Goal: Task Accomplishment & Management: Manage account settings

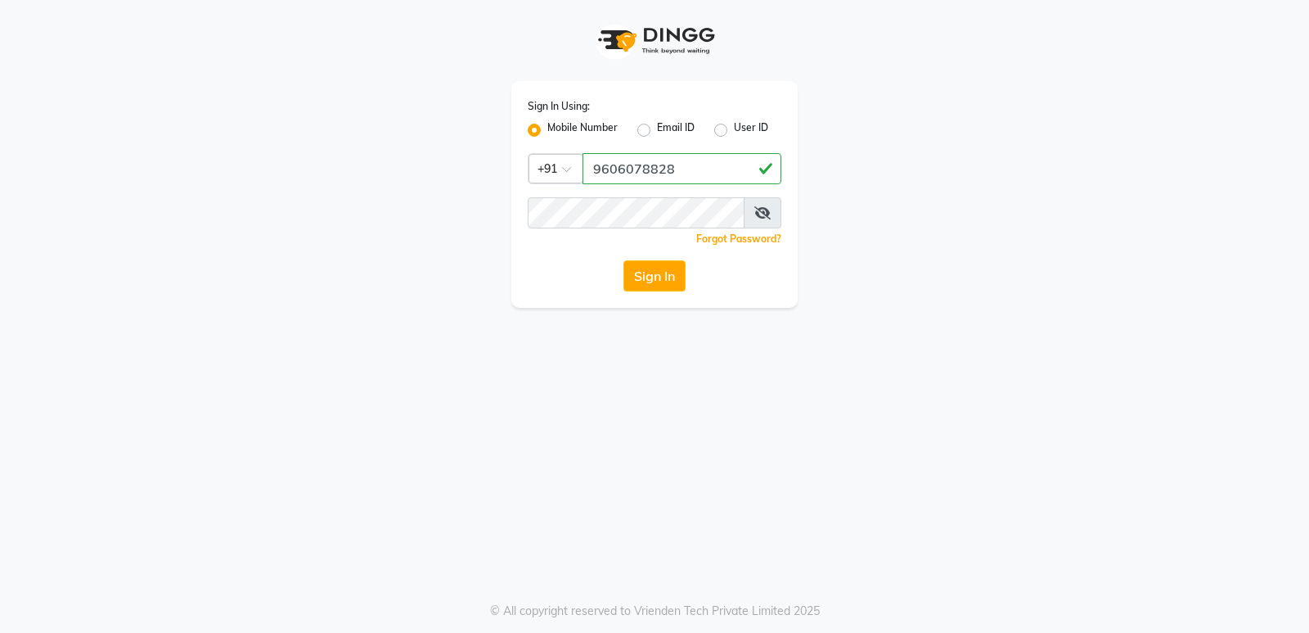
type input "9606078828"
click at [759, 214] on icon at bounding box center [763, 212] width 16 height 13
click at [662, 273] on button "Sign In" at bounding box center [655, 275] width 62 height 31
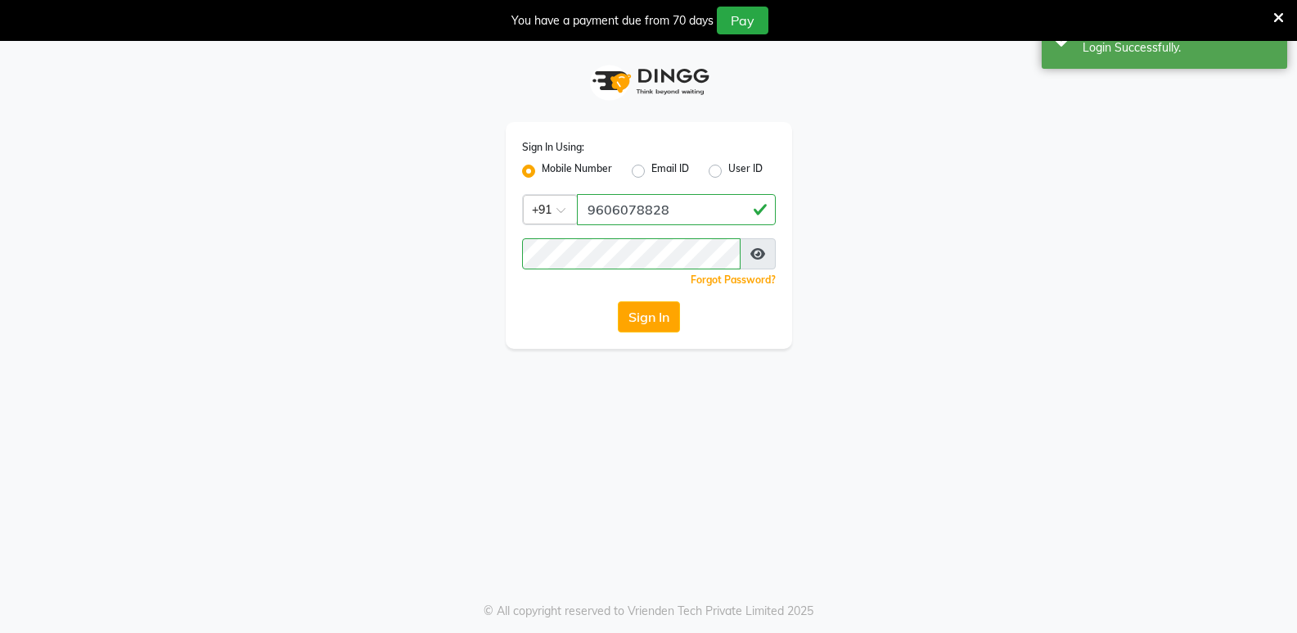
select select "95"
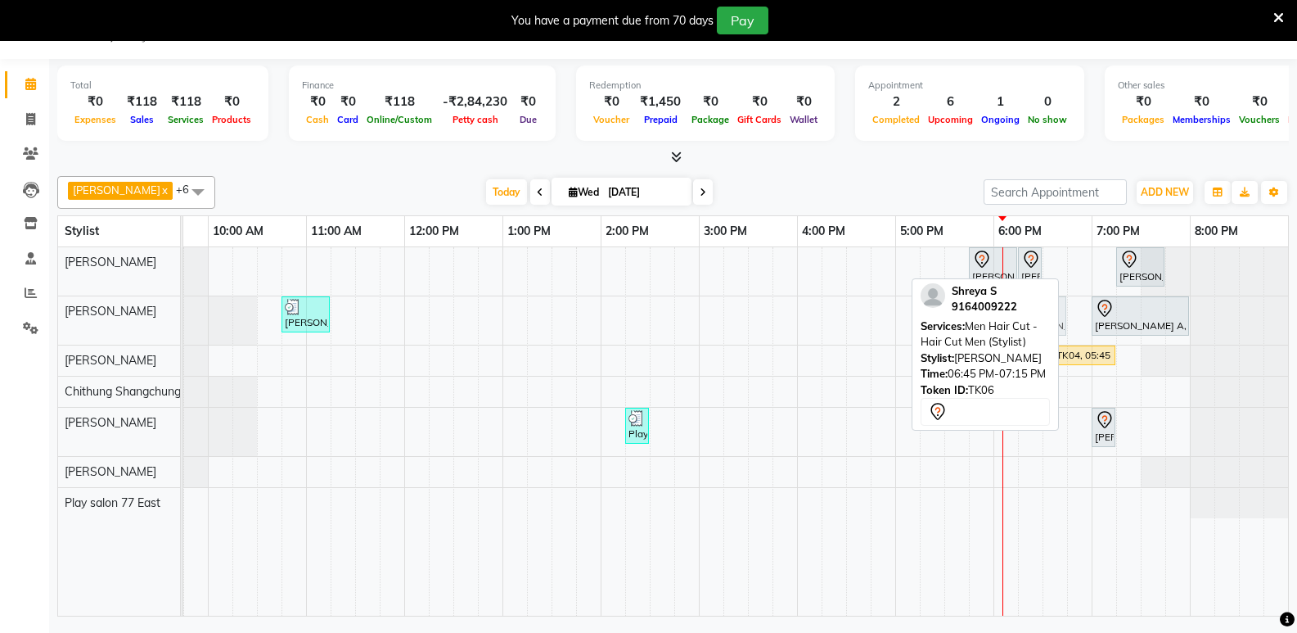
drag, startPoint x: 1084, startPoint y: 268, endPoint x: 1030, endPoint y: 340, distance: 89.4
click at [1030, 340] on div "[PERSON_NAME] x [PERSON_NAME] x Play salon 77 East x Chithung [GEOGRAPHIC_DATA]…" at bounding box center [673, 392] width 1232 height 447
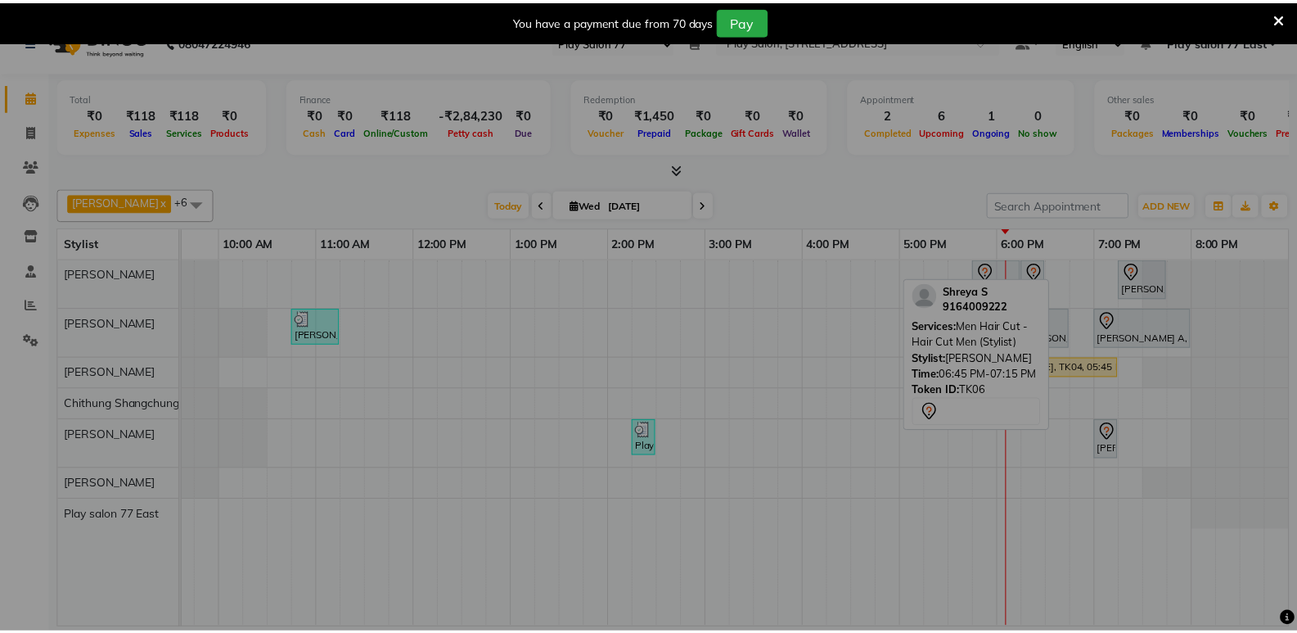
scroll to position [0, 160]
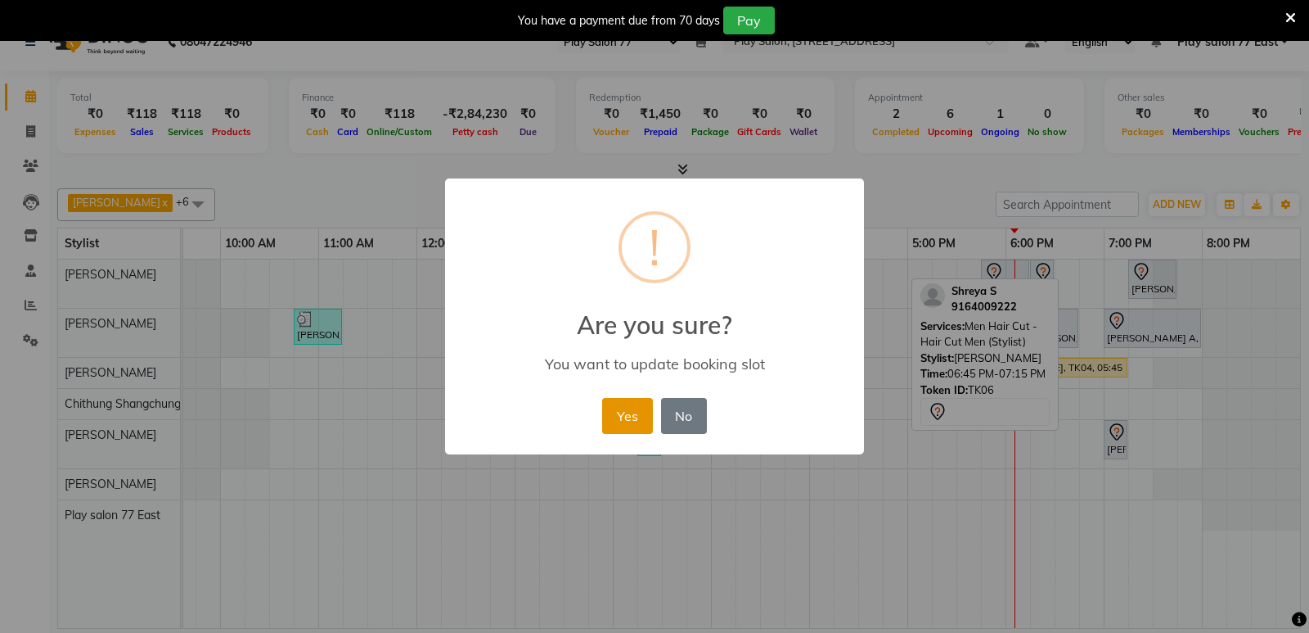
click at [624, 419] on button "Yes" at bounding box center [627, 416] width 50 height 36
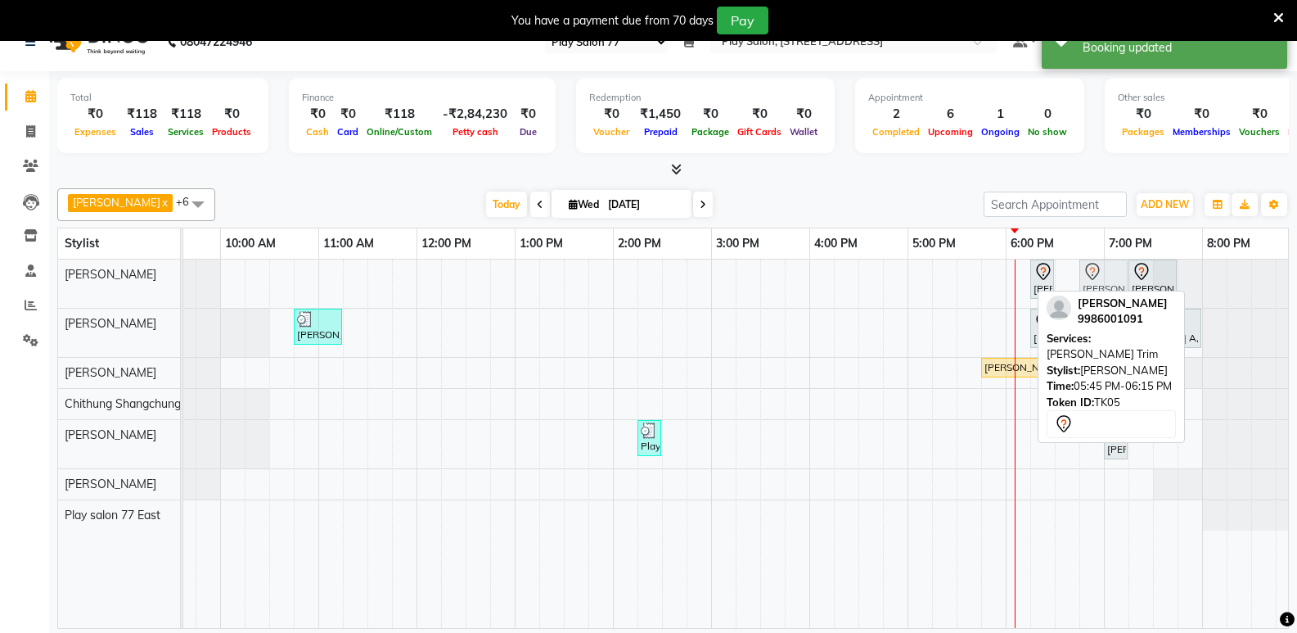
drag, startPoint x: 991, startPoint y: 283, endPoint x: 1088, endPoint y: 276, distance: 97.7
click at [24, 276] on div "[PERSON_NAME], TK05, 05:45 PM-06:15 PM, [PERSON_NAME] Trim [PERSON_NAME], TK05,…" at bounding box center [24, 283] width 0 height 48
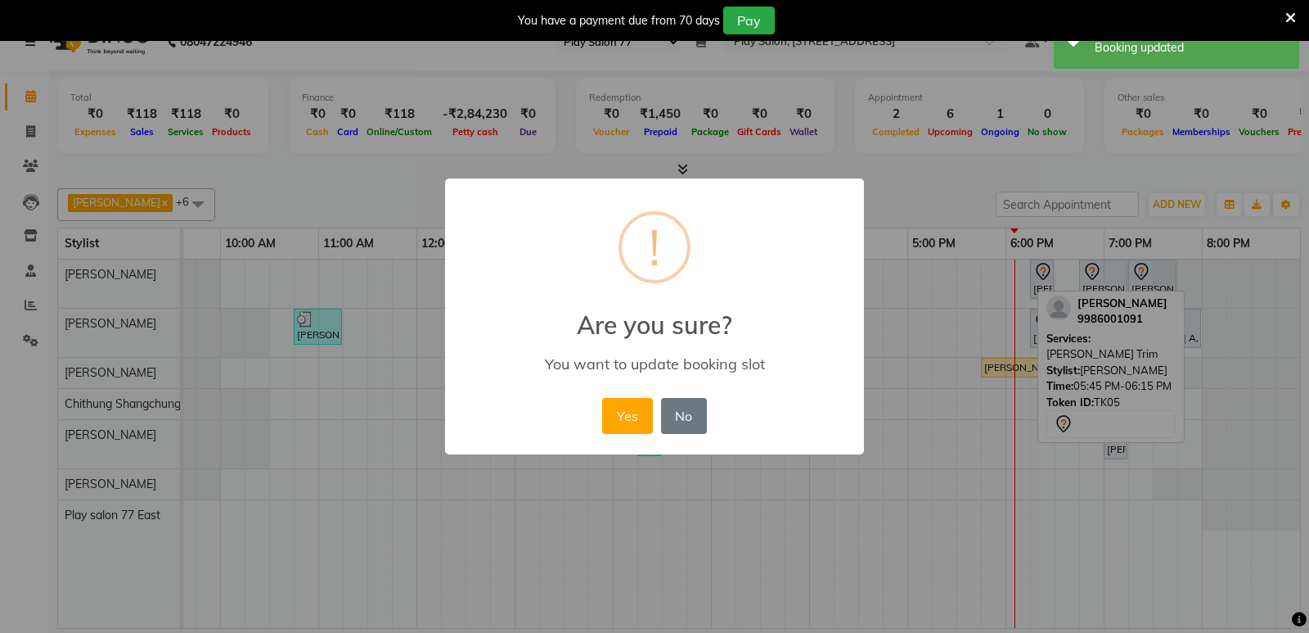
drag, startPoint x: 1029, startPoint y: 277, endPoint x: 1068, endPoint y: 271, distance: 39.0
click at [1068, 271] on div "× ! Are you sure? You want to update booking slot Yes No No" at bounding box center [654, 316] width 1309 height 633
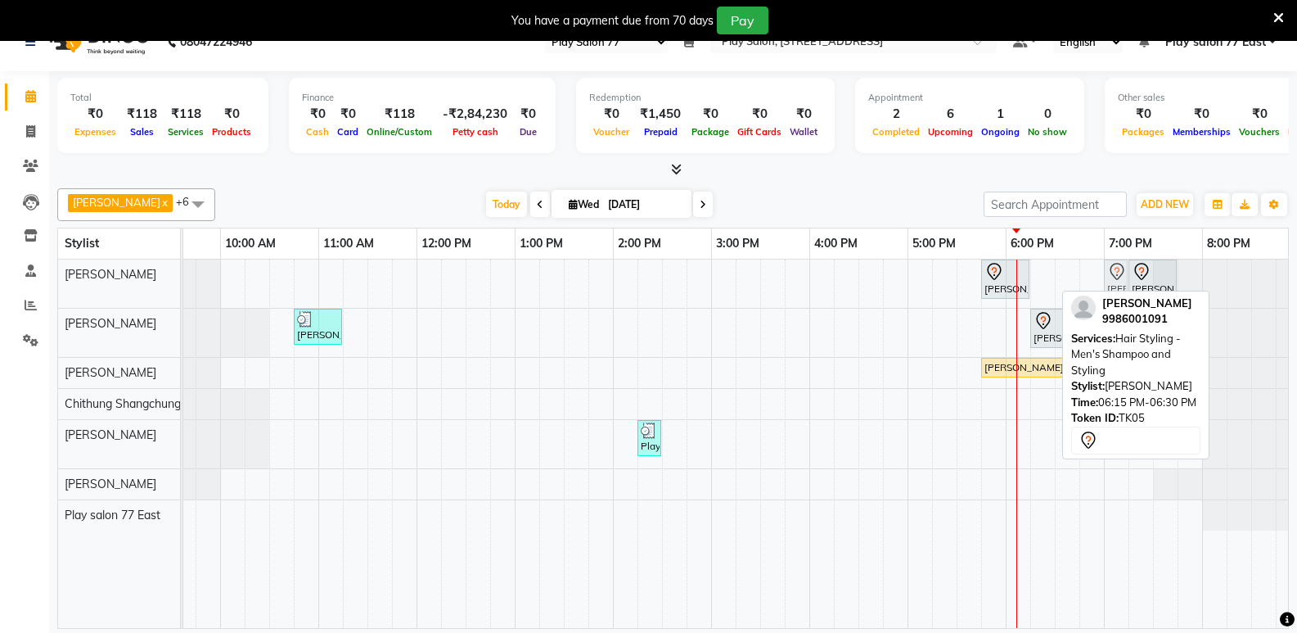
drag, startPoint x: 1042, startPoint y: 273, endPoint x: 1114, endPoint y: 268, distance: 72.2
click at [24, 268] on div "[PERSON_NAME], TK05, 05:45 PM-06:15 PM, [PERSON_NAME] Trim [PERSON_NAME], TK05,…" at bounding box center [24, 283] width 0 height 48
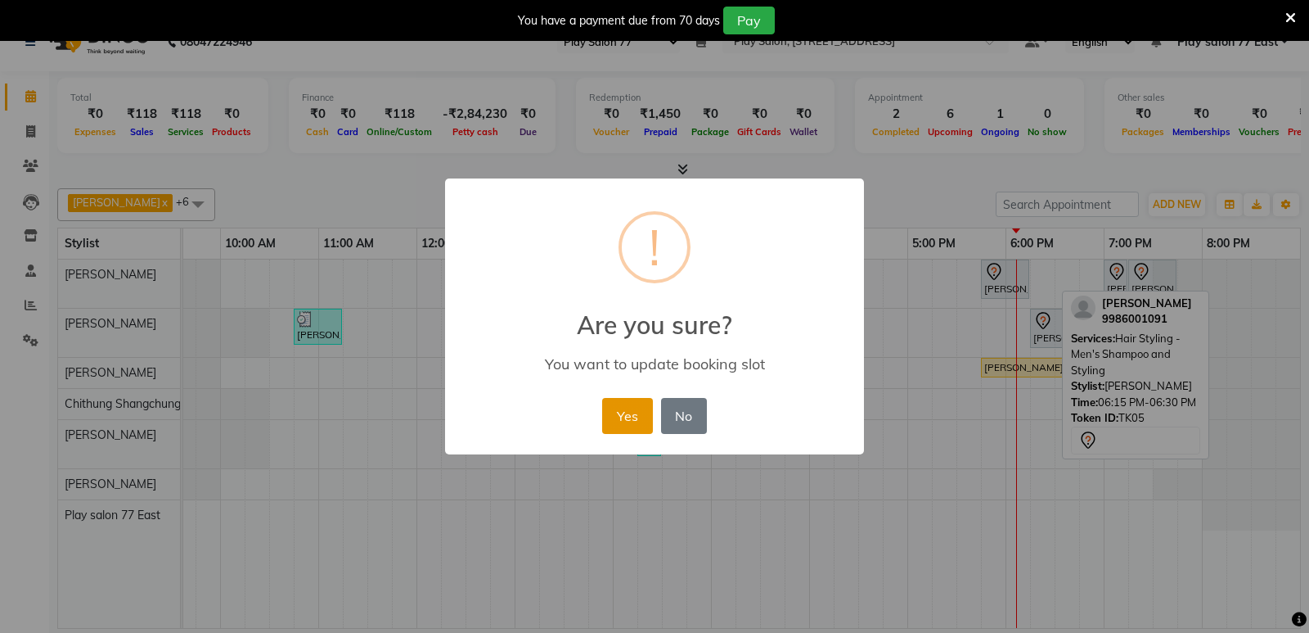
click at [642, 415] on button "Yes" at bounding box center [627, 416] width 50 height 36
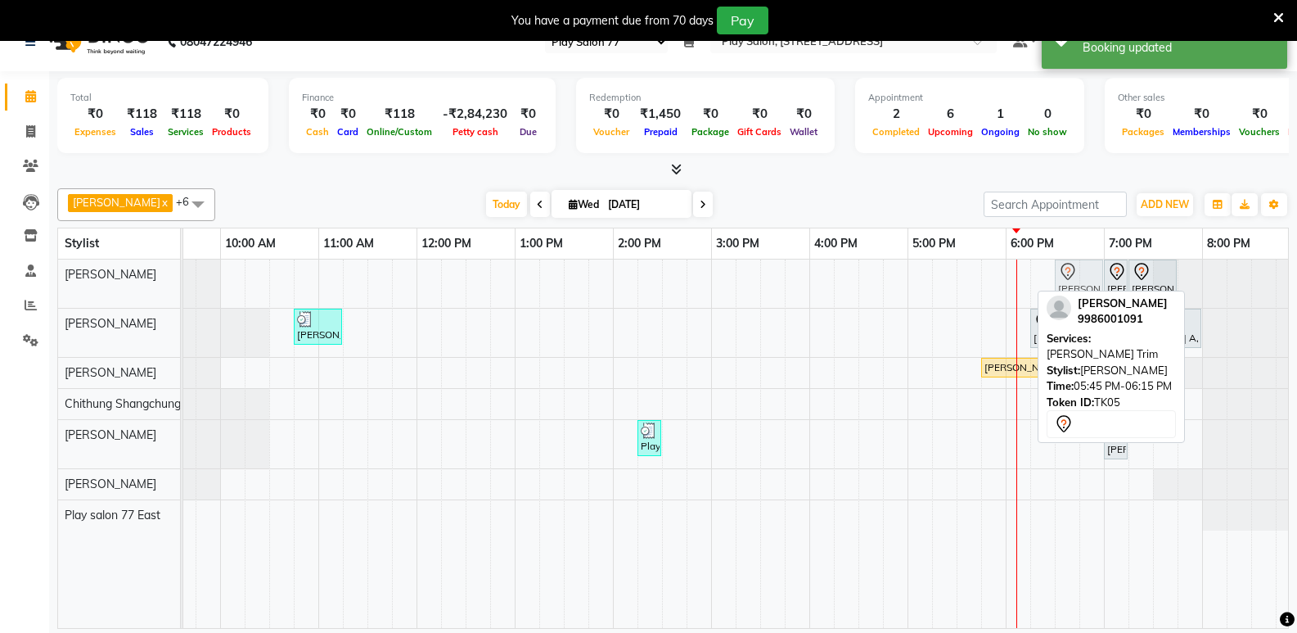
drag, startPoint x: 993, startPoint y: 278, endPoint x: 1061, endPoint y: 273, distance: 67.3
click at [24, 273] on div "[PERSON_NAME], TK05, 05:45 PM-06:15 PM, [PERSON_NAME] Trim [PERSON_NAME], TK05,…" at bounding box center [24, 283] width 0 height 48
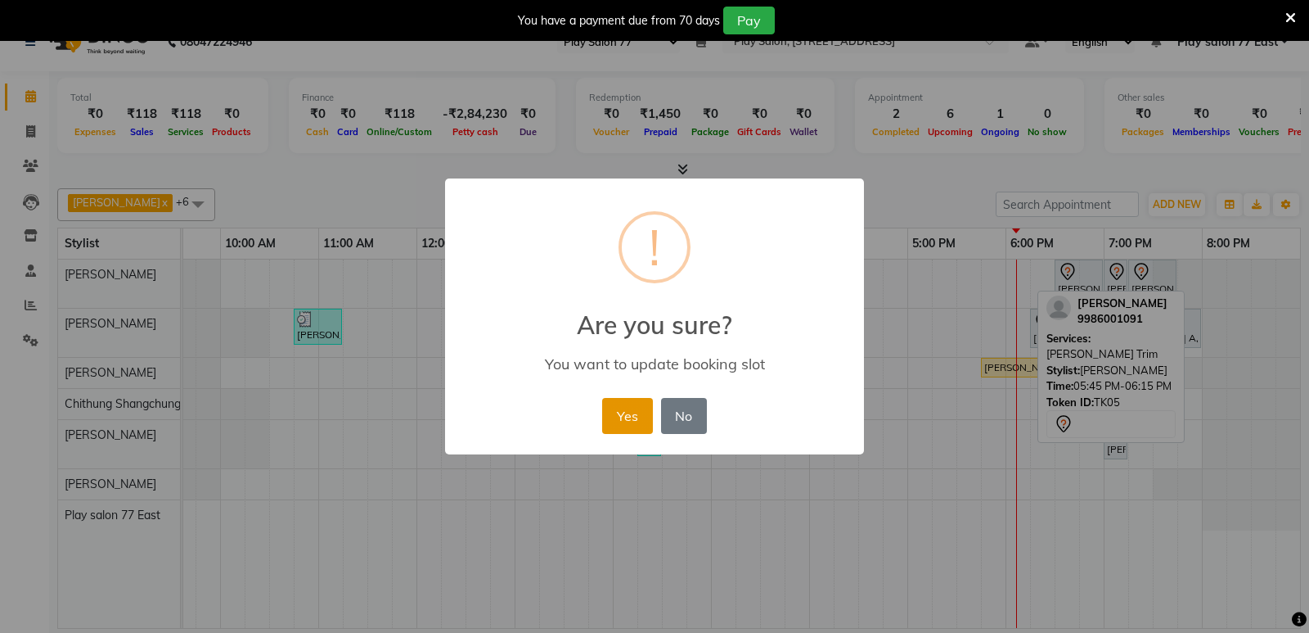
click at [641, 421] on button "Yes" at bounding box center [627, 416] width 50 height 36
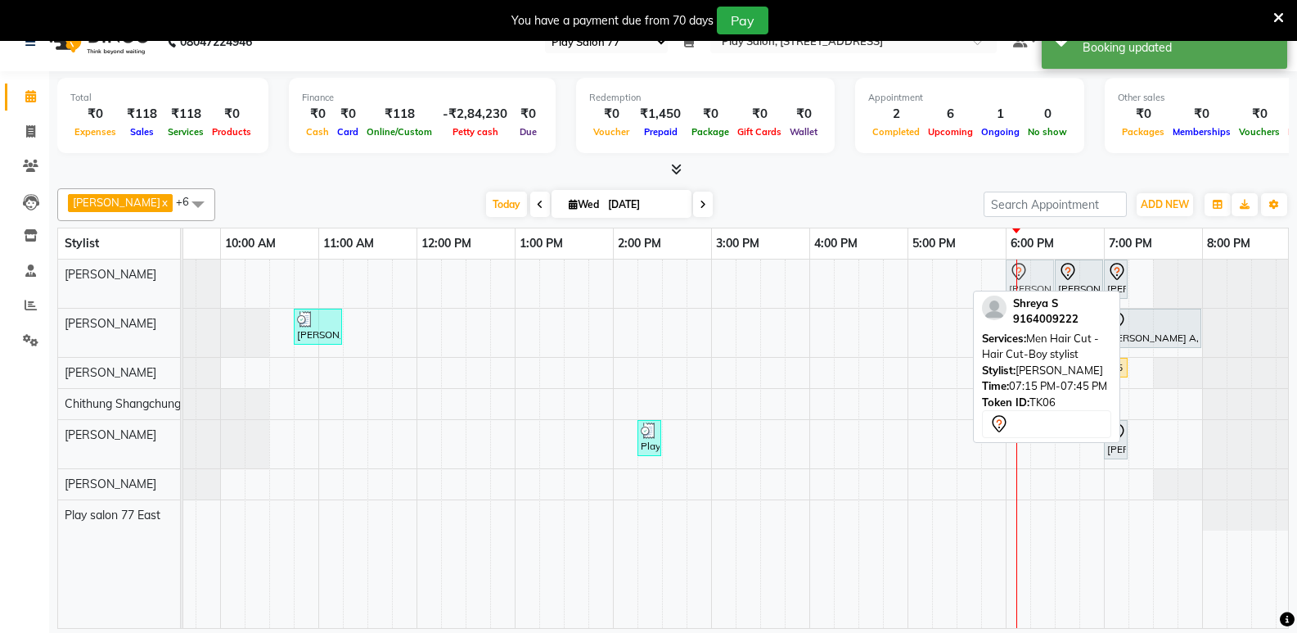
drag, startPoint x: 1157, startPoint y: 272, endPoint x: 1029, endPoint y: 280, distance: 127.9
click at [24, 280] on div "[PERSON_NAME], TK05, 06:30 PM-07:00 PM, [PERSON_NAME] Trim [PERSON_NAME], TK05,…" at bounding box center [24, 283] width 0 height 48
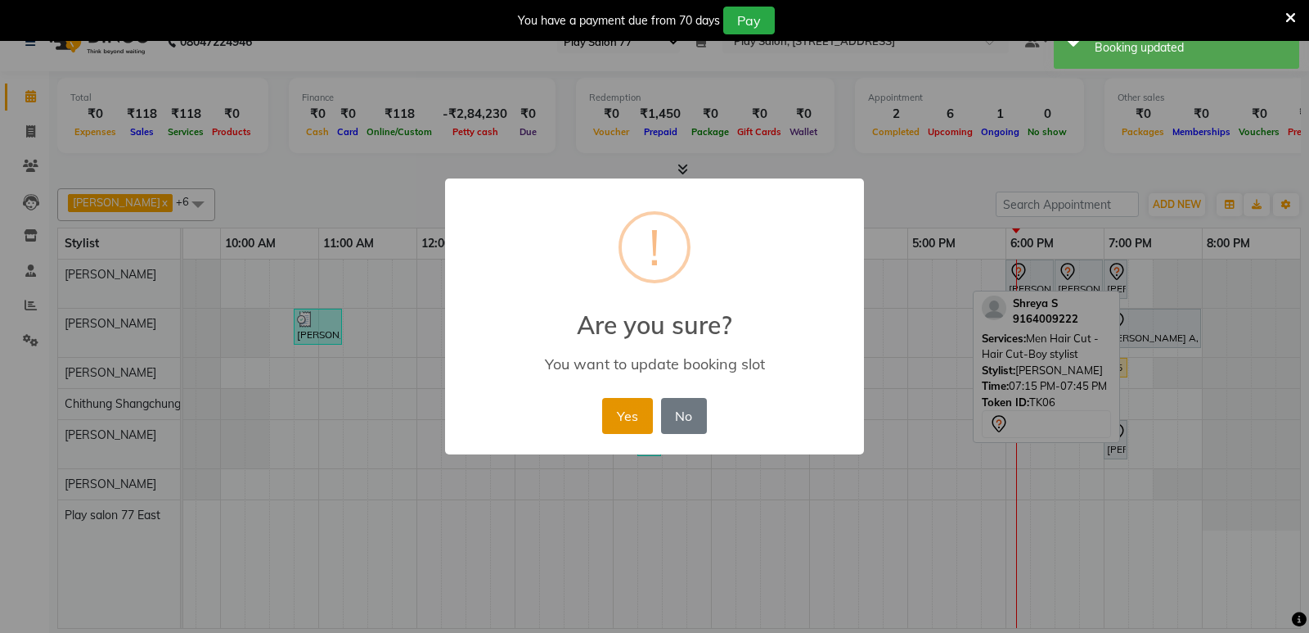
click at [626, 417] on button "Yes" at bounding box center [627, 416] width 50 height 36
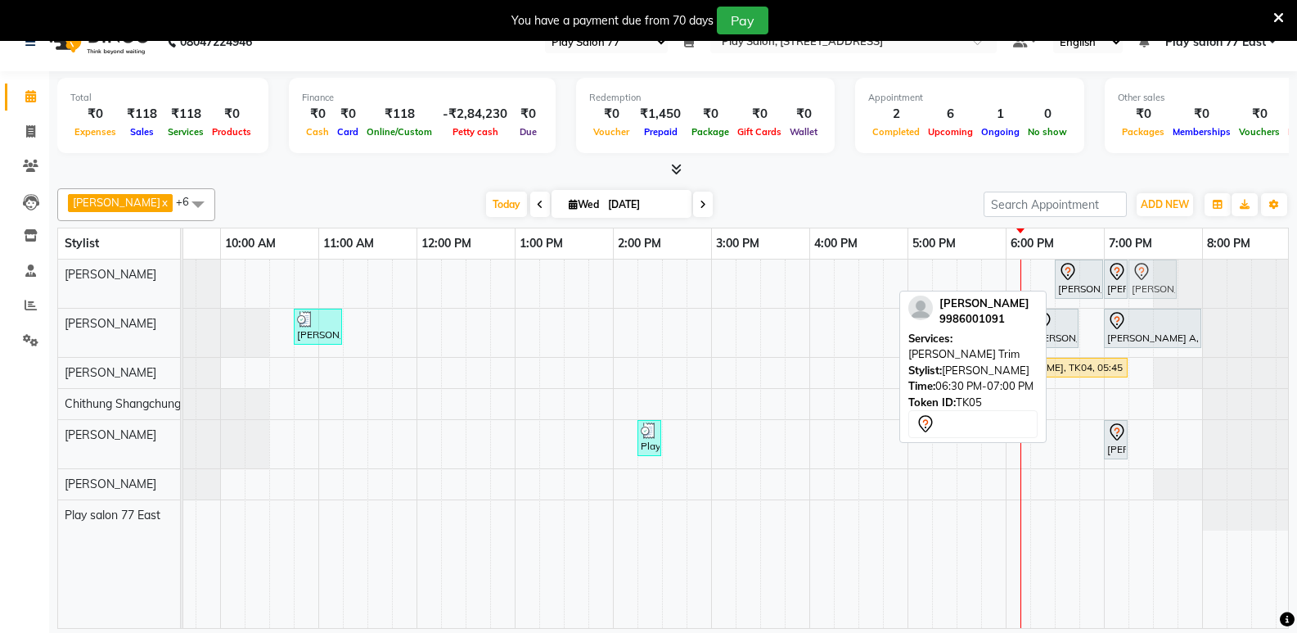
drag, startPoint x: 1032, startPoint y: 275, endPoint x: 1163, endPoint y: 265, distance: 131.3
click at [24, 265] on div "Shreya S, TK06, 06:00 PM-06:30 PM, Men Hair Cut - Hair Cut-Boy stylist [PERSON_…" at bounding box center [24, 283] width 0 height 48
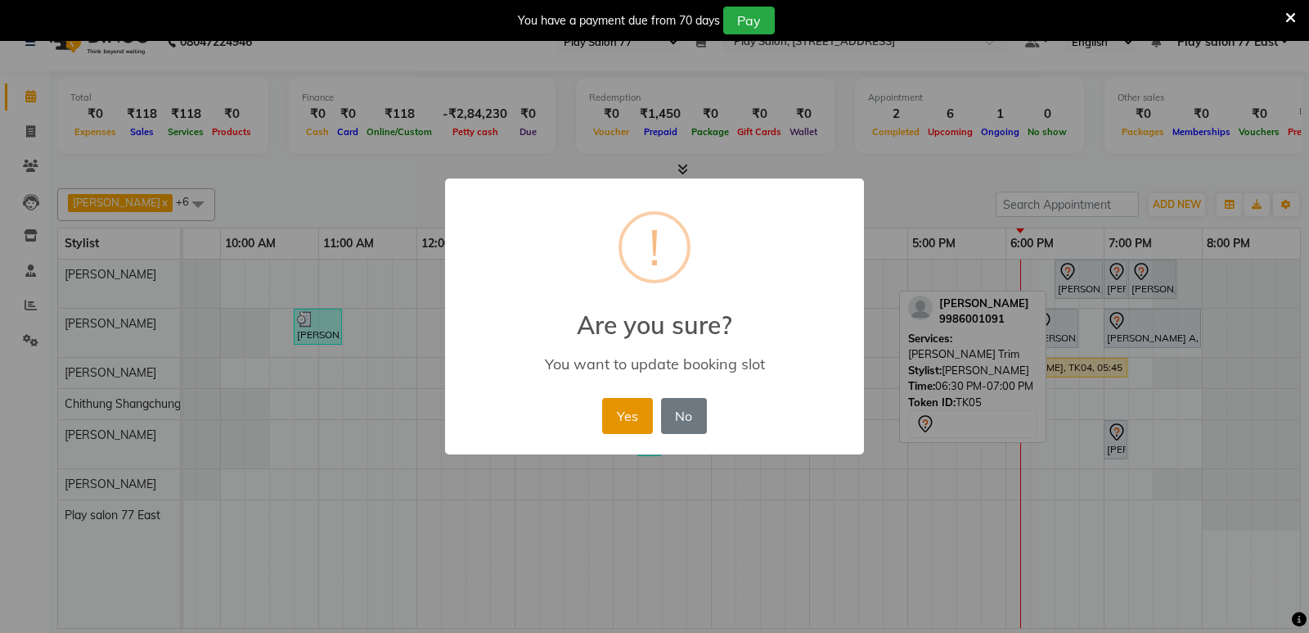
click at [625, 412] on button "Yes" at bounding box center [627, 416] width 50 height 36
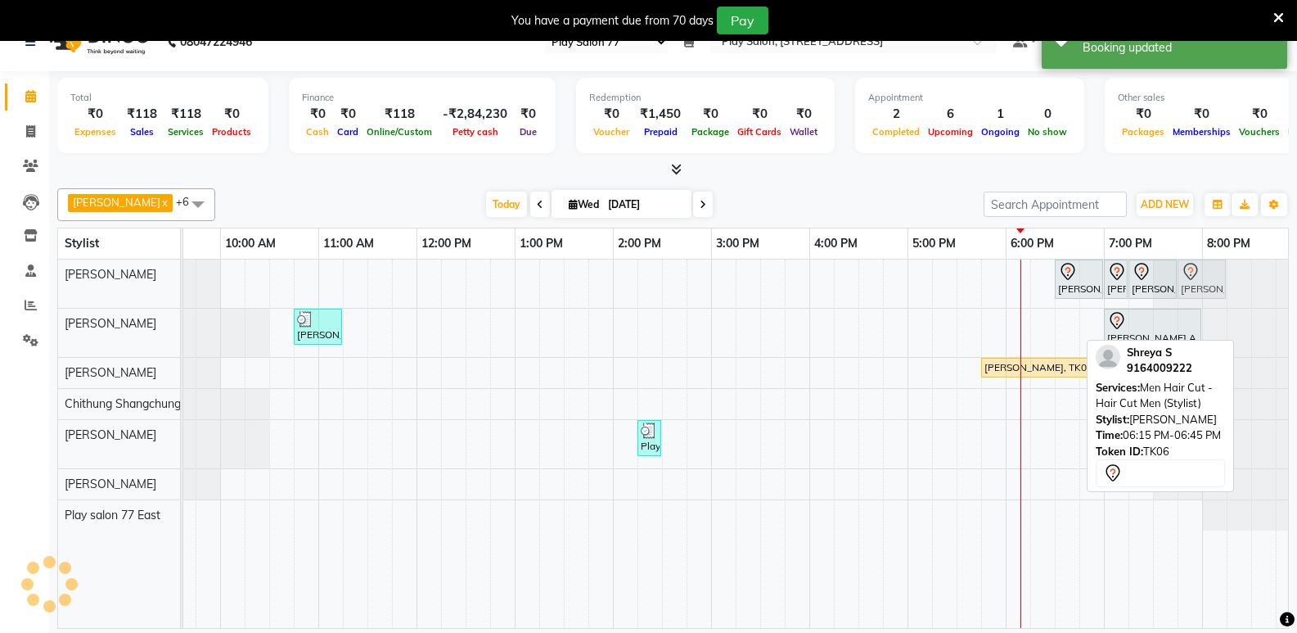
drag, startPoint x: 1047, startPoint y: 336, endPoint x: 1192, endPoint y: 275, distance: 157.3
click at [1192, 275] on tbody "[PERSON_NAME], TK05, 06:30 PM-07:00 PM, [PERSON_NAME] Trim [PERSON_NAME], TK05,…" at bounding box center [662, 394] width 1277 height 271
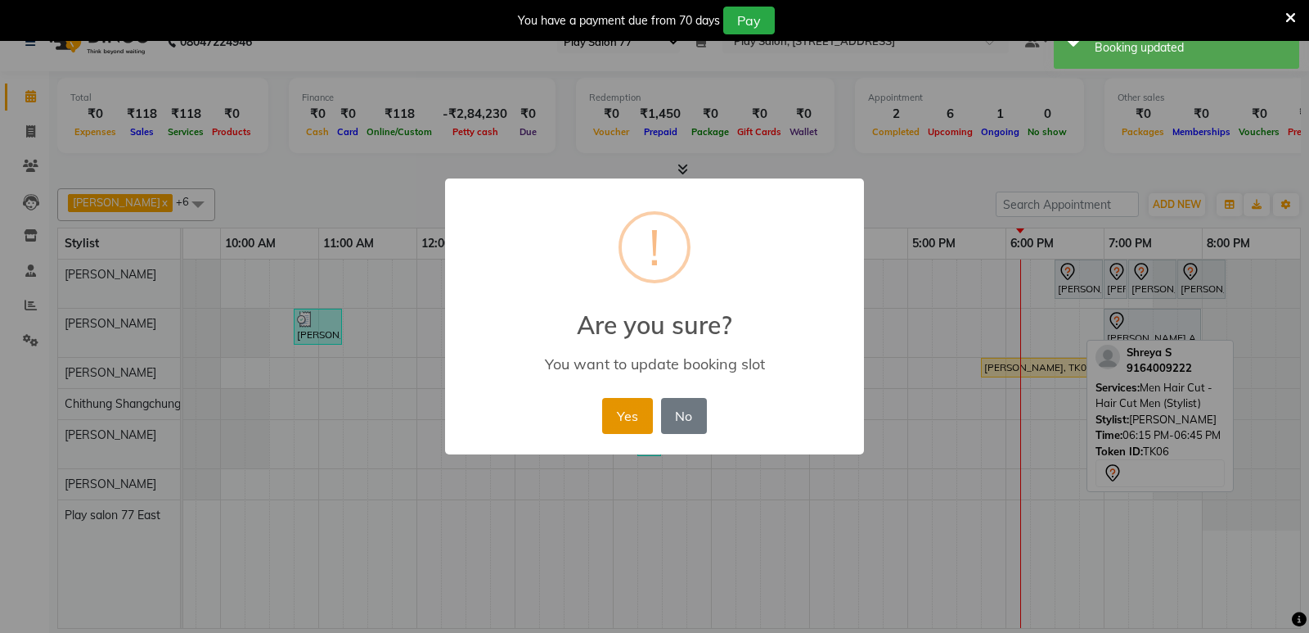
click at [627, 405] on button "Yes" at bounding box center [627, 416] width 50 height 36
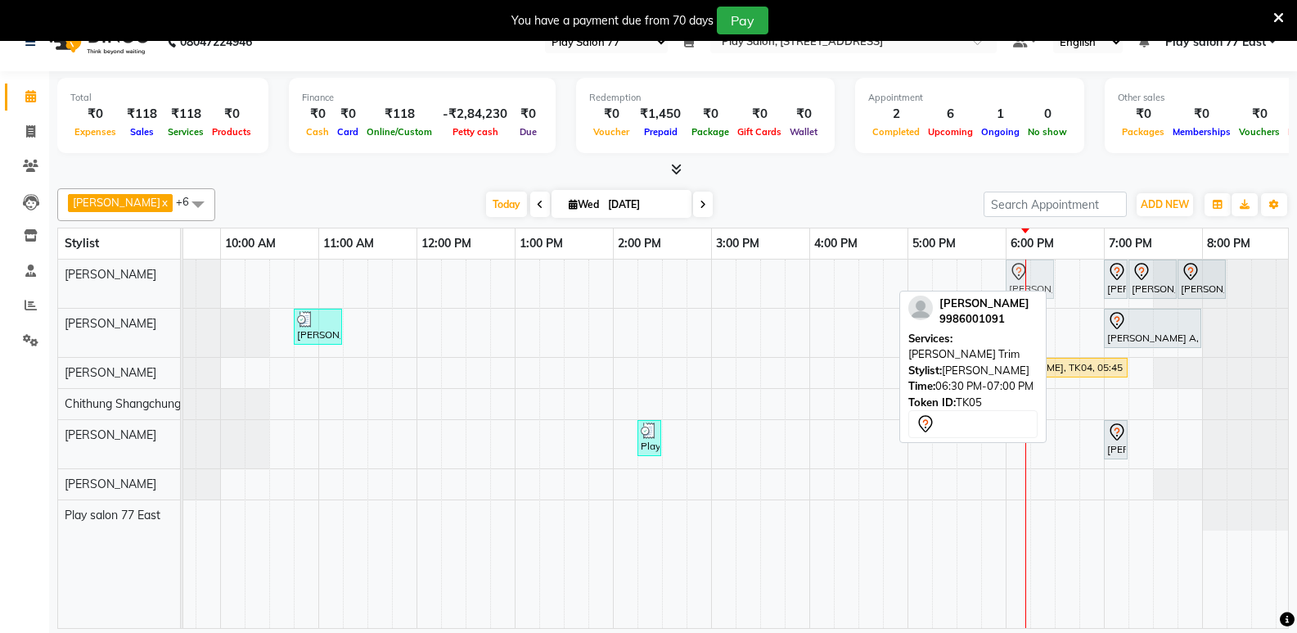
drag, startPoint x: 1076, startPoint y: 278, endPoint x: 1025, endPoint y: 280, distance: 51.6
click at [24, 280] on div "[PERSON_NAME], TK05, 06:30 PM-07:00 PM, [PERSON_NAME] Trim [PERSON_NAME], TK05,…" at bounding box center [24, 283] width 0 height 48
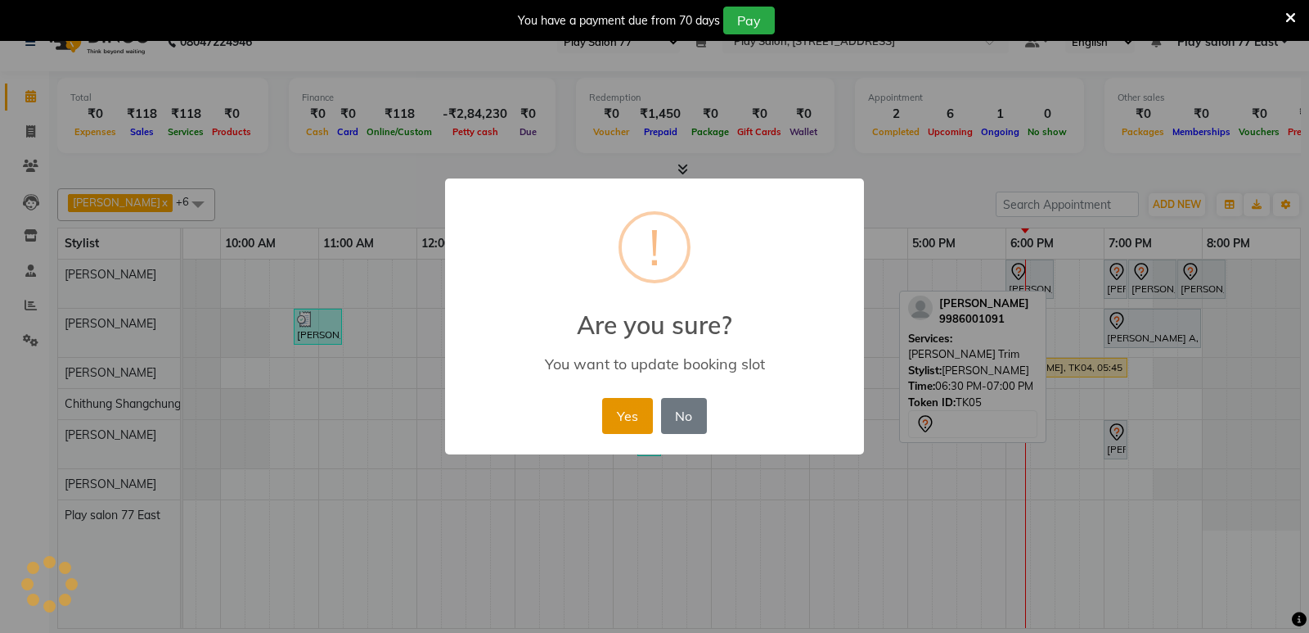
click at [622, 406] on button "Yes" at bounding box center [627, 416] width 50 height 36
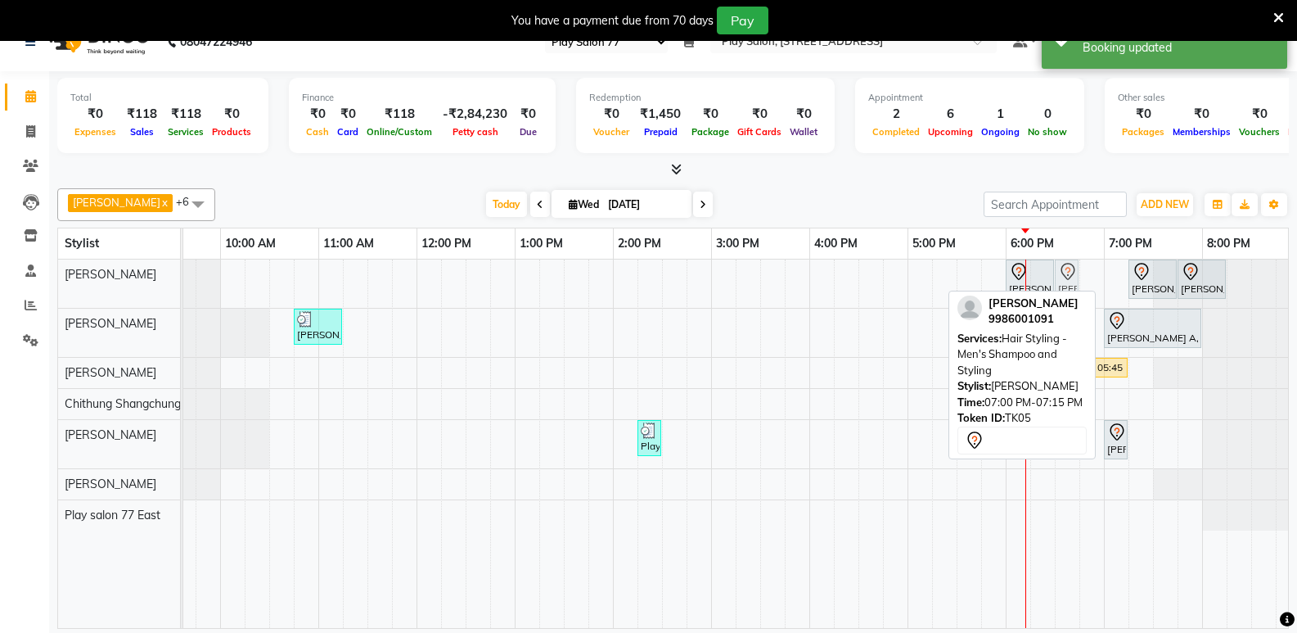
drag, startPoint x: 1116, startPoint y: 278, endPoint x: 1071, endPoint y: 294, distance: 47.6
click at [1071, 294] on div "[PERSON_NAME] x [PERSON_NAME] x Play salon 77 East x Chithung [GEOGRAPHIC_DATA]…" at bounding box center [673, 405] width 1232 height 447
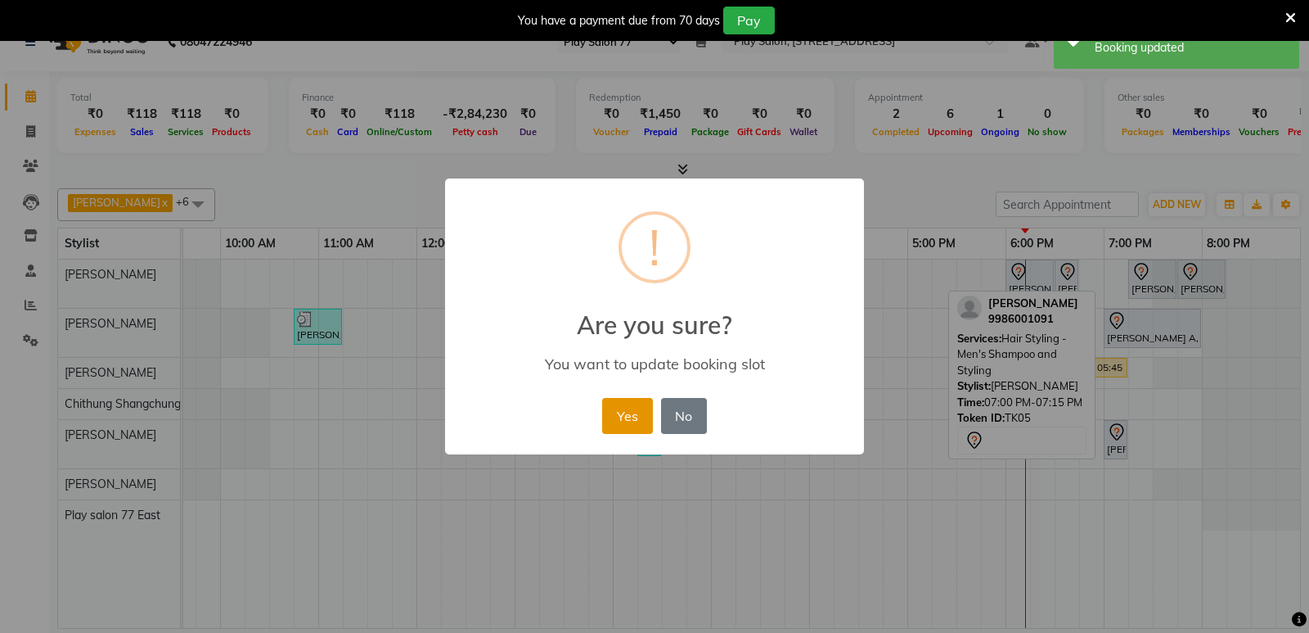
click at [628, 406] on button "Yes" at bounding box center [627, 416] width 50 height 36
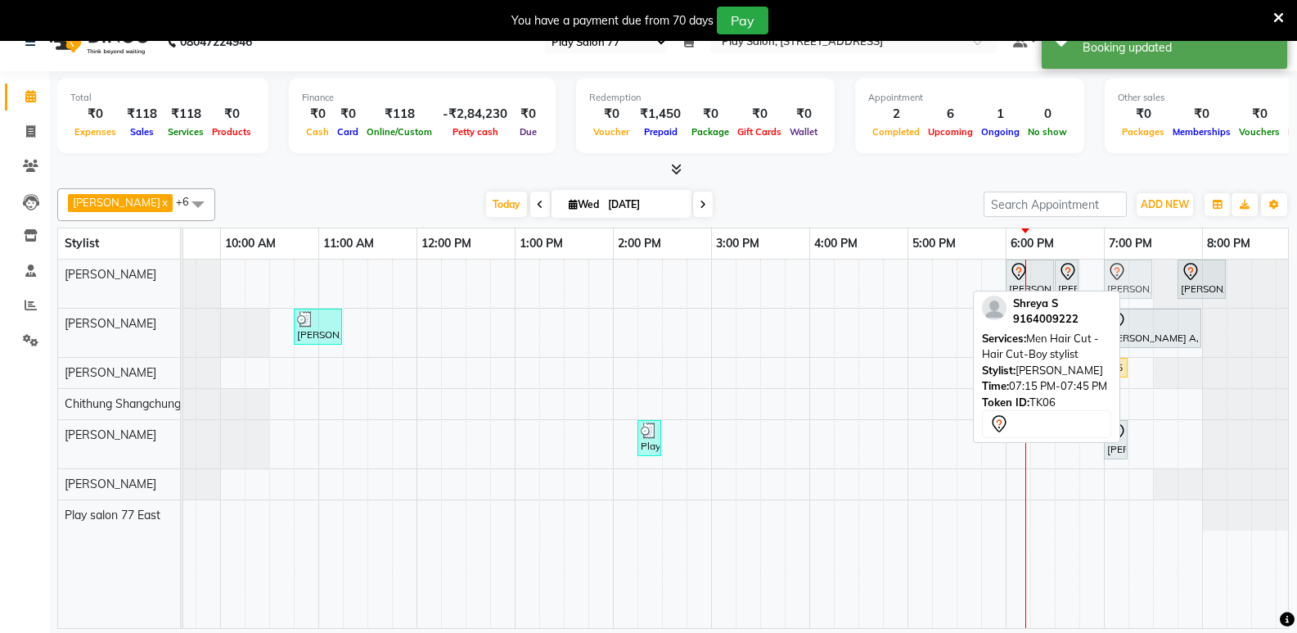
drag, startPoint x: 1141, startPoint y: 280, endPoint x: 1124, endPoint y: 288, distance: 18.3
click at [24, 288] on div "[PERSON_NAME], TK05, 06:00 PM-06:30 PM, [PERSON_NAME] Trim [PERSON_NAME], TK05,…" at bounding box center [24, 283] width 0 height 48
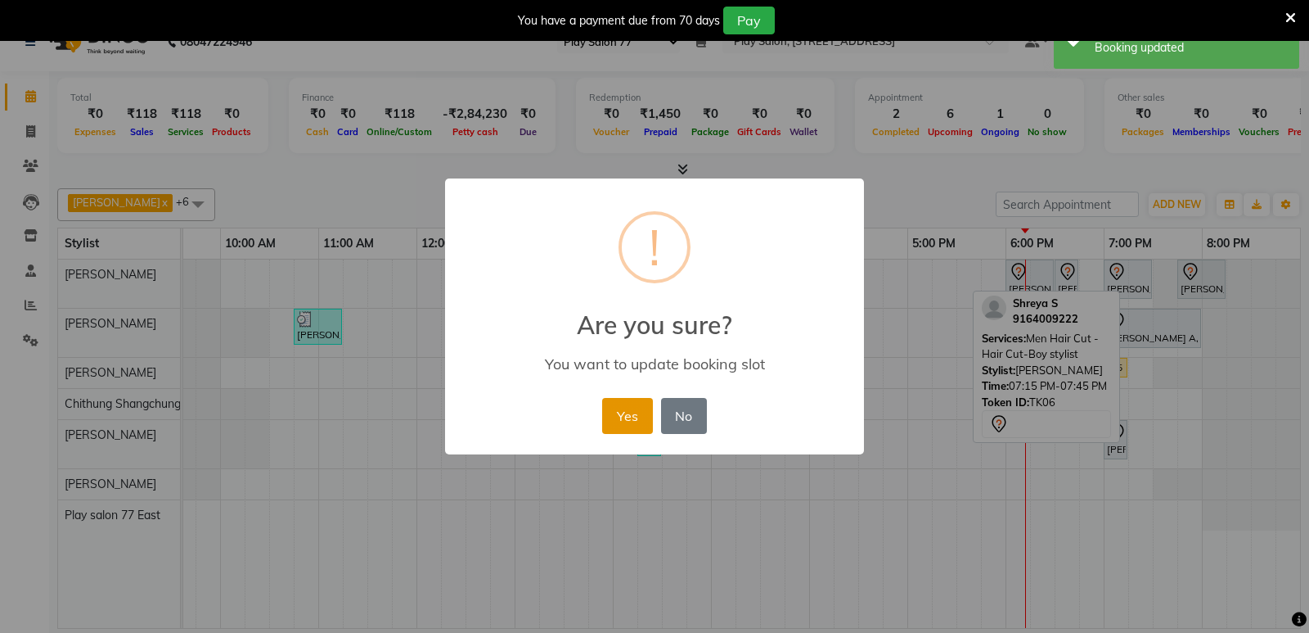
click at [642, 422] on button "Yes" at bounding box center [627, 416] width 50 height 36
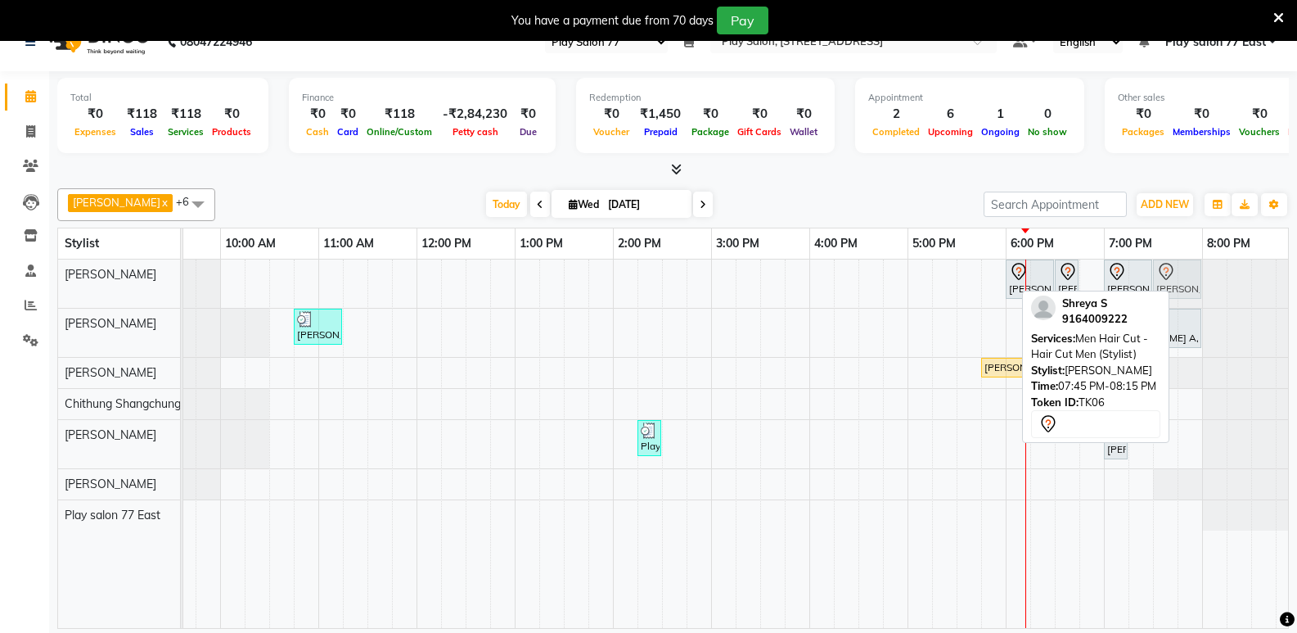
drag, startPoint x: 1194, startPoint y: 279, endPoint x: 1179, endPoint y: 292, distance: 19.7
click at [24, 292] on div "[PERSON_NAME], TK05, 06:00 PM-06:30 PM, [PERSON_NAME] Trim [PERSON_NAME], TK05,…" at bounding box center [24, 283] width 0 height 48
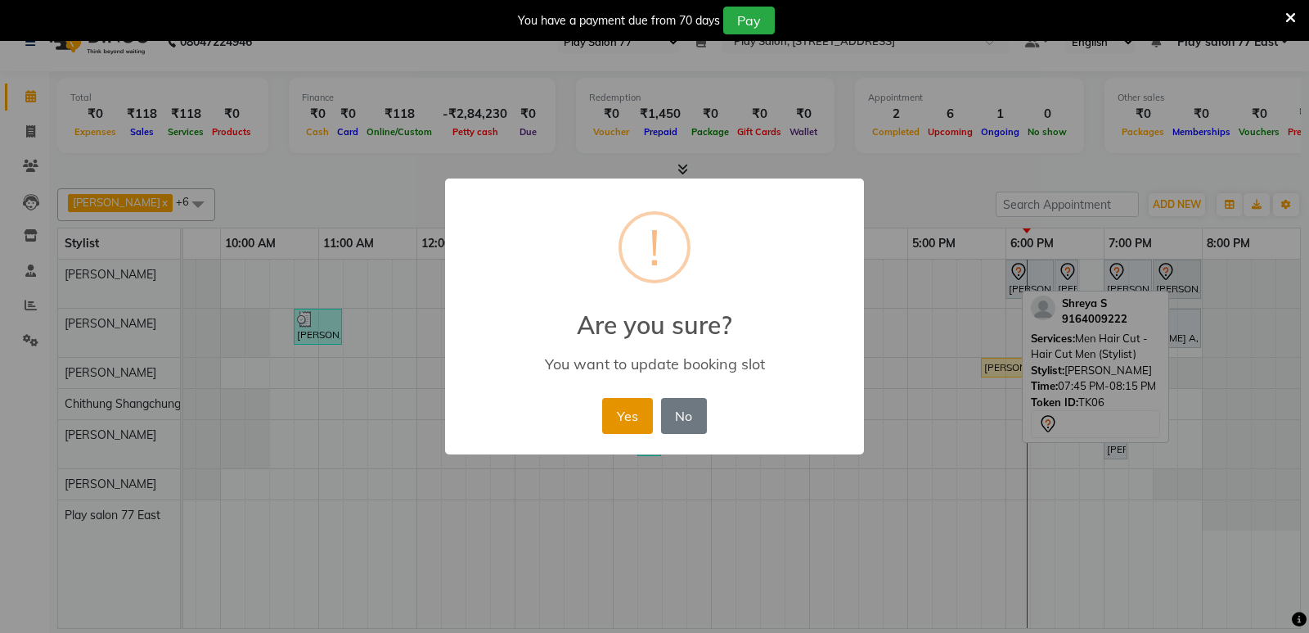
click at [635, 416] on button "Yes" at bounding box center [627, 416] width 50 height 36
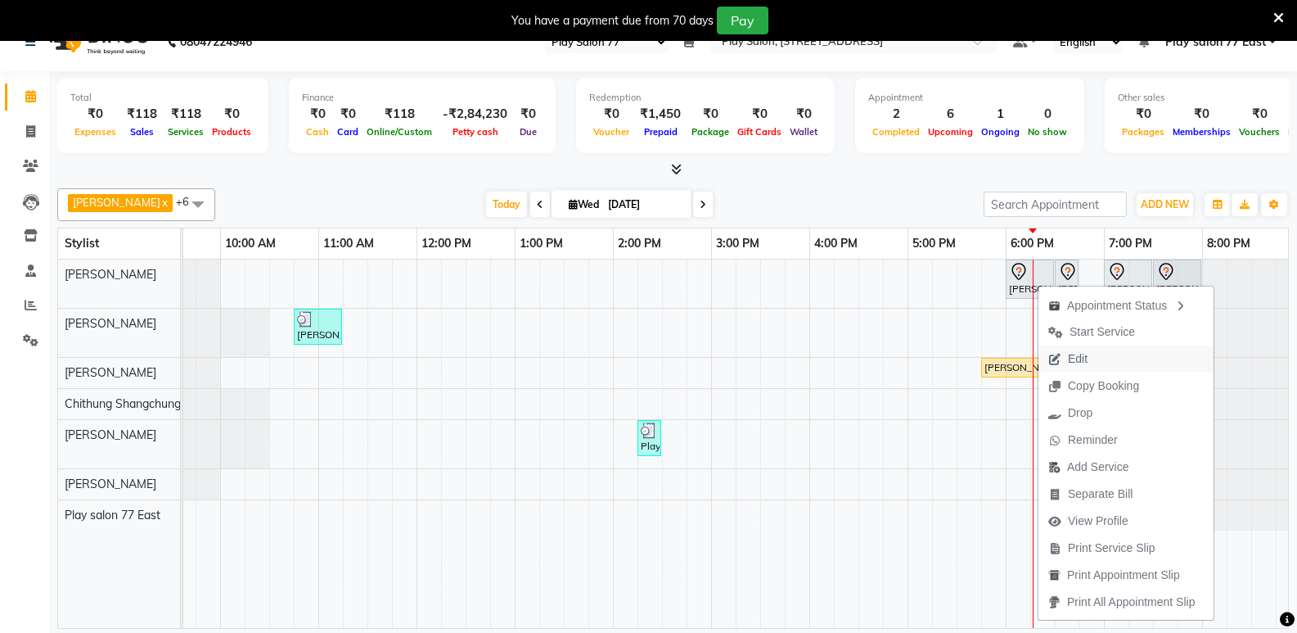
click at [1076, 359] on span "Edit" at bounding box center [1078, 358] width 20 height 17
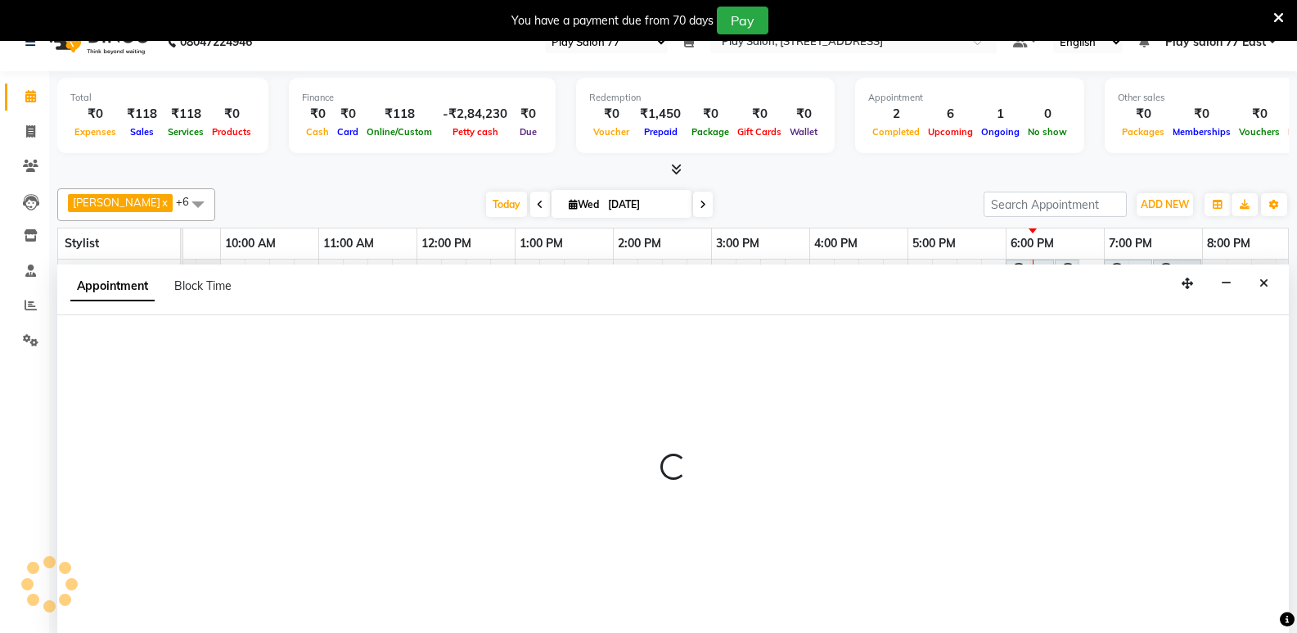
scroll to position [41, 0]
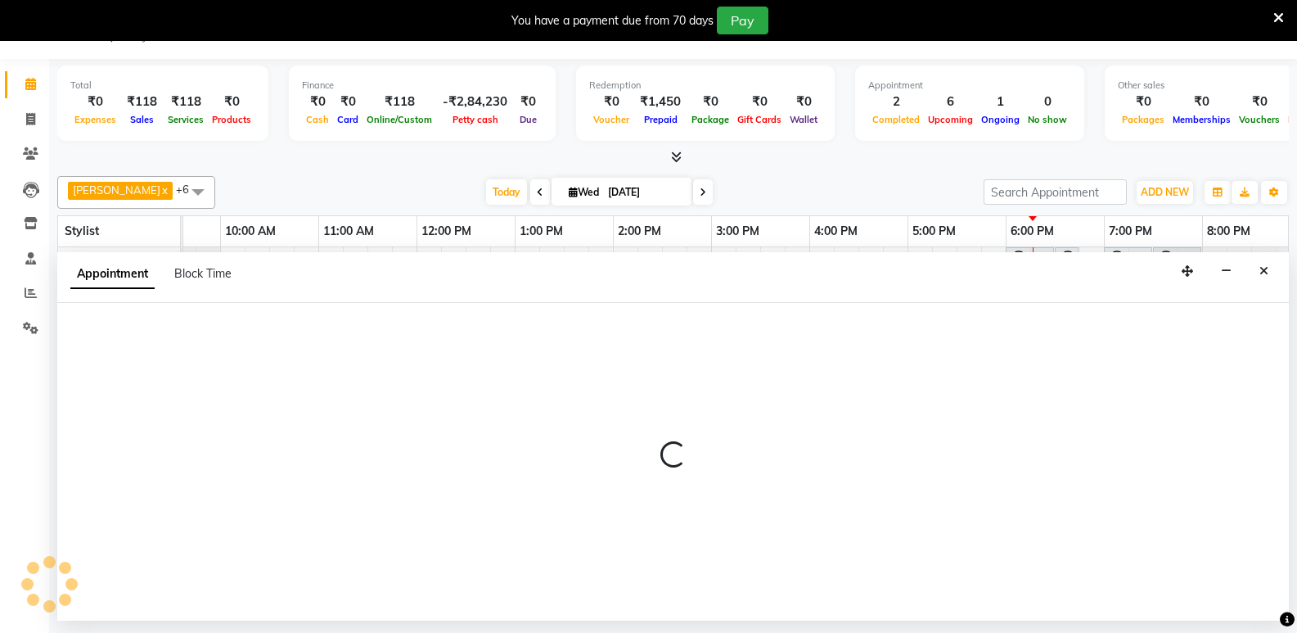
select select "tentative"
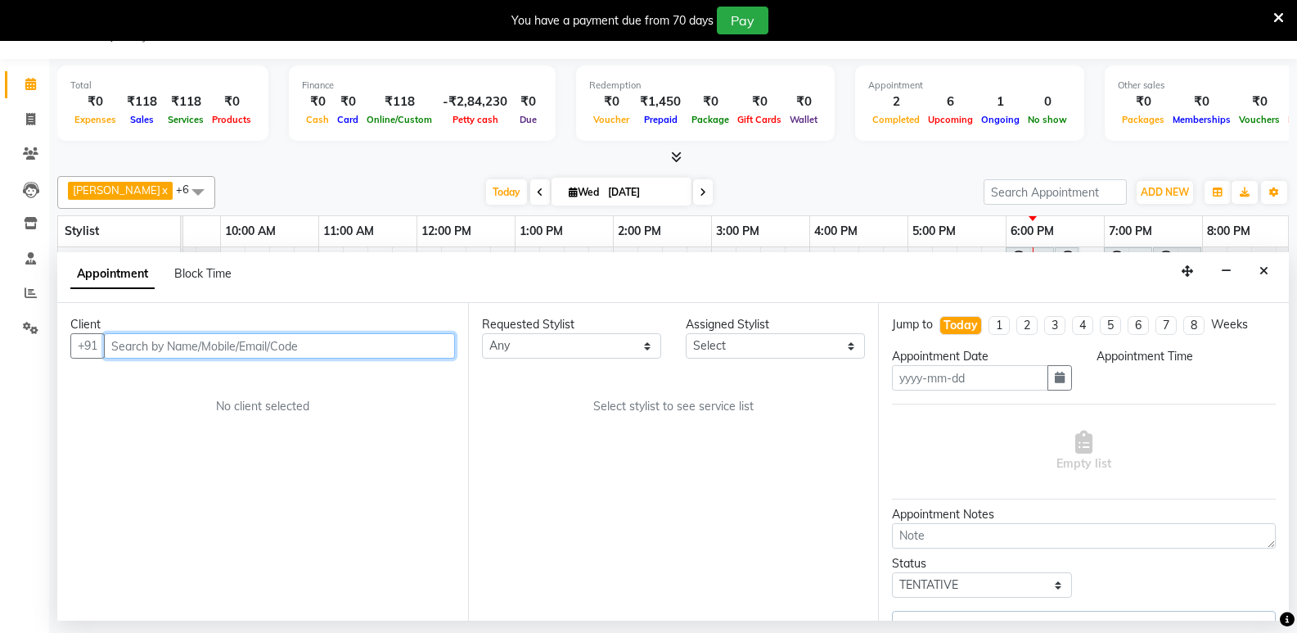
type input "[DATE]"
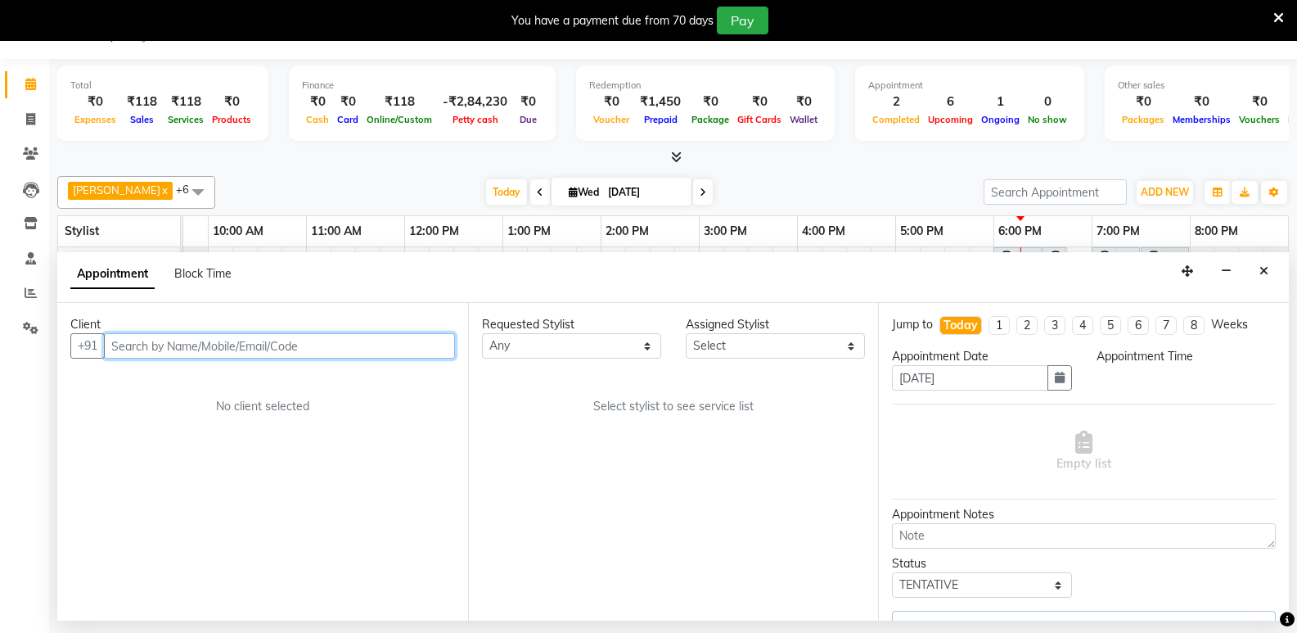
select select "1080"
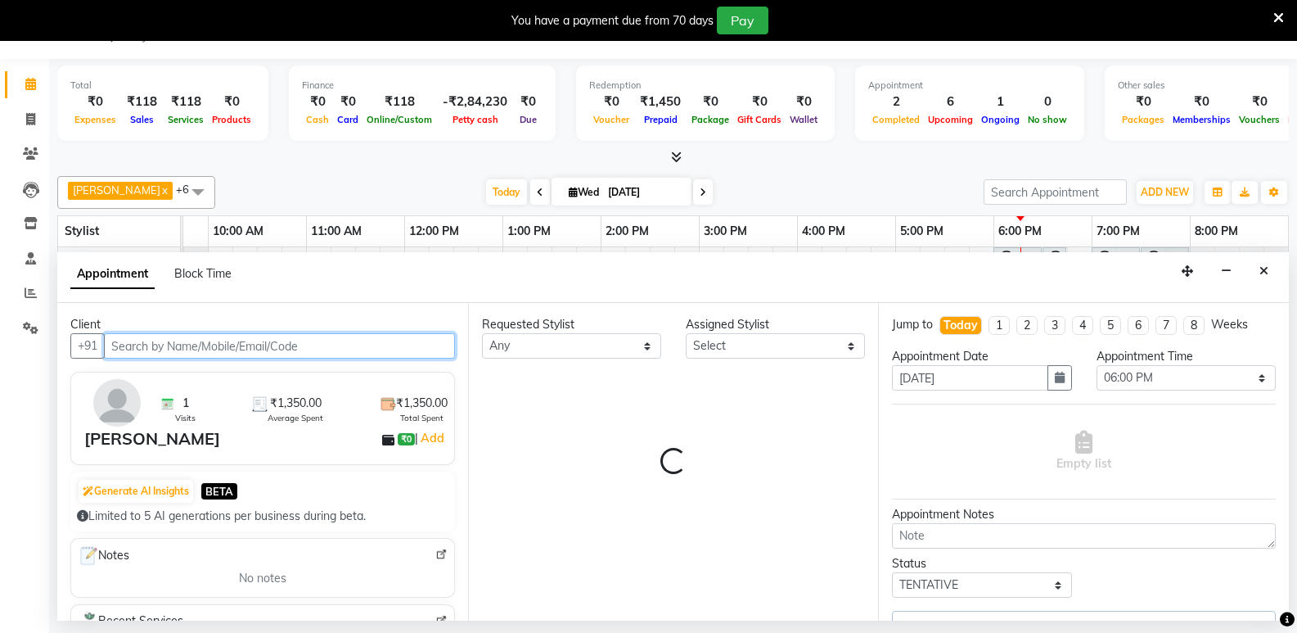
select select "84935"
select select "4301"
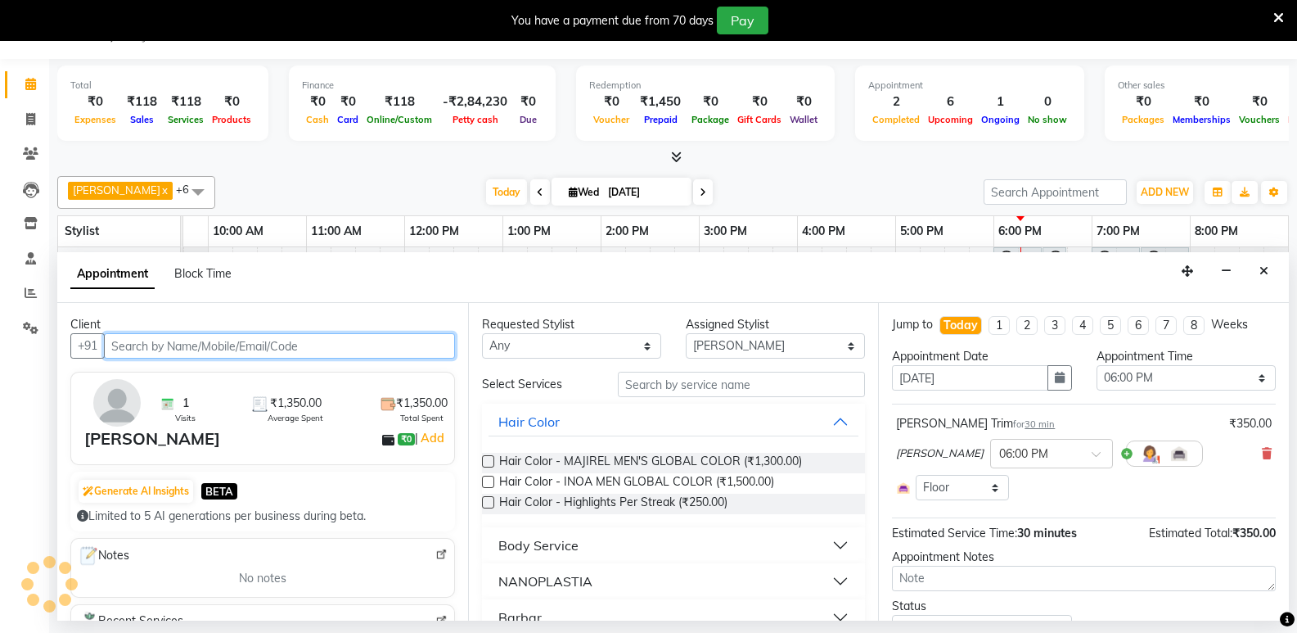
select select "4301"
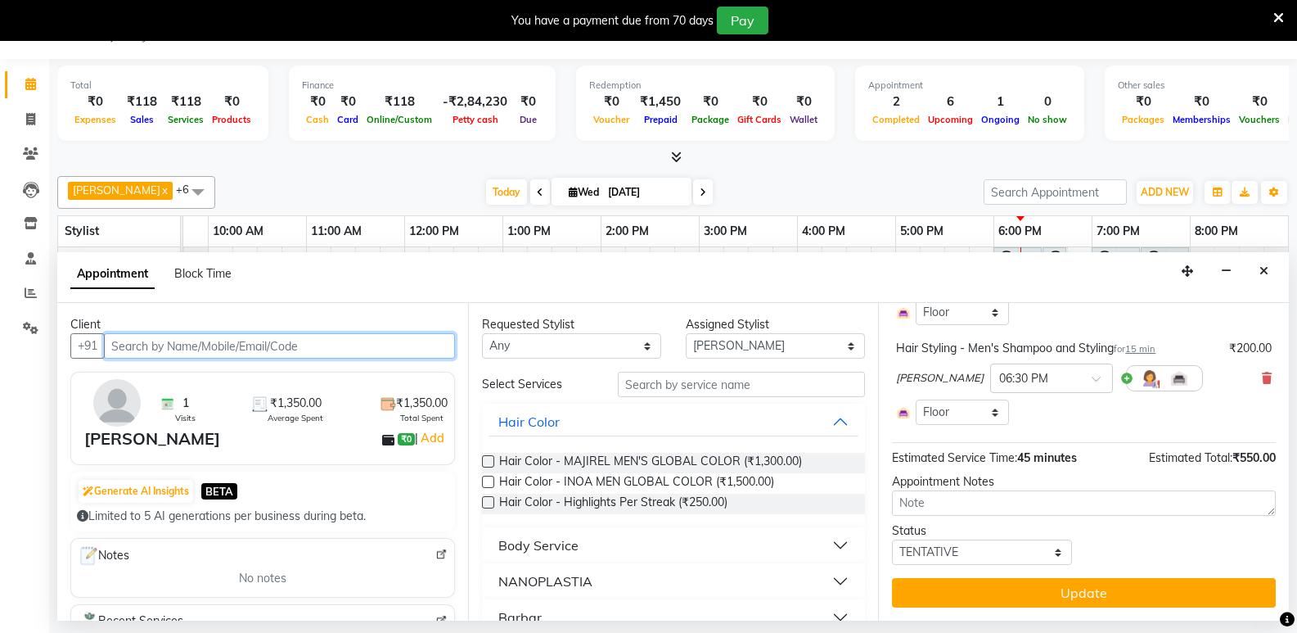
scroll to position [11, 0]
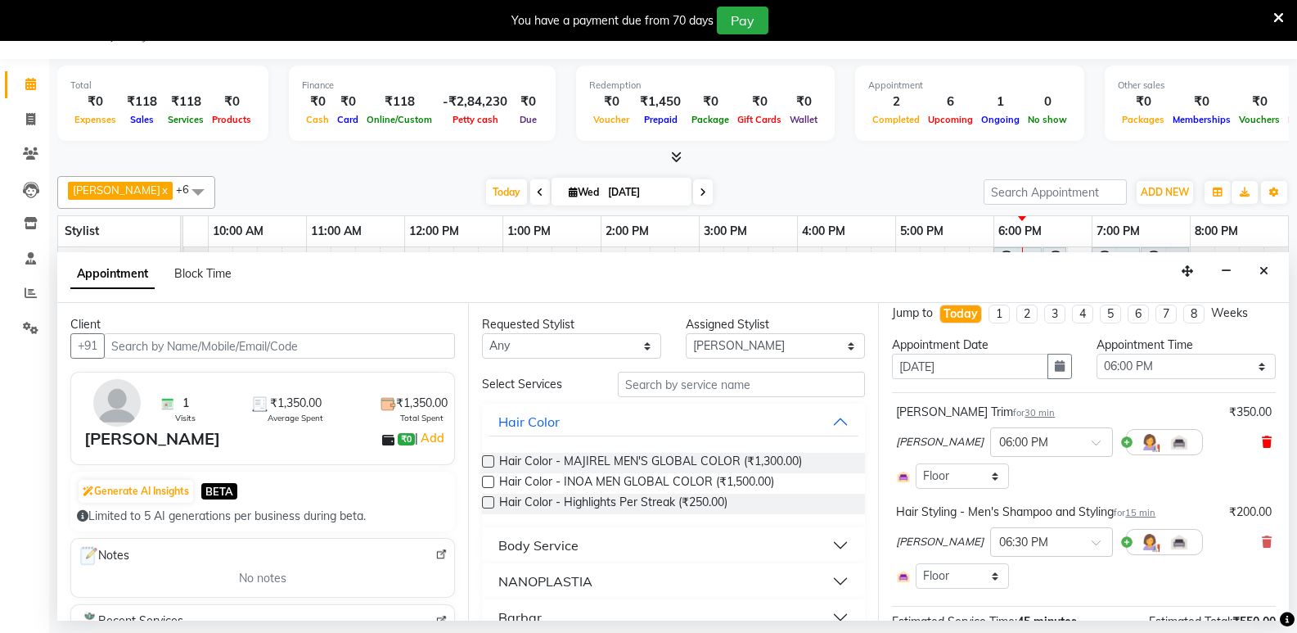
click at [1262, 445] on icon at bounding box center [1267, 441] width 10 height 11
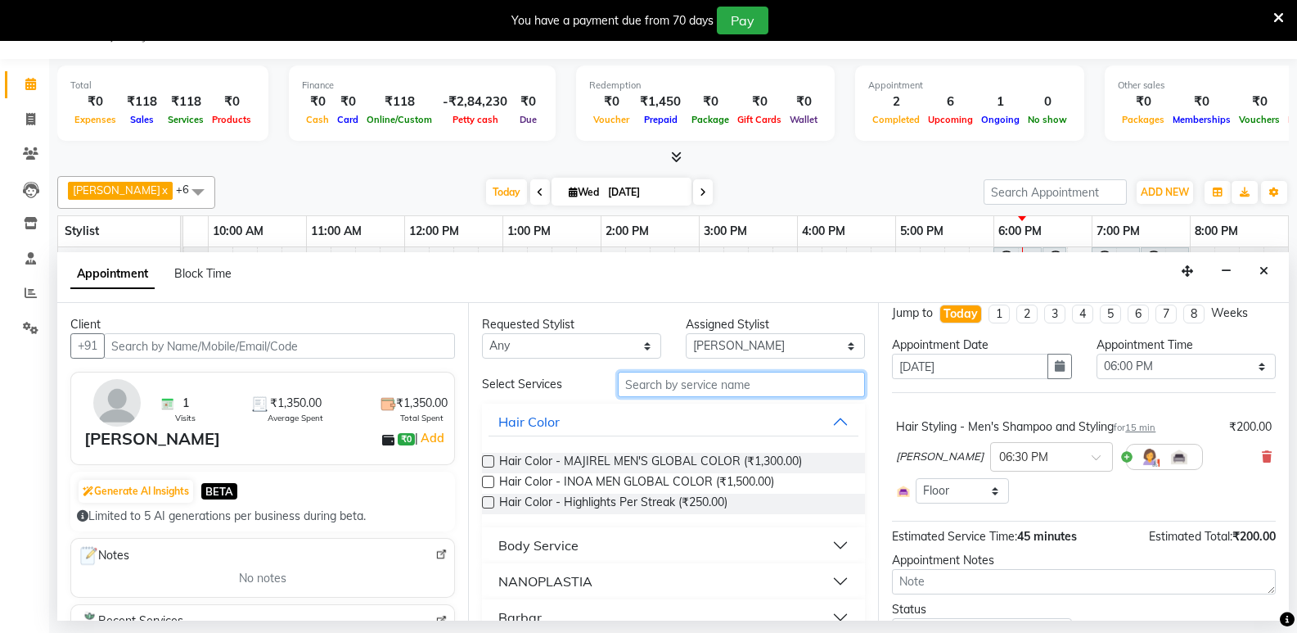
click at [640, 388] on input "text" at bounding box center [741, 384] width 247 height 25
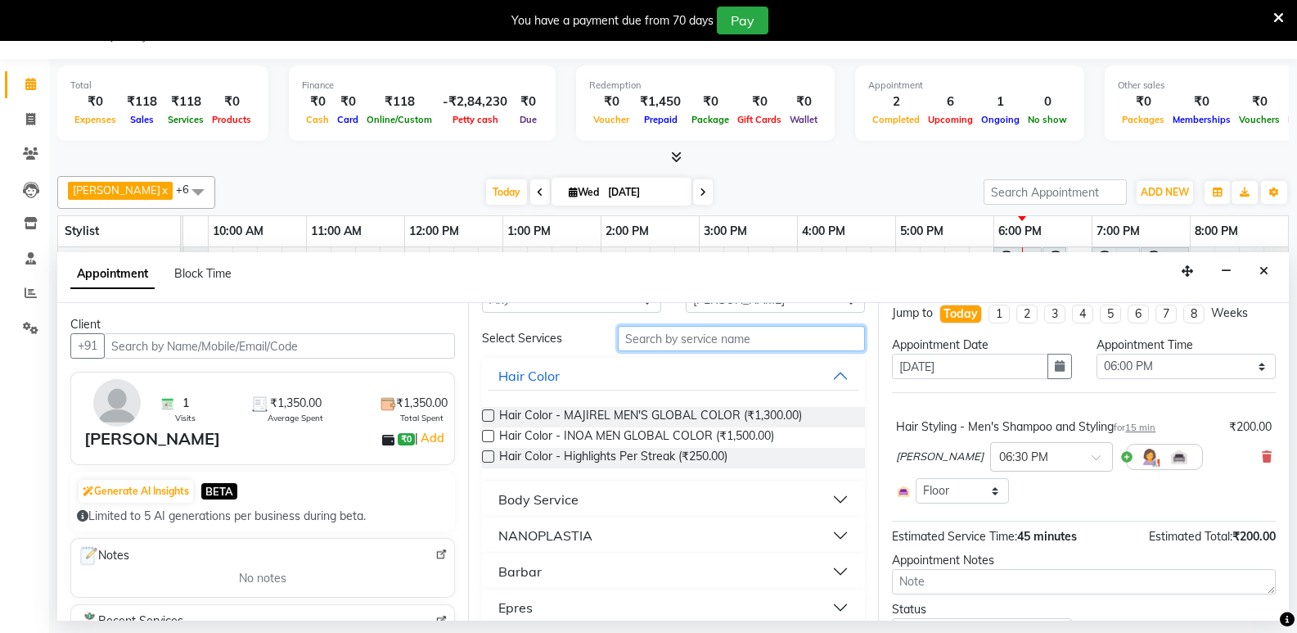
scroll to position [82, 0]
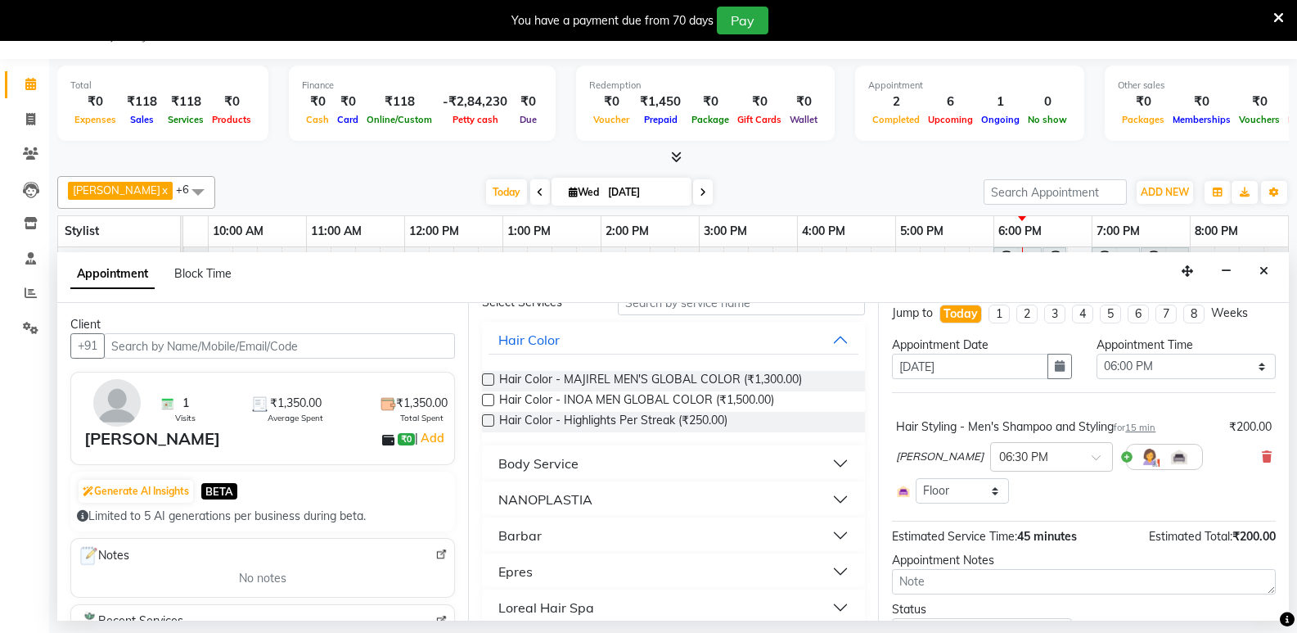
click at [614, 532] on button "Barbar" at bounding box center [674, 534] width 371 height 29
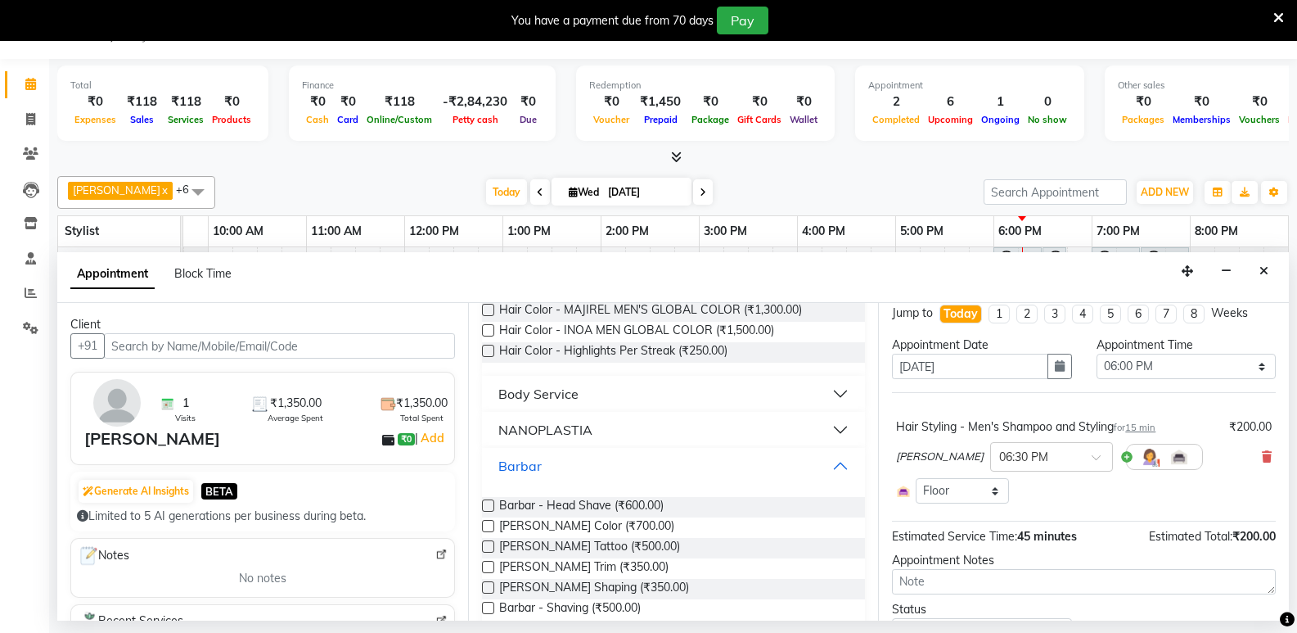
scroll to position [164, 0]
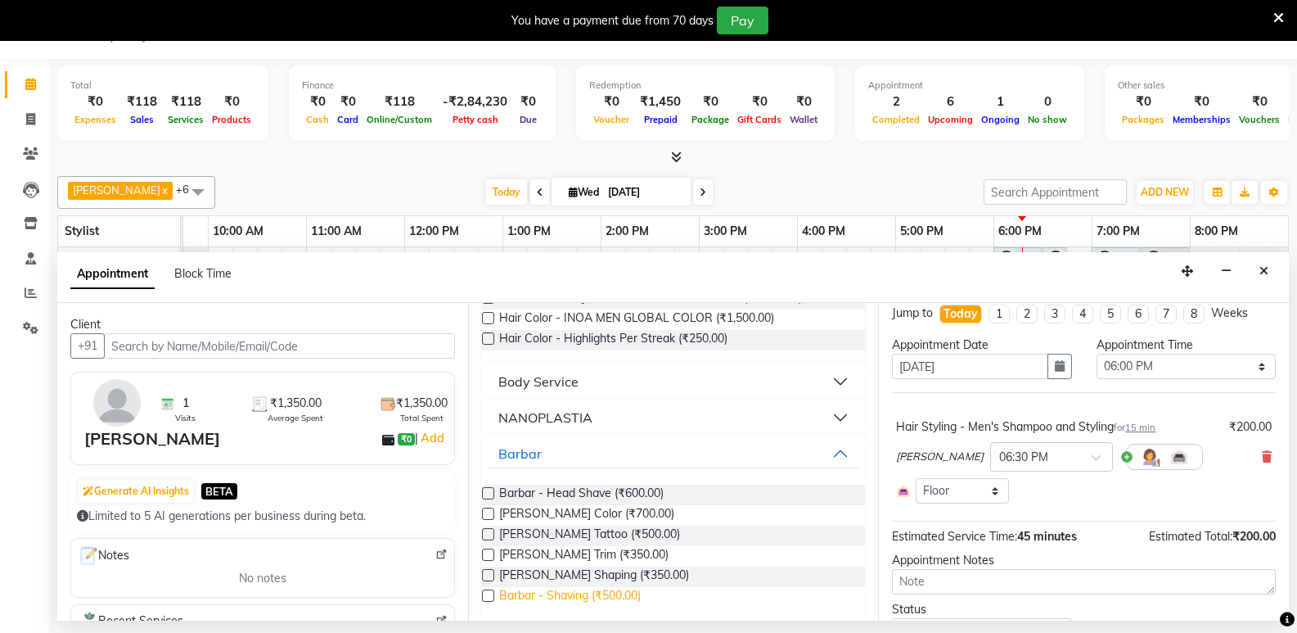
click at [583, 596] on span "Barbar - Shaving (₹500.00)" at bounding box center [570, 597] width 142 height 20
checkbox input "false"
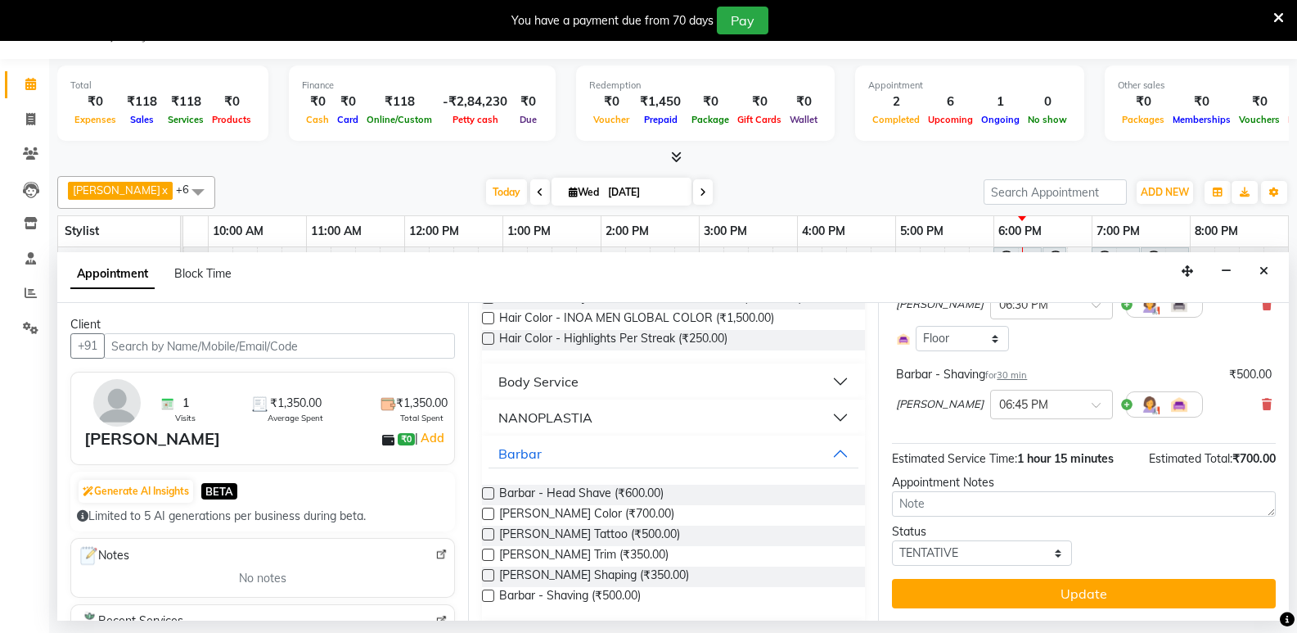
scroll to position [164, 0]
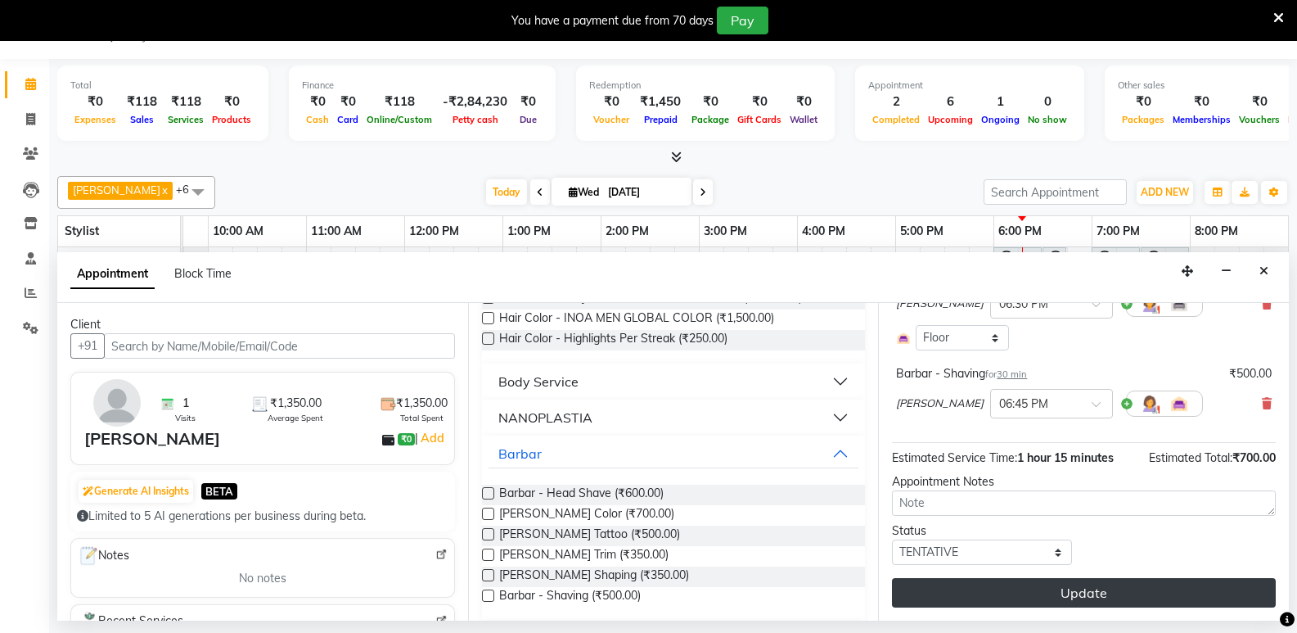
click at [1085, 593] on button "Update" at bounding box center [1084, 592] width 384 height 29
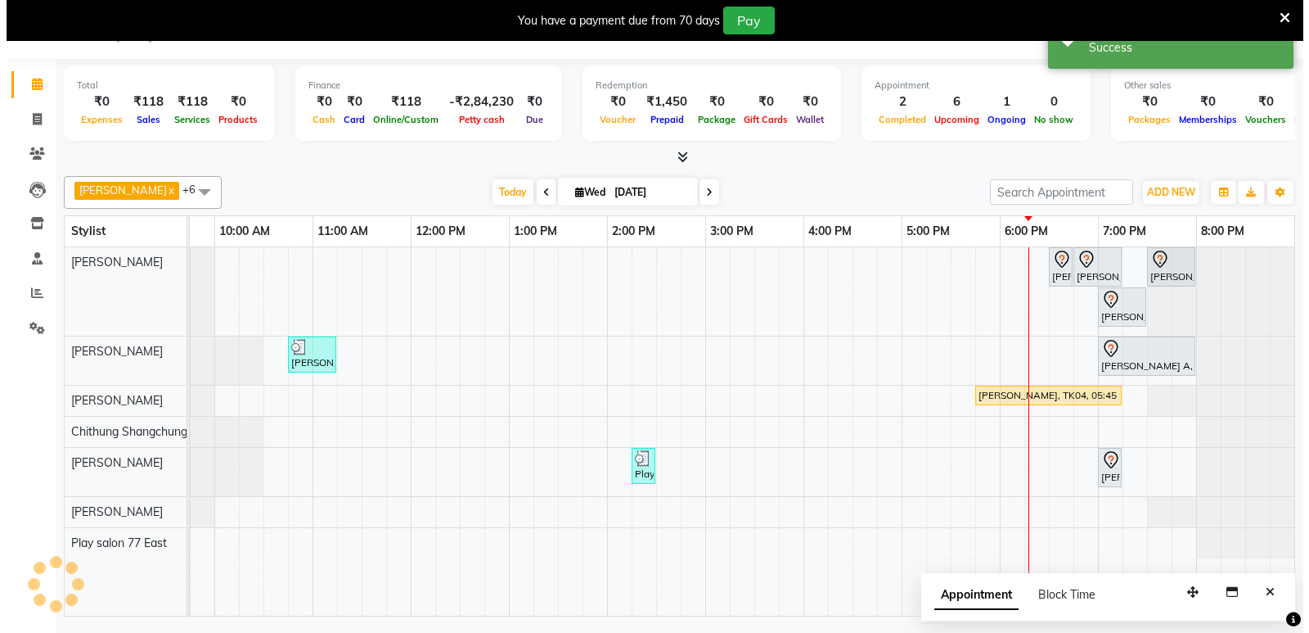
scroll to position [0, 0]
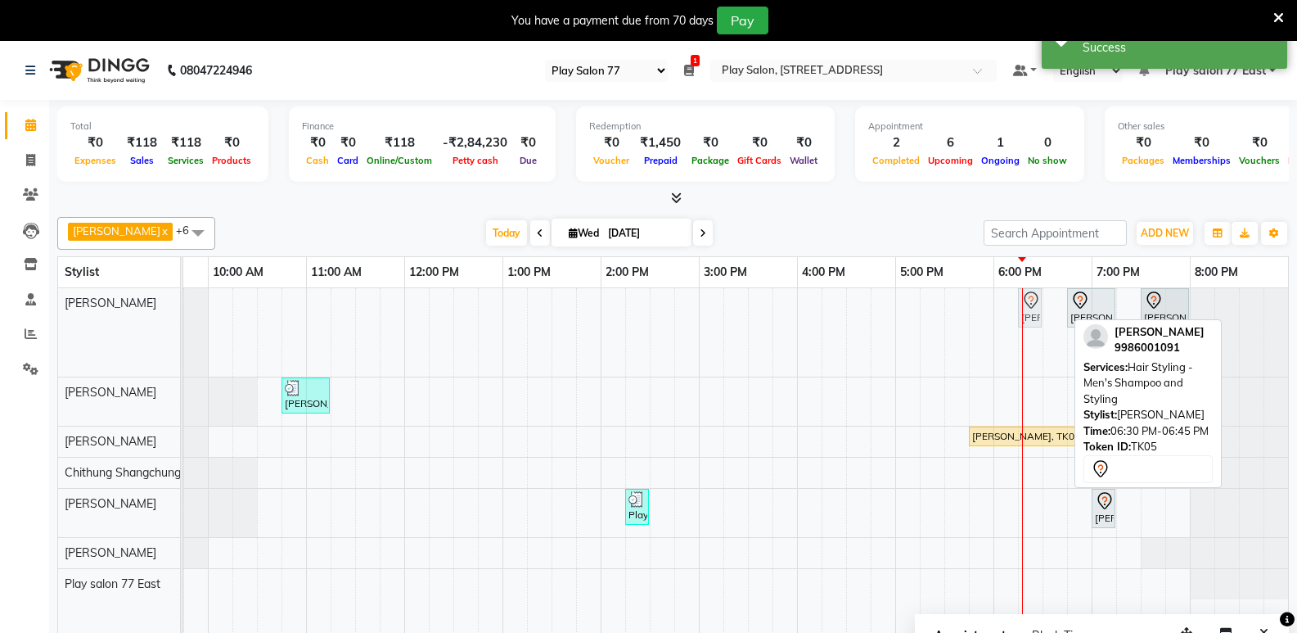
drag, startPoint x: 1053, startPoint y: 304, endPoint x: 1028, endPoint y: 308, distance: 25.7
click at [11, 308] on div "[PERSON_NAME], TK05, 06:30 PM-06:45 PM, Hair Styling - Men's Shampoo and Stylin…" at bounding box center [11, 332] width 0 height 88
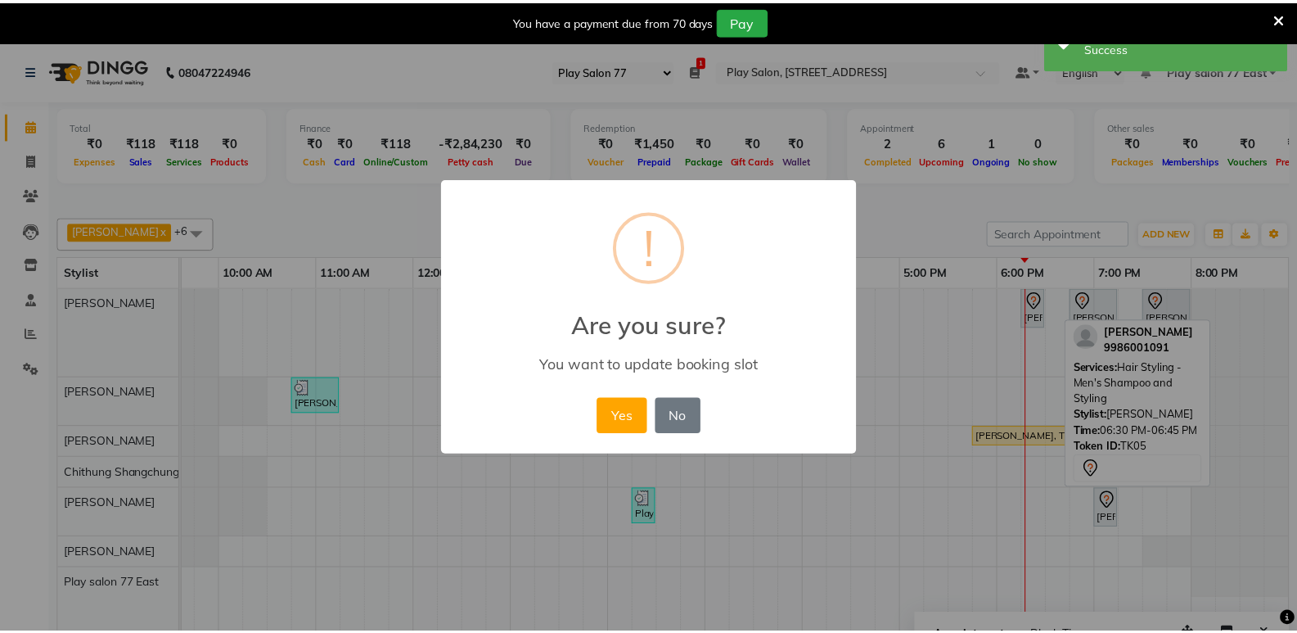
scroll to position [0, 160]
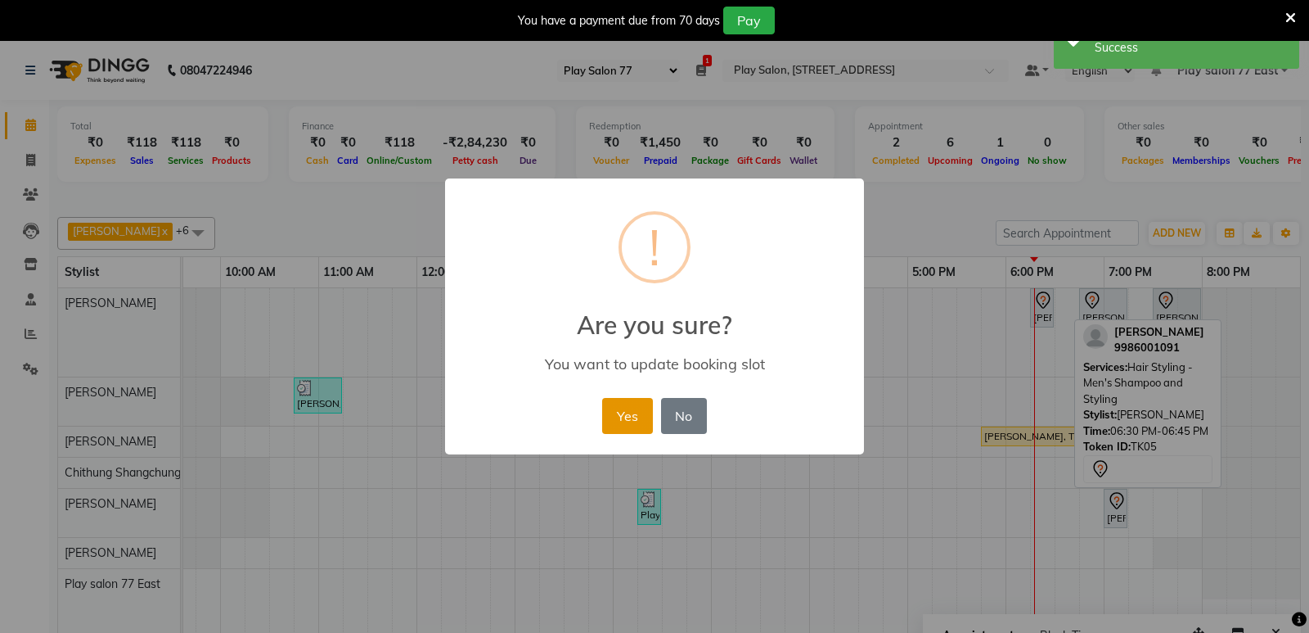
click at [633, 418] on button "Yes" at bounding box center [627, 416] width 50 height 36
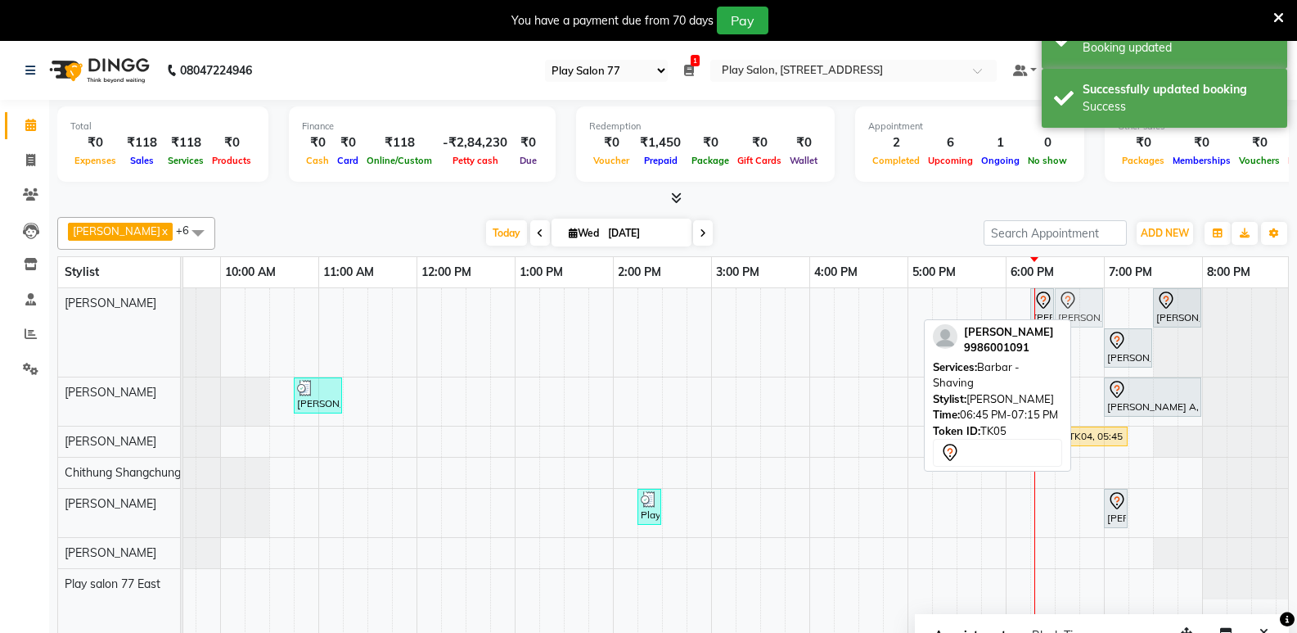
drag, startPoint x: 1104, startPoint y: 304, endPoint x: 1084, endPoint y: 308, distance: 20.9
click at [24, 308] on div "[PERSON_NAME], TK05, 06:15 PM-06:30 PM, Hair Styling - Men's Shampoo and Stylin…" at bounding box center [24, 332] width 0 height 88
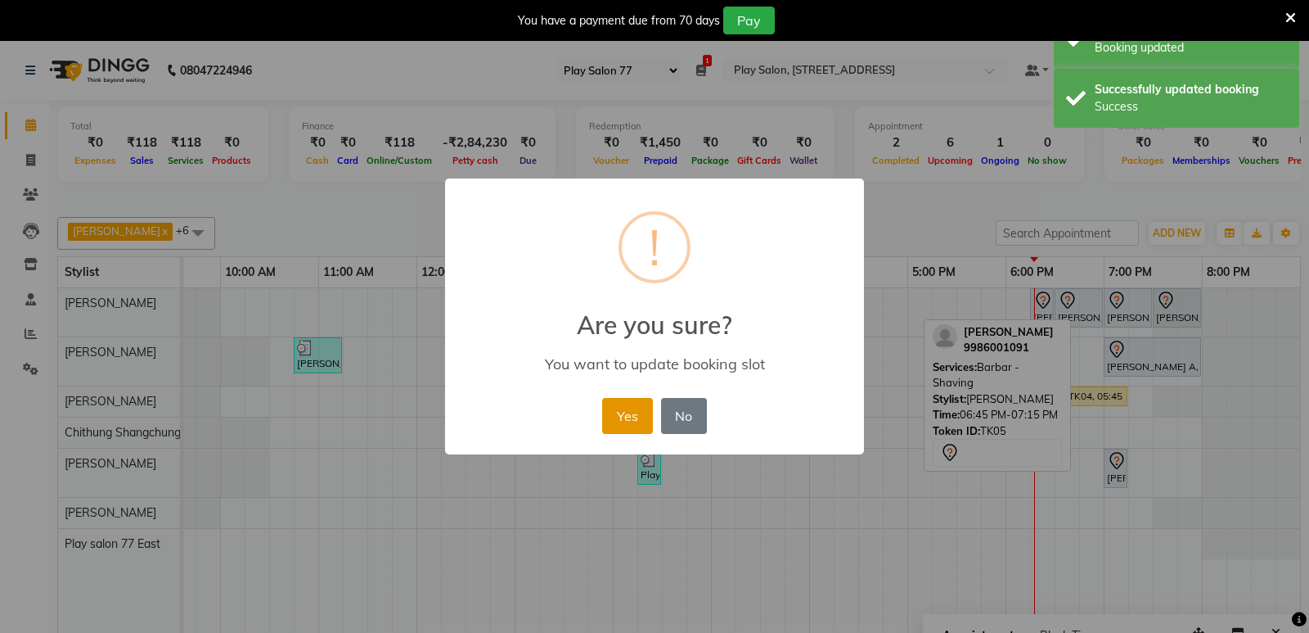
click at [635, 409] on button "Yes" at bounding box center [627, 416] width 50 height 36
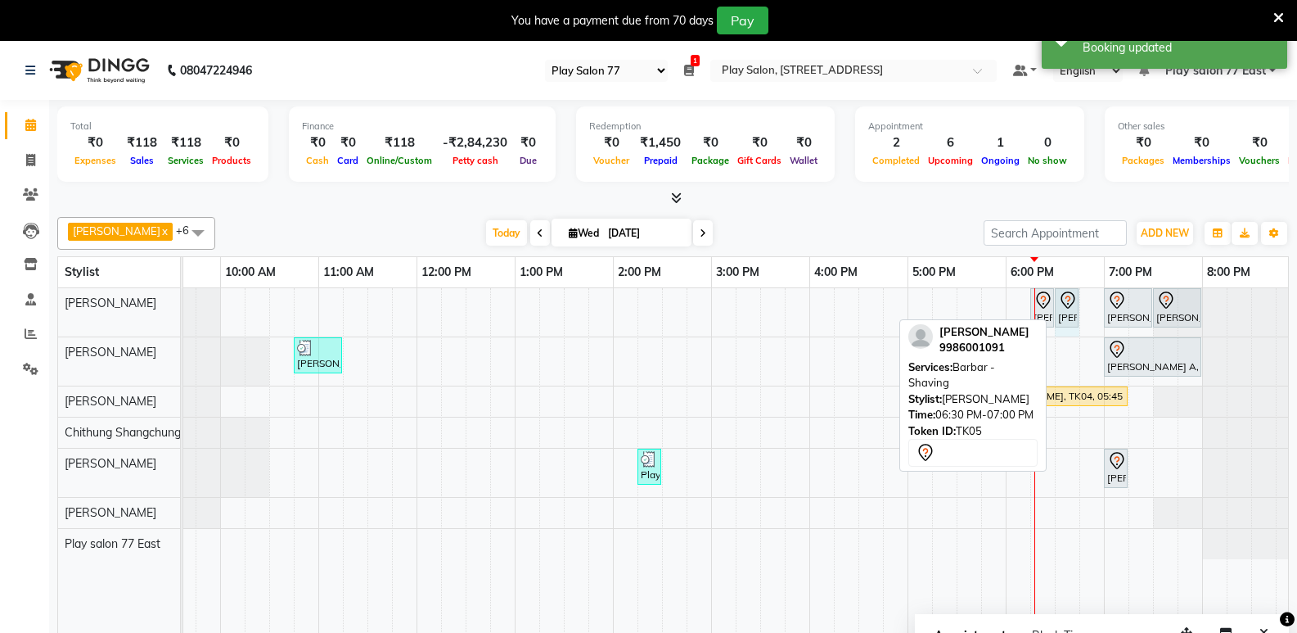
drag, startPoint x: 1102, startPoint y: 304, endPoint x: 1070, endPoint y: 310, distance: 31.8
click at [24, 310] on div "[PERSON_NAME], TK05, 06:15 PM-06:30 PM, Hair Styling - Men's Shampoo and Stylin…" at bounding box center [24, 312] width 0 height 48
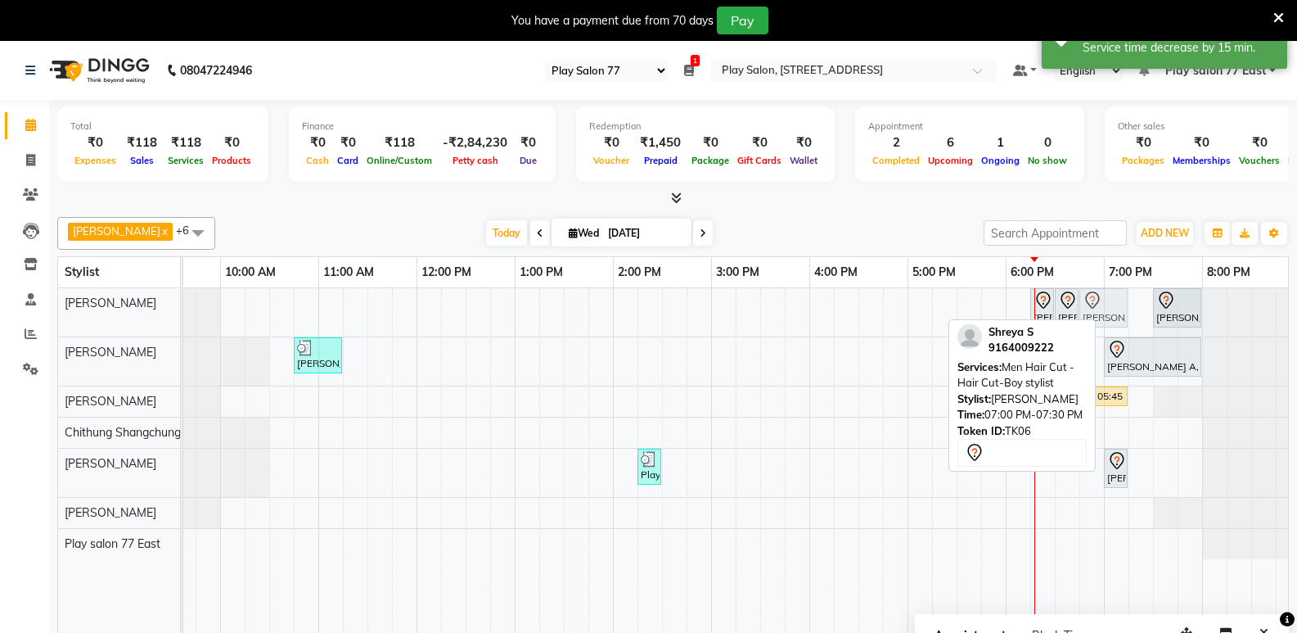
drag, startPoint x: 1118, startPoint y: 306, endPoint x: 1097, endPoint y: 309, distance: 21.5
click at [24, 313] on div "[PERSON_NAME], TK05, 06:15 PM-06:30 PM, Hair Styling - Men's Shampoo and Stylin…" at bounding box center [24, 312] width 0 height 48
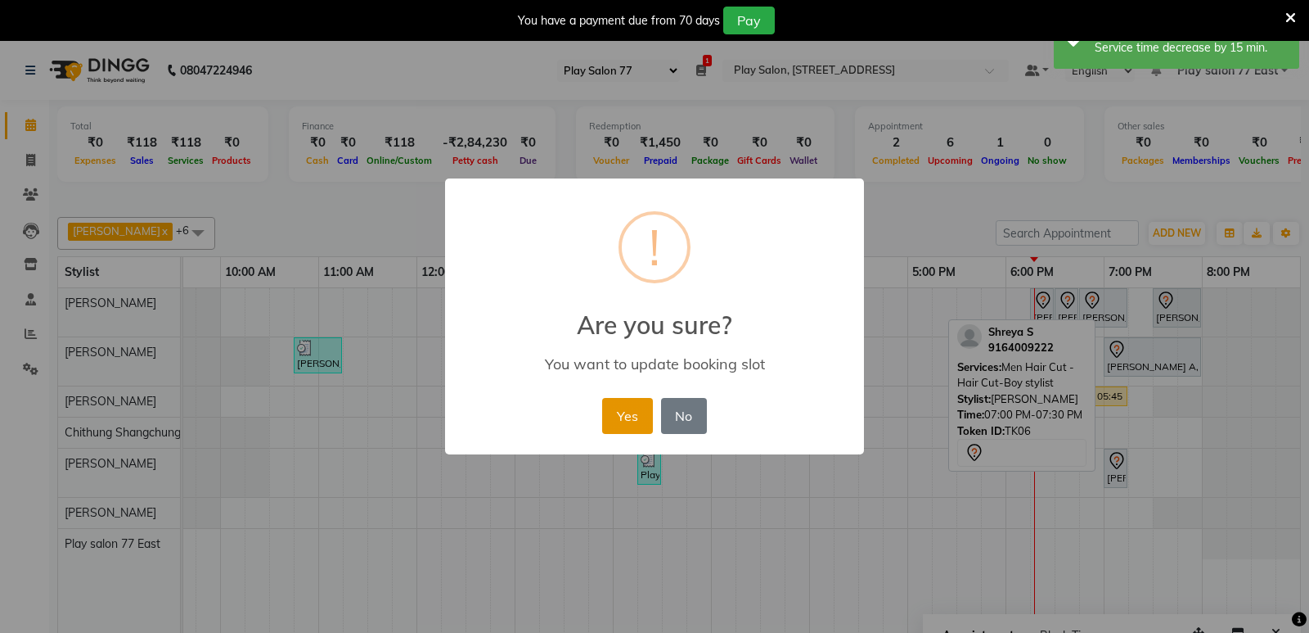
click at [633, 423] on button "Yes" at bounding box center [627, 416] width 50 height 36
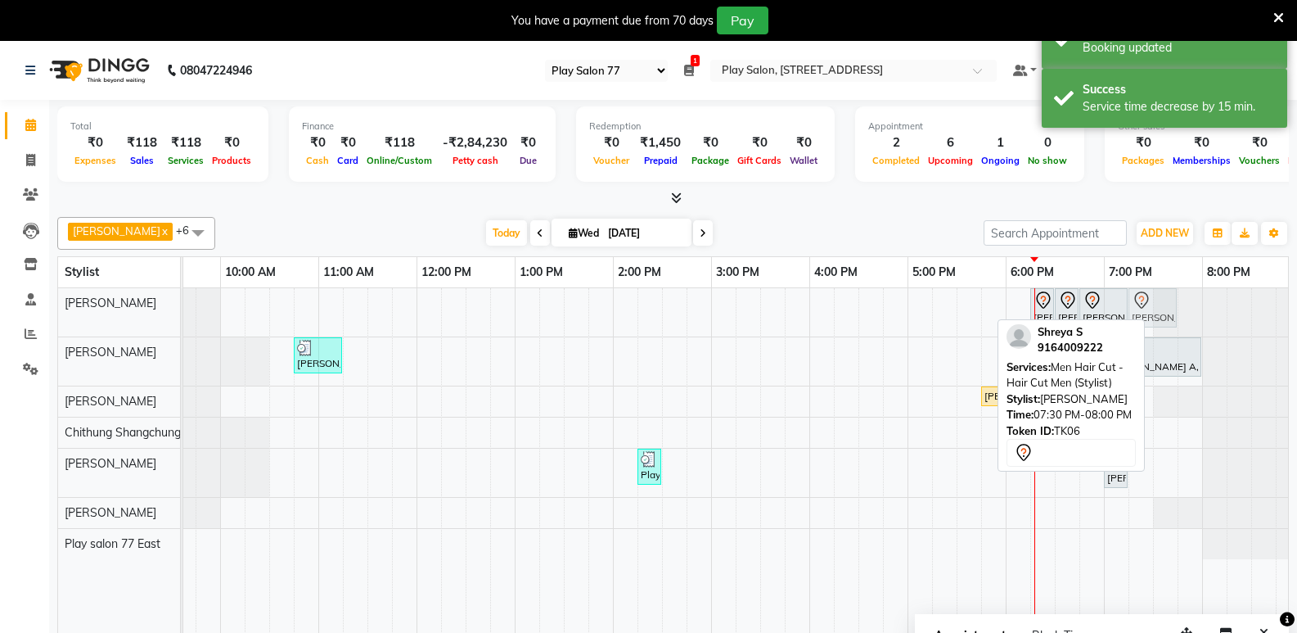
drag, startPoint x: 1162, startPoint y: 316, endPoint x: 1149, endPoint y: 324, distance: 15.4
click at [24, 324] on div "[PERSON_NAME], TK05, 06:15 PM-06:30 PM, Hair Styling - Men's Shampoo and Stylin…" at bounding box center [24, 312] width 0 height 48
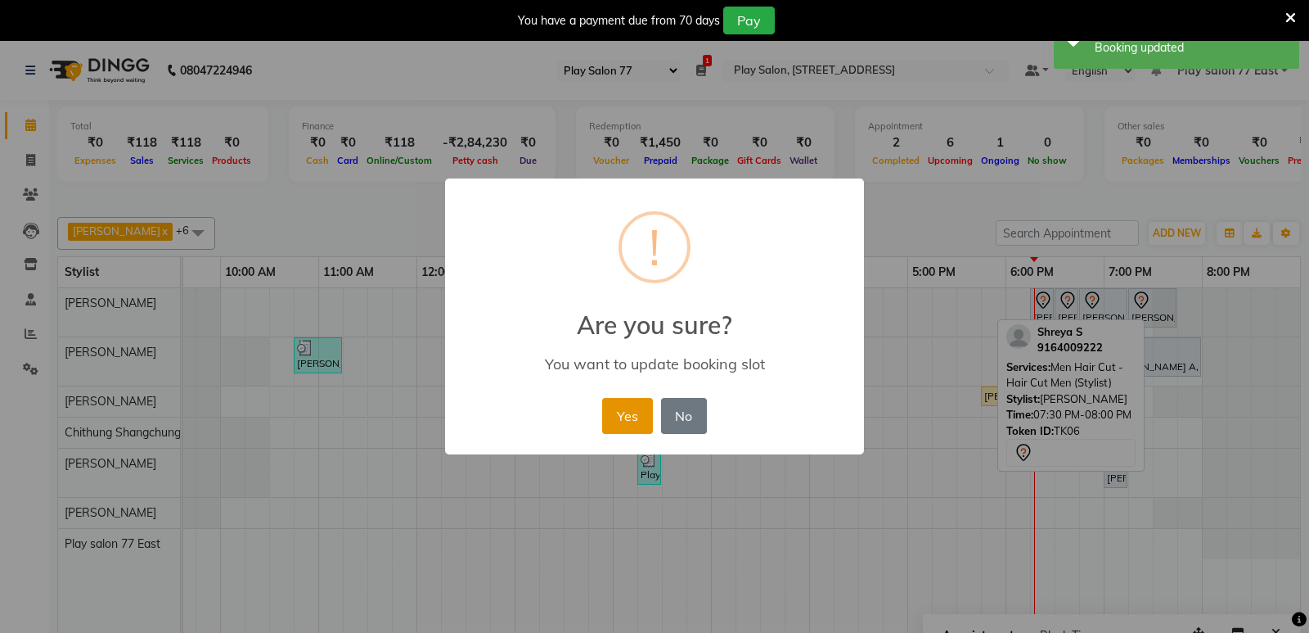
click at [645, 413] on button "Yes" at bounding box center [627, 416] width 50 height 36
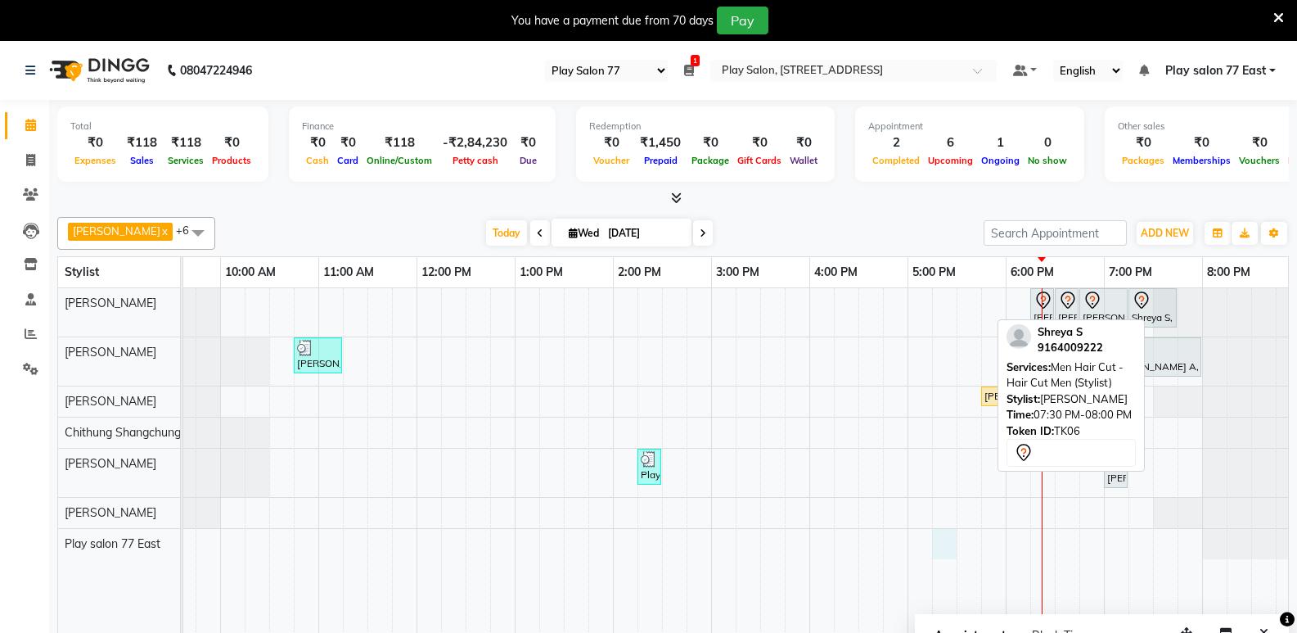
click at [932, 544] on div "[PERSON_NAME], TK05, 06:15 PM-06:30 PM, Hair Styling - Men's Shampoo and Stylin…" at bounding box center [662, 472] width 1277 height 368
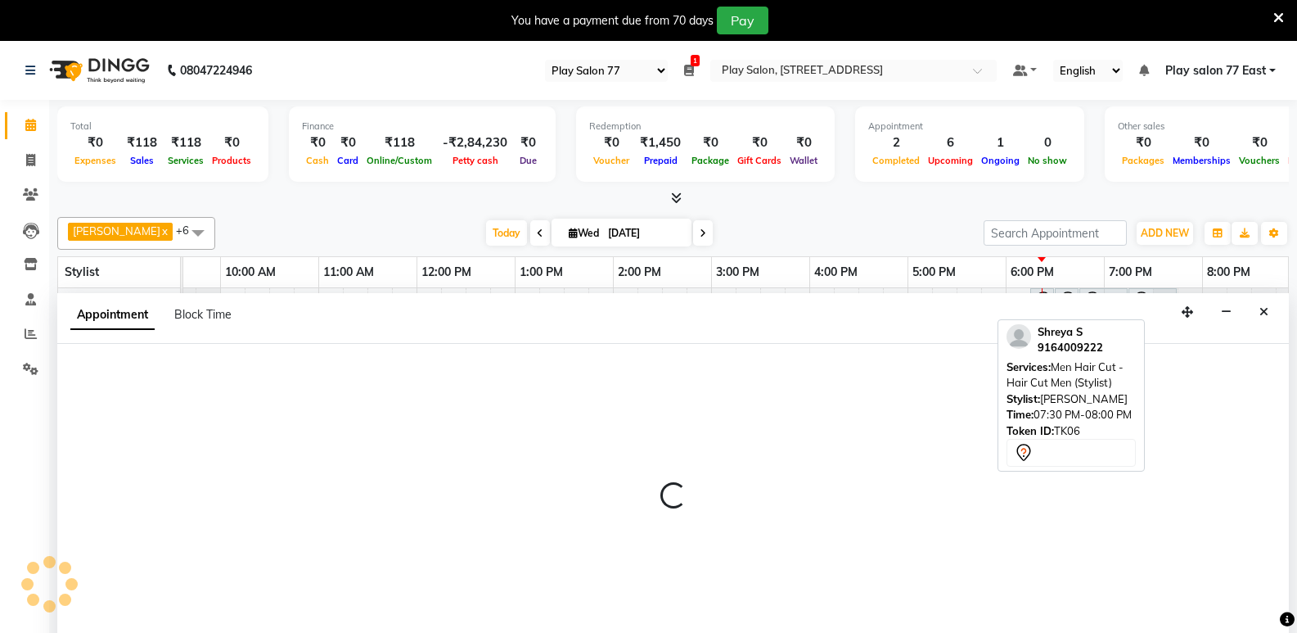
scroll to position [41, 0]
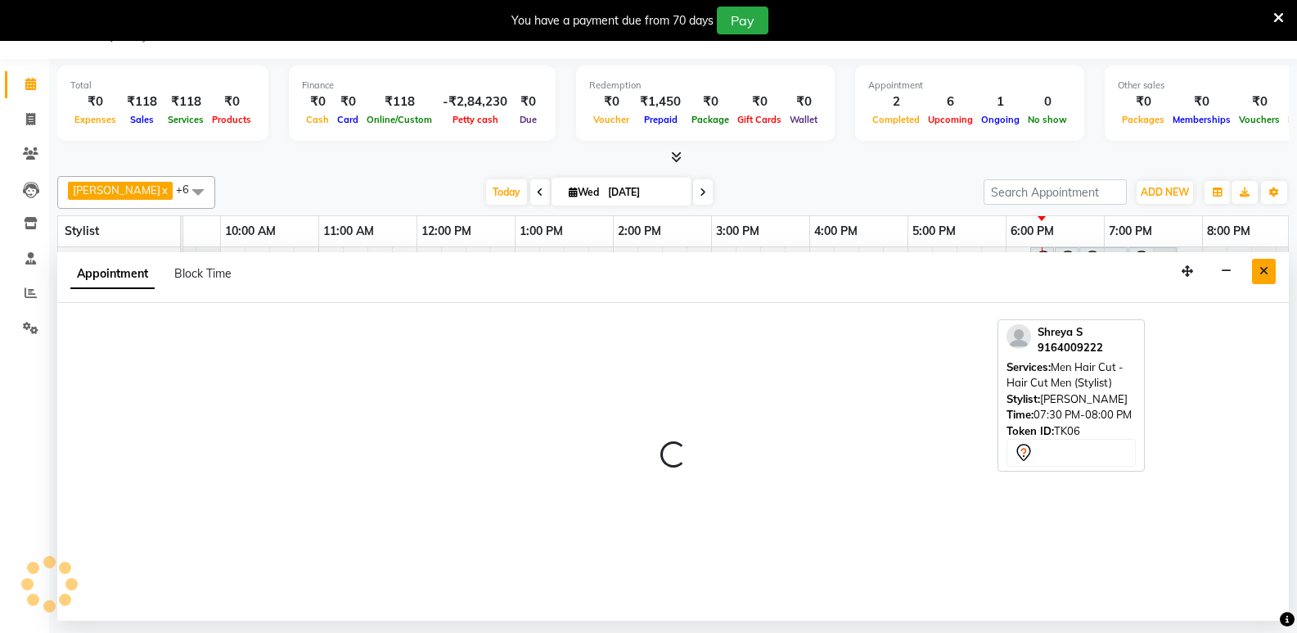
select select "84928"
select select "tentative"
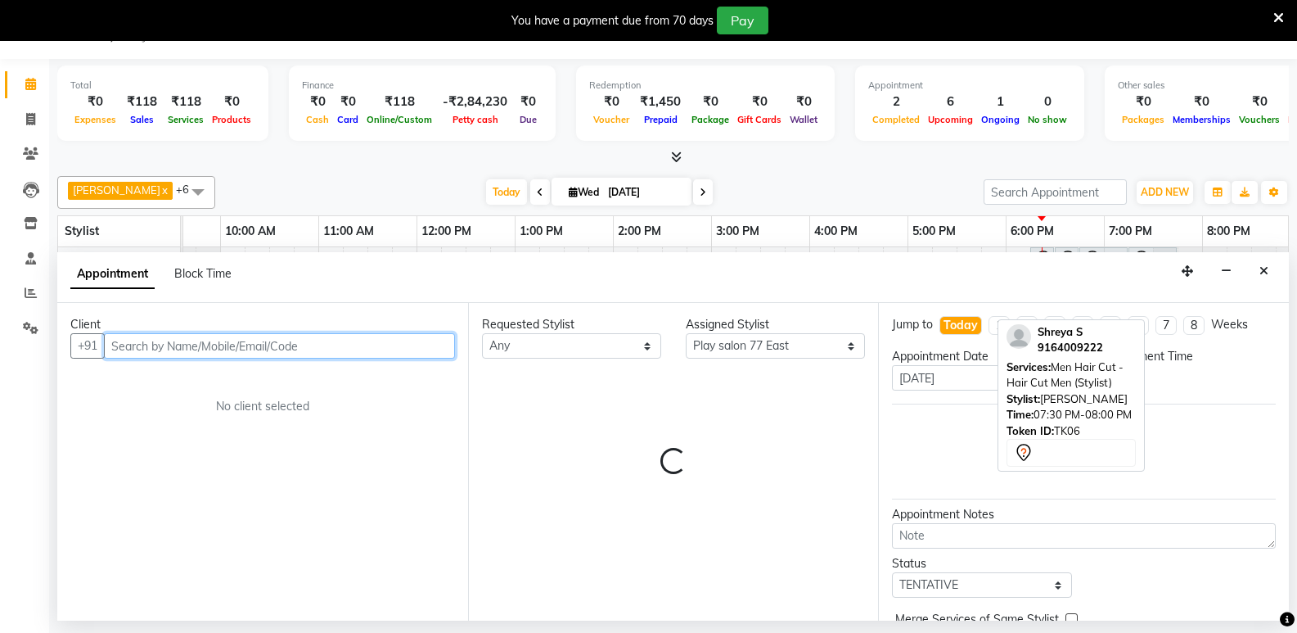
select select "1035"
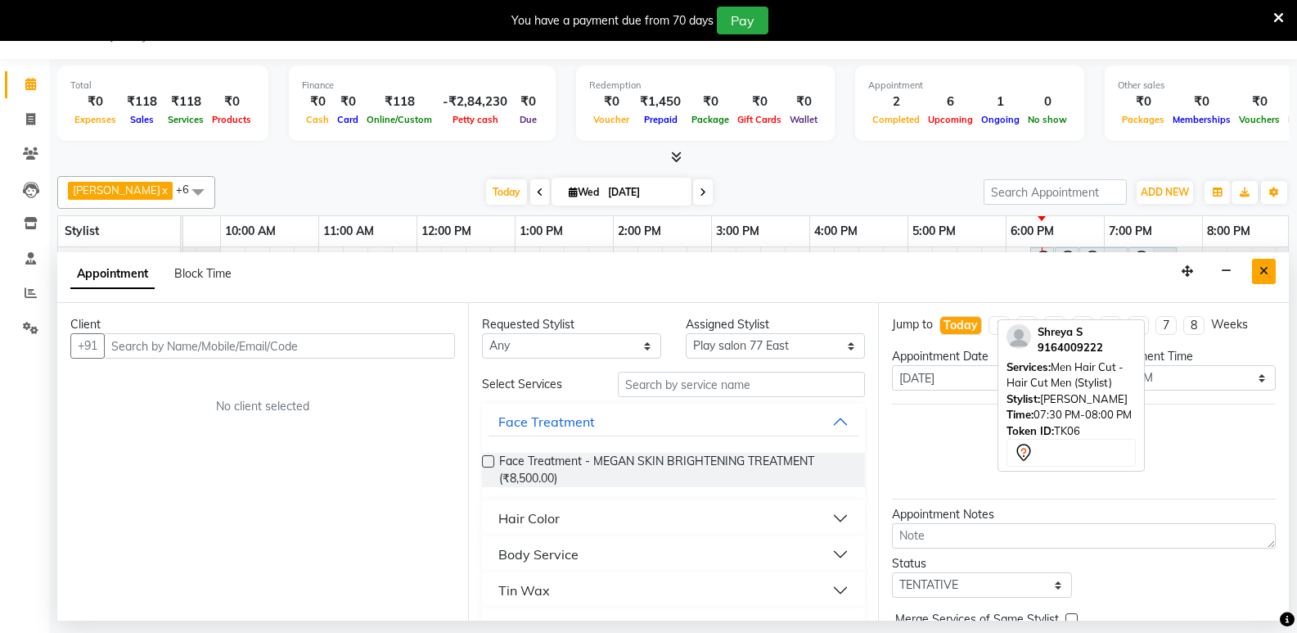
click at [1262, 268] on icon "Close" at bounding box center [1263, 270] width 9 height 11
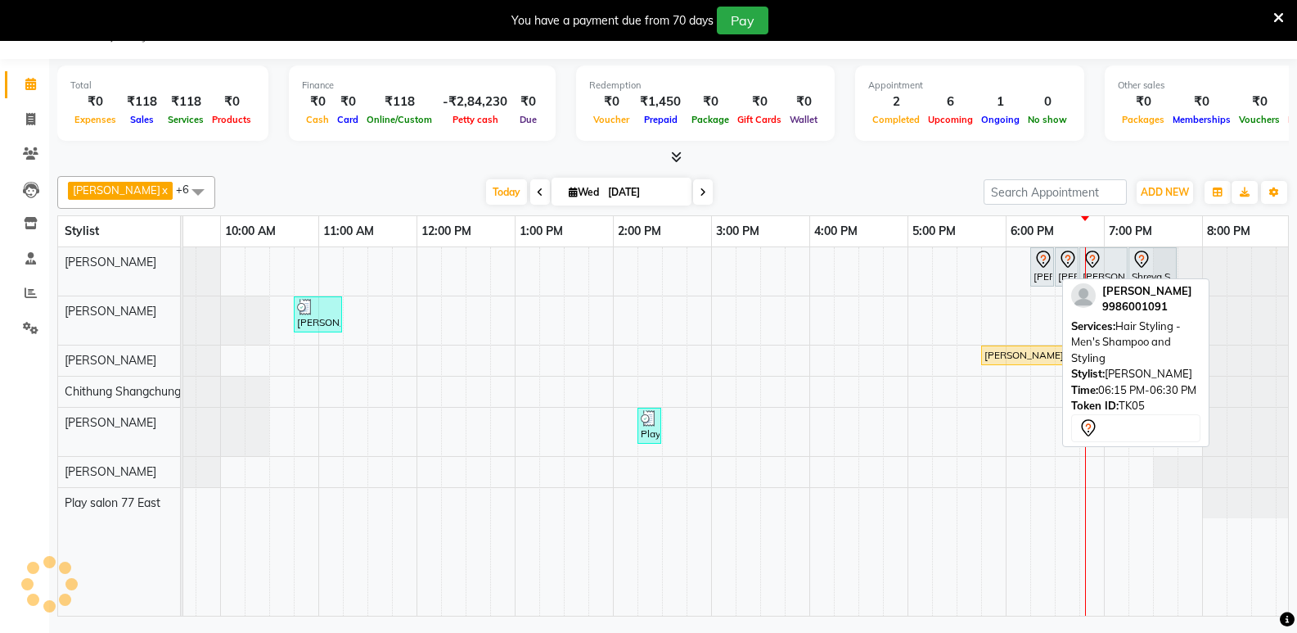
click at [1047, 271] on div "[PERSON_NAME], TK05, 06:15 PM-06:30 PM, Hair Styling - Men's Shampoo and Styling" at bounding box center [1042, 267] width 20 height 34
click at [1041, 273] on div "[PERSON_NAME], TK05, 06:15 PM-06:30 PM, Hair Styling - Men's Shampoo and Styling" at bounding box center [1042, 267] width 20 height 34
select select "7"
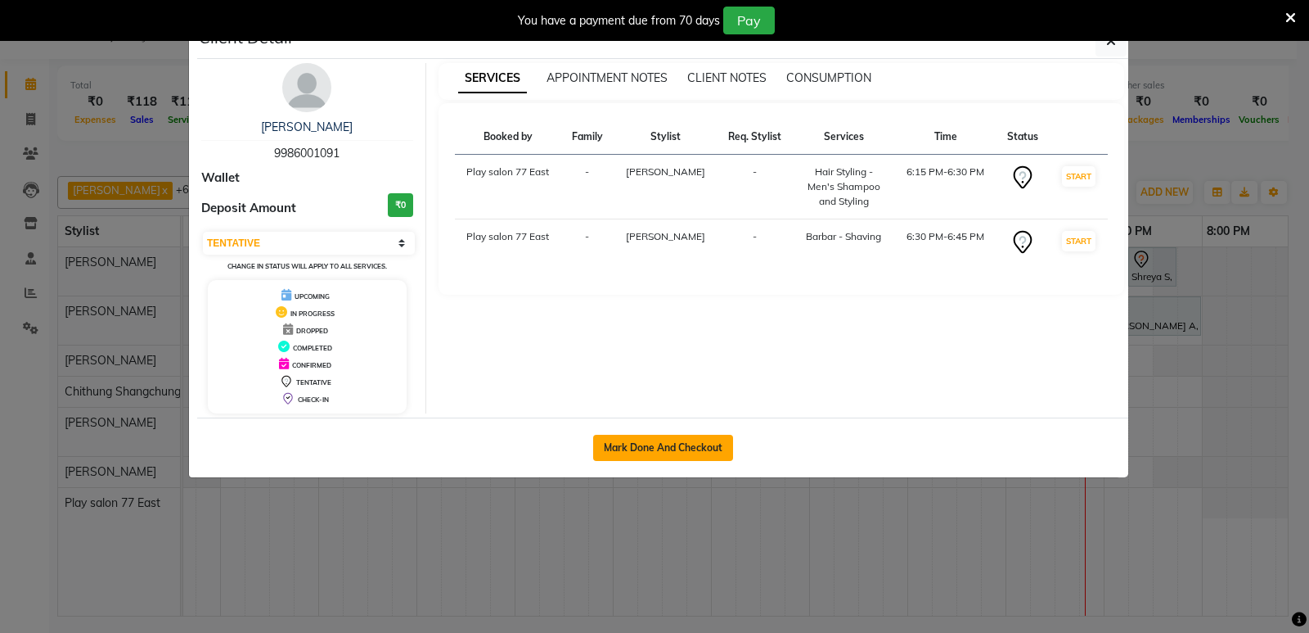
click at [698, 444] on button "Mark Done And Checkout" at bounding box center [663, 448] width 140 height 26
select select "service"
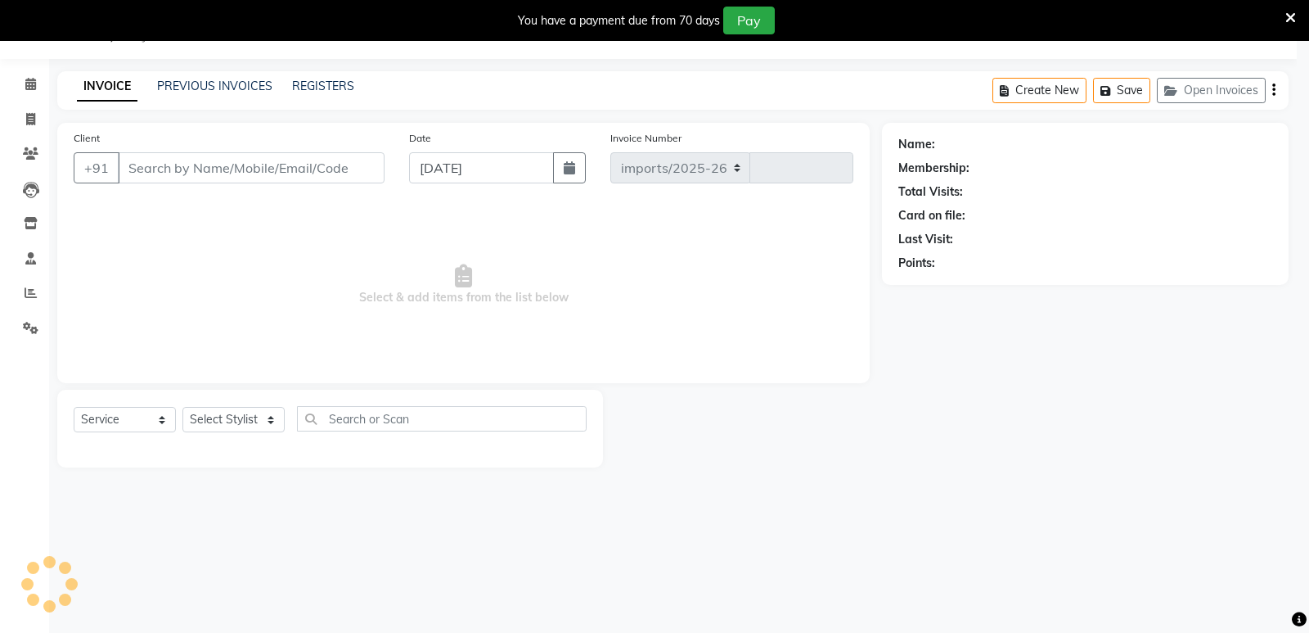
select select "8547"
type input "0768"
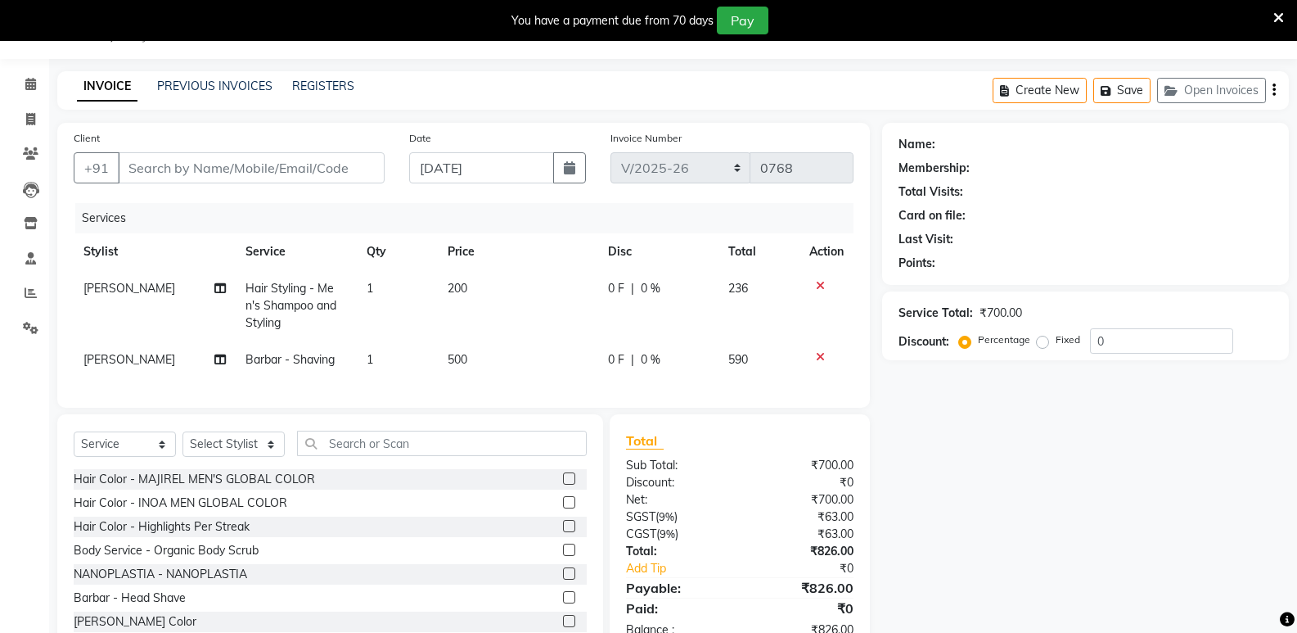
type input "9986001091"
select select "84935"
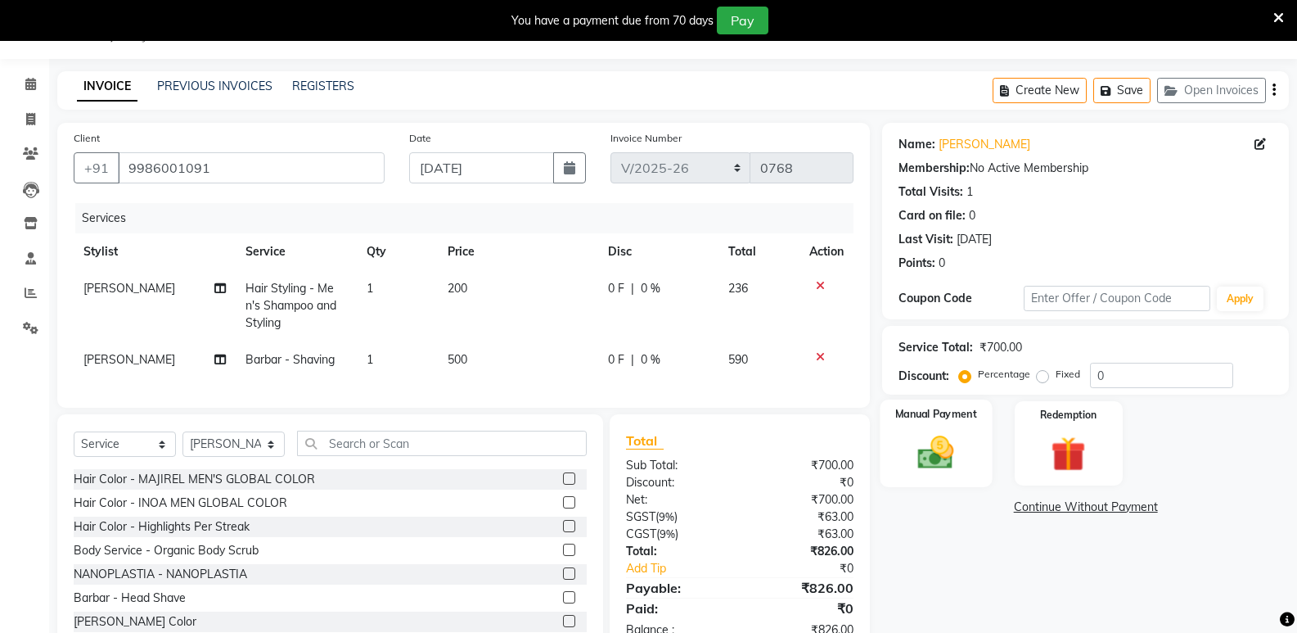
click at [941, 421] on div "Manual Payment" at bounding box center [937, 443] width 112 height 88
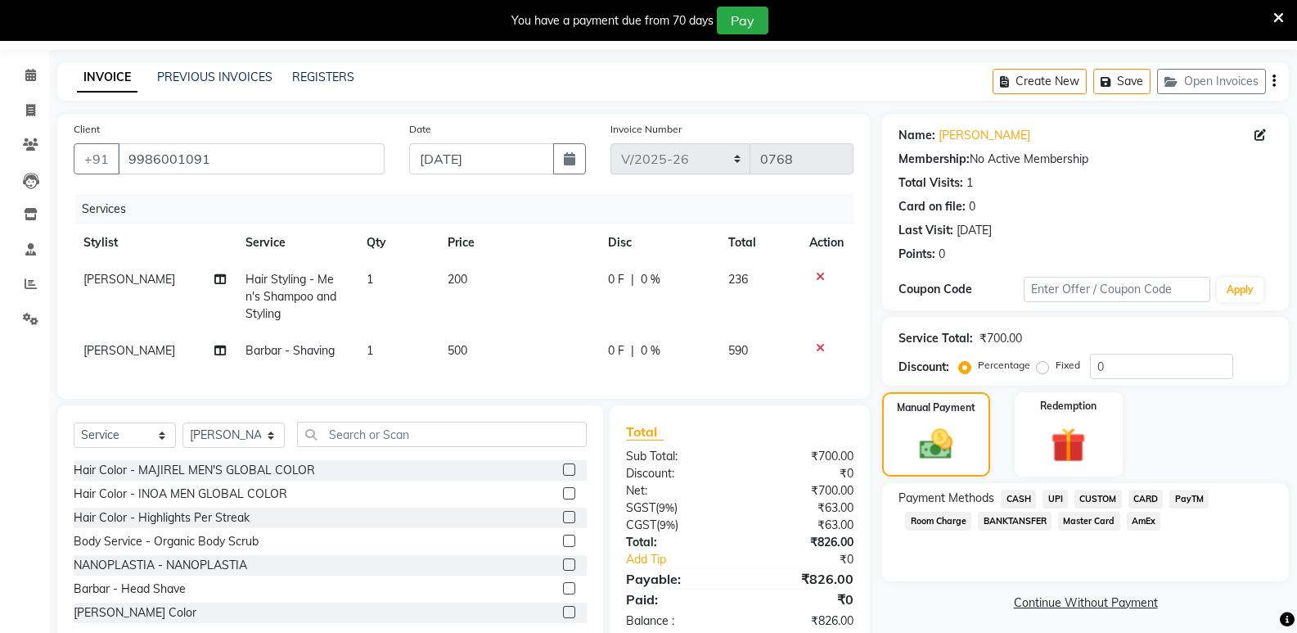
scroll to position [101, 0]
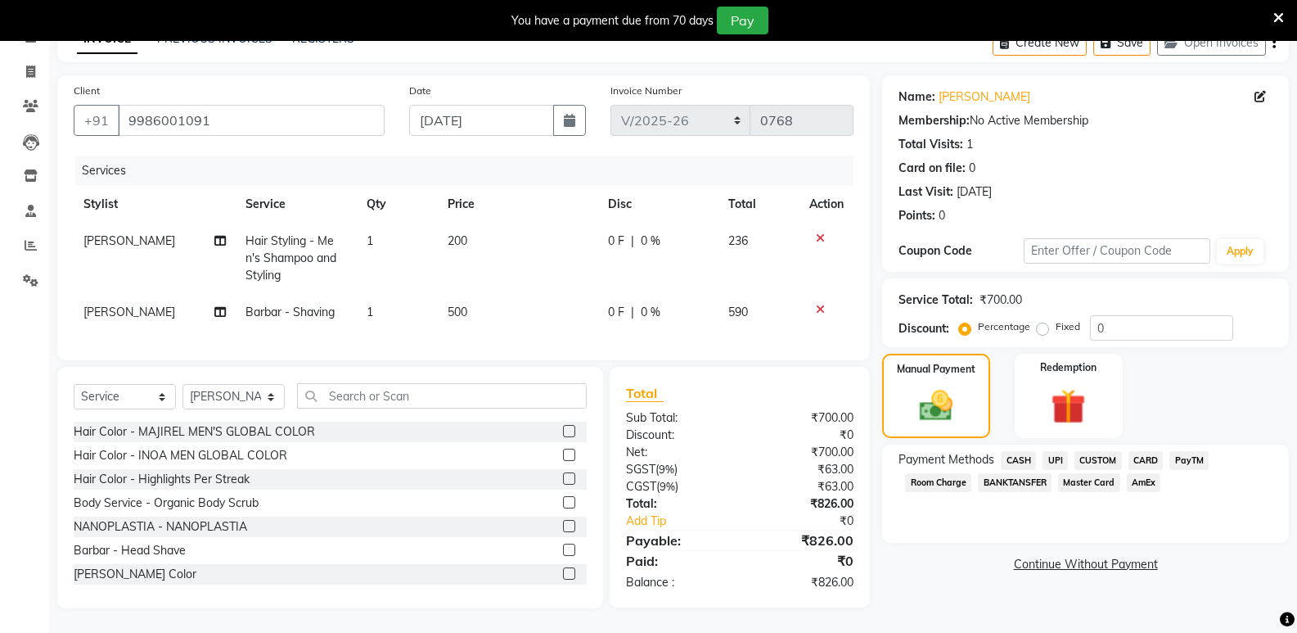
click at [1144, 451] on span "CARD" at bounding box center [1146, 460] width 35 height 19
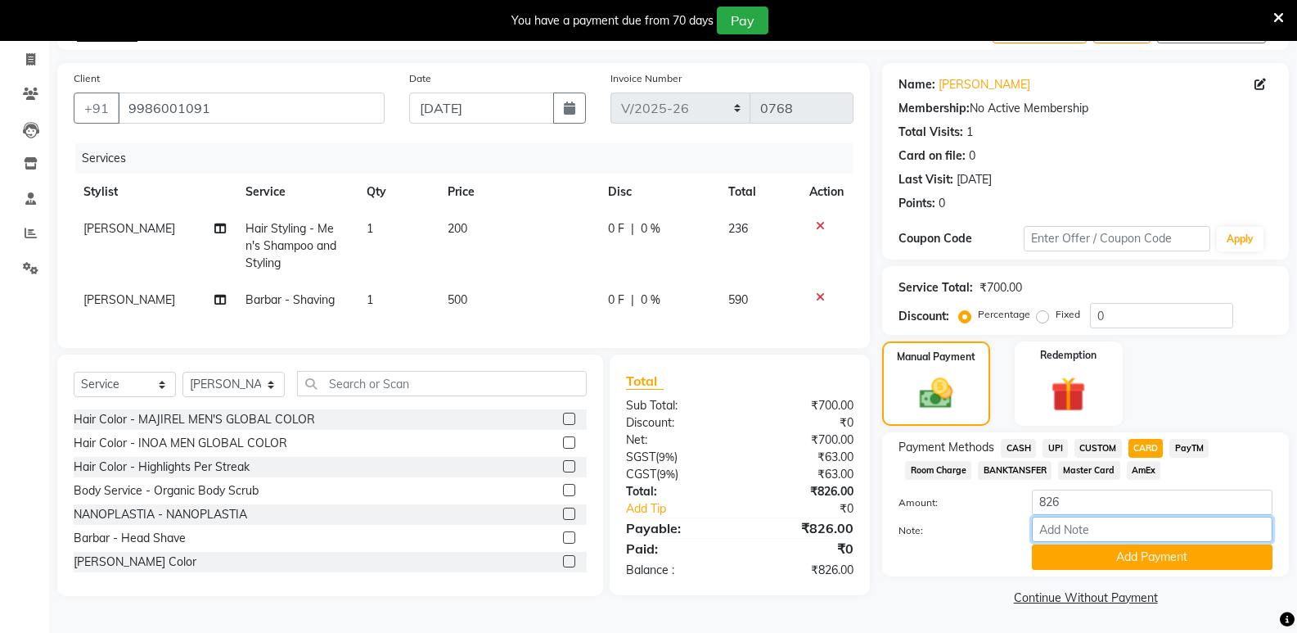
click at [1054, 533] on input "Note:" at bounding box center [1152, 528] width 241 height 25
type input "826"
click at [1106, 561] on button "Add Payment" at bounding box center [1152, 556] width 241 height 25
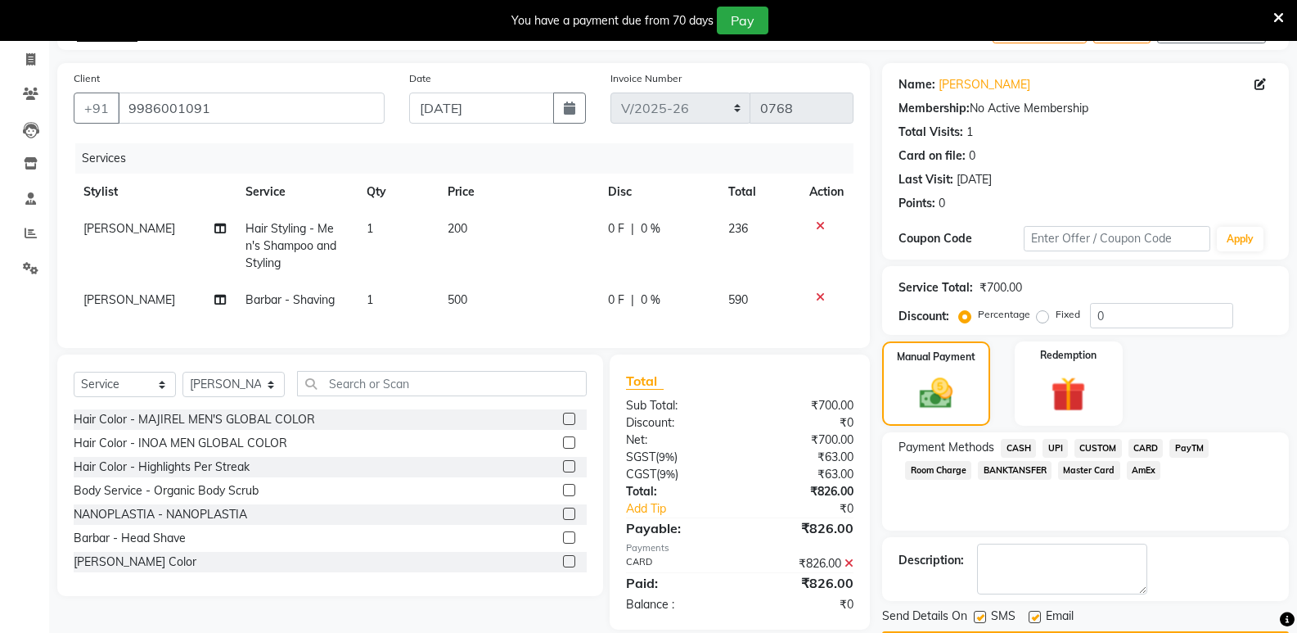
scroll to position [149, 0]
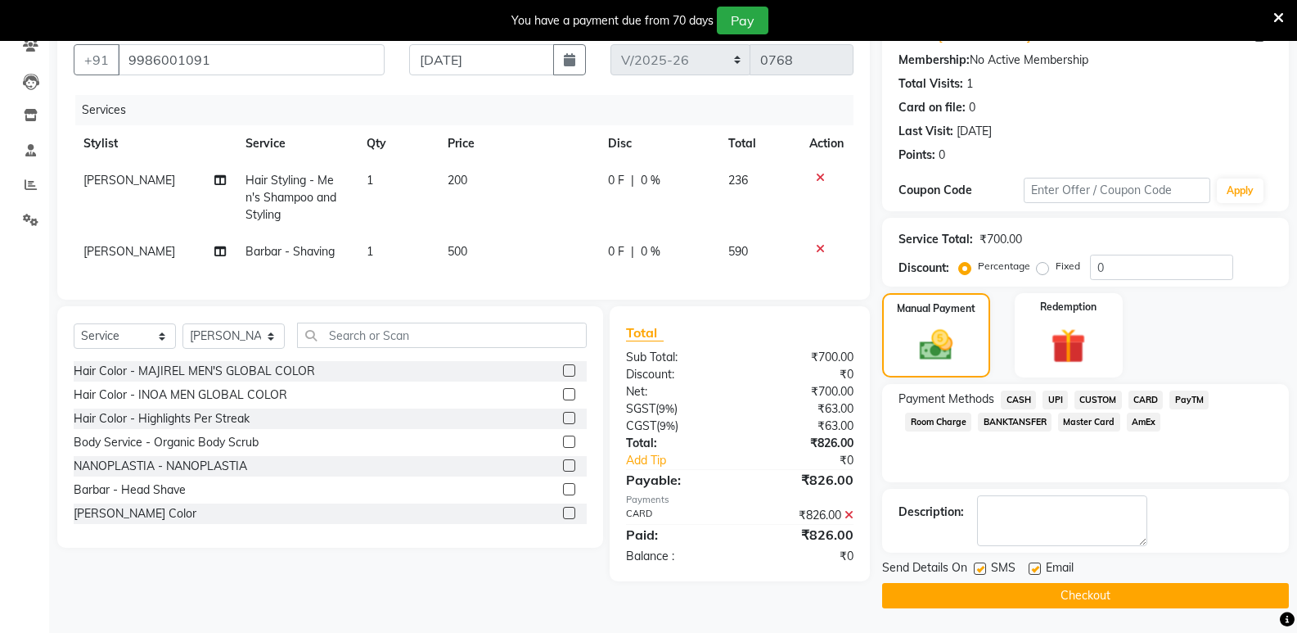
click at [847, 520] on icon at bounding box center [849, 514] width 9 height 11
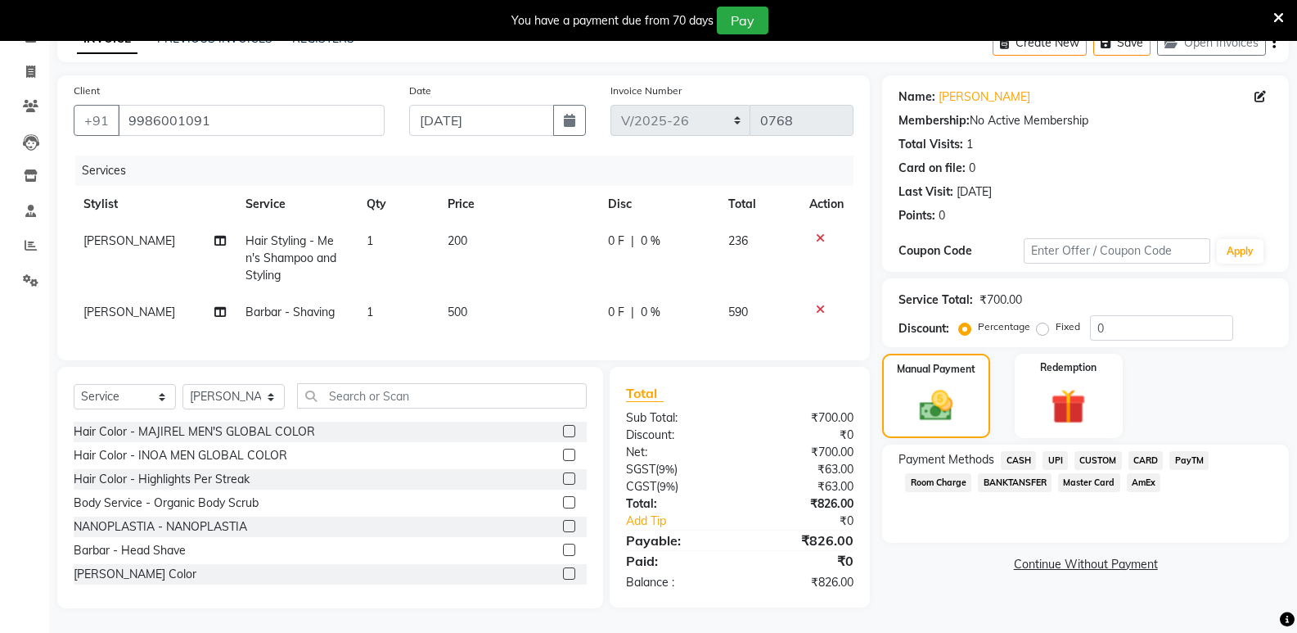
scroll to position [101, 0]
click at [1140, 451] on span "CARD" at bounding box center [1146, 460] width 35 height 19
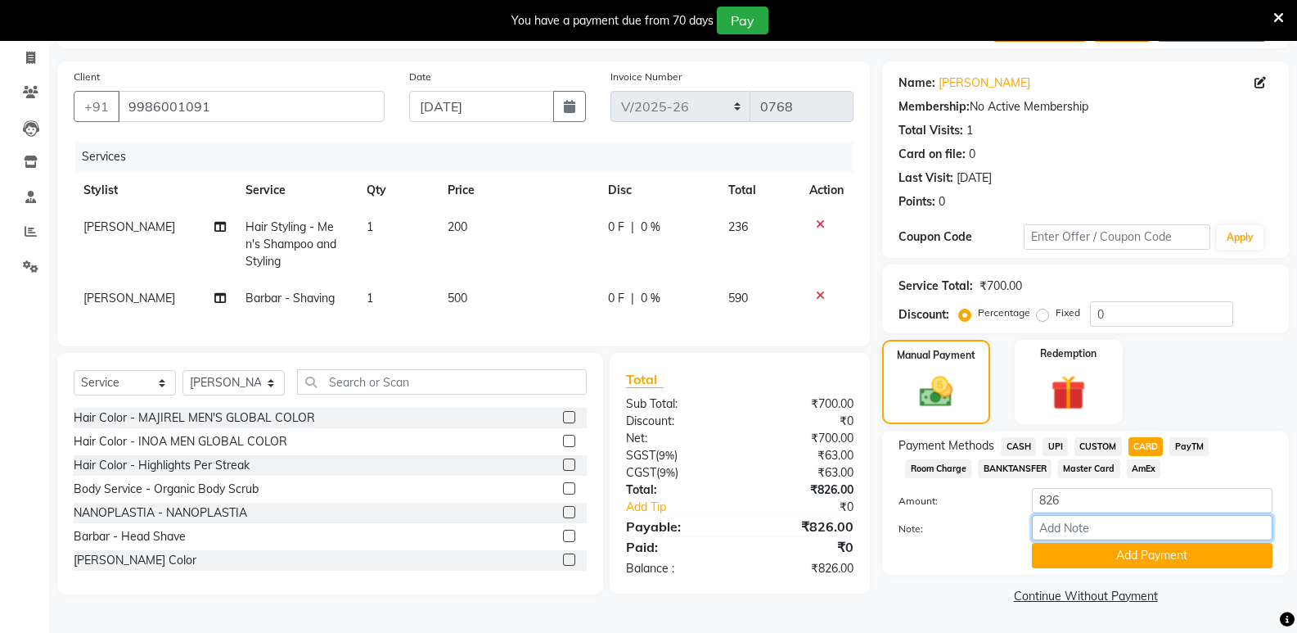
click at [1056, 532] on input "Note:" at bounding box center [1152, 527] width 241 height 25
click at [1069, 539] on input "826" at bounding box center [1152, 527] width 241 height 25
type input "8"
click at [1149, 465] on span "AmEx" at bounding box center [1144, 468] width 34 height 19
click at [1055, 524] on input "Note:" at bounding box center [1152, 527] width 241 height 25
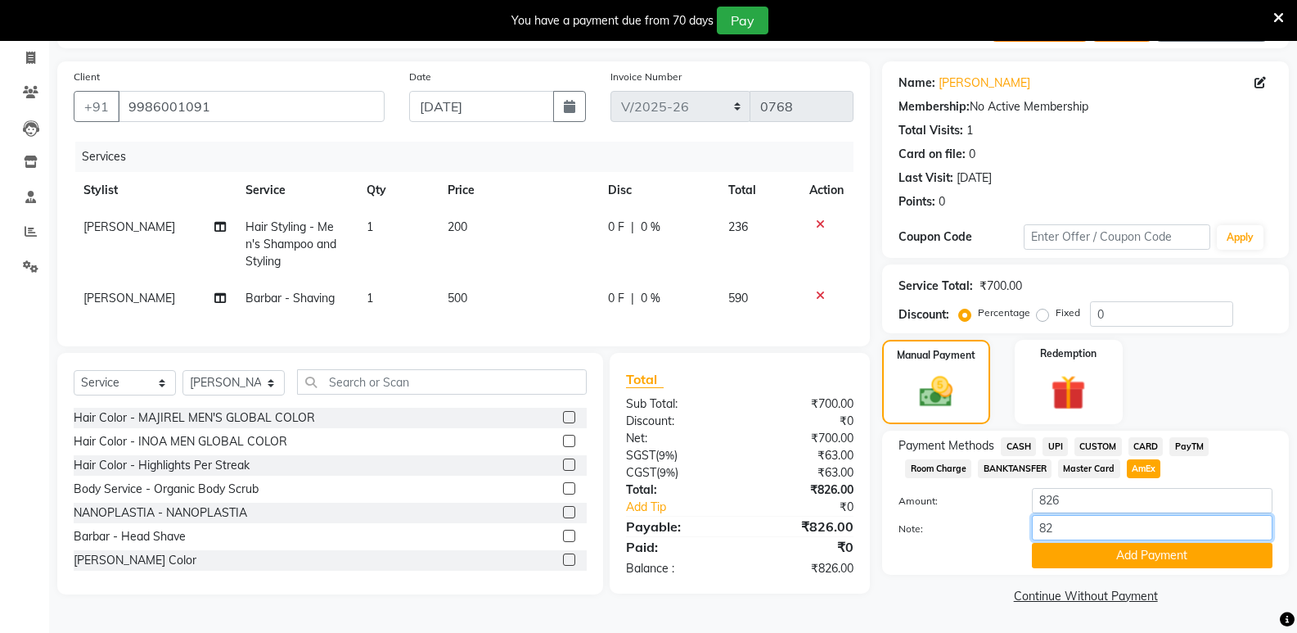
type input "8"
type input "826 AMEX"
click at [1128, 556] on button "Add Payment" at bounding box center [1152, 555] width 241 height 25
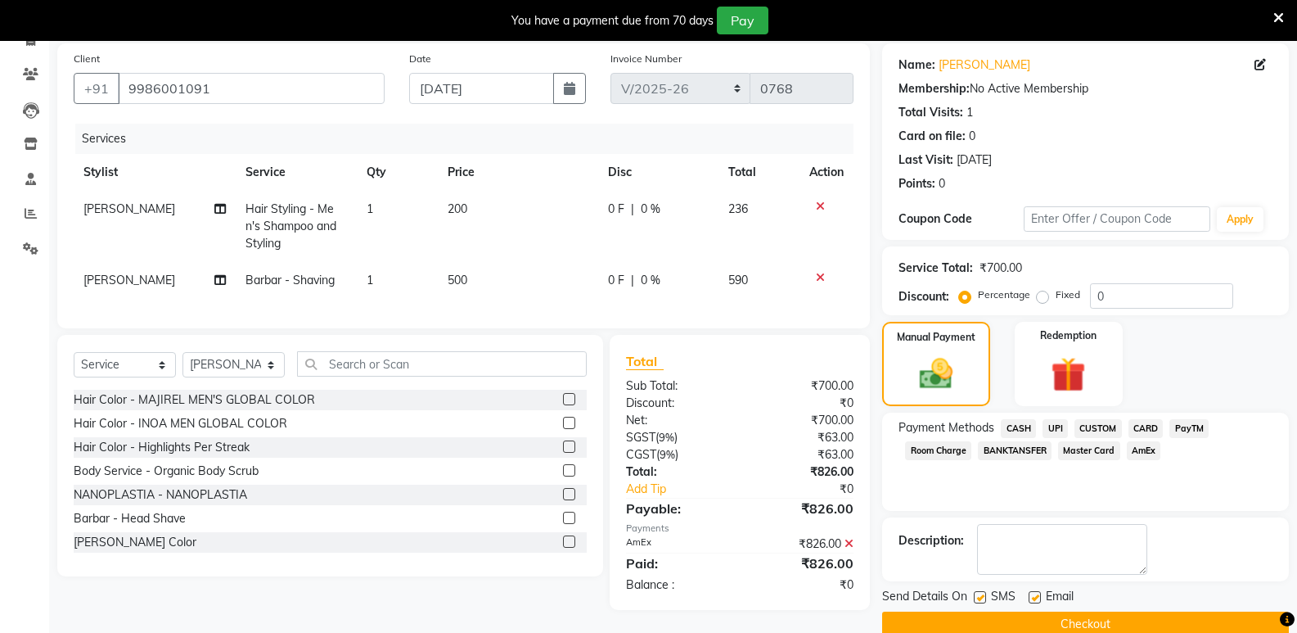
scroll to position [149, 0]
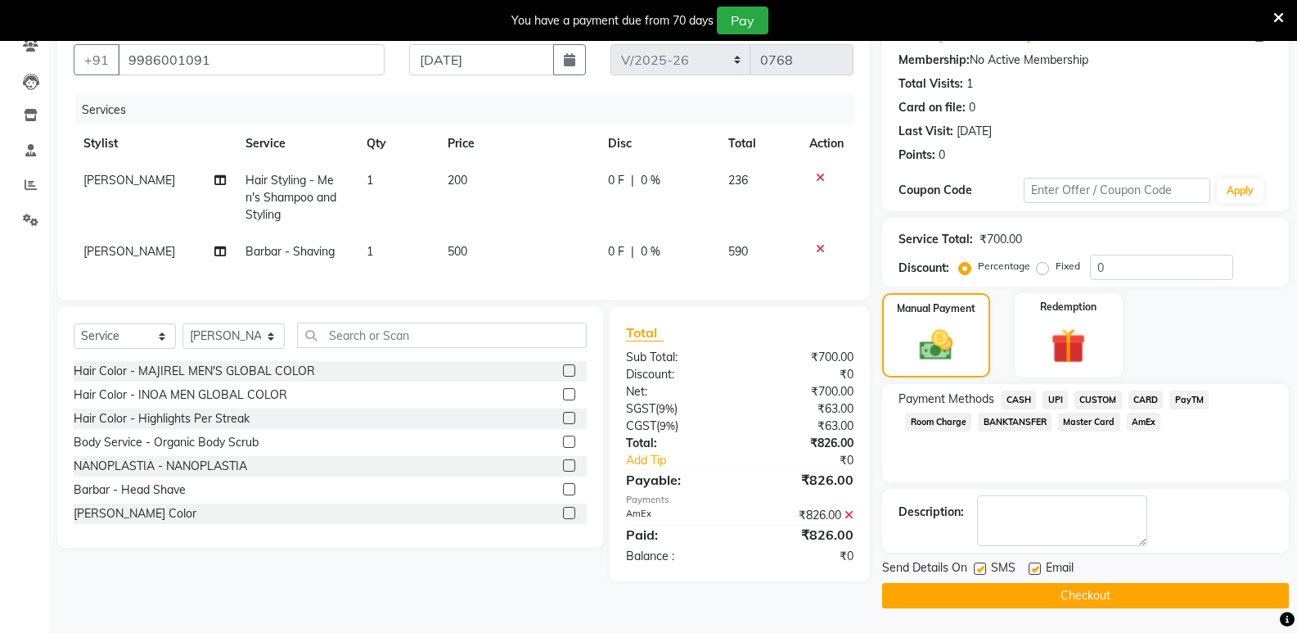
click at [1070, 597] on button "Checkout" at bounding box center [1085, 595] width 407 height 25
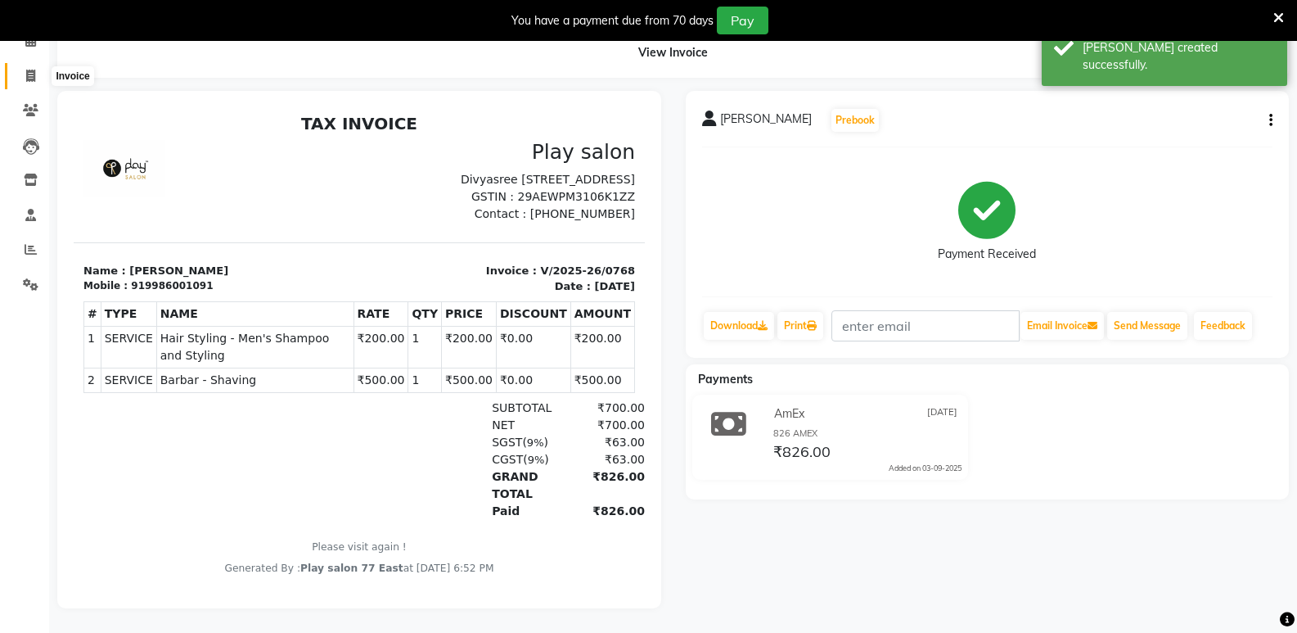
click at [32, 70] on icon at bounding box center [30, 76] width 9 height 12
select select "service"
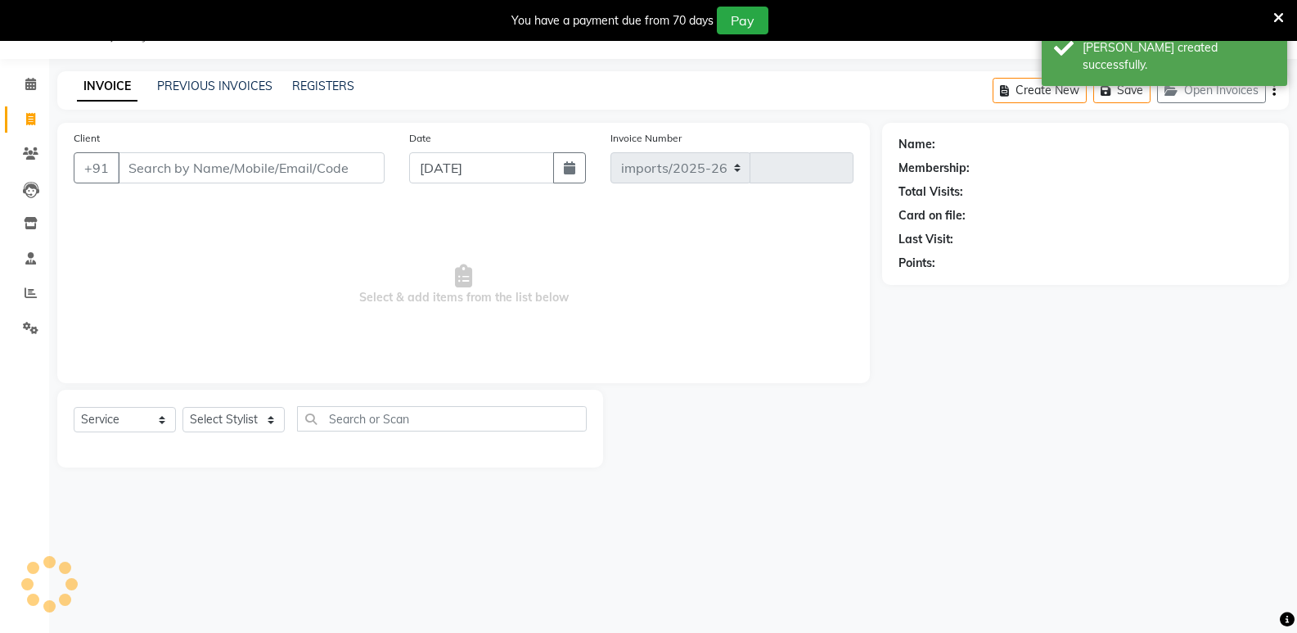
select select "8547"
type input "0769"
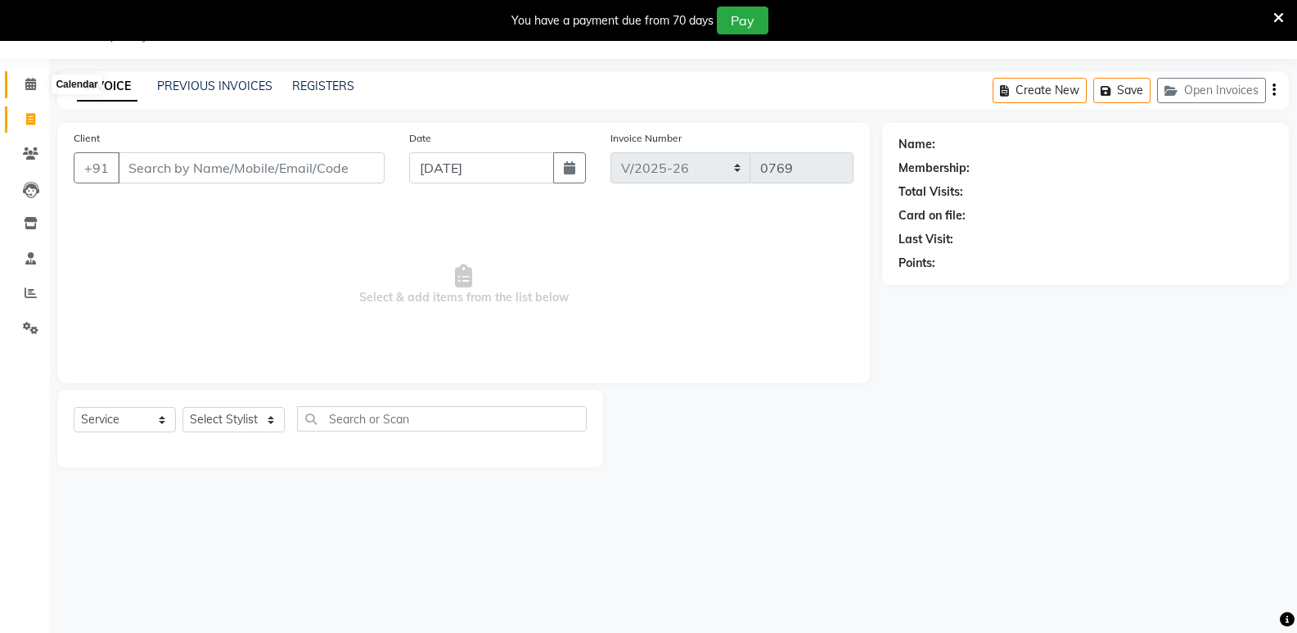
click at [28, 83] on icon at bounding box center [30, 84] width 11 height 12
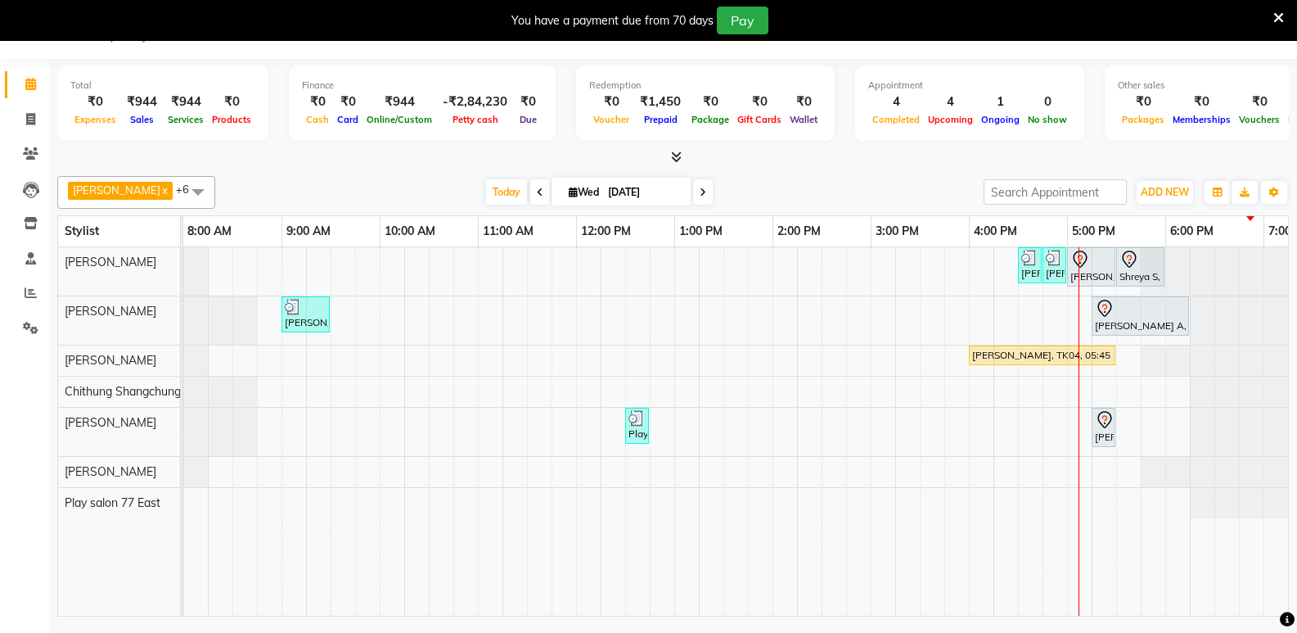
scroll to position [0, 172]
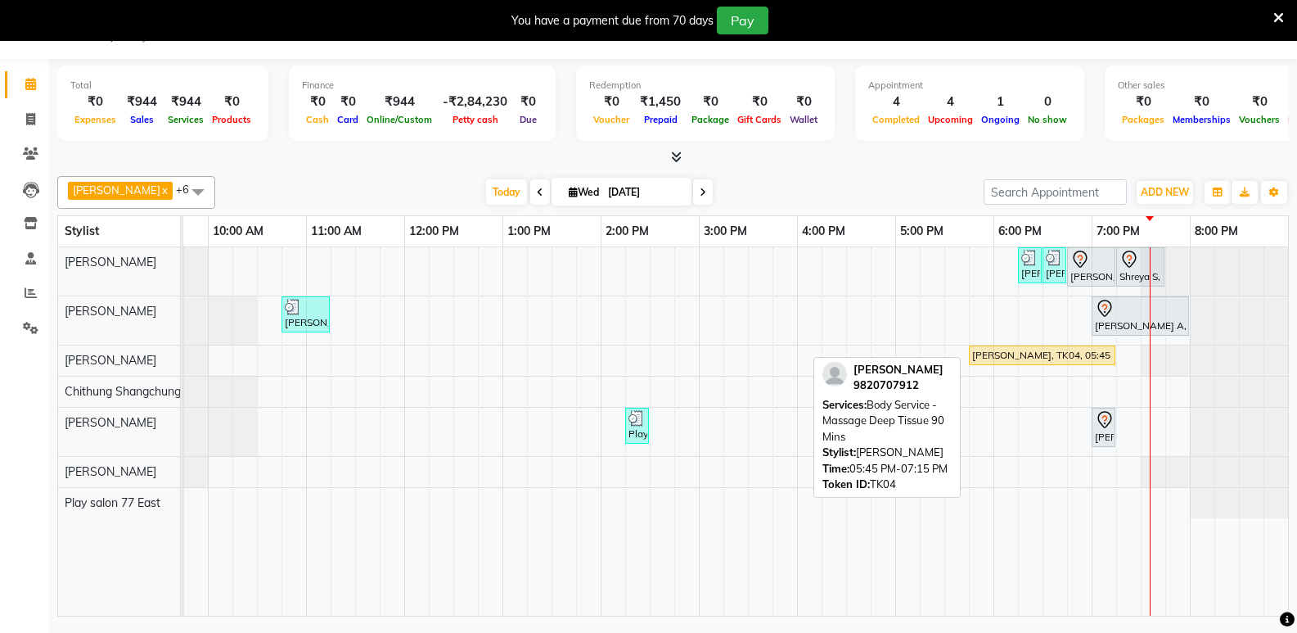
click at [996, 350] on div "[PERSON_NAME], TK04, 05:45 PM-07:15 PM, Body Service - Massage Deep Tissue 90 M…" at bounding box center [1042, 355] width 143 height 15
select select "1"
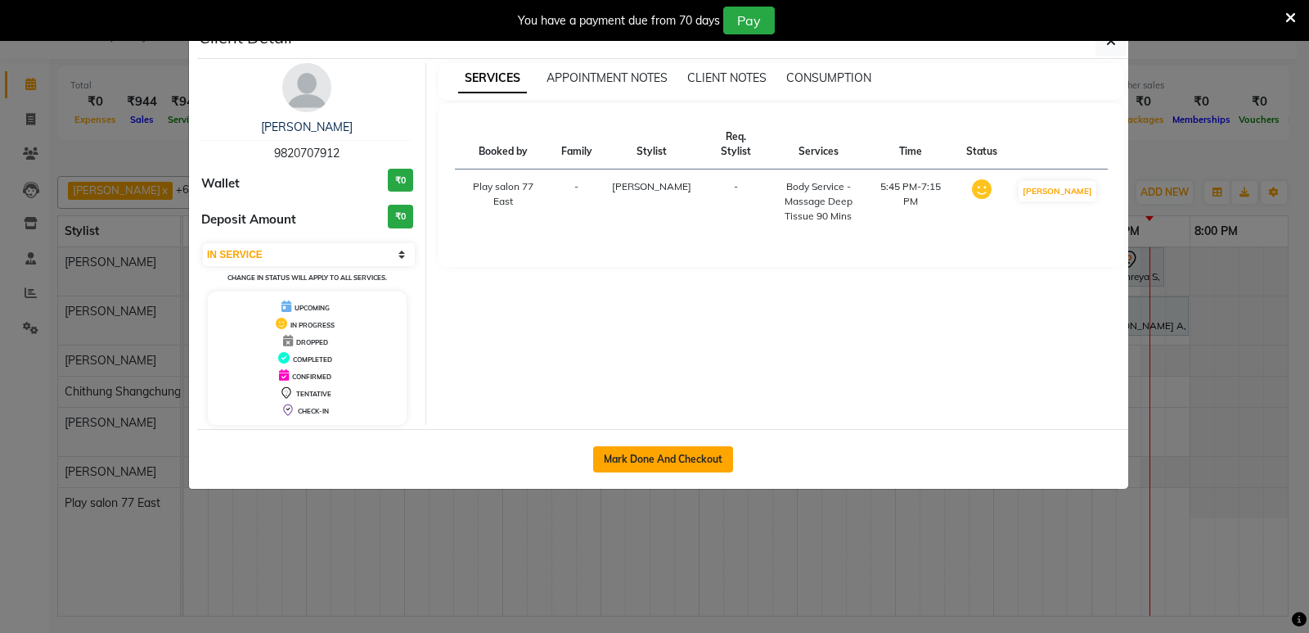
click at [684, 466] on button "Mark Done And Checkout" at bounding box center [663, 459] width 140 height 26
select select "service"
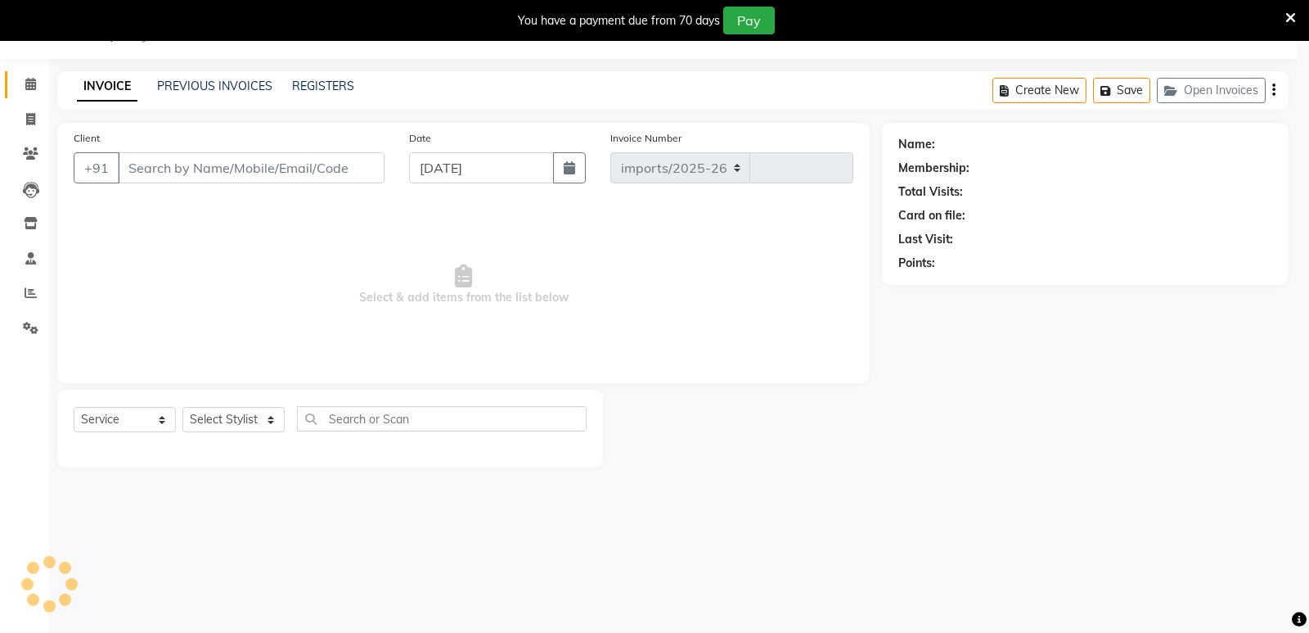
select select "8547"
type input "0769"
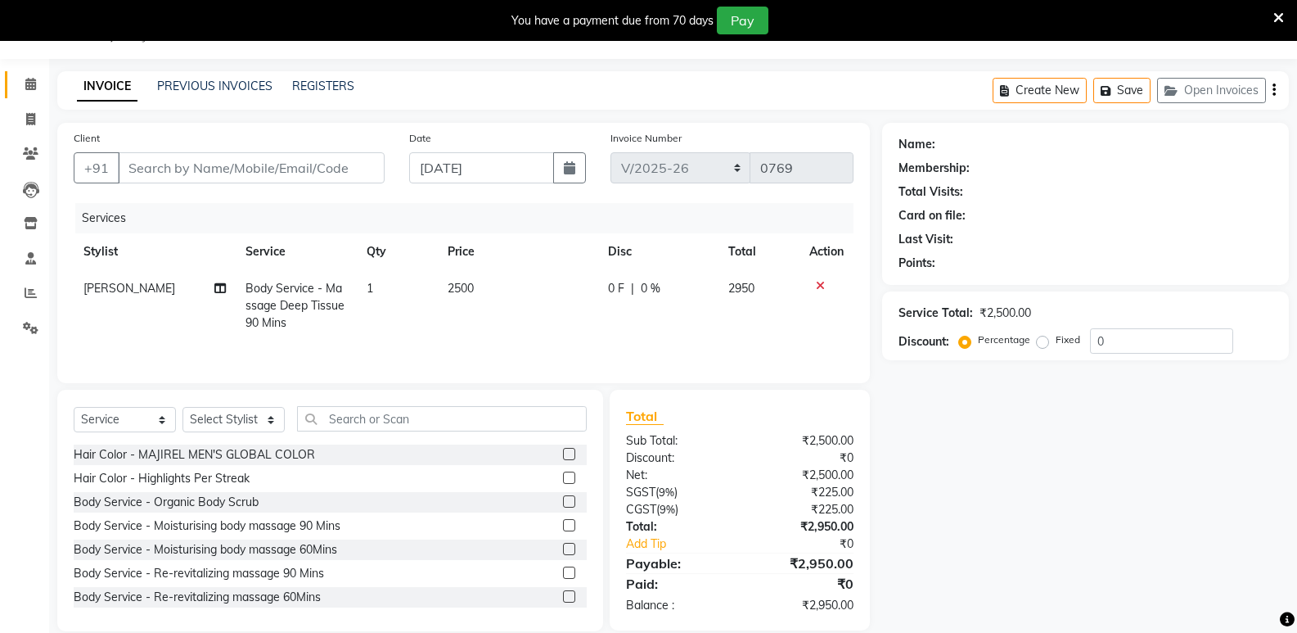
type input "9820707912"
select select "84937"
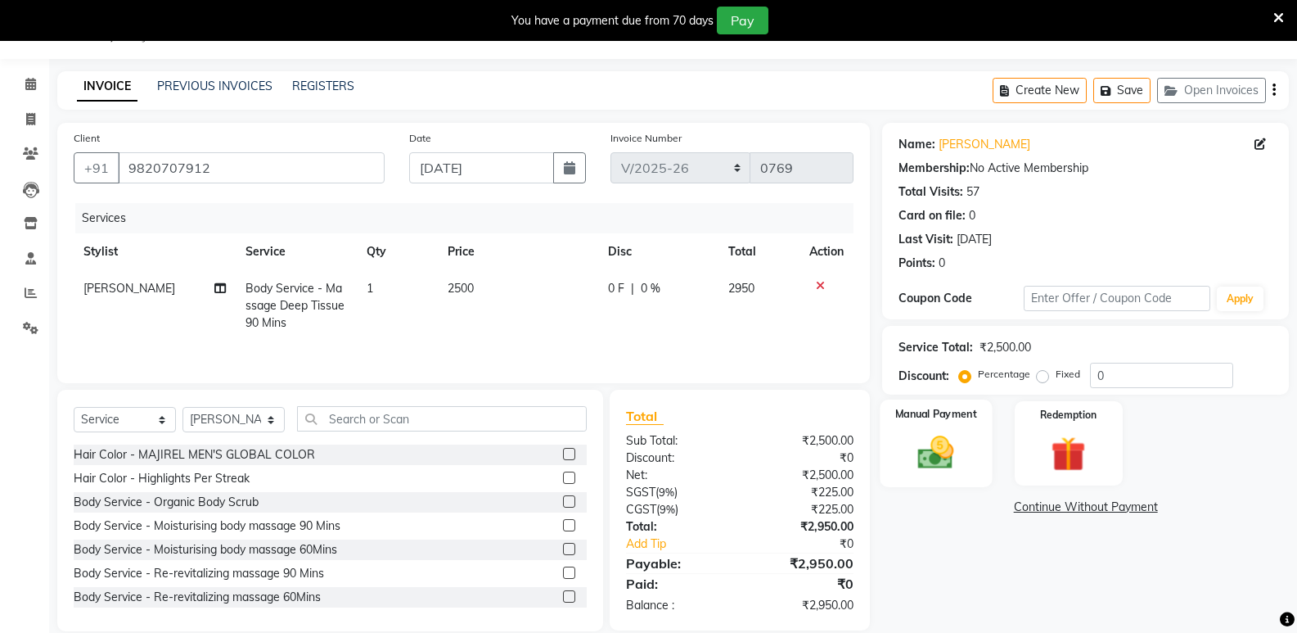
click at [953, 444] on img at bounding box center [936, 452] width 58 height 42
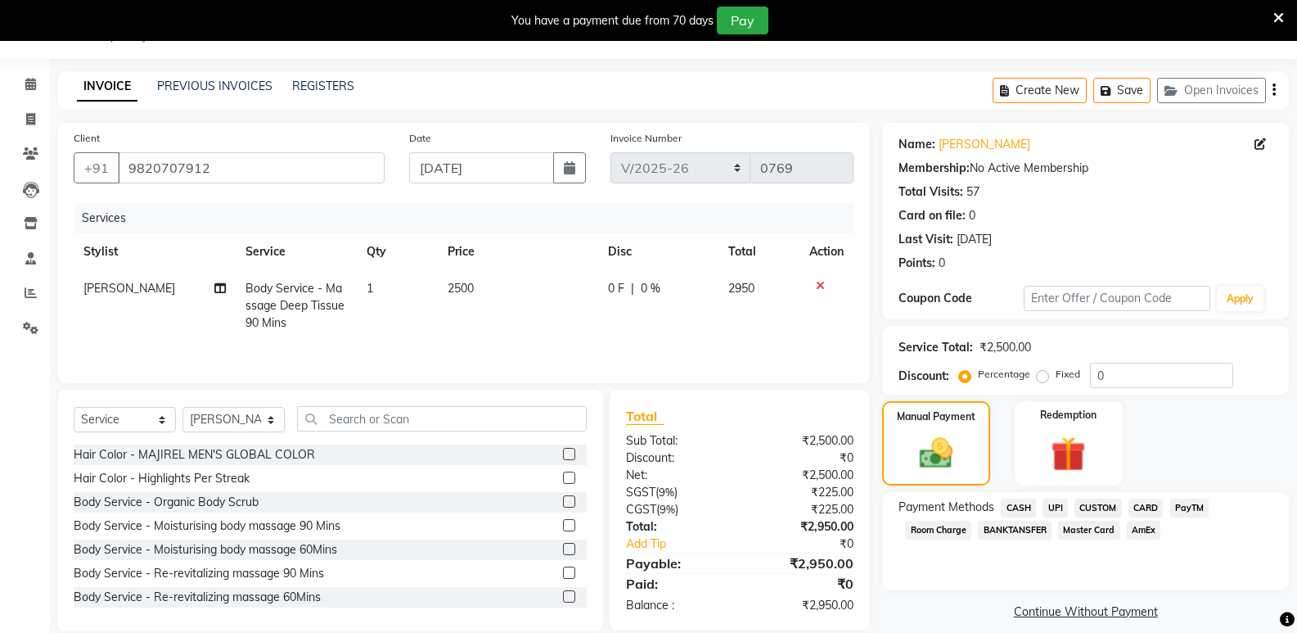
click at [1056, 509] on span "UPI" at bounding box center [1055, 507] width 25 height 19
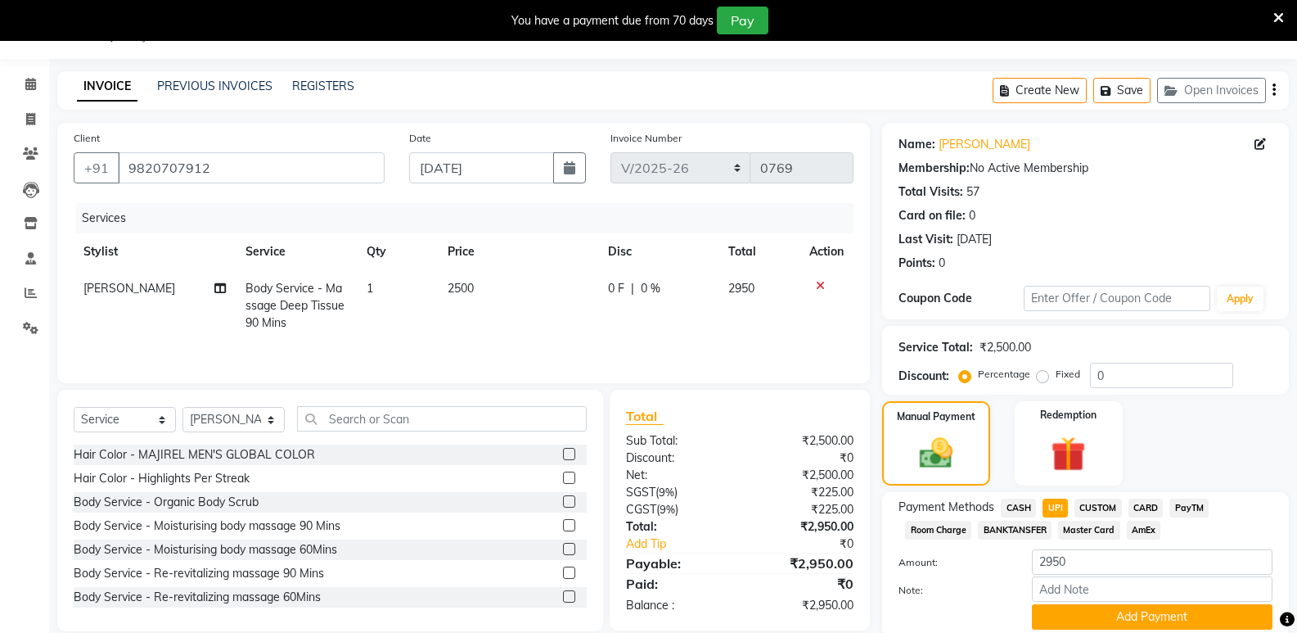
click at [1138, 507] on span "CARD" at bounding box center [1146, 507] width 35 height 19
click at [1125, 617] on button "Add Payment" at bounding box center [1152, 616] width 241 height 25
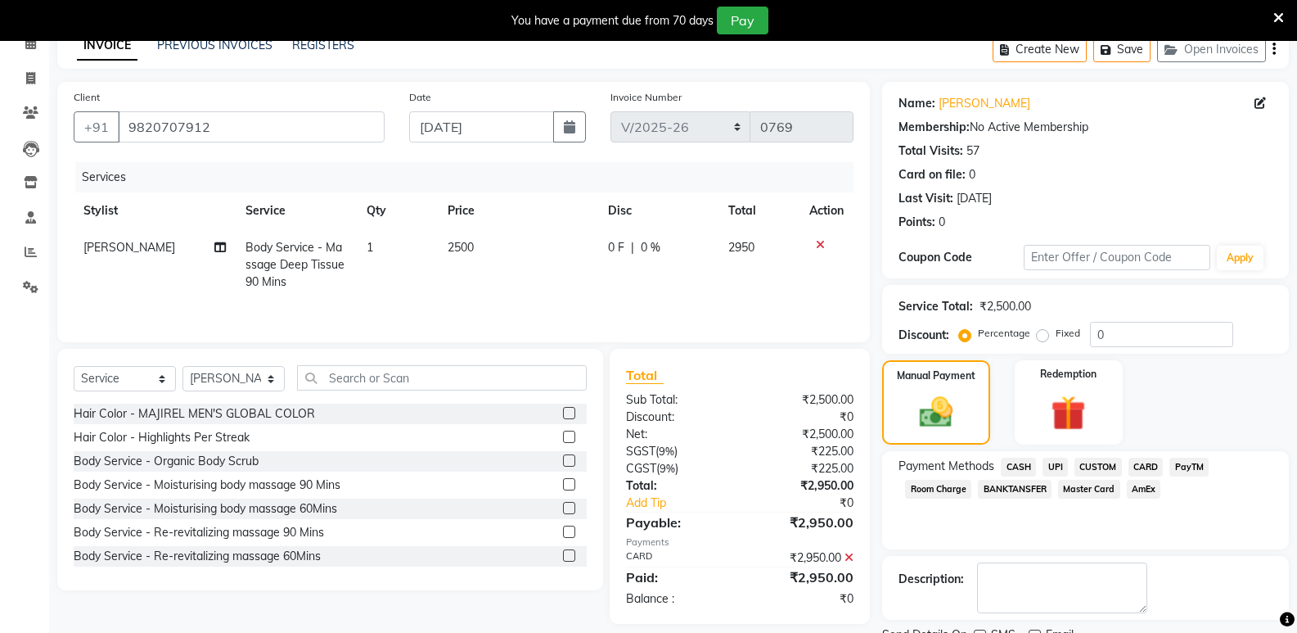
scroll to position [149, 0]
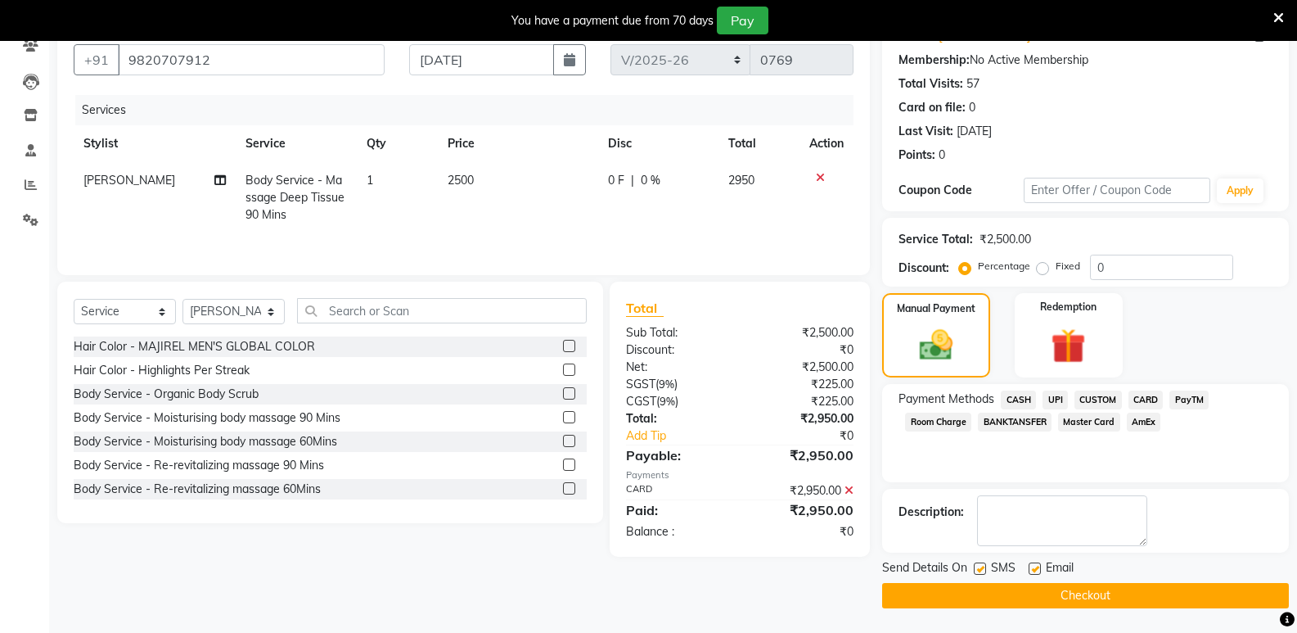
click at [1123, 586] on button "Checkout" at bounding box center [1085, 595] width 407 height 25
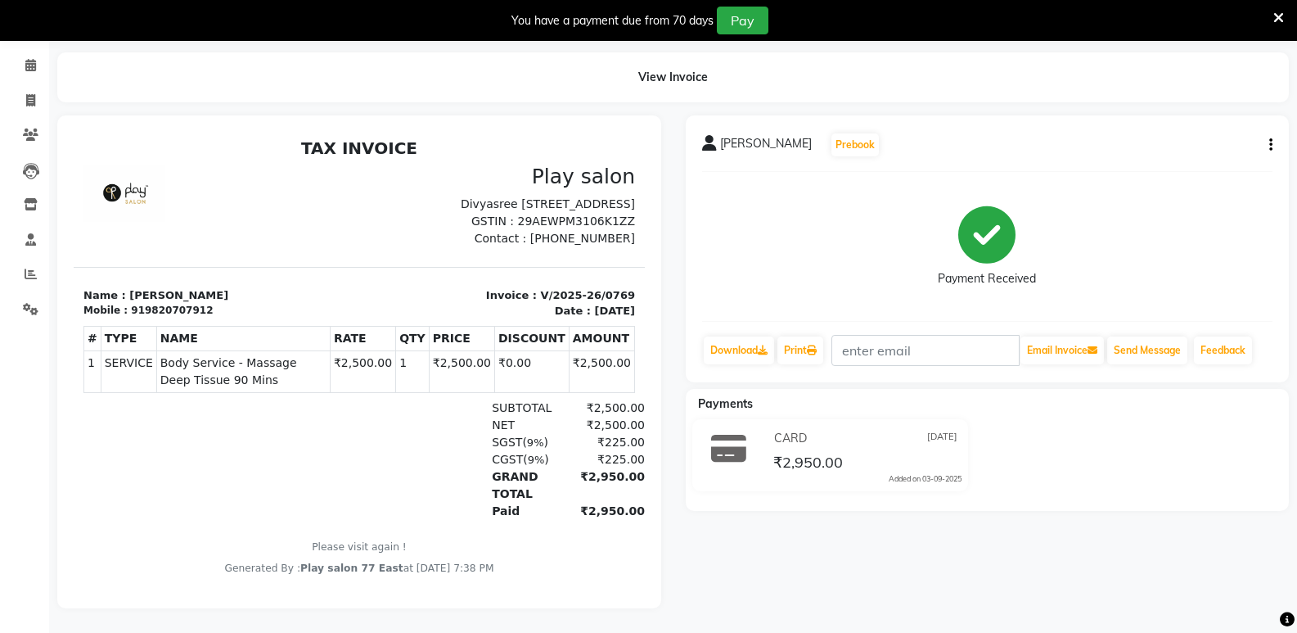
select select "service"
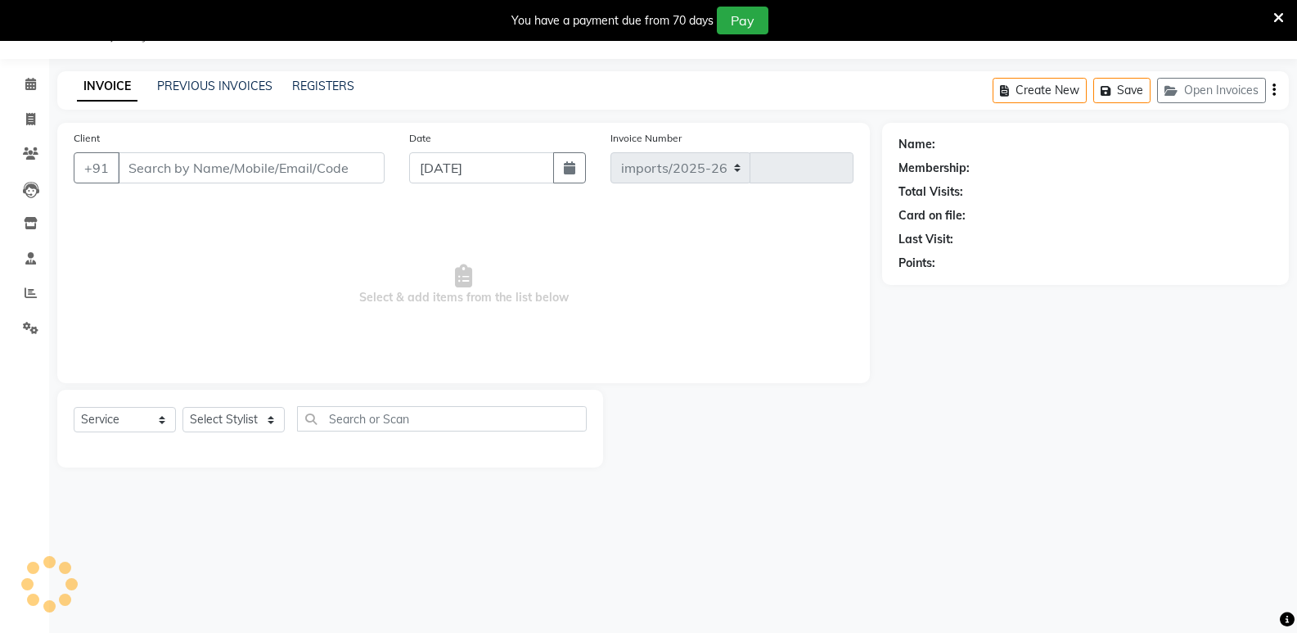
select select "8547"
type input "0770"
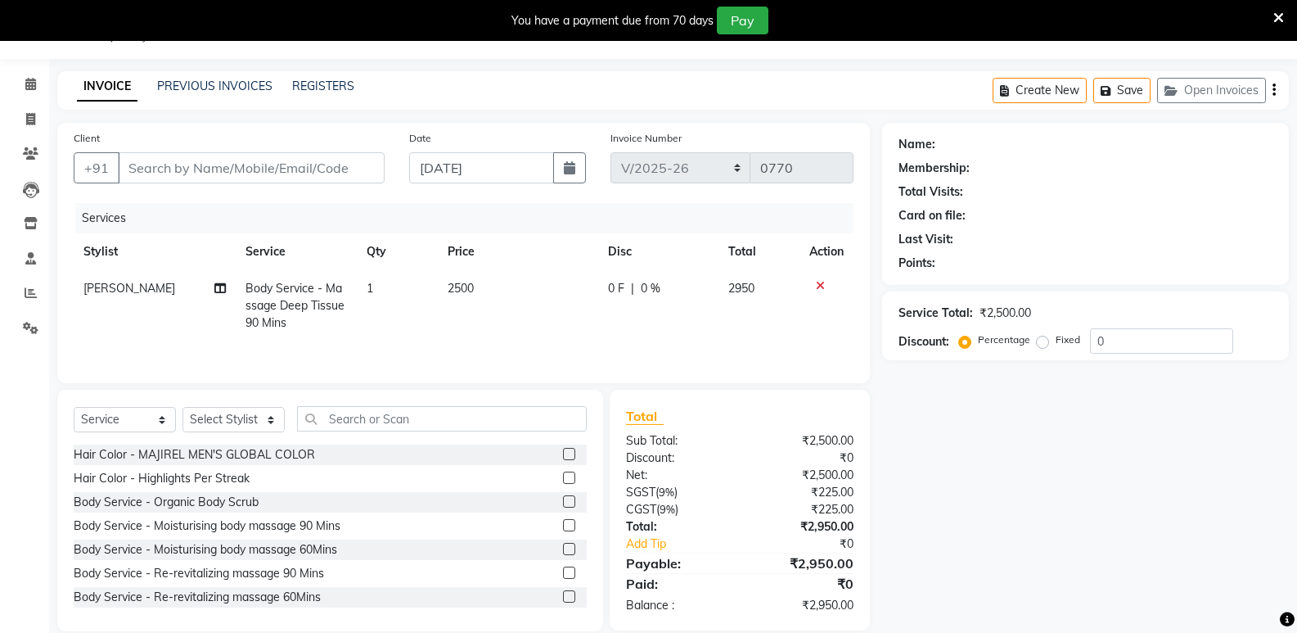
type input "9820707912"
select select "84937"
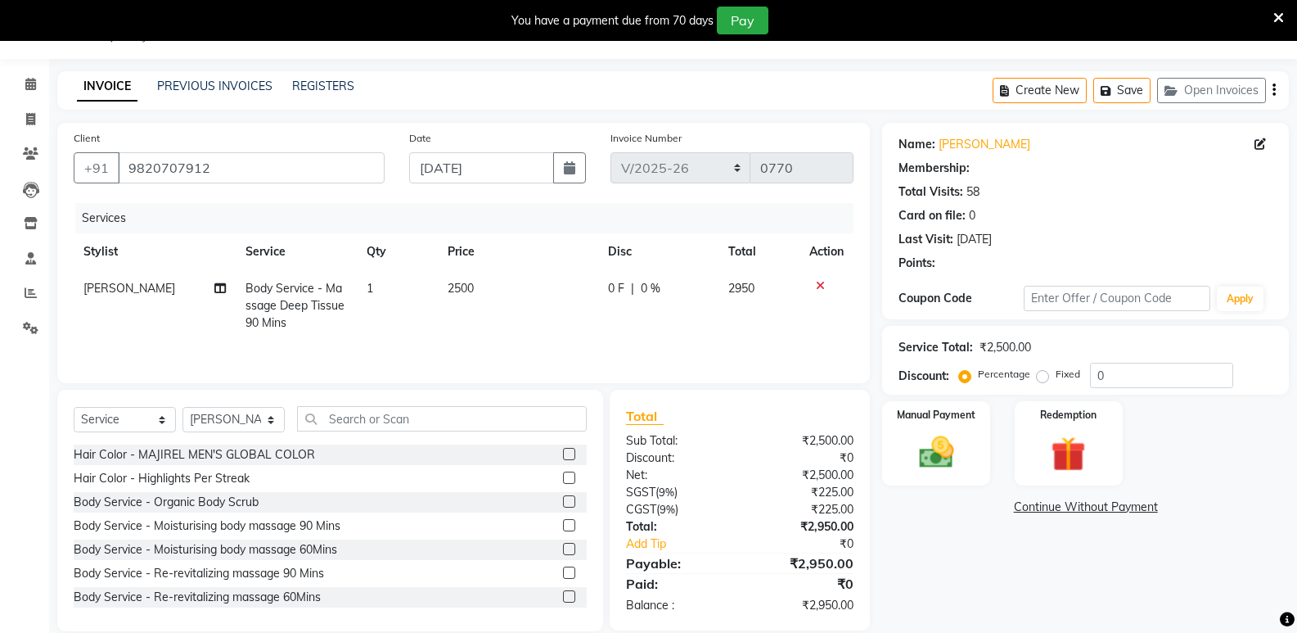
scroll to position [64, 0]
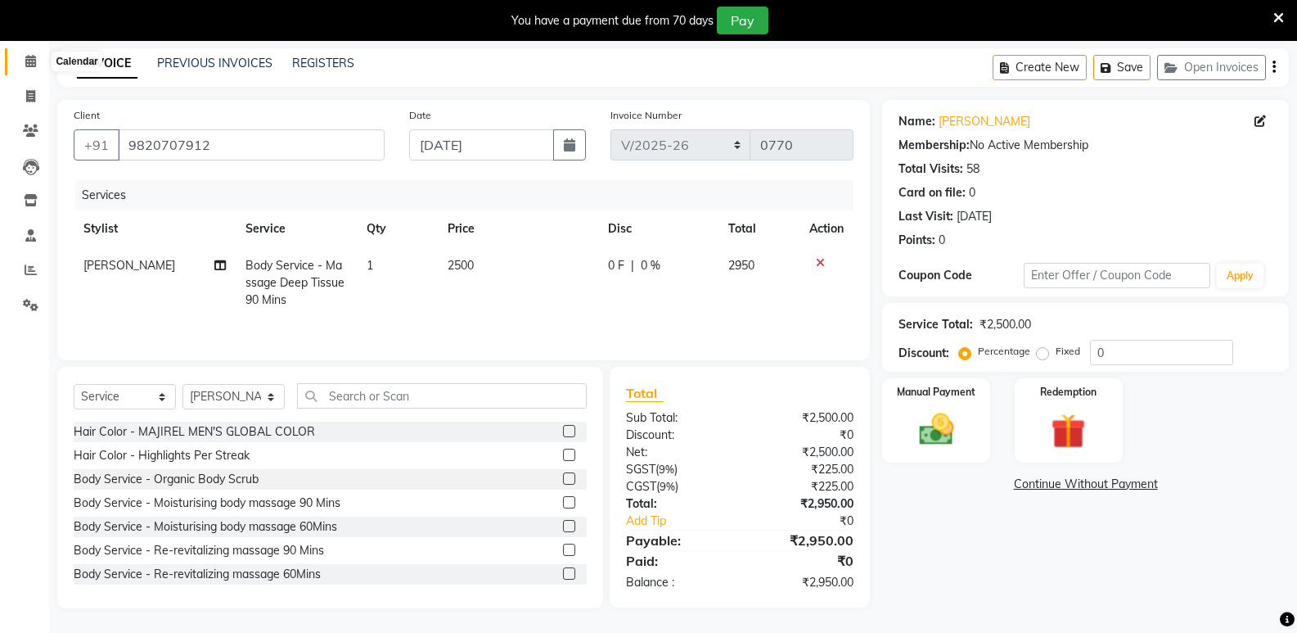
click at [27, 59] on icon at bounding box center [30, 61] width 11 height 12
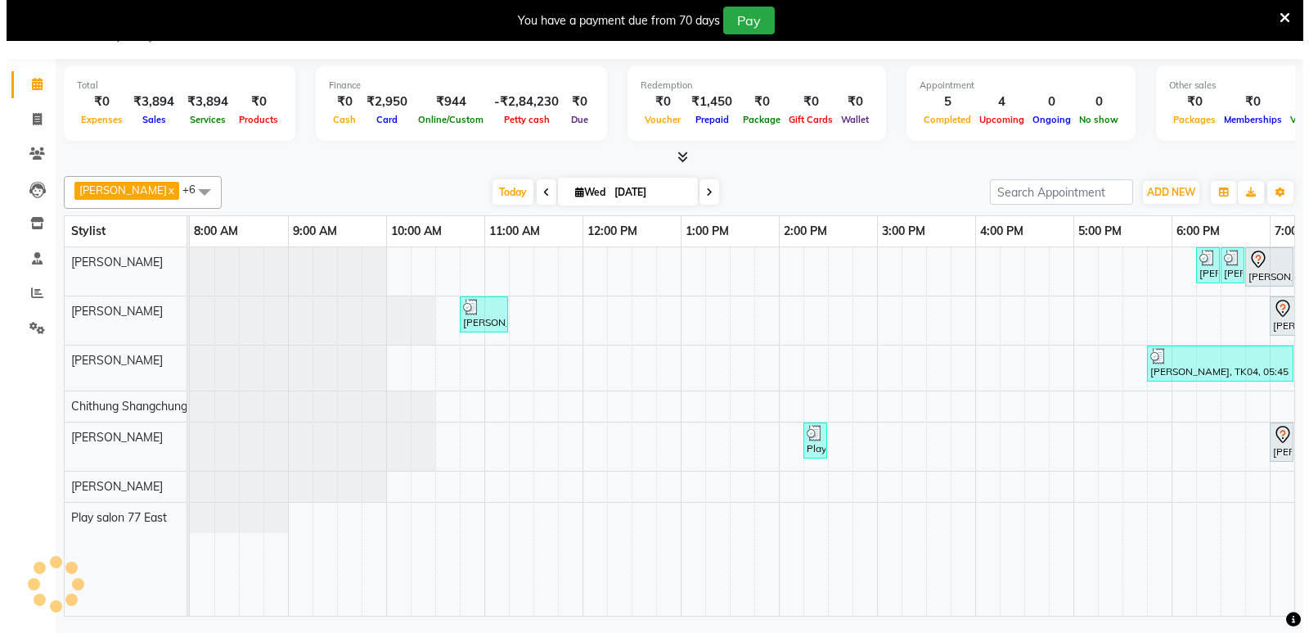
scroll to position [41, 0]
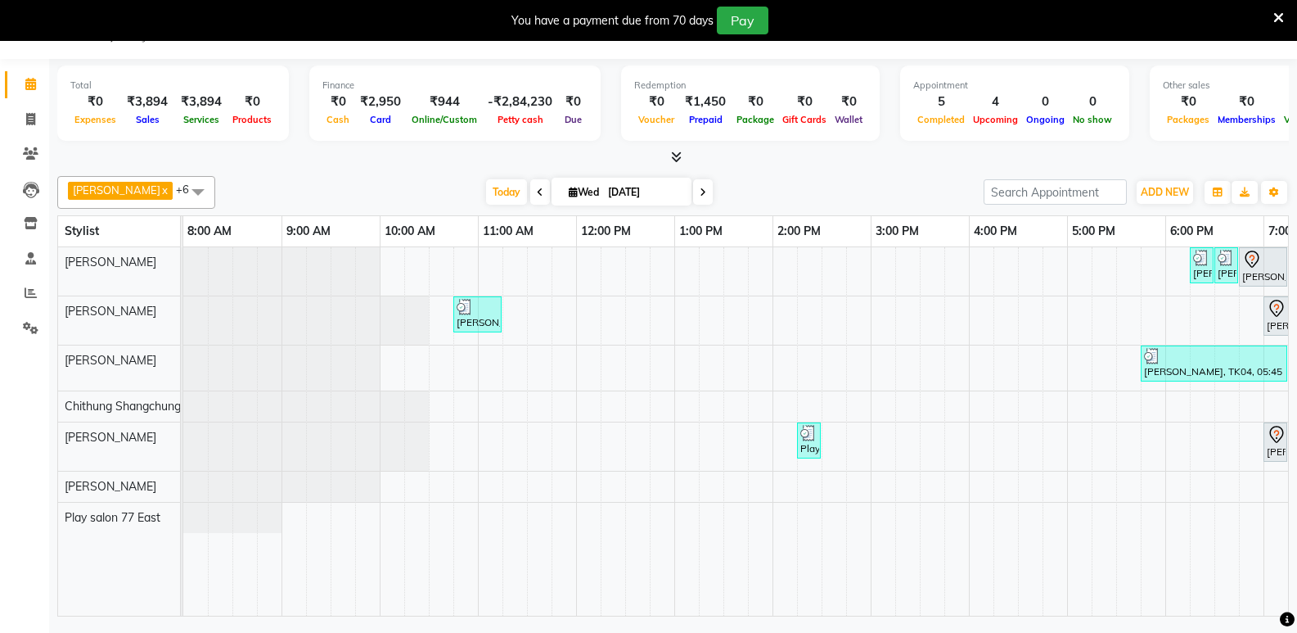
click at [182, 194] on span at bounding box center [198, 191] width 33 height 31
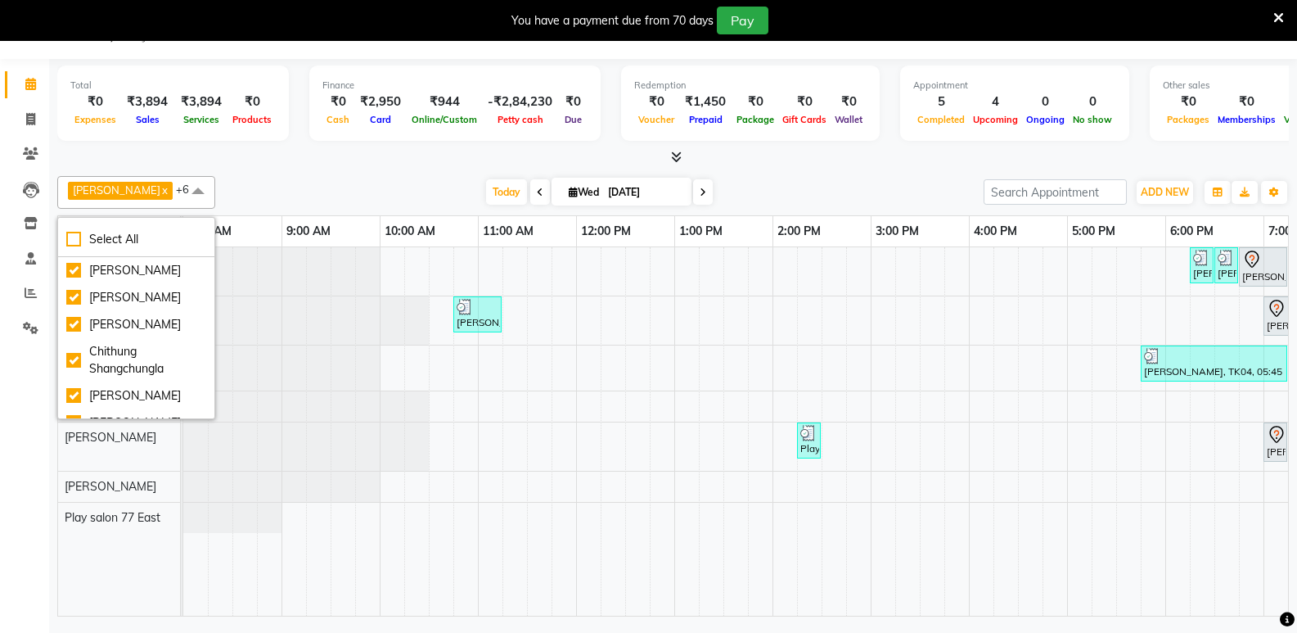
click at [223, 189] on div "[DATE] [DATE]" at bounding box center [599, 192] width 752 height 25
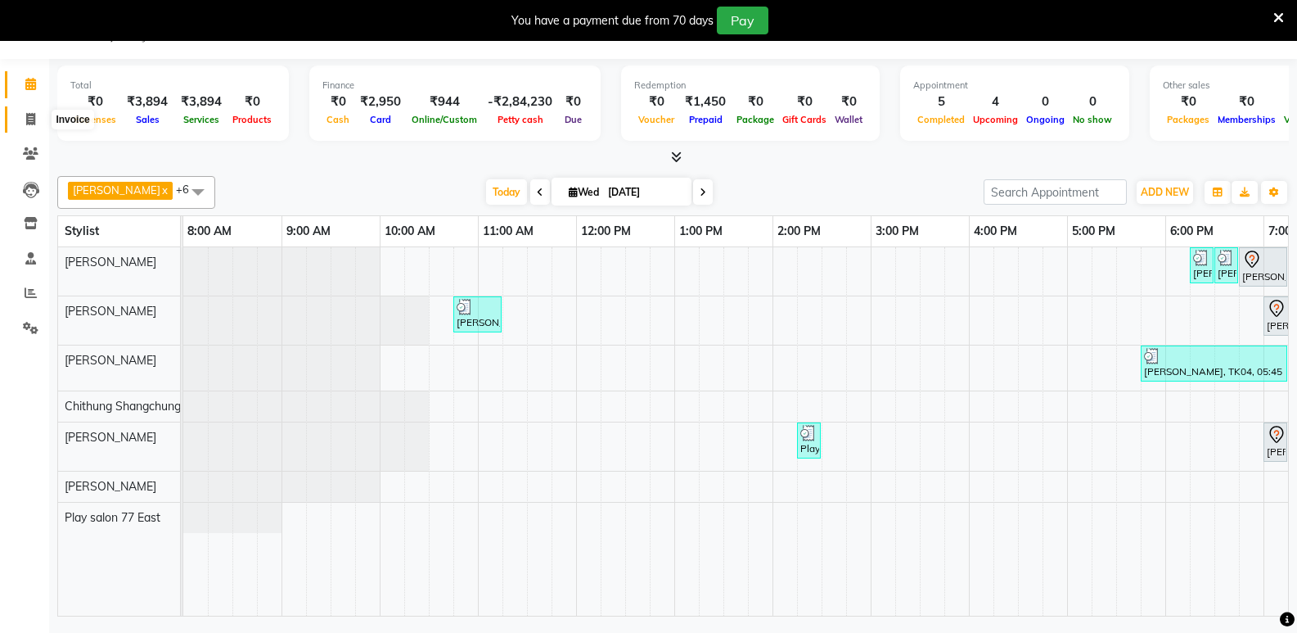
click at [27, 119] on icon at bounding box center [30, 119] width 9 height 12
select select "service"
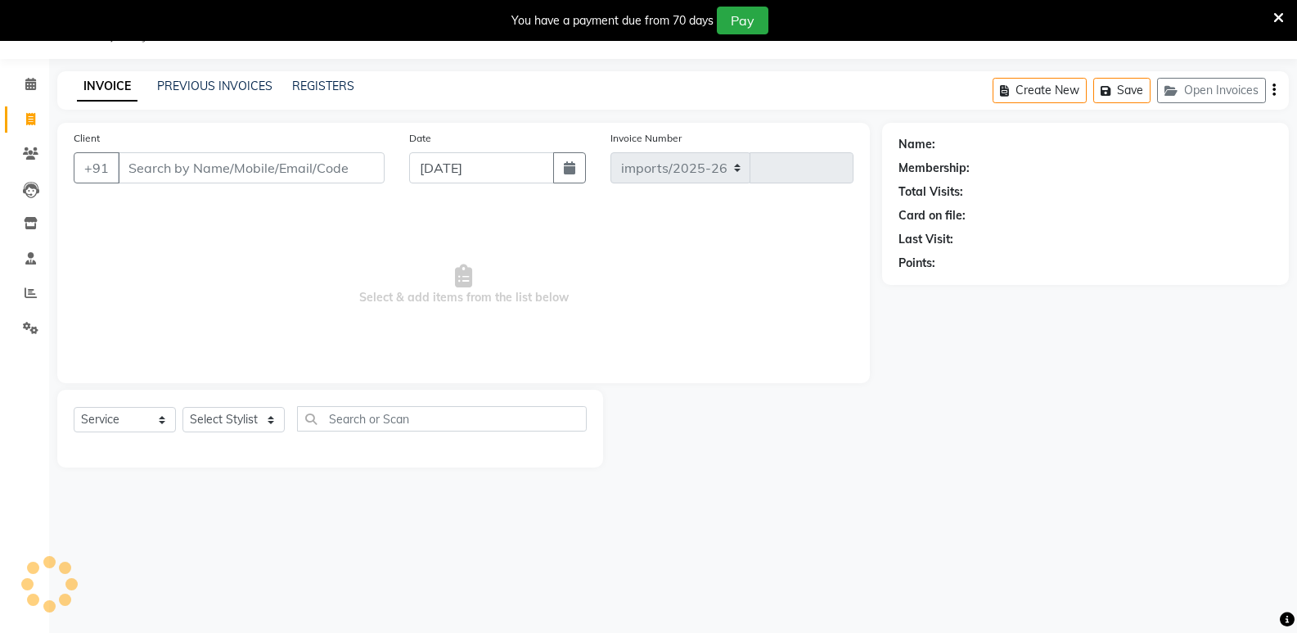
select select "8547"
type input "0770"
click at [34, 86] on icon at bounding box center [30, 84] width 11 height 12
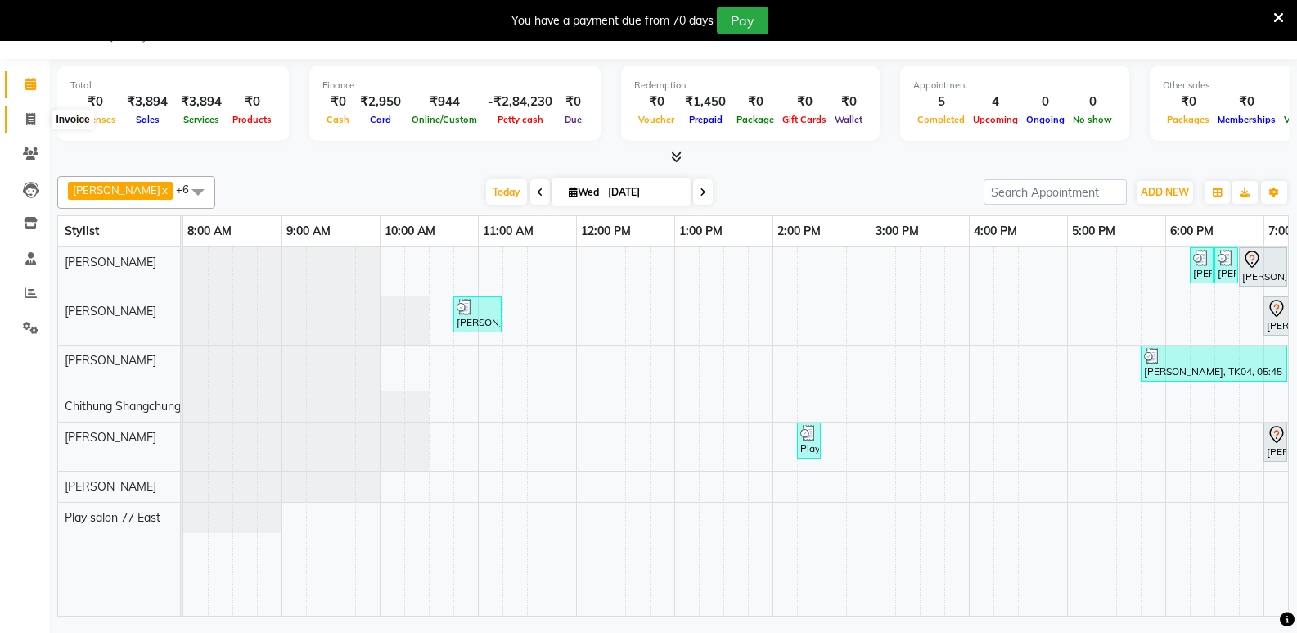
click at [34, 128] on span at bounding box center [30, 119] width 29 height 19
select select "8547"
select select "service"
click at [160, 187] on link "x" at bounding box center [163, 189] width 7 height 13
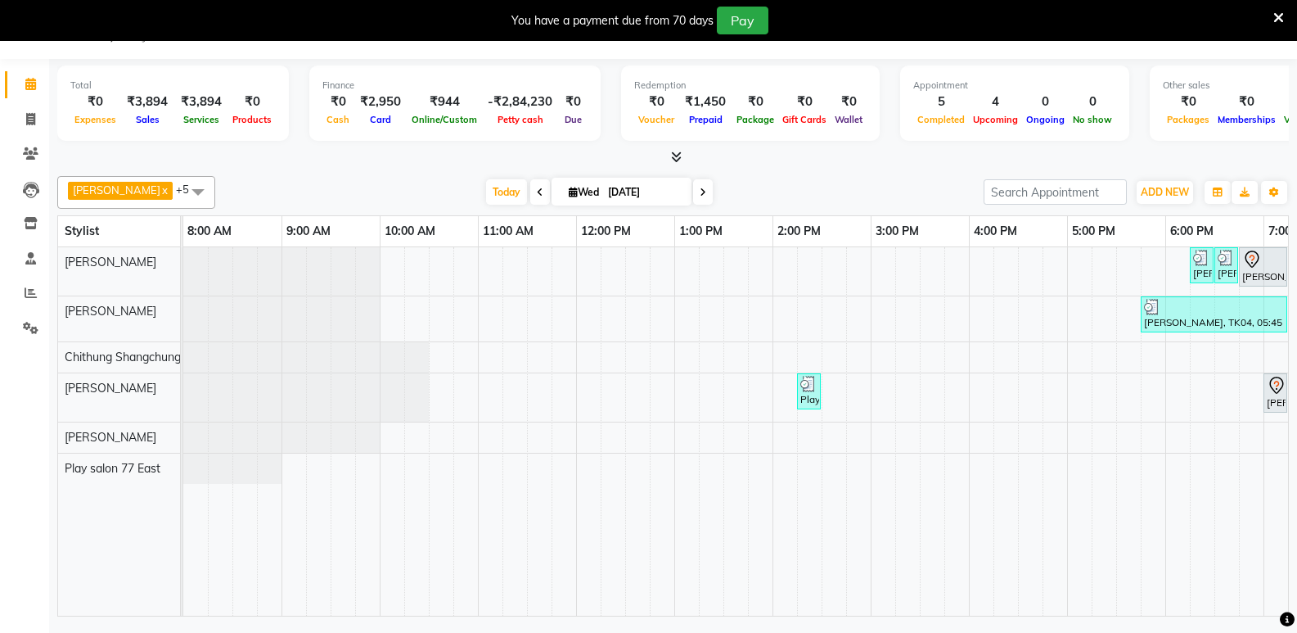
click at [168, 190] on span "[PERSON_NAME] x" at bounding box center [120, 191] width 105 height 18
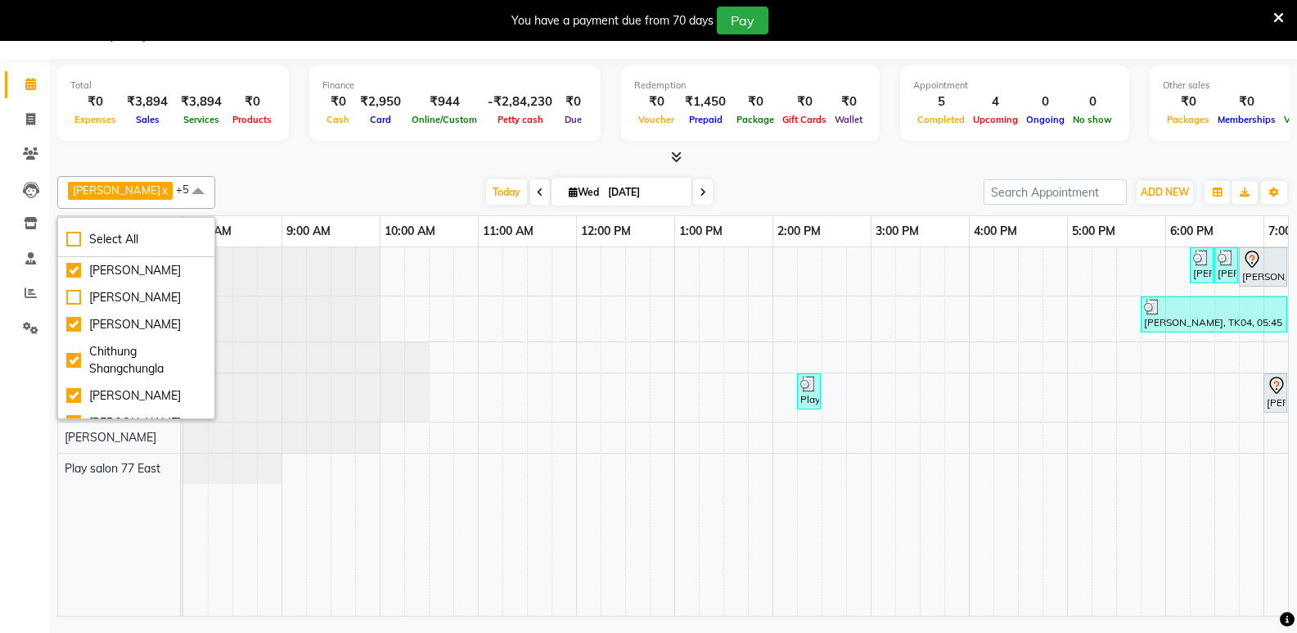
click at [159, 189] on span "[PERSON_NAME]" at bounding box center [117, 189] width 88 height 13
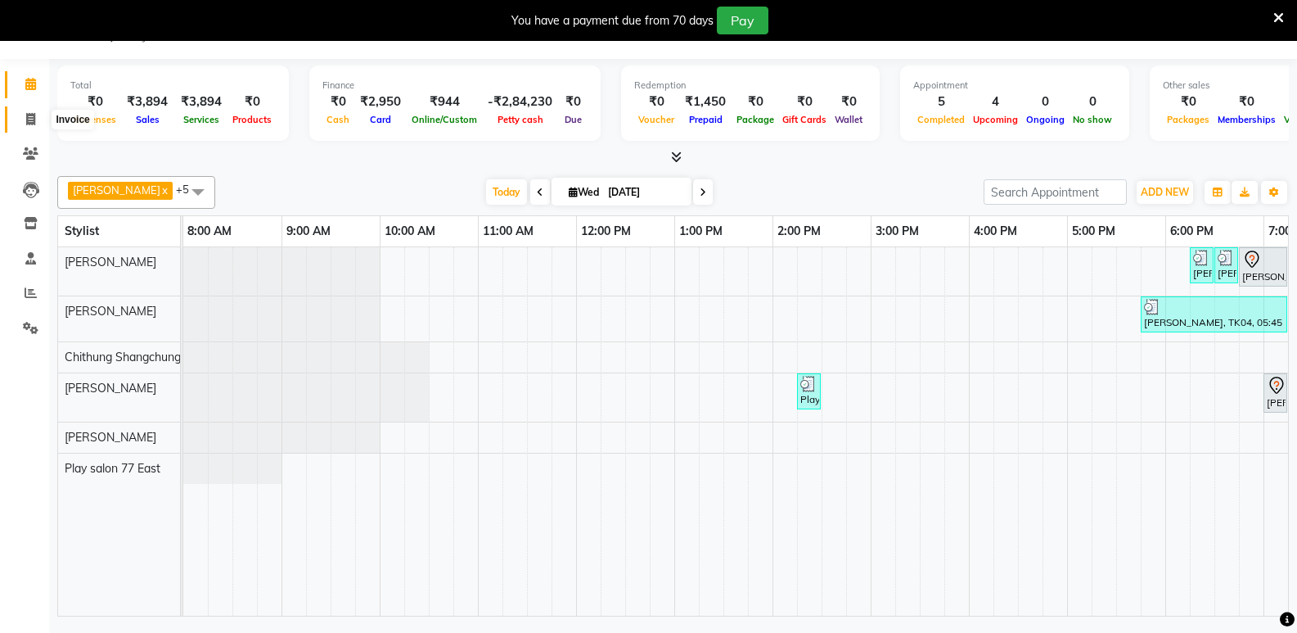
click at [33, 121] on icon at bounding box center [30, 119] width 9 height 12
select select "8547"
select select "service"
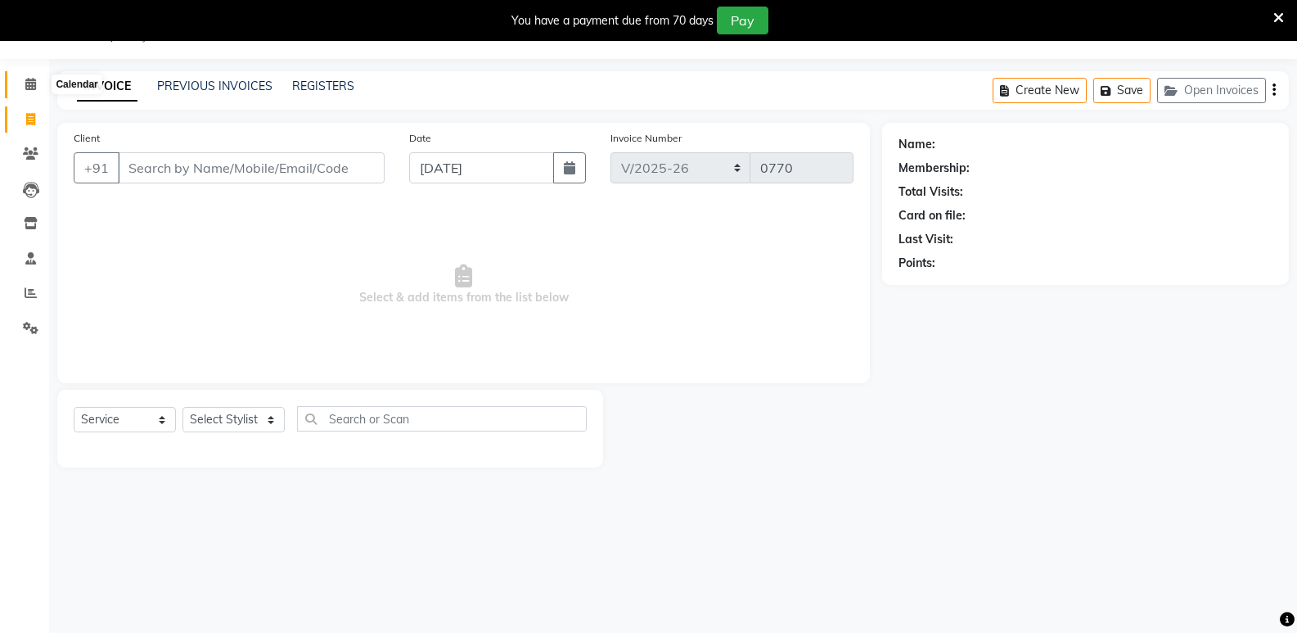
click at [29, 79] on icon at bounding box center [30, 84] width 11 height 12
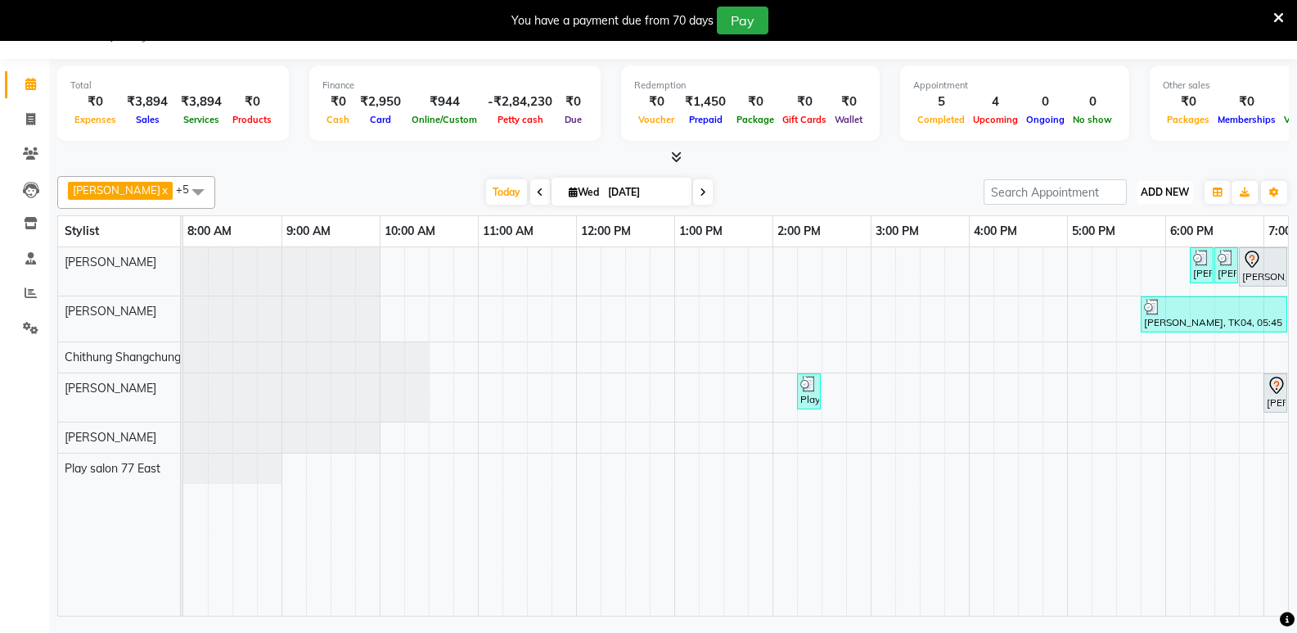
click at [1167, 189] on span "ADD NEW" at bounding box center [1165, 192] width 48 height 12
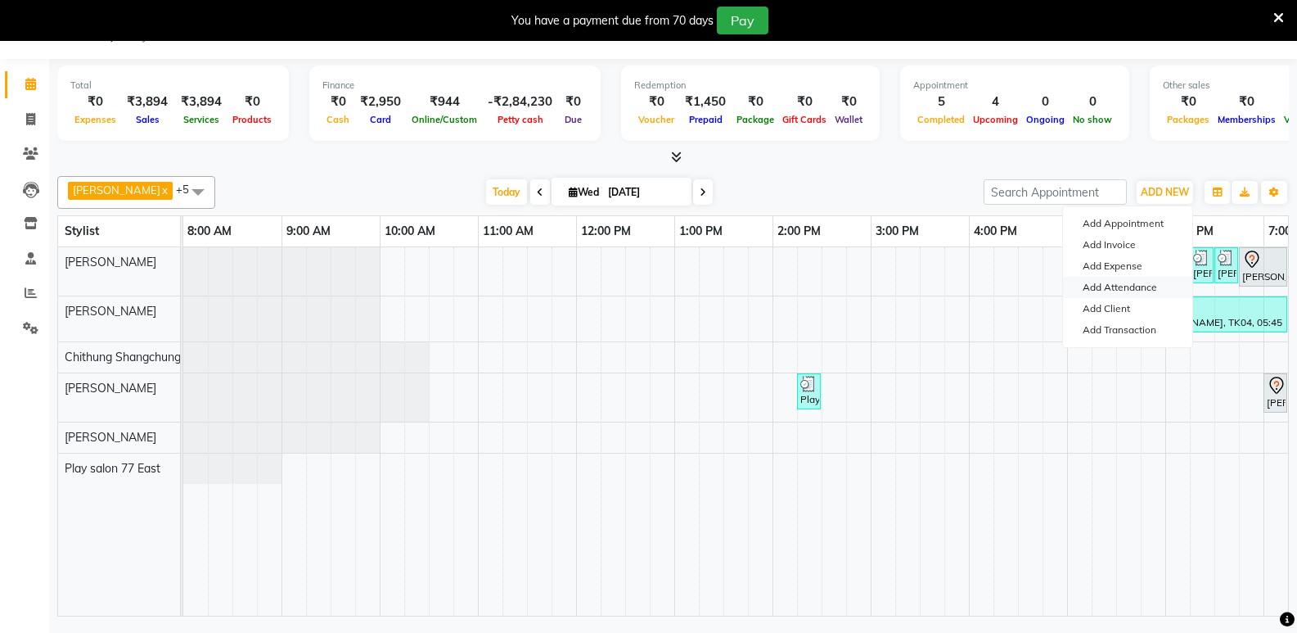
click at [1151, 286] on link "Add Attendance" at bounding box center [1127, 287] width 129 height 21
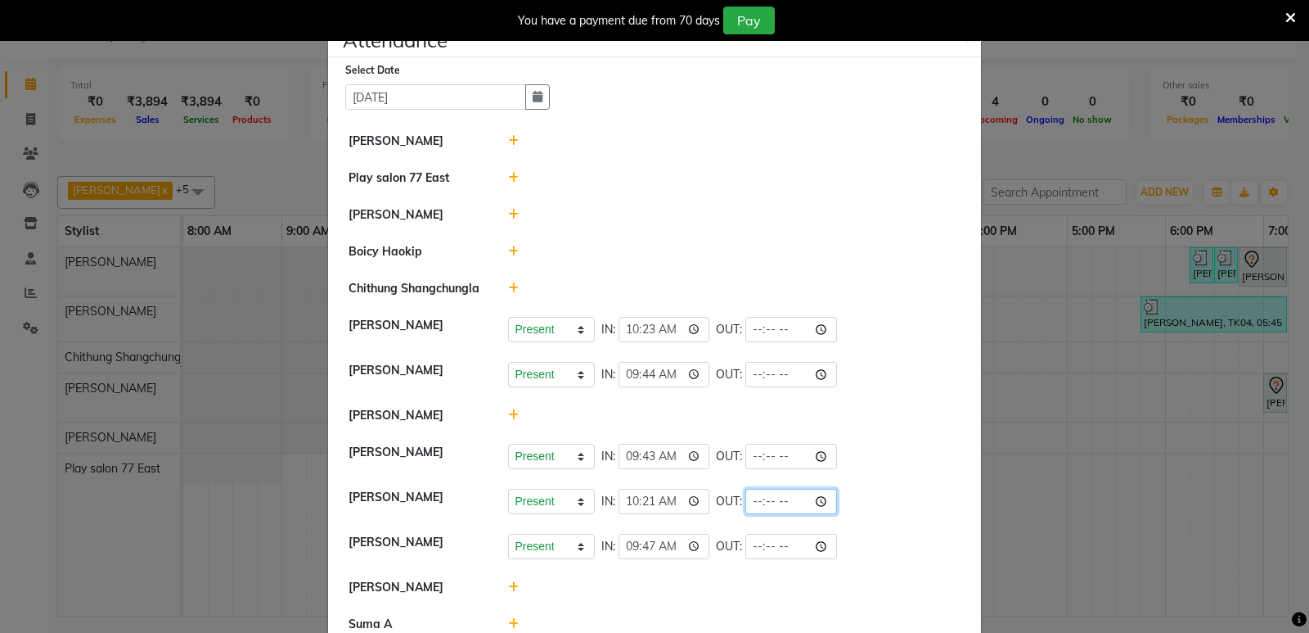
click at [776, 501] on input "time" at bounding box center [792, 501] width 92 height 25
click at [772, 539] on input "time" at bounding box center [792, 546] width 92 height 25
click at [778, 544] on input "time" at bounding box center [792, 546] width 92 height 25
type input "19:45"
click at [912, 452] on div "Present Absent Late Half Day Weekly Off IN: 09:43 OUT:" at bounding box center [734, 456] width 453 height 25
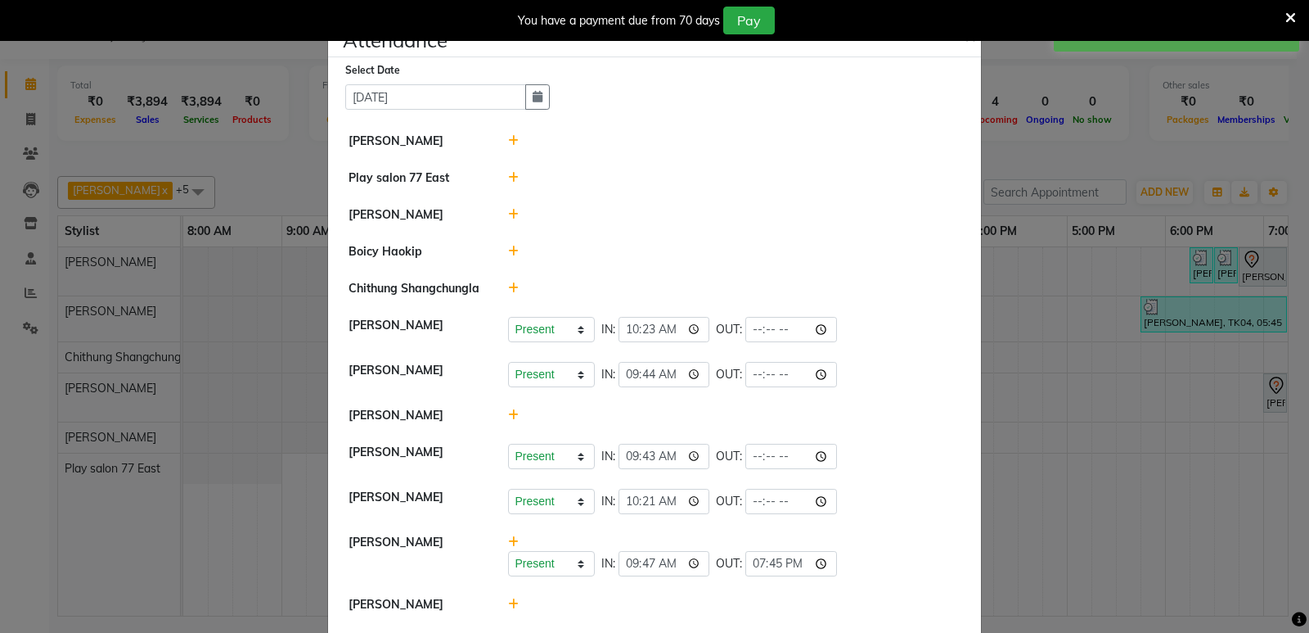
click at [993, 417] on ngb-modal-window "Attendance × Select Date [DATE] [PERSON_NAME] Play salon [GEOGRAPHIC_DATA] Khus…" at bounding box center [654, 316] width 1309 height 633
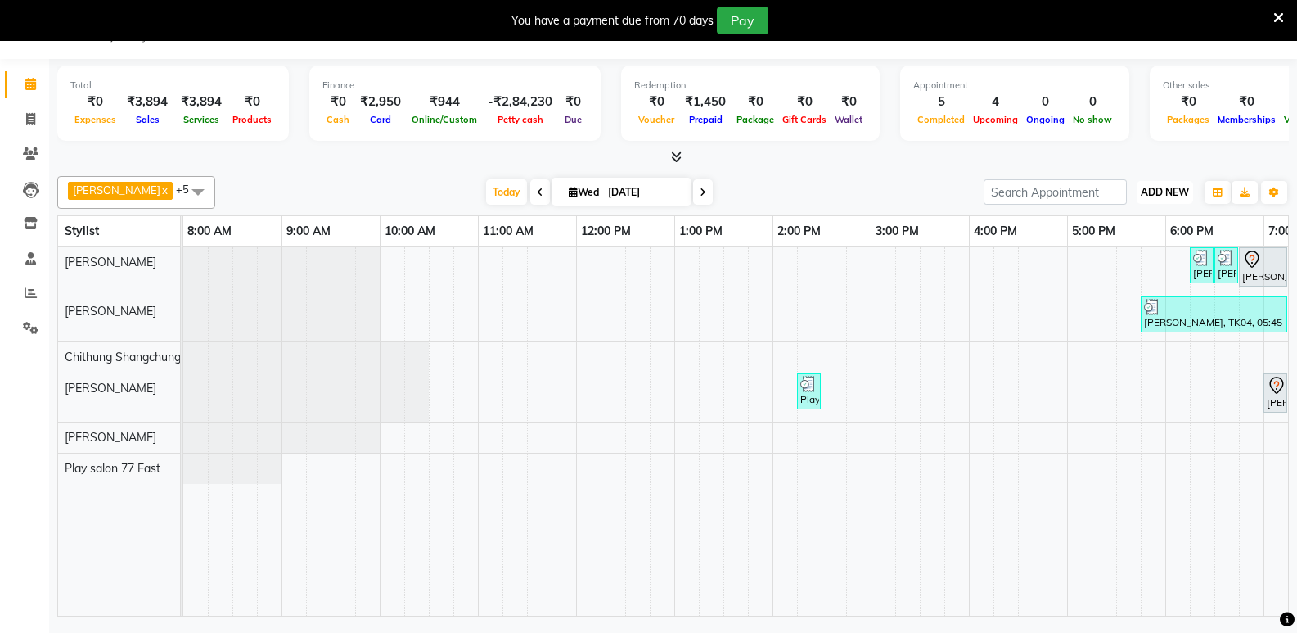
click at [1164, 193] on span "ADD NEW" at bounding box center [1165, 192] width 48 height 12
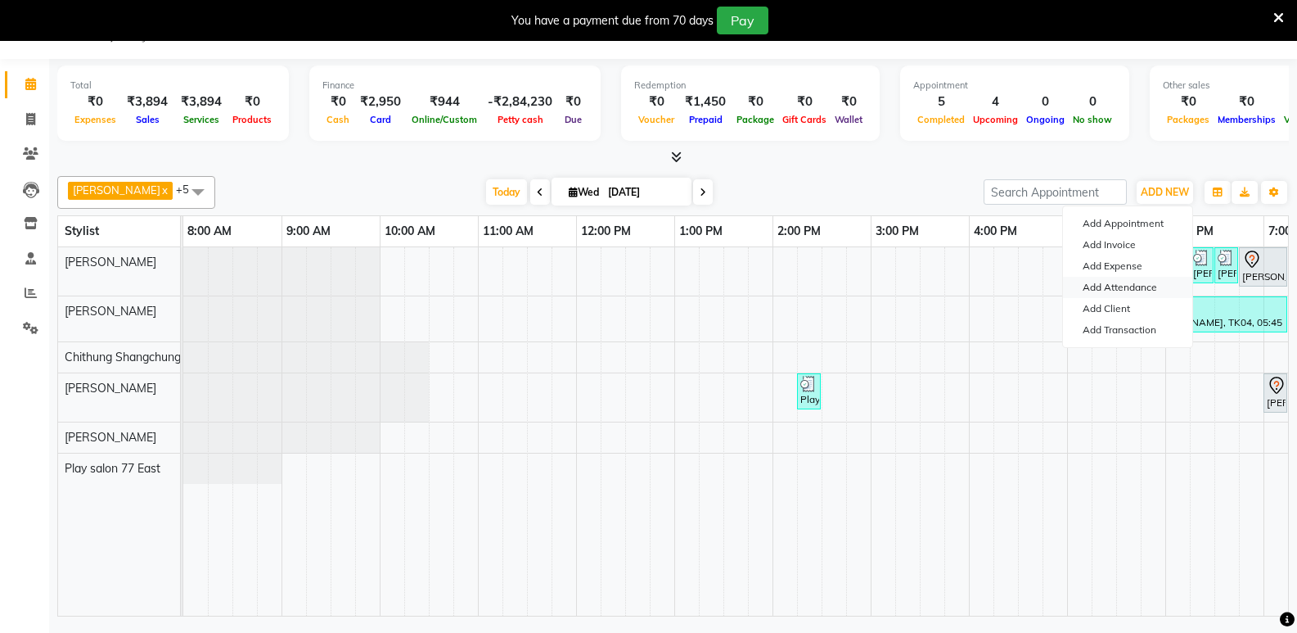
click at [1145, 286] on link "Add Attendance" at bounding box center [1127, 287] width 129 height 21
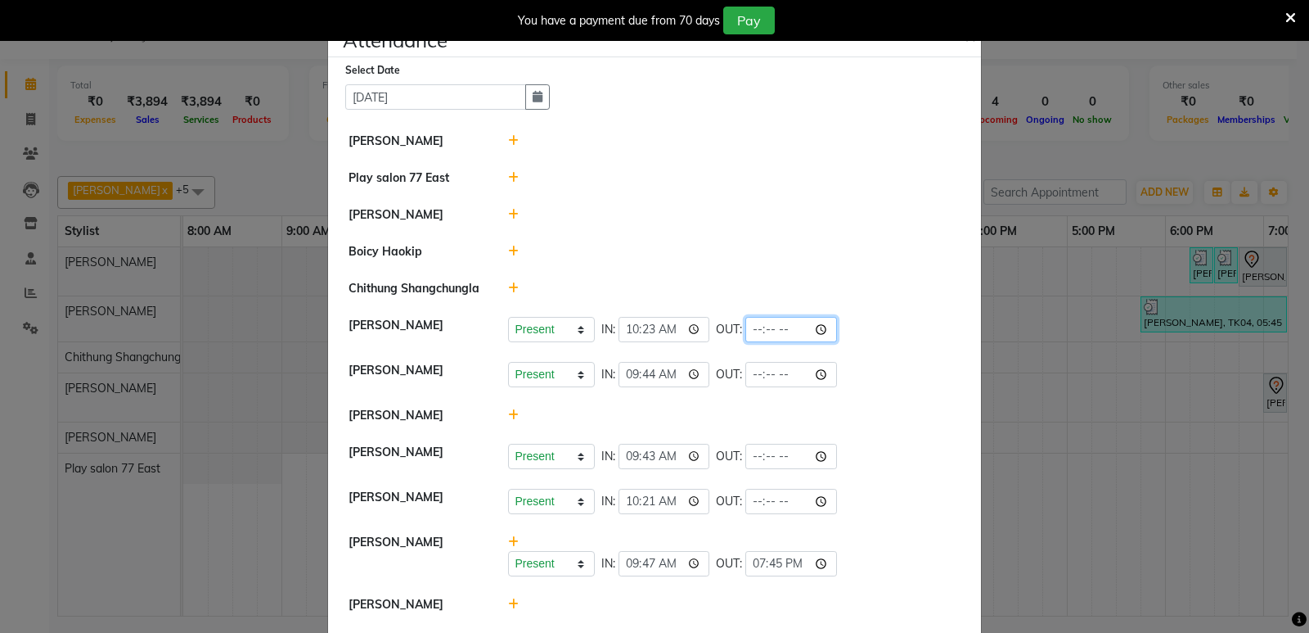
click at [774, 328] on input "time" at bounding box center [792, 329] width 92 height 25
click at [885, 330] on div "Present Absent Late Half Day Weekly Off IN: 10:23 OUT:" at bounding box center [734, 329] width 453 height 25
click at [777, 330] on input "time" at bounding box center [792, 329] width 92 height 25
click at [983, 285] on ngb-modal-window "Attendance × Select Date [DATE] [PERSON_NAME] Play salon [GEOGRAPHIC_DATA] Khus…" at bounding box center [654, 316] width 1309 height 633
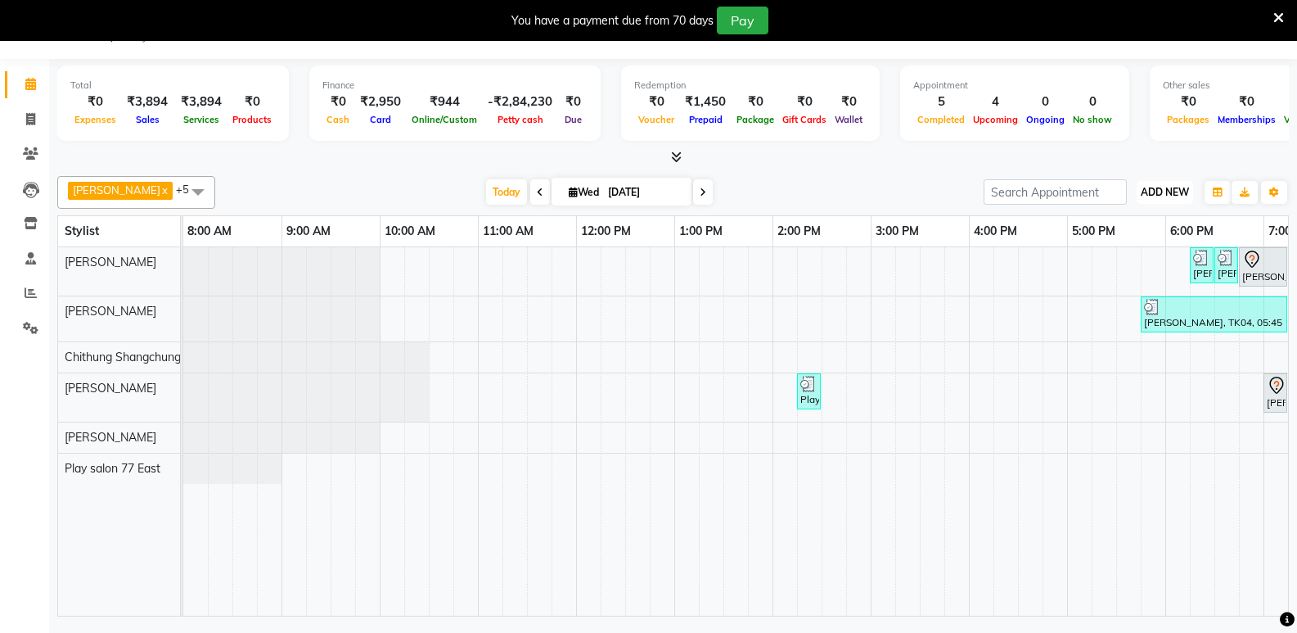
click at [1158, 189] on span "ADD NEW" at bounding box center [1165, 192] width 48 height 12
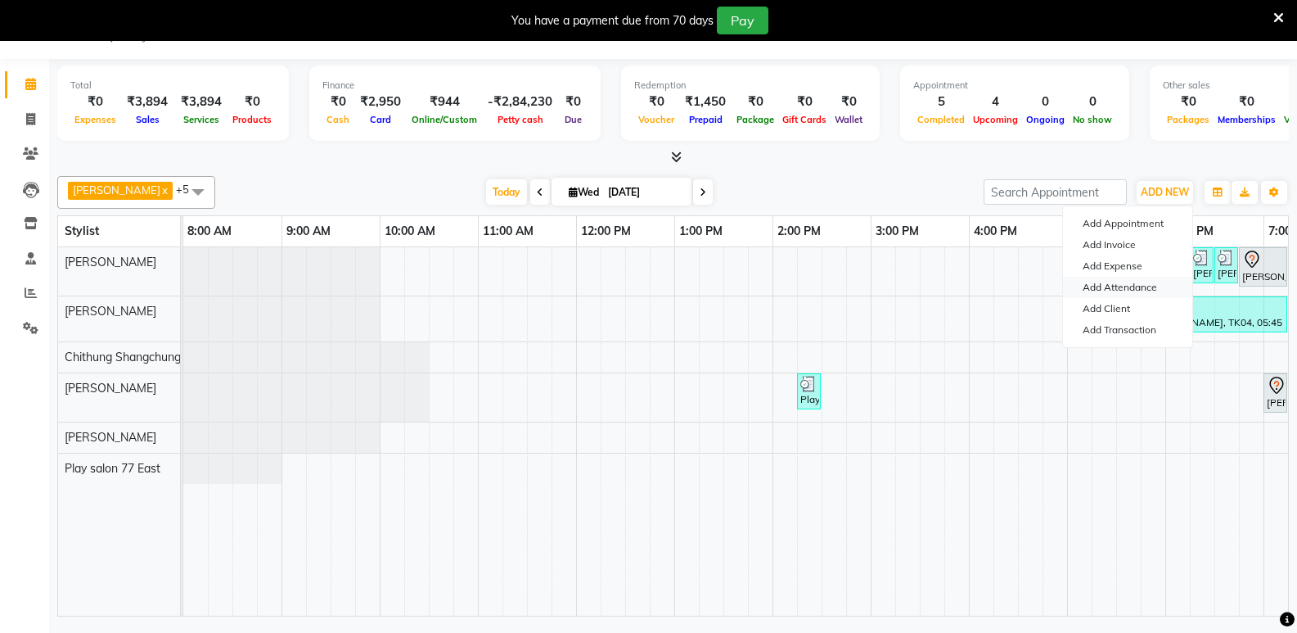
click at [1100, 286] on link "Add Attendance" at bounding box center [1127, 287] width 129 height 21
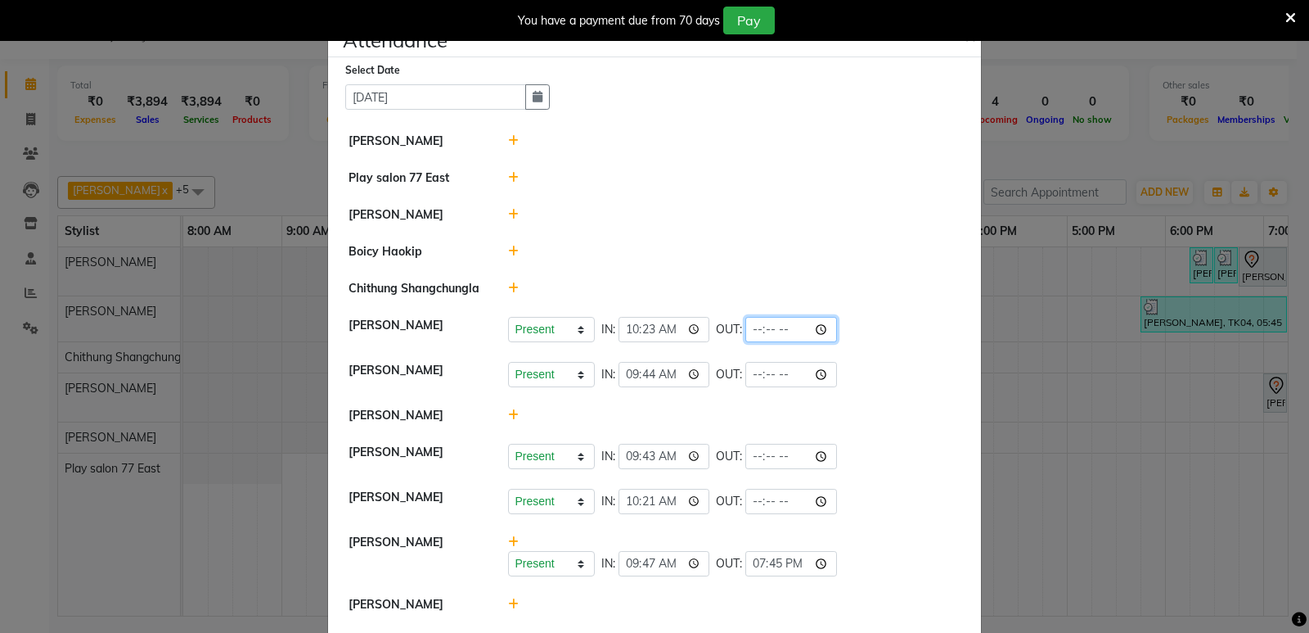
click at [774, 322] on input "time" at bounding box center [792, 329] width 92 height 25
type input "20:05"
click at [892, 316] on li "[PERSON_NAME] Present Absent Late Half Day Weekly Off IN: 10:23 OUT: 20:05" at bounding box center [654, 330] width 645 height 46
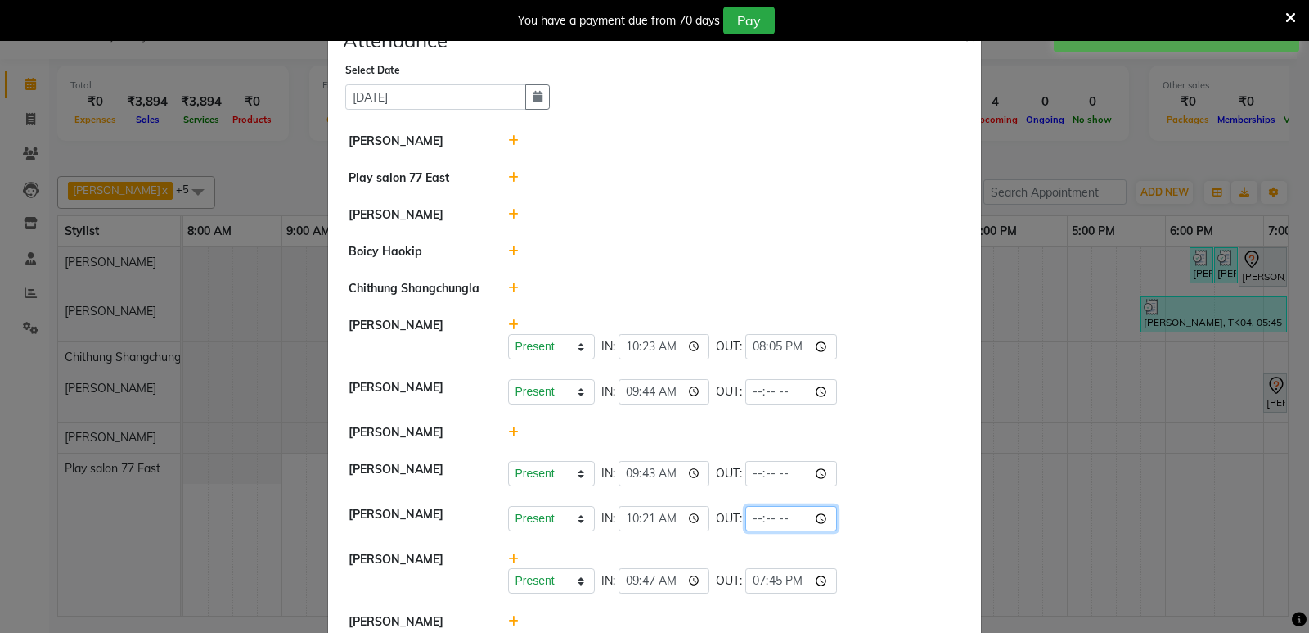
click at [773, 517] on input "time" at bounding box center [792, 518] width 92 height 25
type input "20:05"
click at [895, 434] on div at bounding box center [735, 432] width 478 height 17
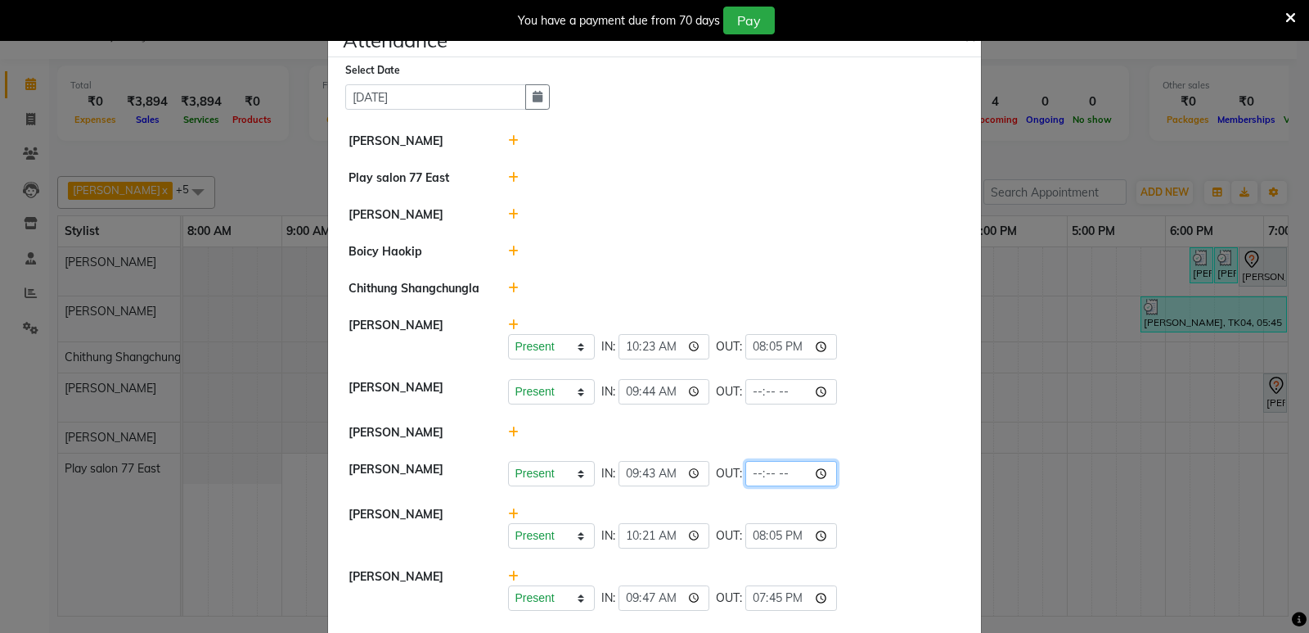
click at [773, 474] on input "time" at bounding box center [792, 473] width 92 height 25
type input "20:05"
click at [924, 449] on li "[PERSON_NAME]" at bounding box center [654, 433] width 645 height 38
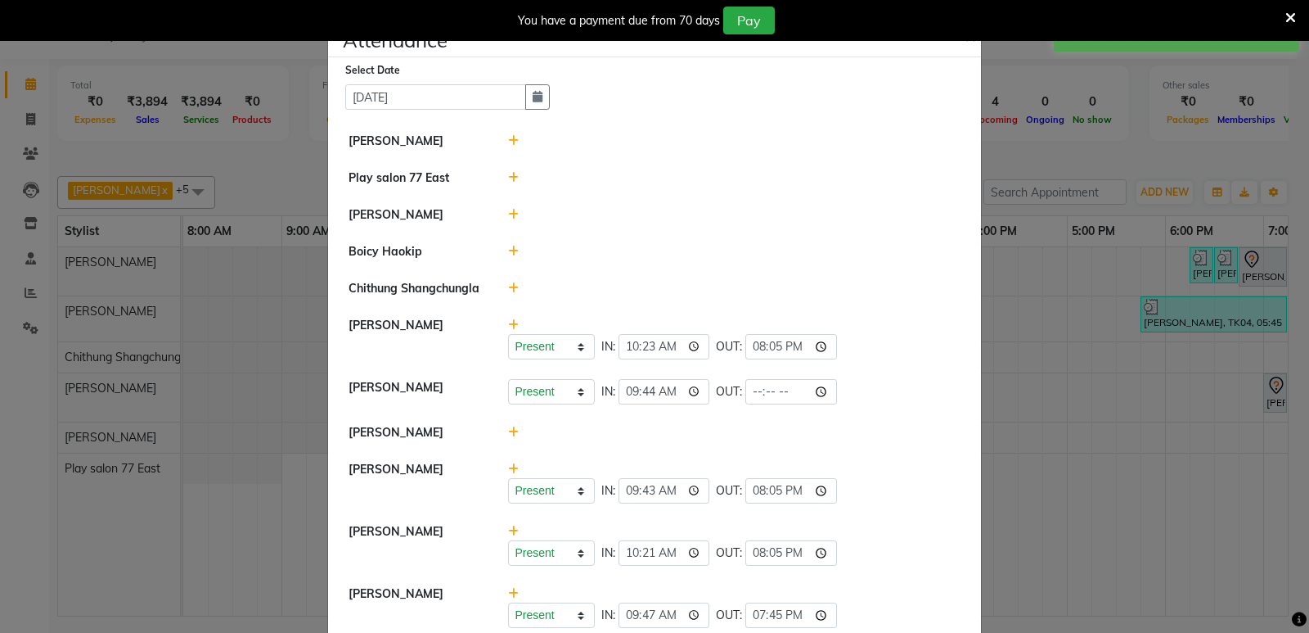
click at [508, 472] on icon at bounding box center [513, 468] width 11 height 11
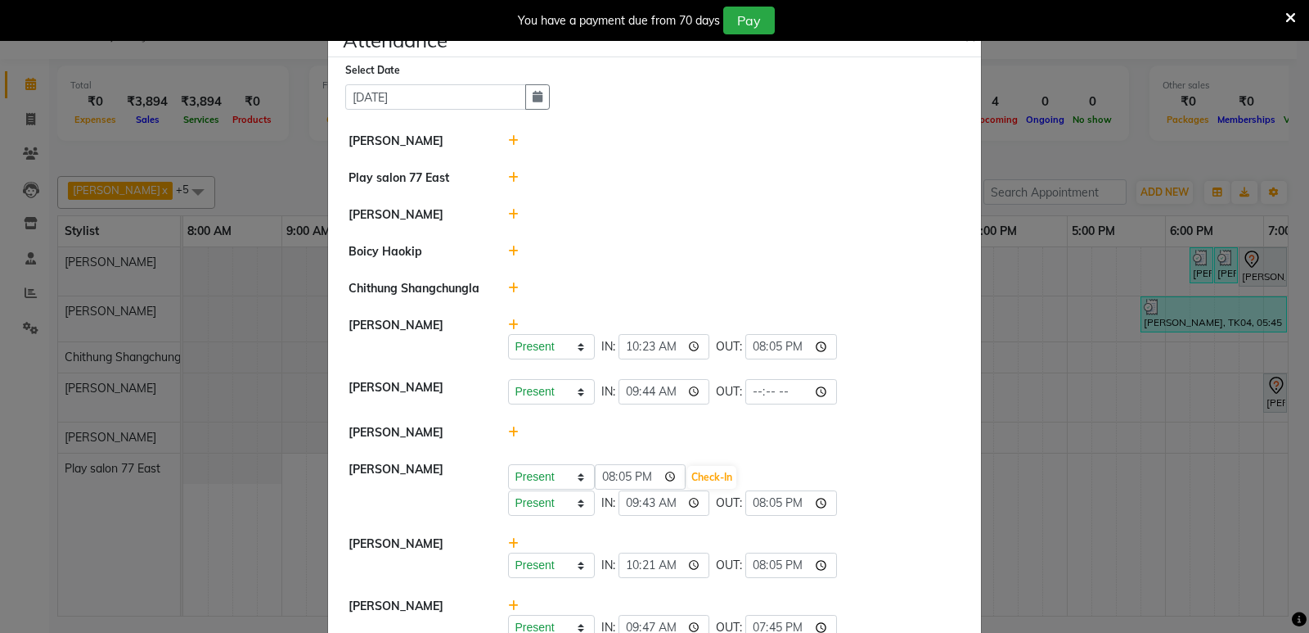
click at [1011, 407] on ngb-modal-window "Attendance × Select Date [DATE] [PERSON_NAME] Play salon [GEOGRAPHIC_DATA] Khus…" at bounding box center [654, 316] width 1309 height 633
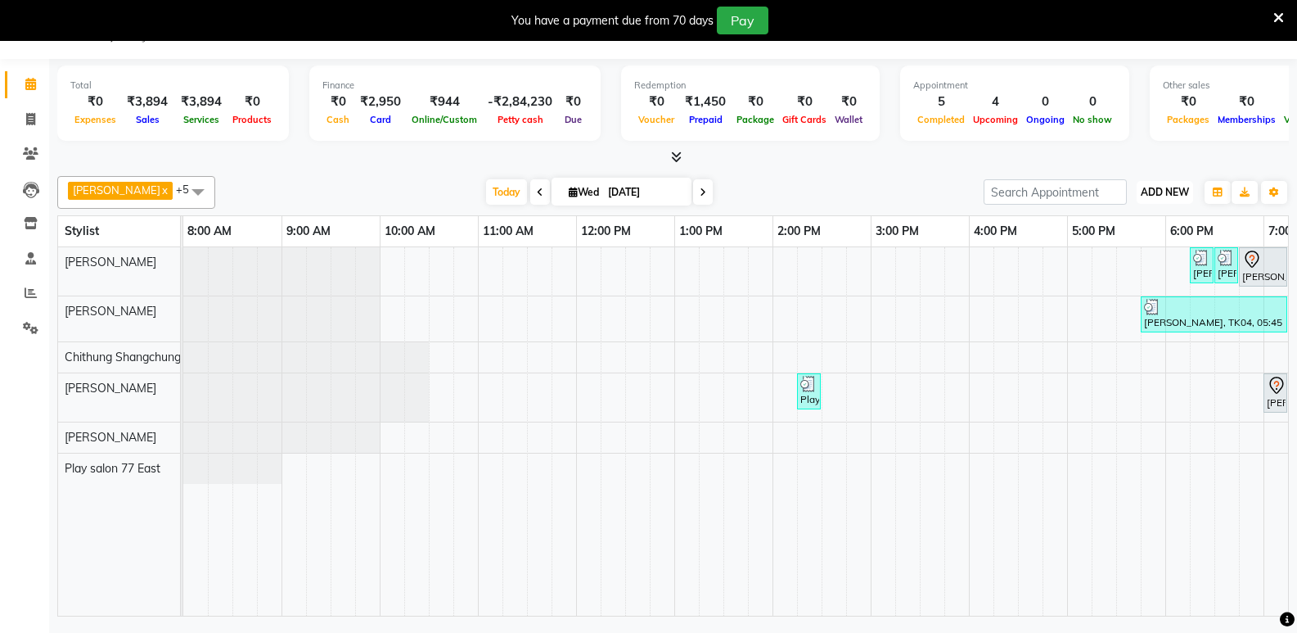
click at [1170, 191] on span "ADD NEW" at bounding box center [1165, 192] width 48 height 12
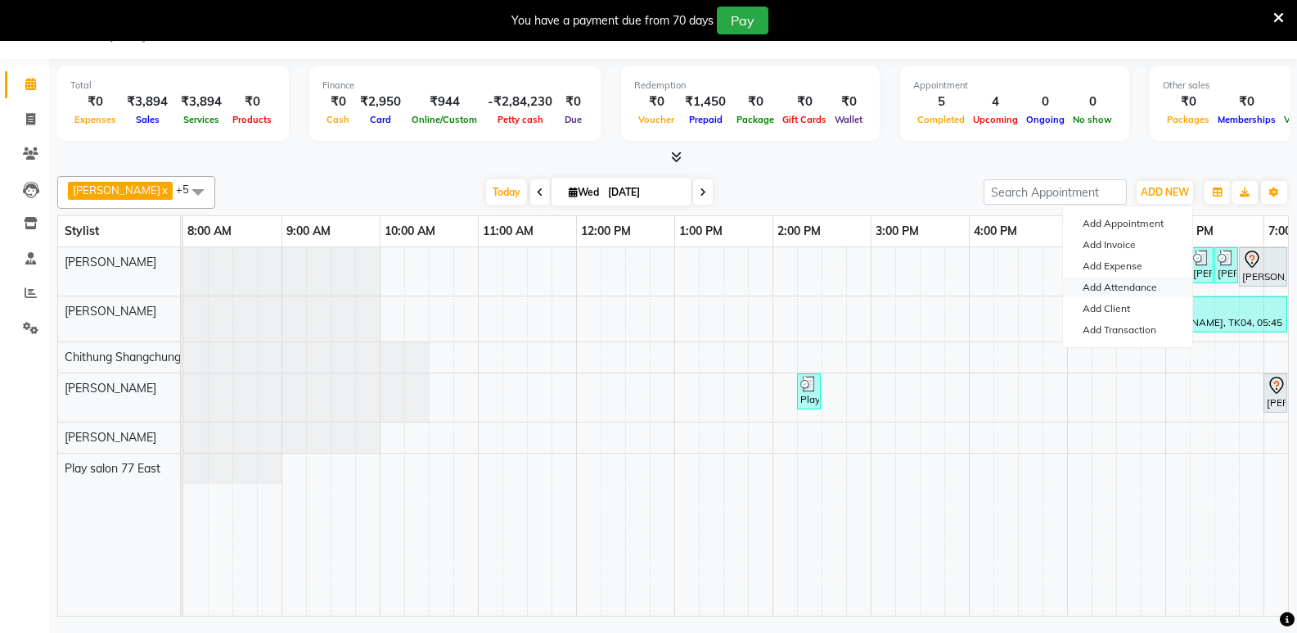
click at [1129, 280] on link "Add Attendance" at bounding box center [1127, 287] width 129 height 21
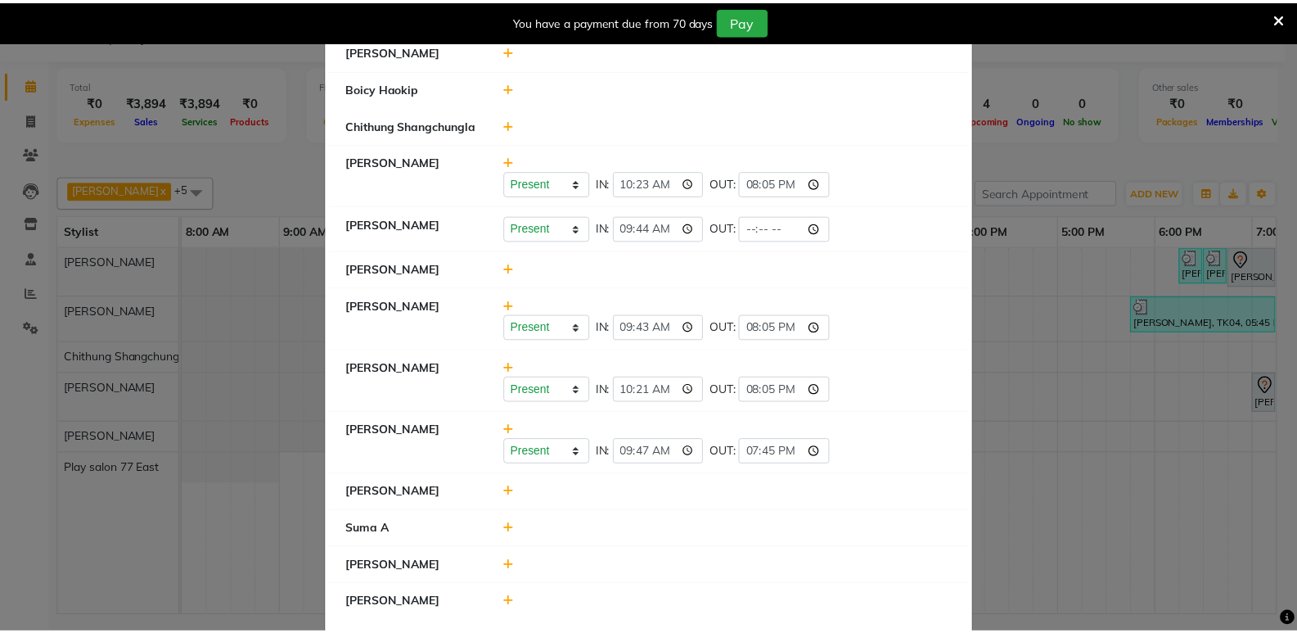
scroll to position [217, 0]
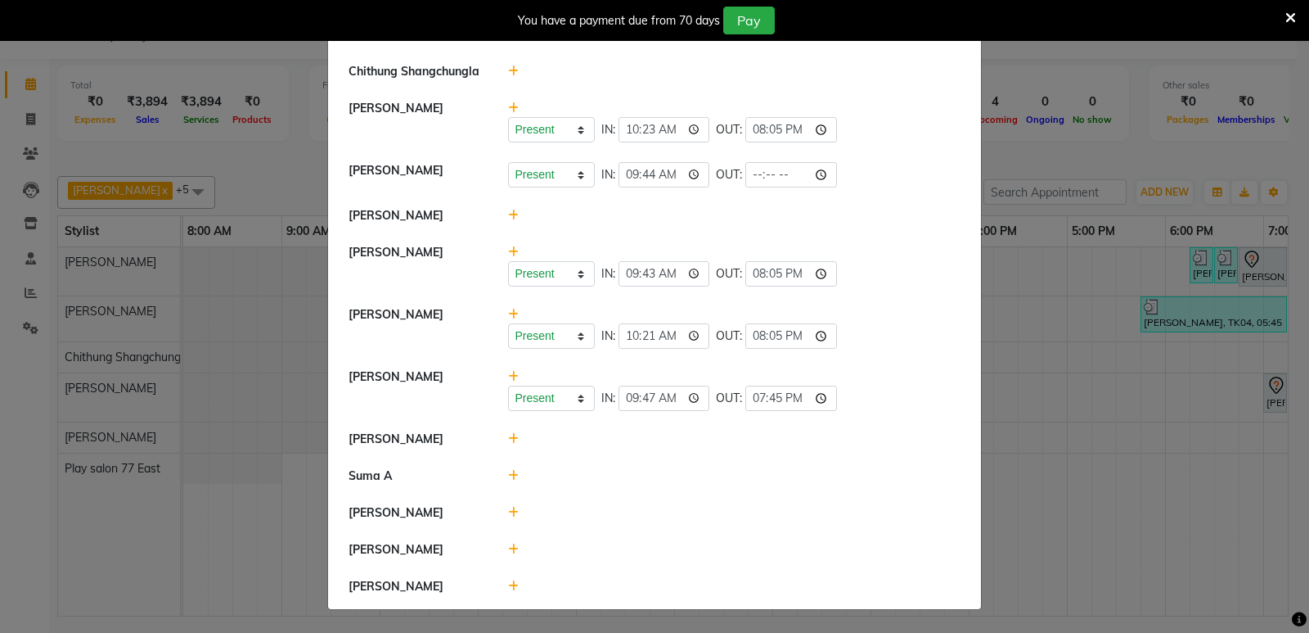
click at [1100, 331] on ngb-modal-window "Attendance × Select Date [DATE] [PERSON_NAME] Play salon [GEOGRAPHIC_DATA] Khus…" at bounding box center [654, 316] width 1309 height 633
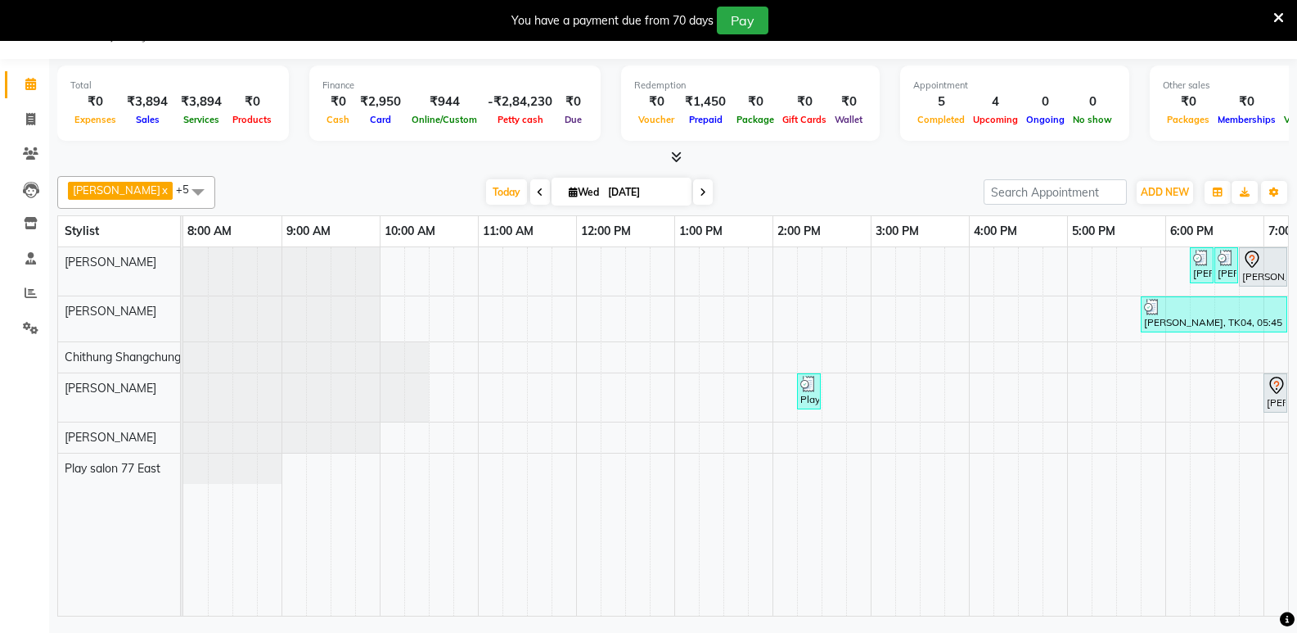
scroll to position [0, 172]
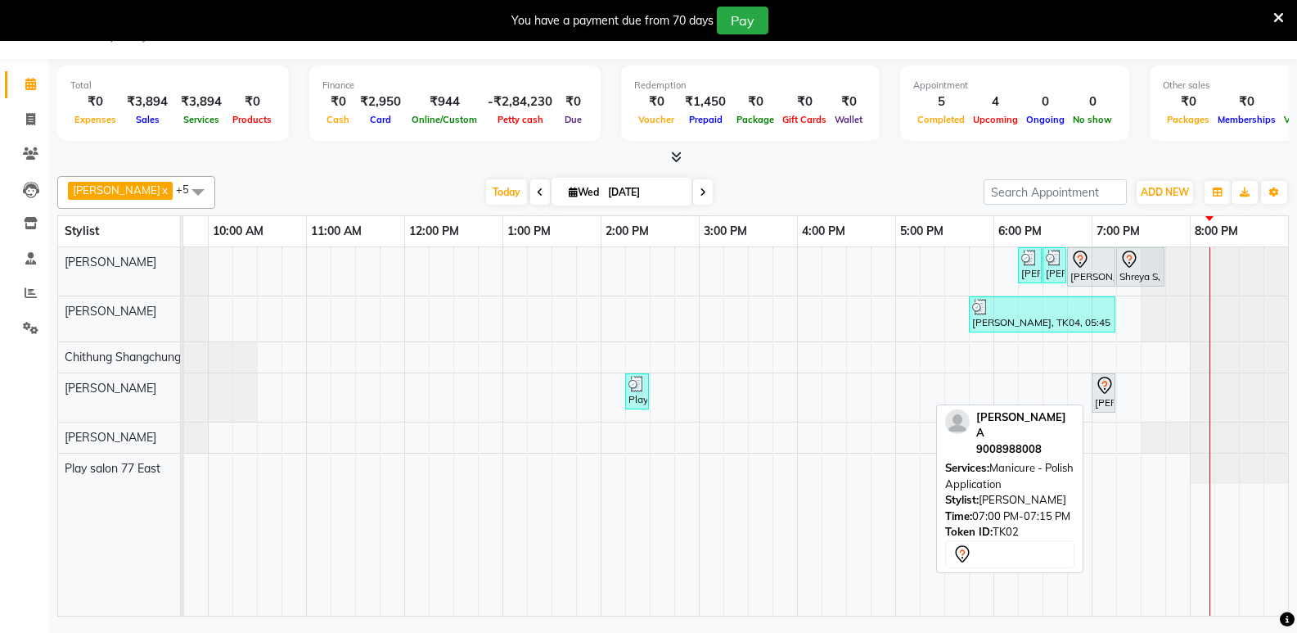
click at [1099, 393] on icon at bounding box center [1105, 386] width 20 height 20
select select "7"
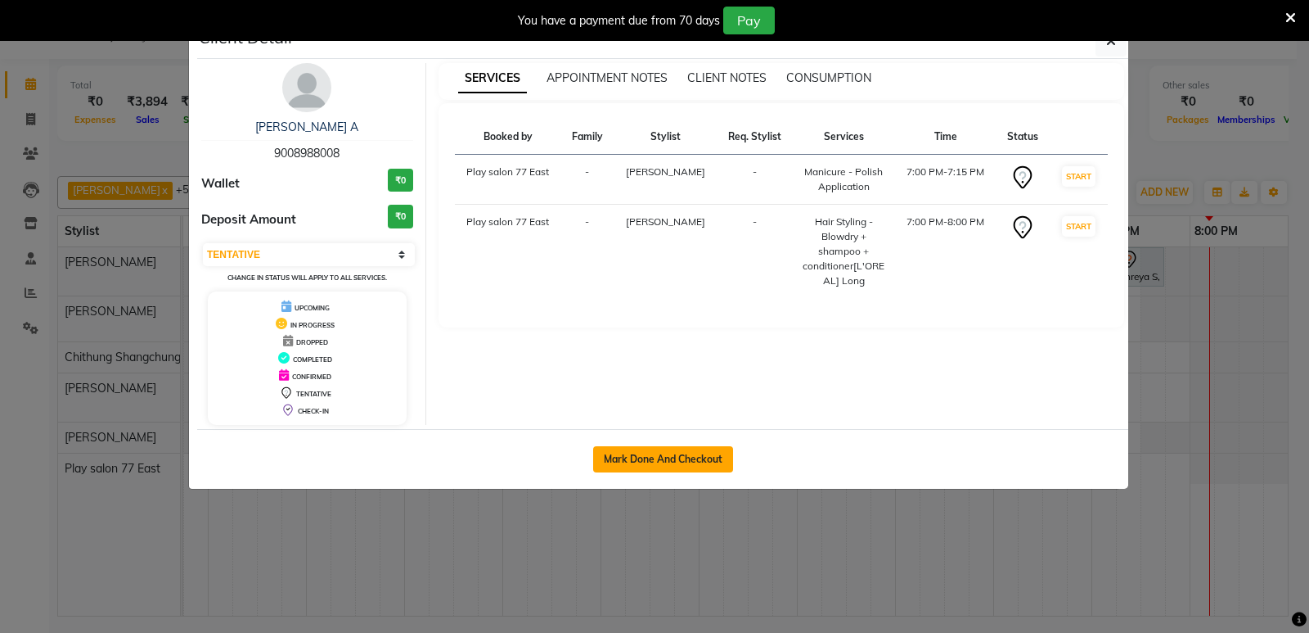
click at [657, 457] on button "Mark Done And Checkout" at bounding box center [663, 459] width 140 height 26
select select "8547"
select select "service"
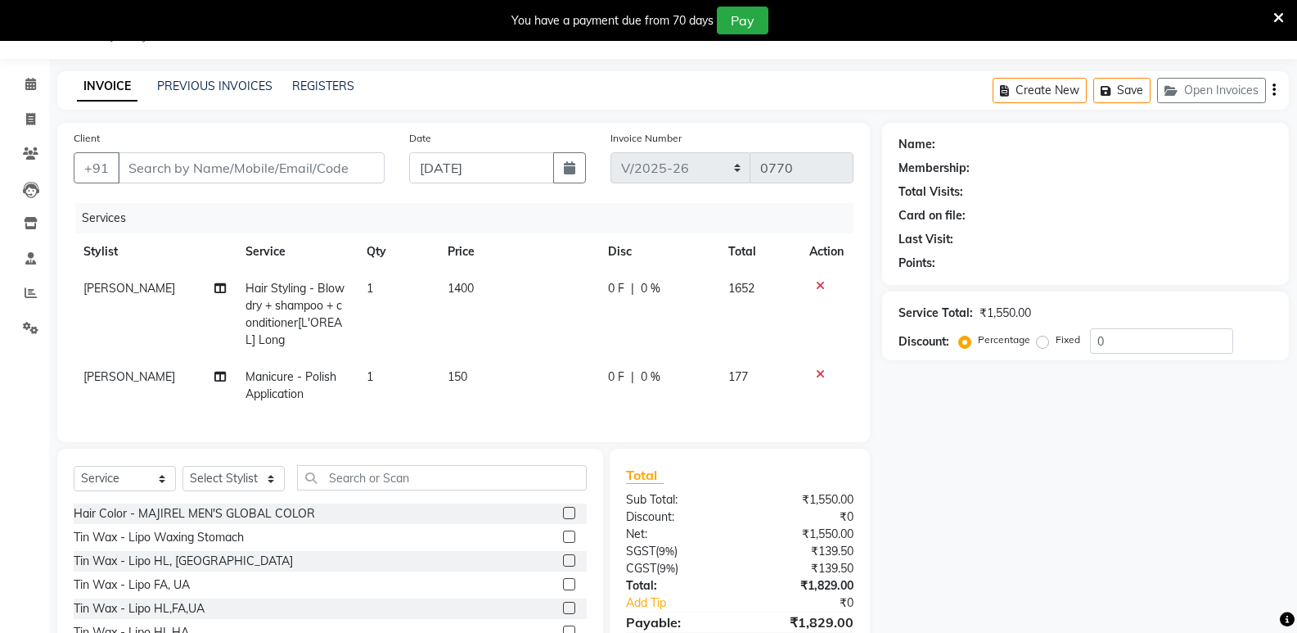
type input "9008988008"
select select "84932"
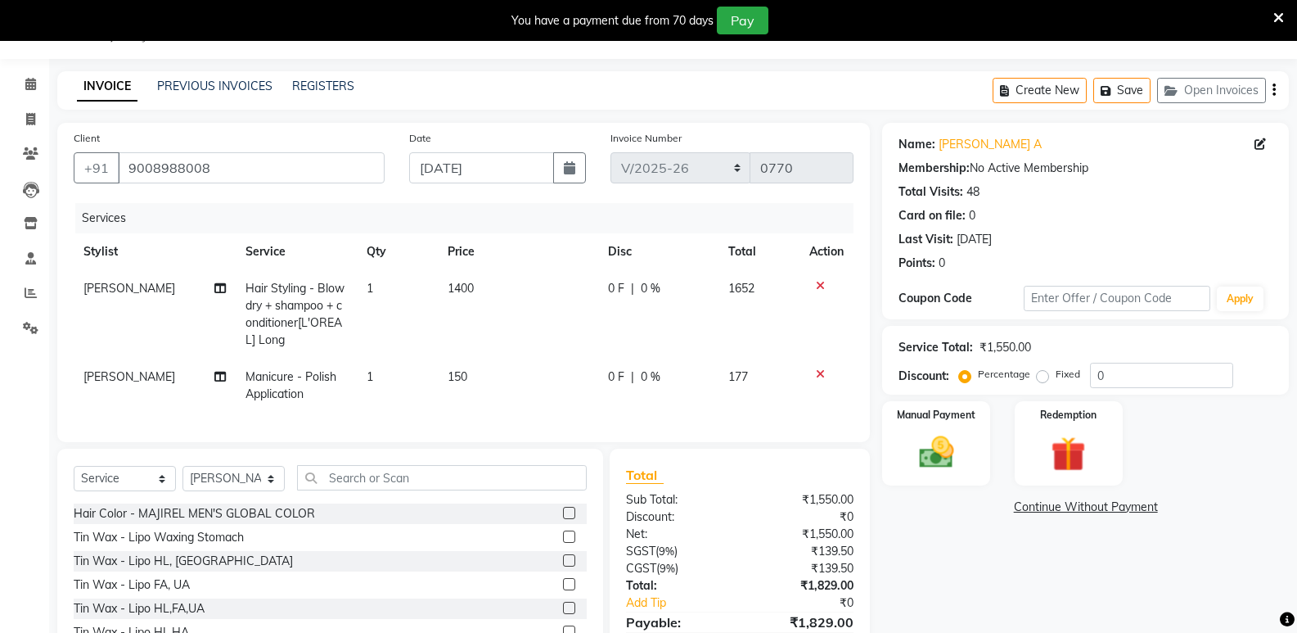
click at [476, 285] on td "1400" at bounding box center [518, 314] width 160 height 88
select select "84936"
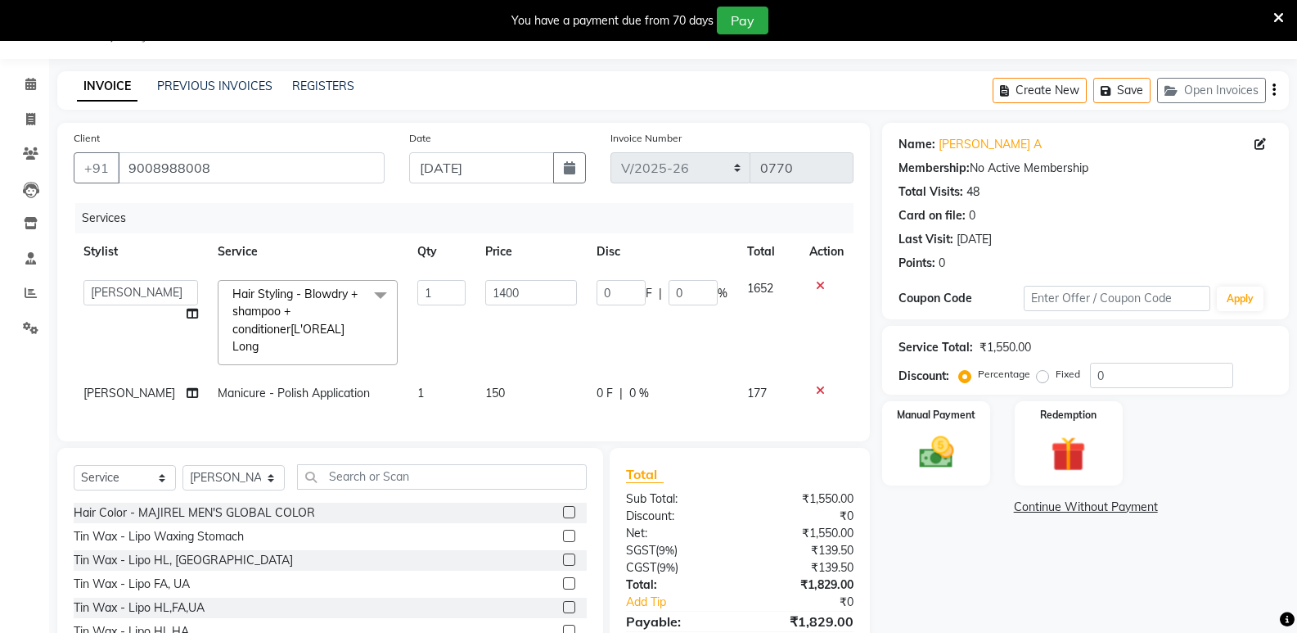
click at [510, 293] on input "1400" at bounding box center [531, 292] width 92 height 25
type input "1500"
drag, startPoint x: 746, startPoint y: 356, endPoint x: 764, endPoint y: 363, distance: 18.7
click at [746, 357] on td "1652" at bounding box center [768, 322] width 63 height 105
select select "84936"
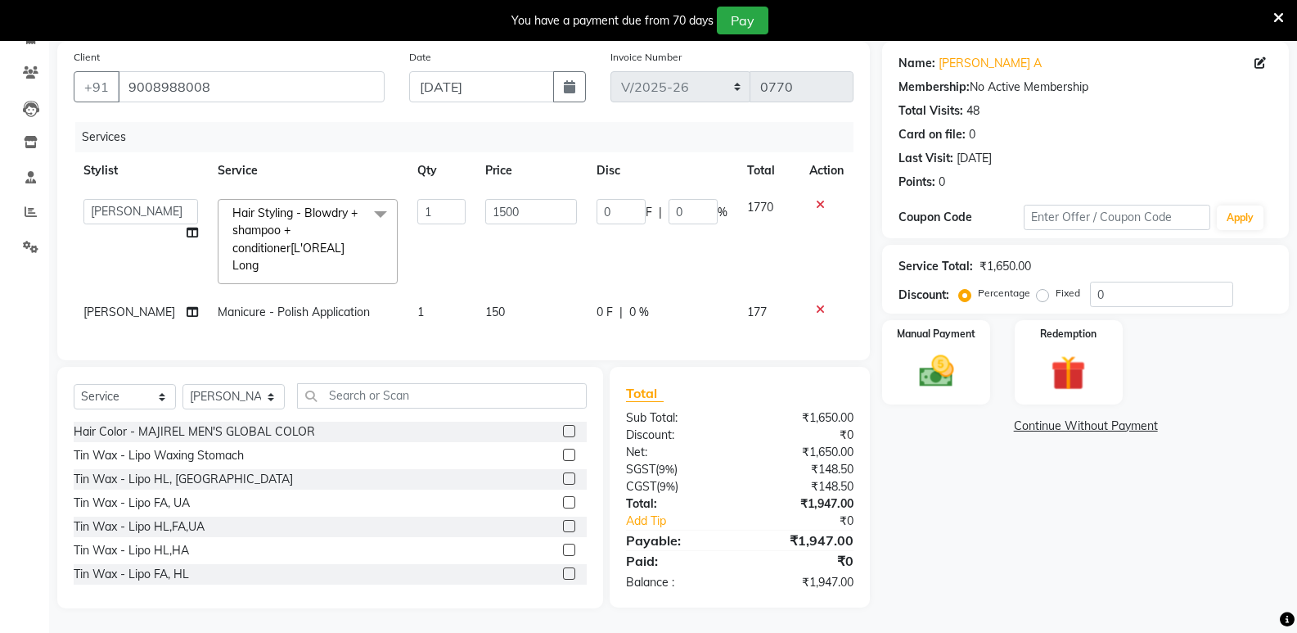
scroll to position [134, 0]
click at [938, 351] on img at bounding box center [936, 371] width 58 height 42
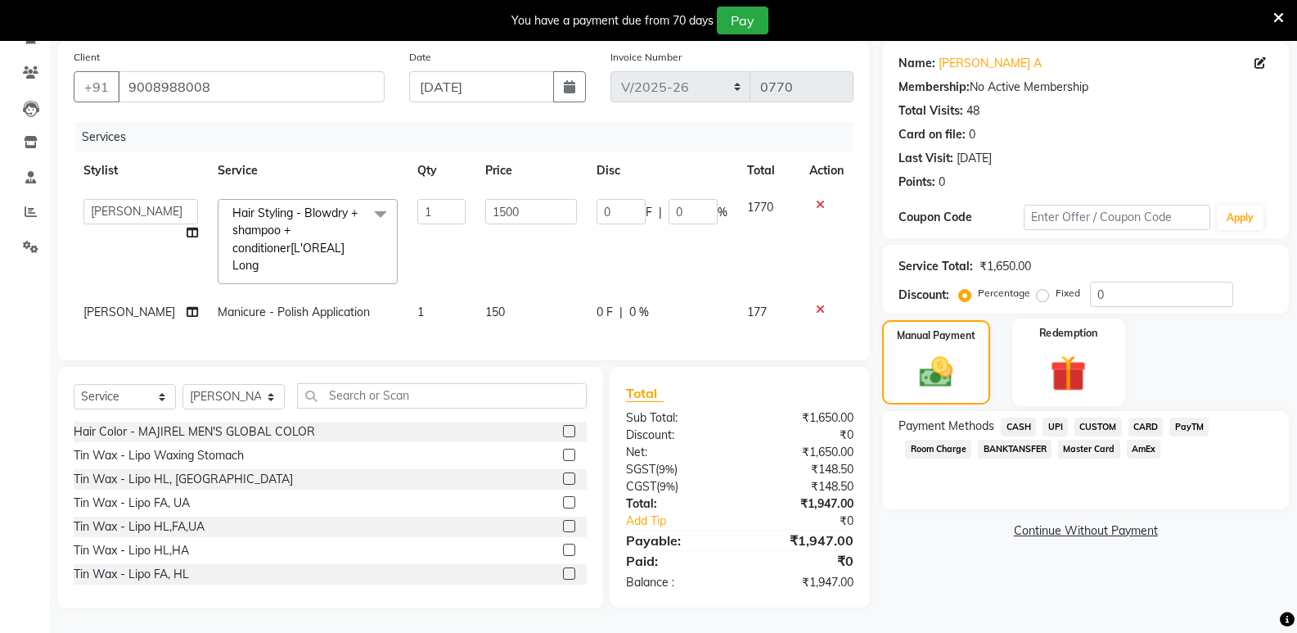
click at [1081, 354] on img at bounding box center [1068, 372] width 58 height 45
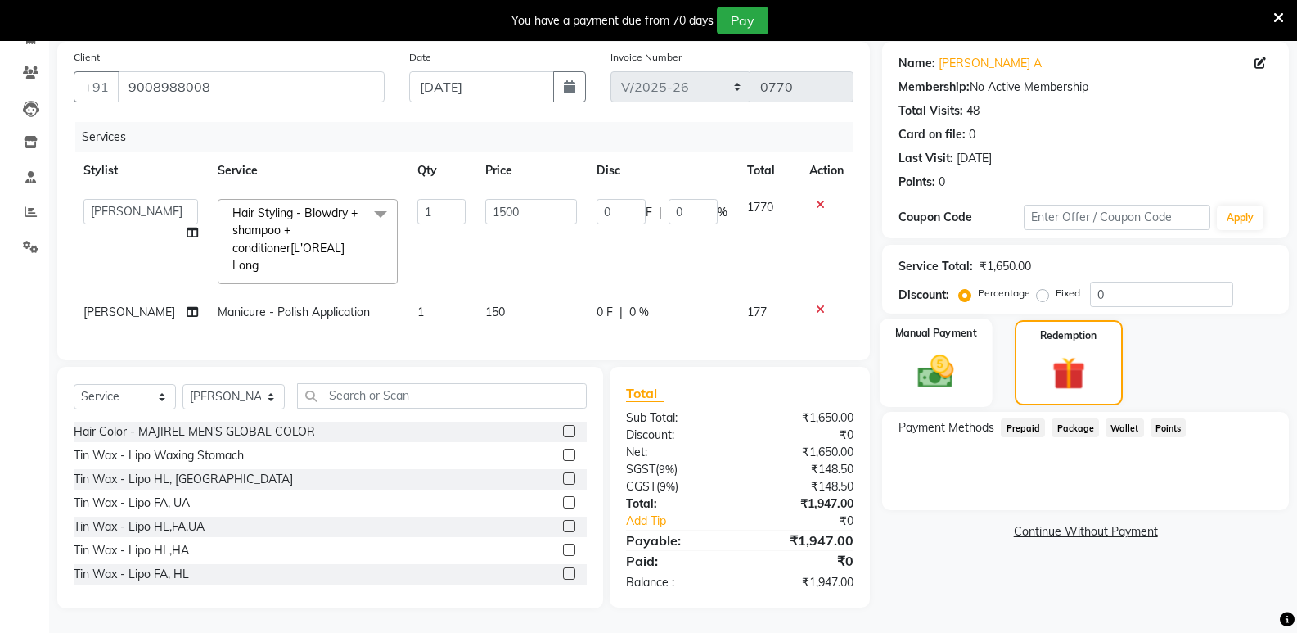
click at [950, 367] on img at bounding box center [936, 371] width 58 height 42
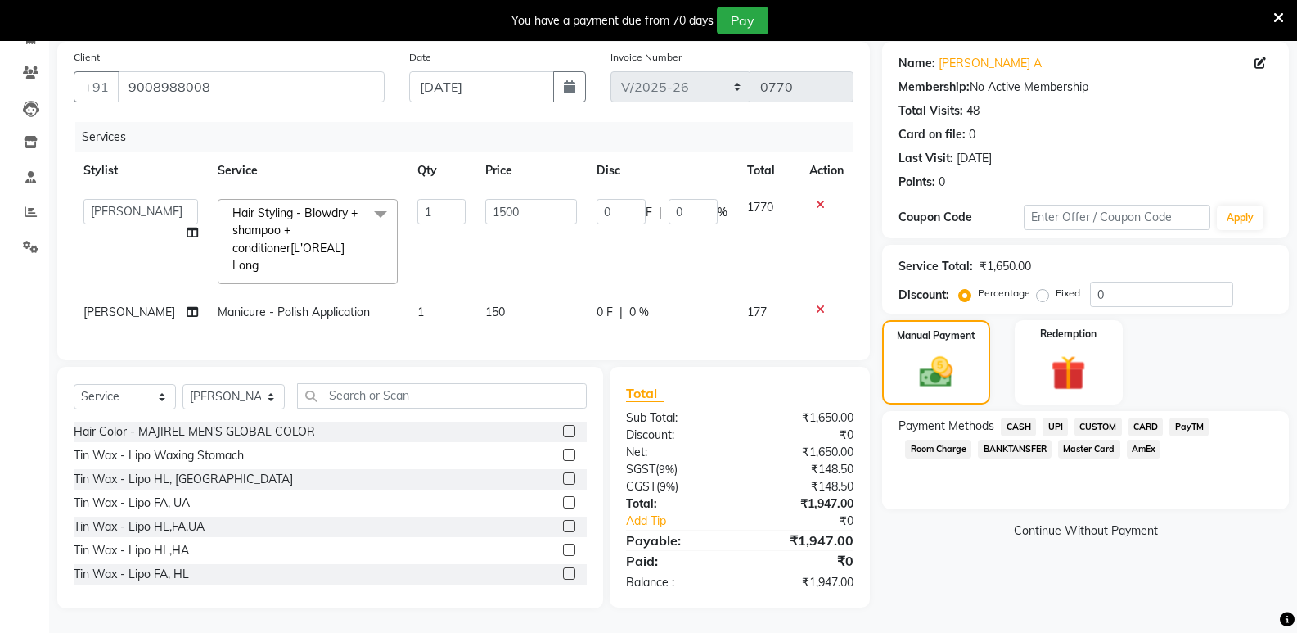
click at [1054, 417] on span "UPI" at bounding box center [1055, 426] width 25 height 19
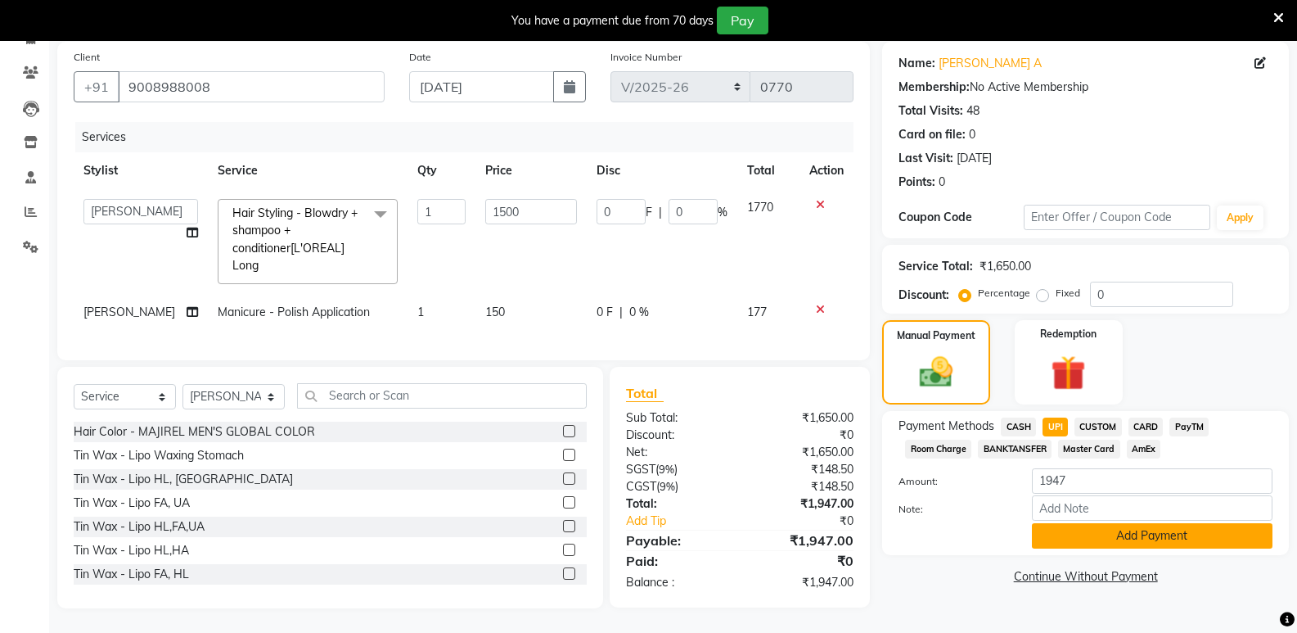
click at [1122, 523] on button "Add Payment" at bounding box center [1152, 535] width 241 height 25
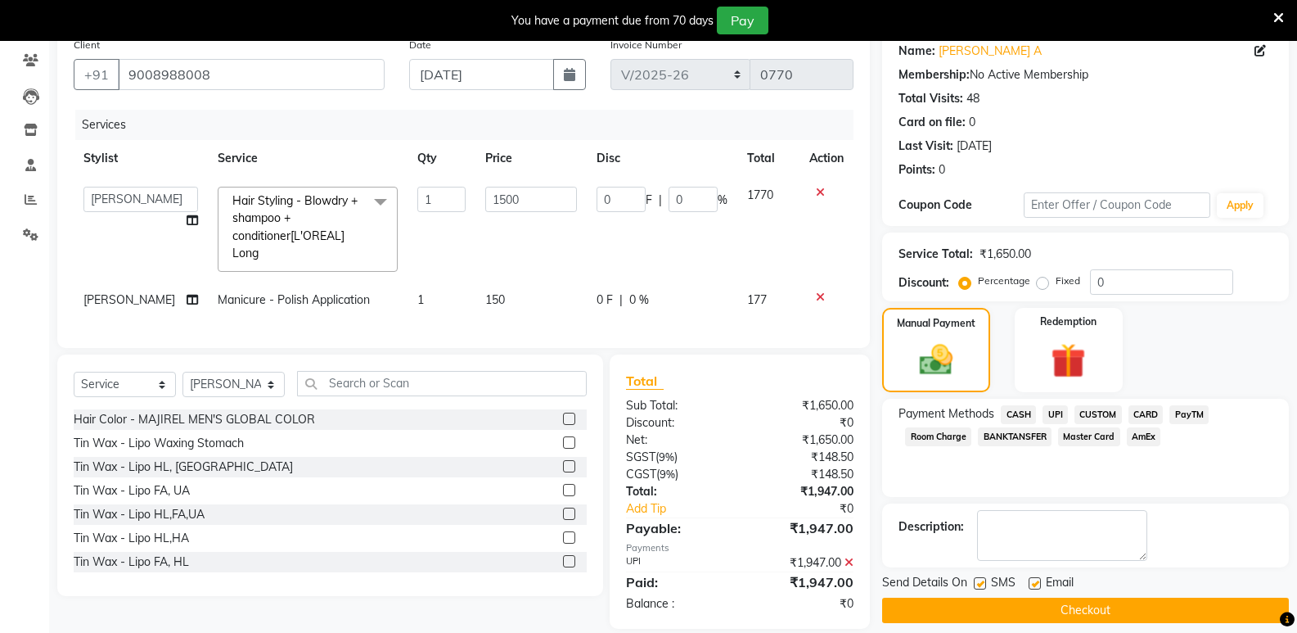
scroll to position [167, 0]
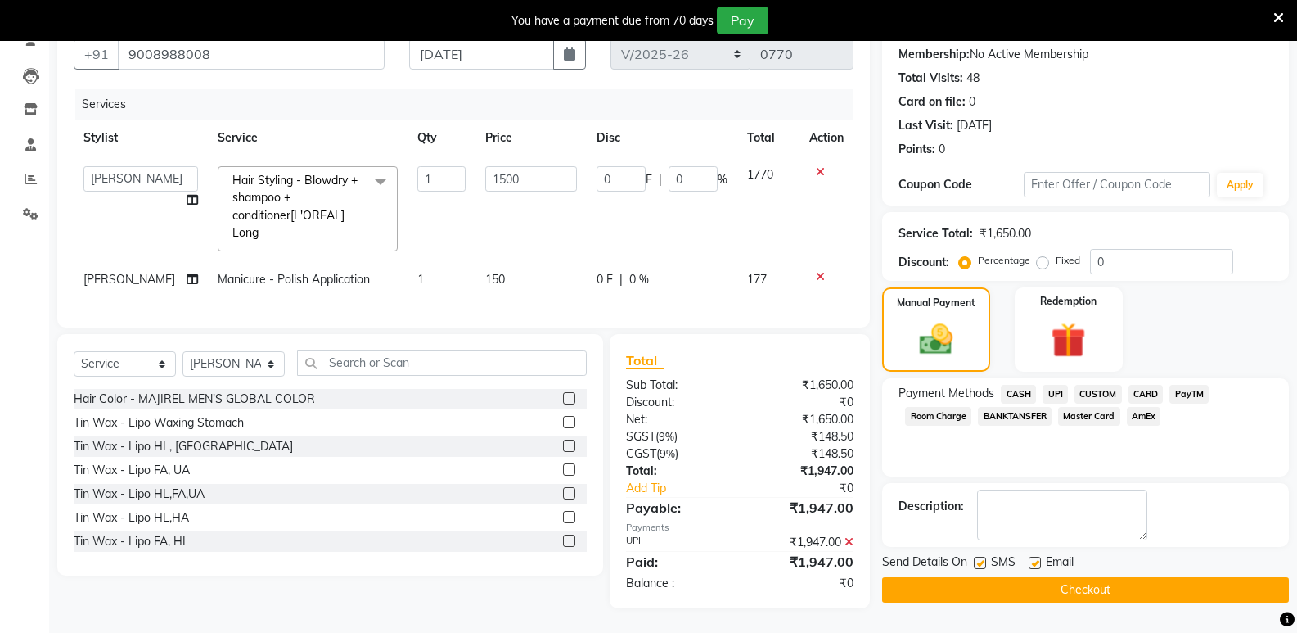
click at [1053, 577] on button "Checkout" at bounding box center [1085, 589] width 407 height 25
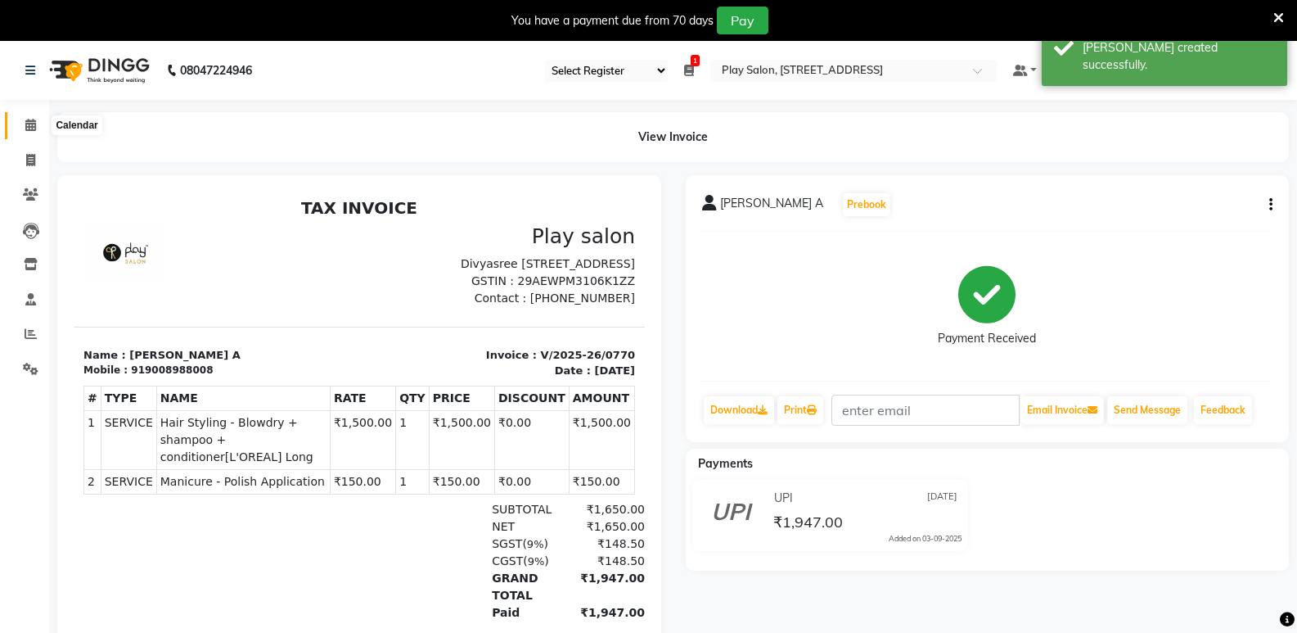
click at [30, 129] on icon at bounding box center [30, 125] width 11 height 12
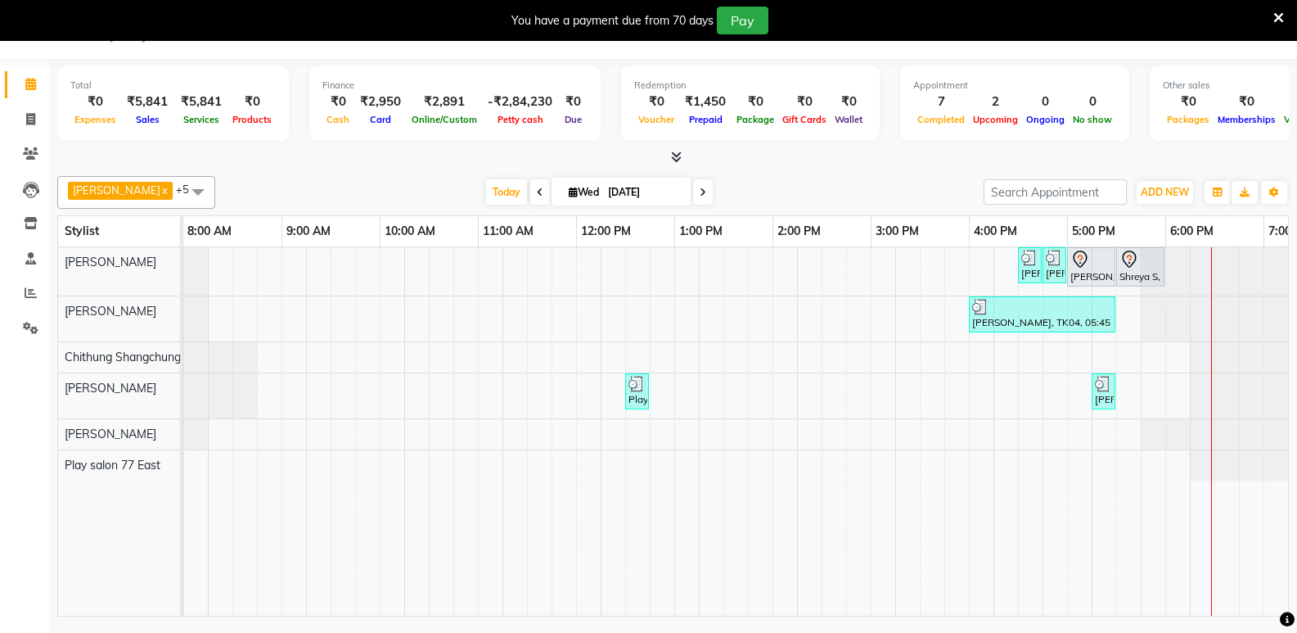
scroll to position [0, 172]
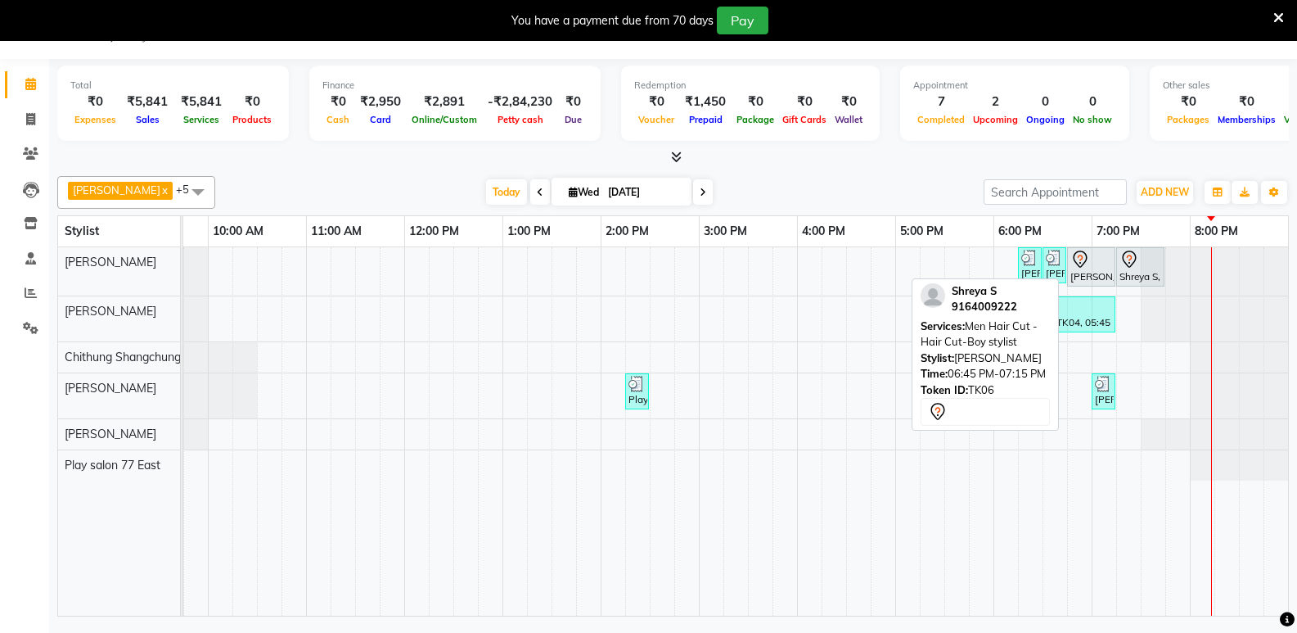
click at [1090, 273] on div "[PERSON_NAME] S, TK06, 06:45 PM-07:15 PM, Men Hair Cut - Hair Cut-Boy stylist" at bounding box center [1091, 267] width 45 height 34
select select "7"
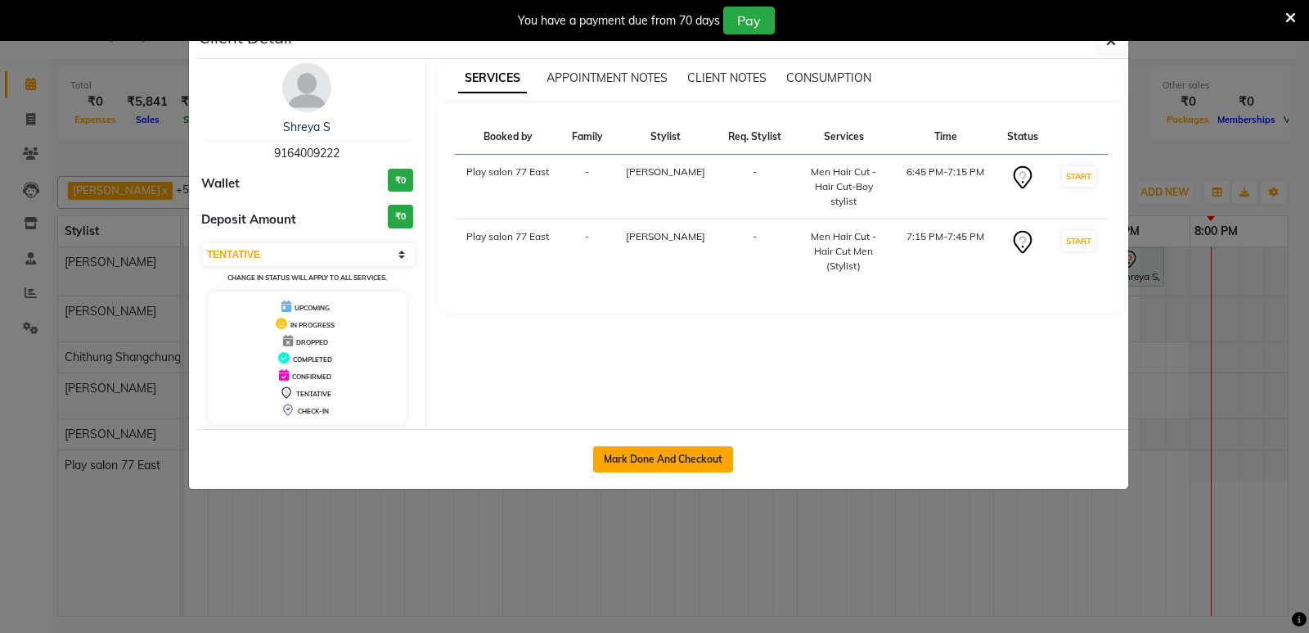
click at [658, 461] on button "Mark Done And Checkout" at bounding box center [663, 459] width 140 height 26
select select "8547"
select select "service"
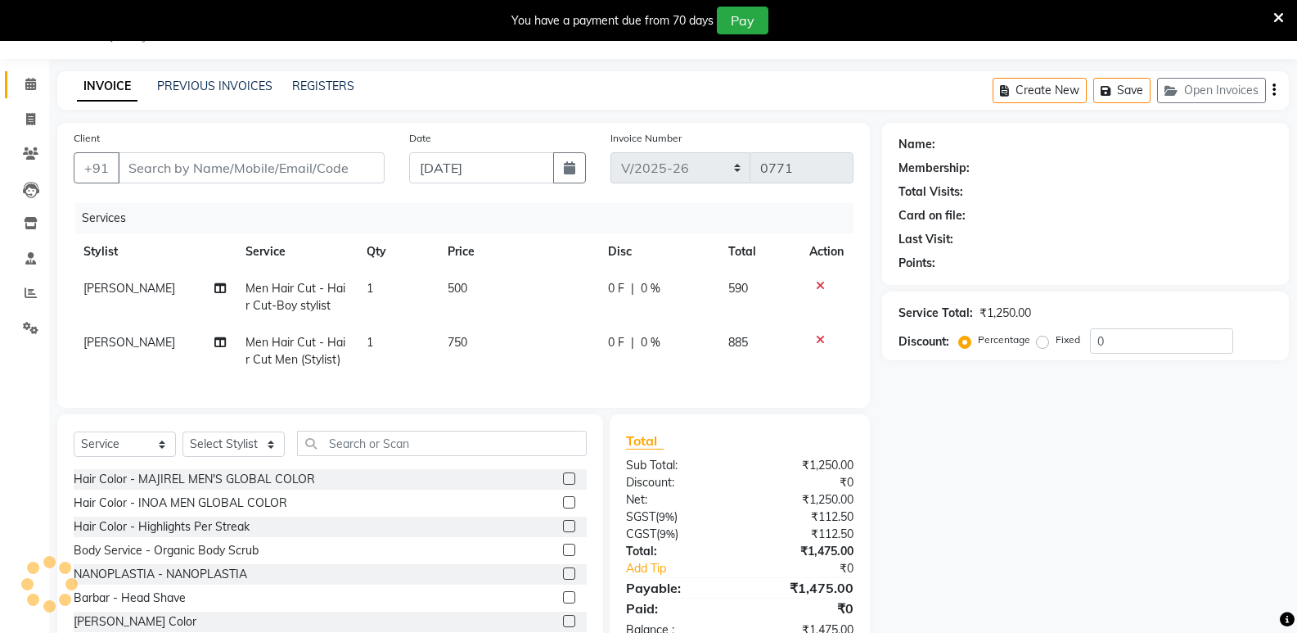
type input "9164009222"
select select "84935"
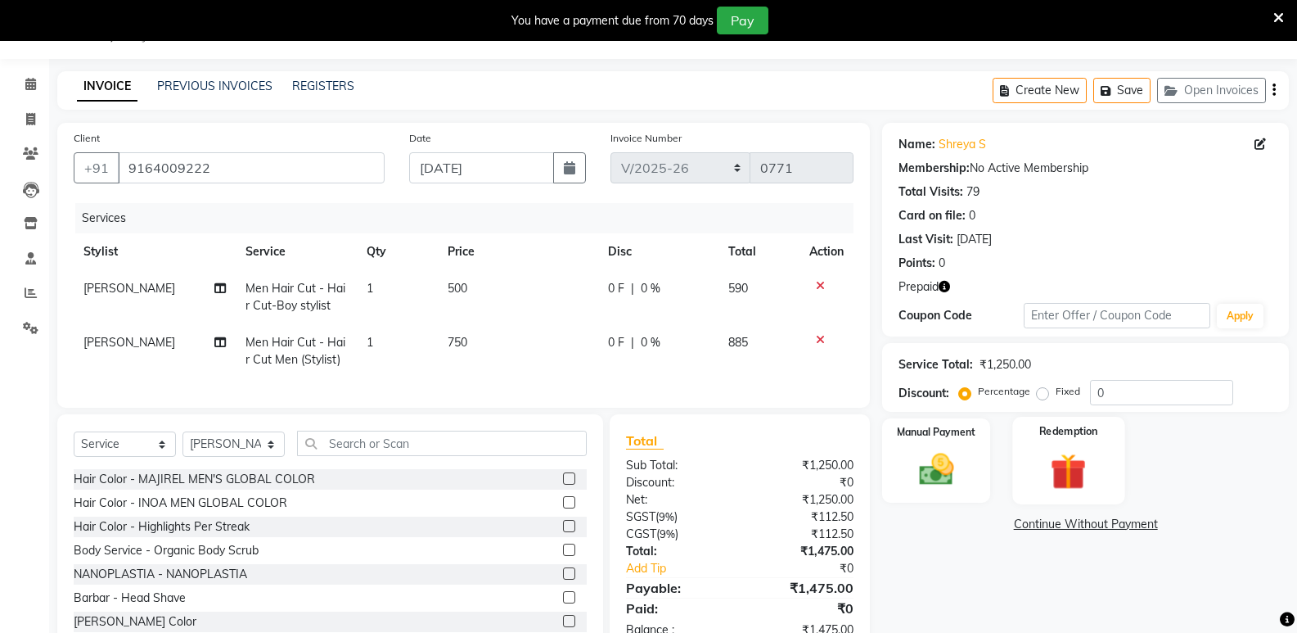
click at [1049, 465] on img at bounding box center [1068, 470] width 58 height 45
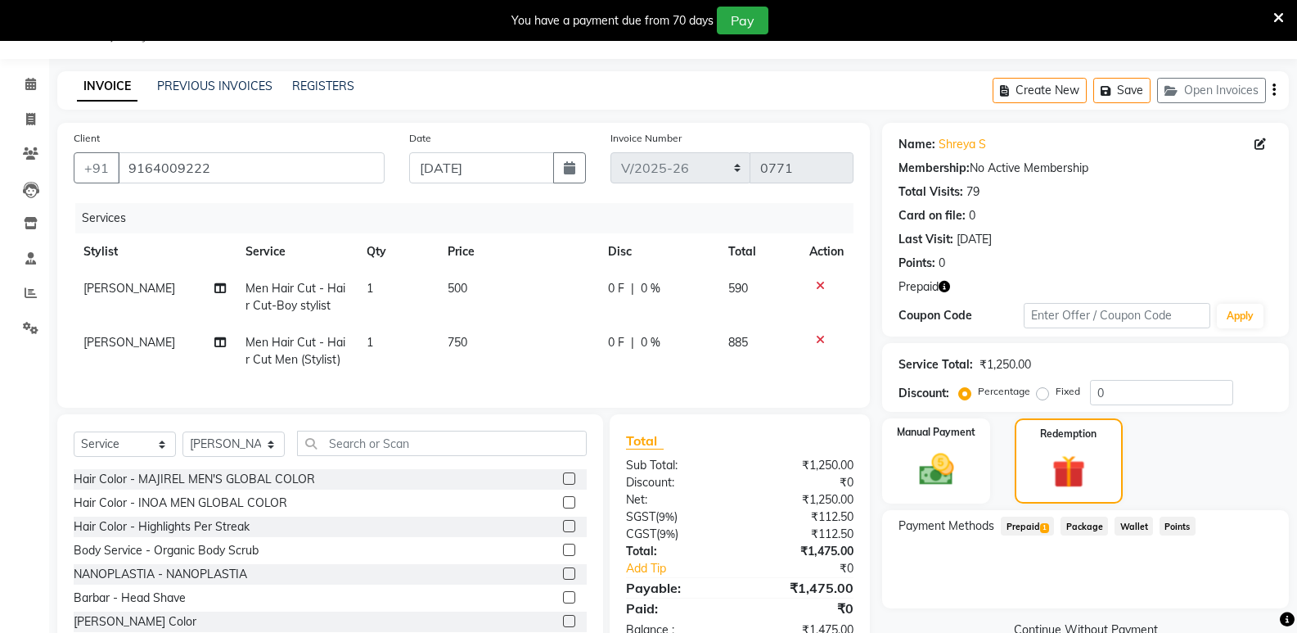
click at [1026, 524] on span "Prepaid 1" at bounding box center [1027, 525] width 53 height 19
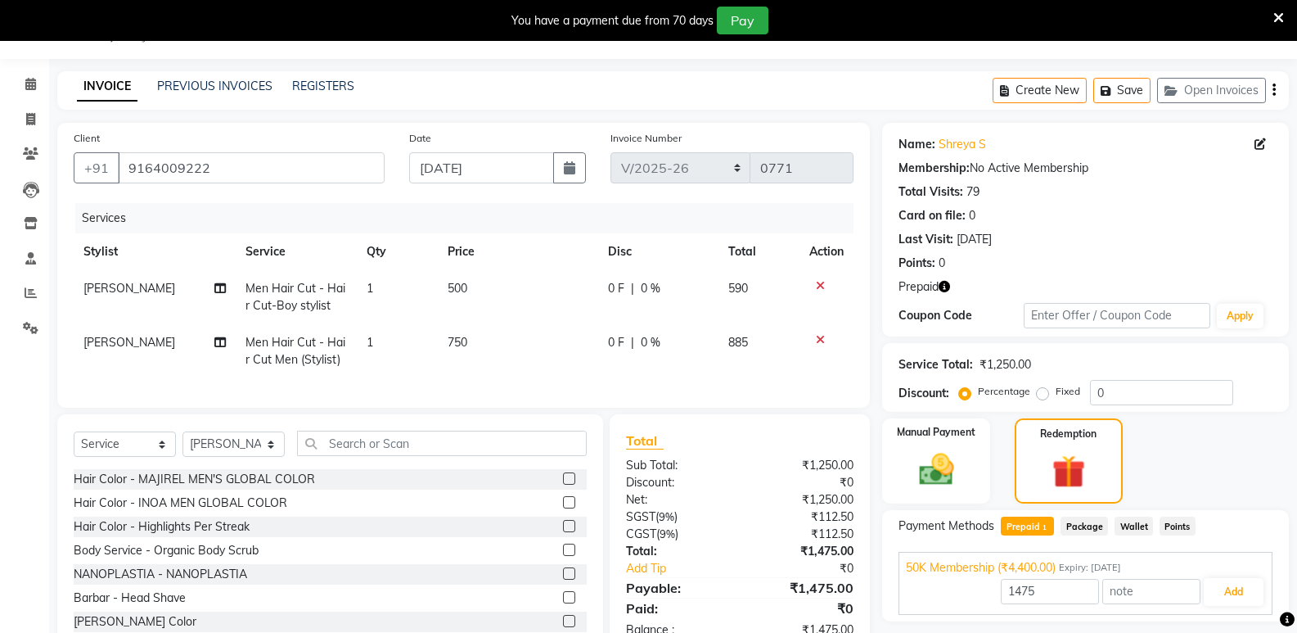
scroll to position [101, 0]
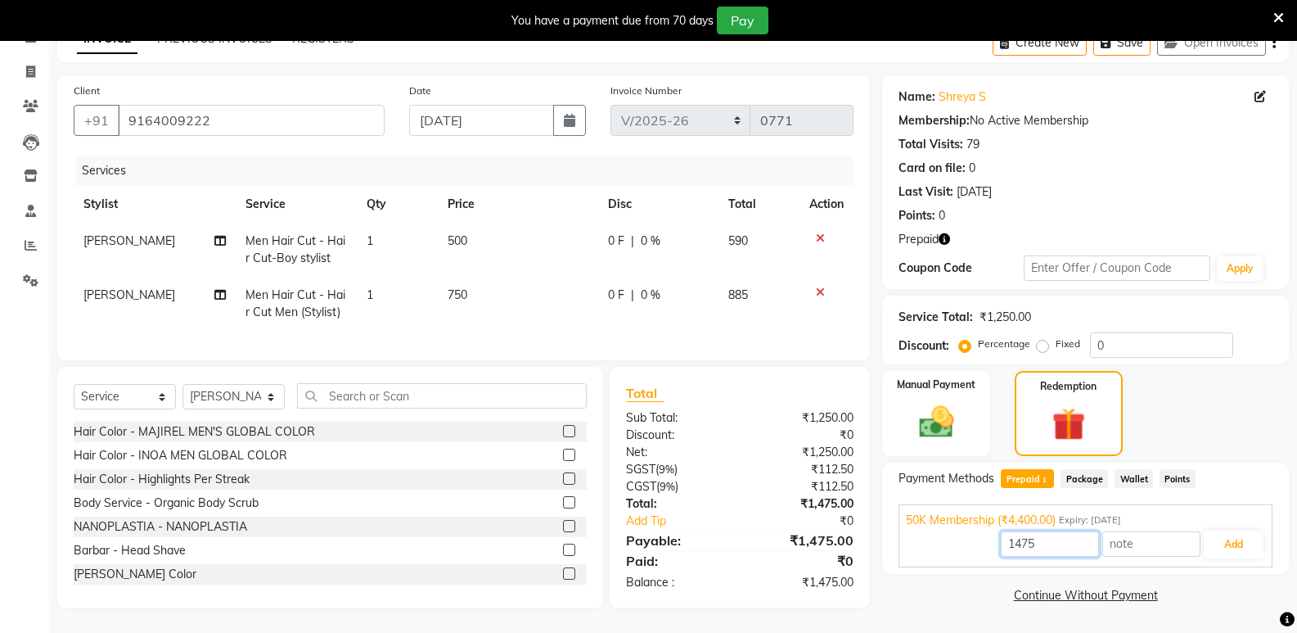
click at [1048, 534] on input "1475" at bounding box center [1050, 543] width 98 height 25
type input "1"
type input "1250"
click at [1238, 534] on button "Add" at bounding box center [1234, 544] width 60 height 28
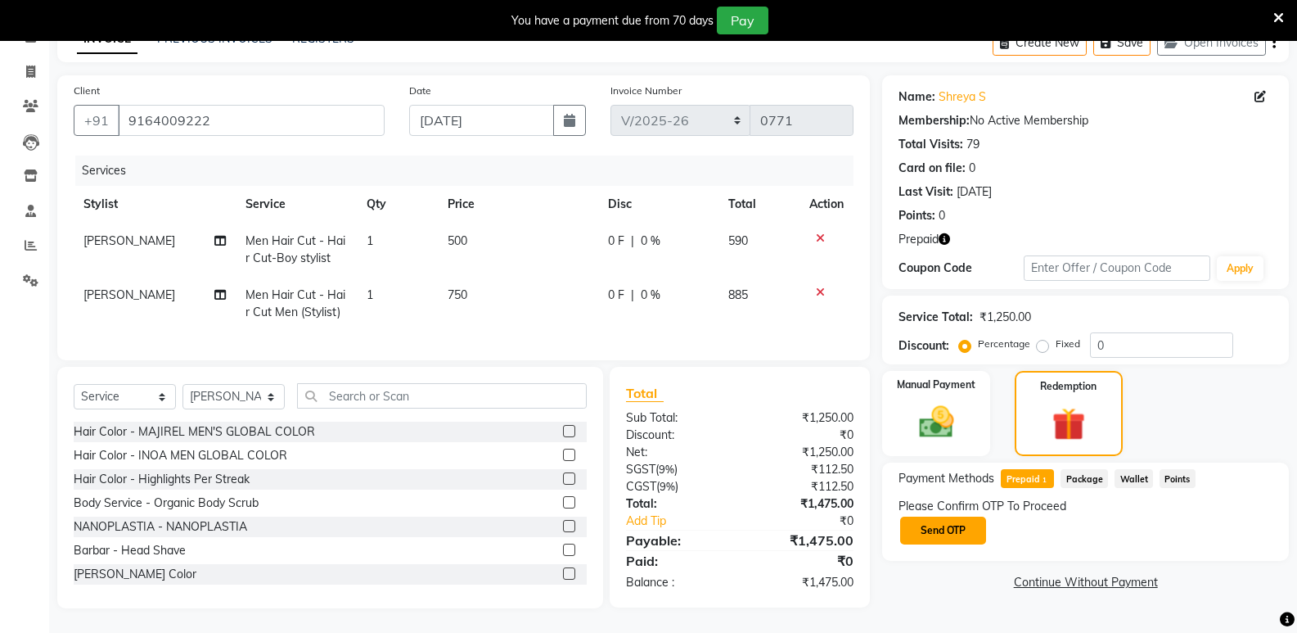
click at [946, 523] on button "Send OTP" at bounding box center [943, 530] width 86 height 28
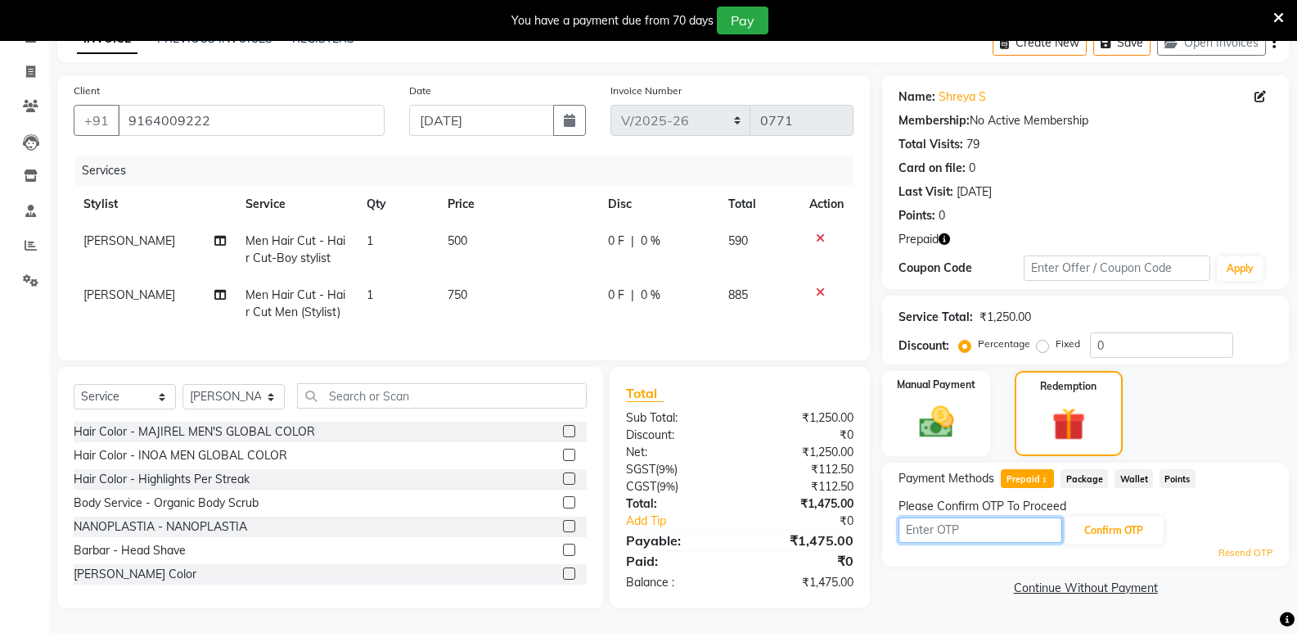
click at [917, 517] on input "text" at bounding box center [981, 529] width 164 height 25
type input "5055"
click at [1116, 520] on button "Confirm OTP" at bounding box center [1114, 530] width 100 height 28
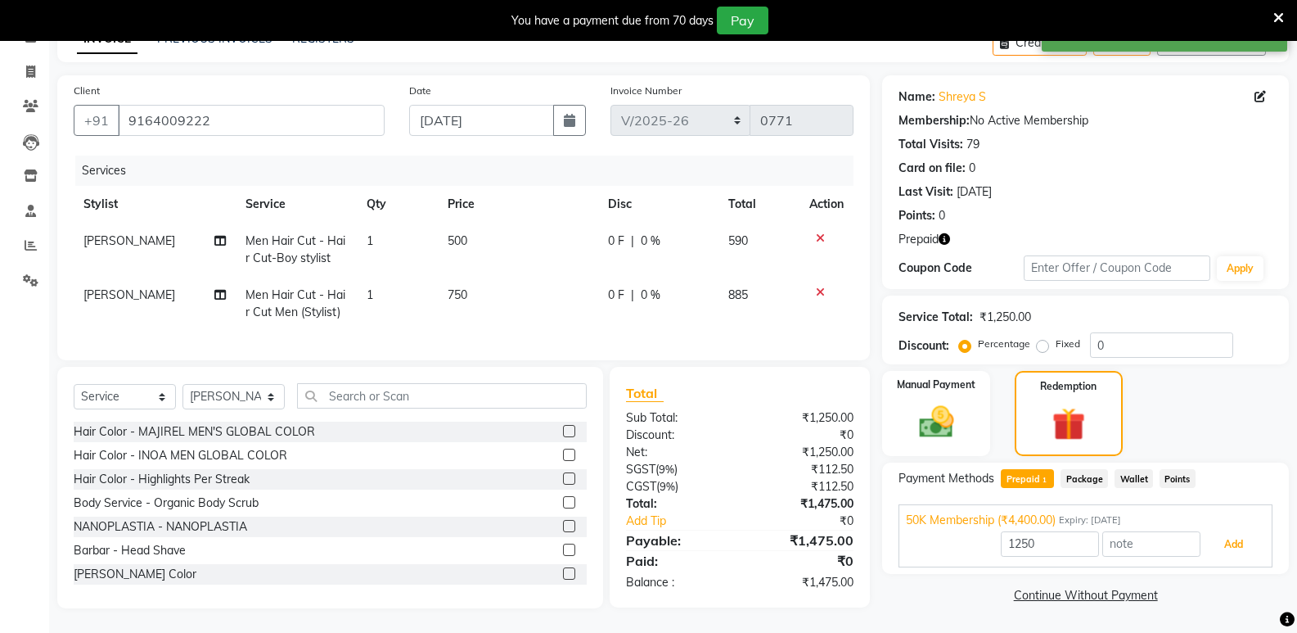
click at [1240, 533] on button "Add" at bounding box center [1234, 544] width 60 height 28
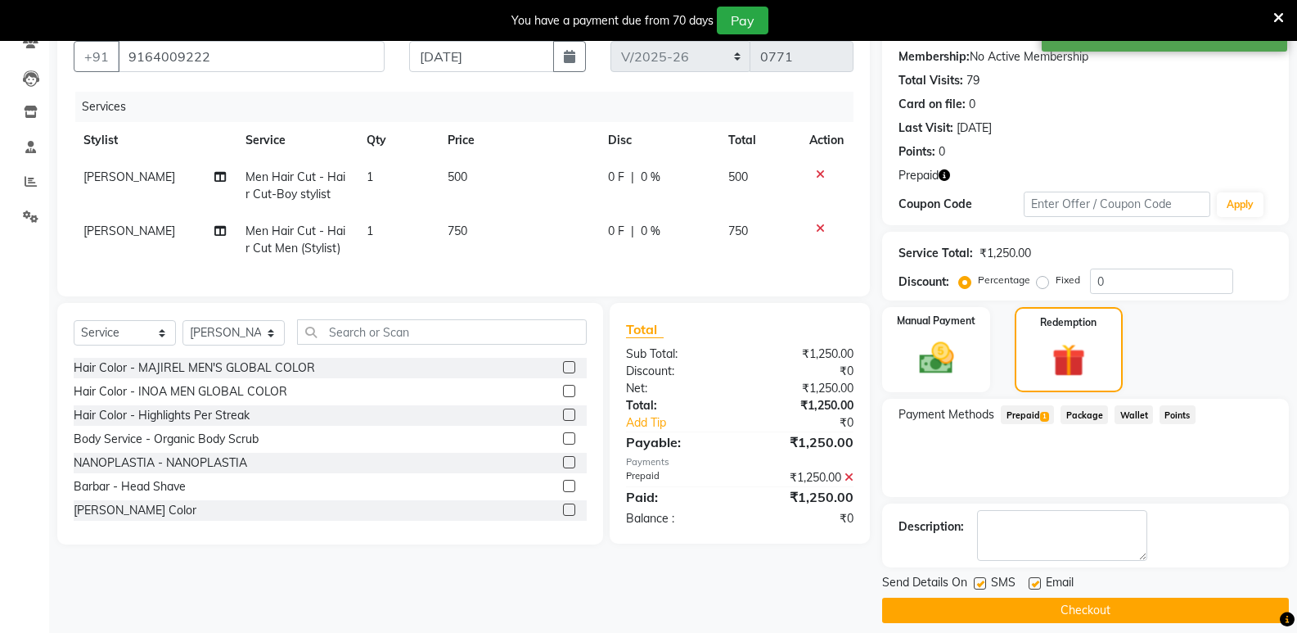
scroll to position [167, 0]
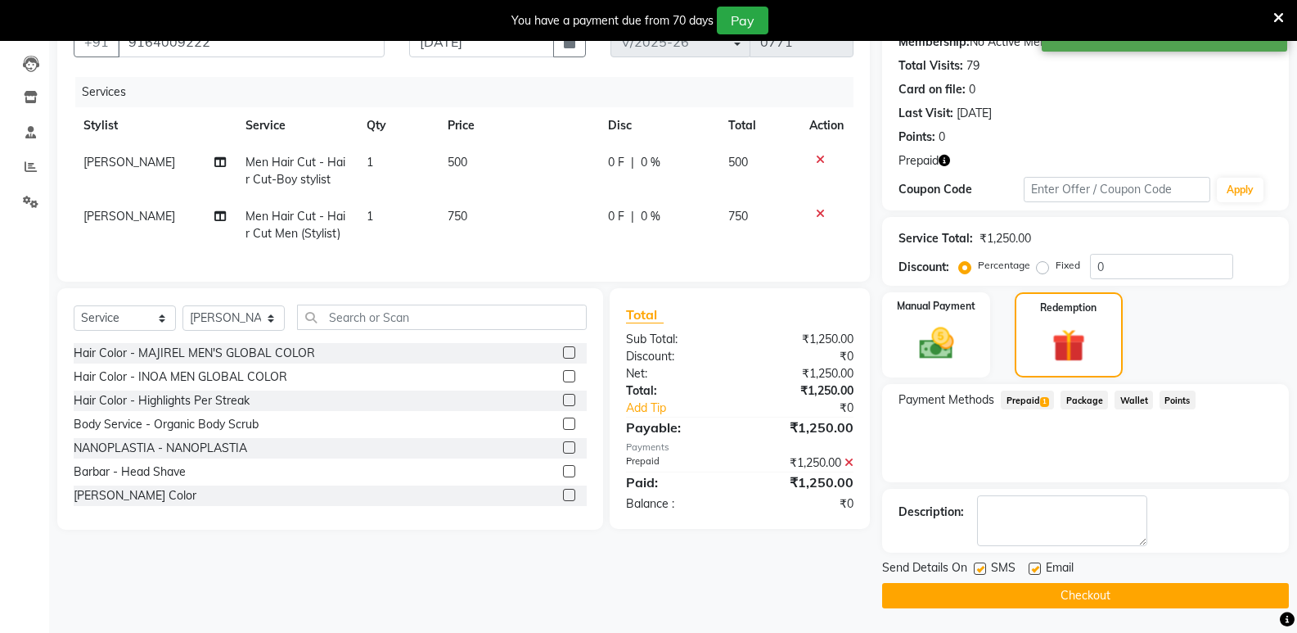
click at [1065, 597] on button "Checkout" at bounding box center [1085, 595] width 407 height 25
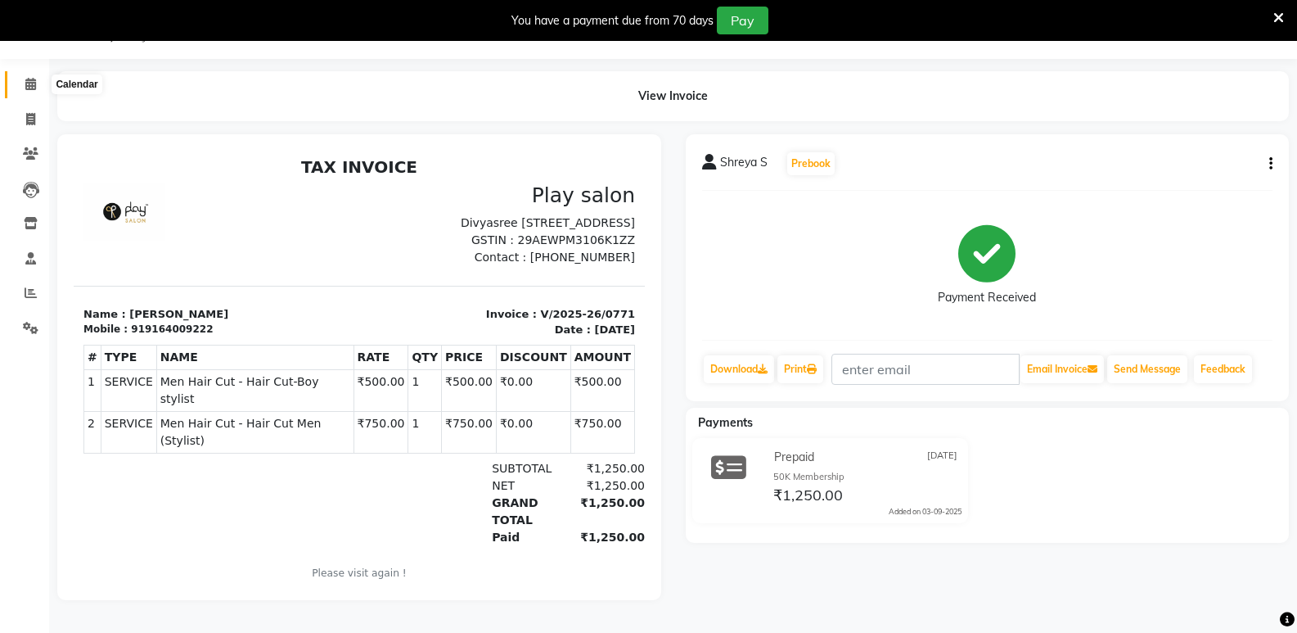
click at [29, 83] on icon at bounding box center [30, 84] width 11 height 12
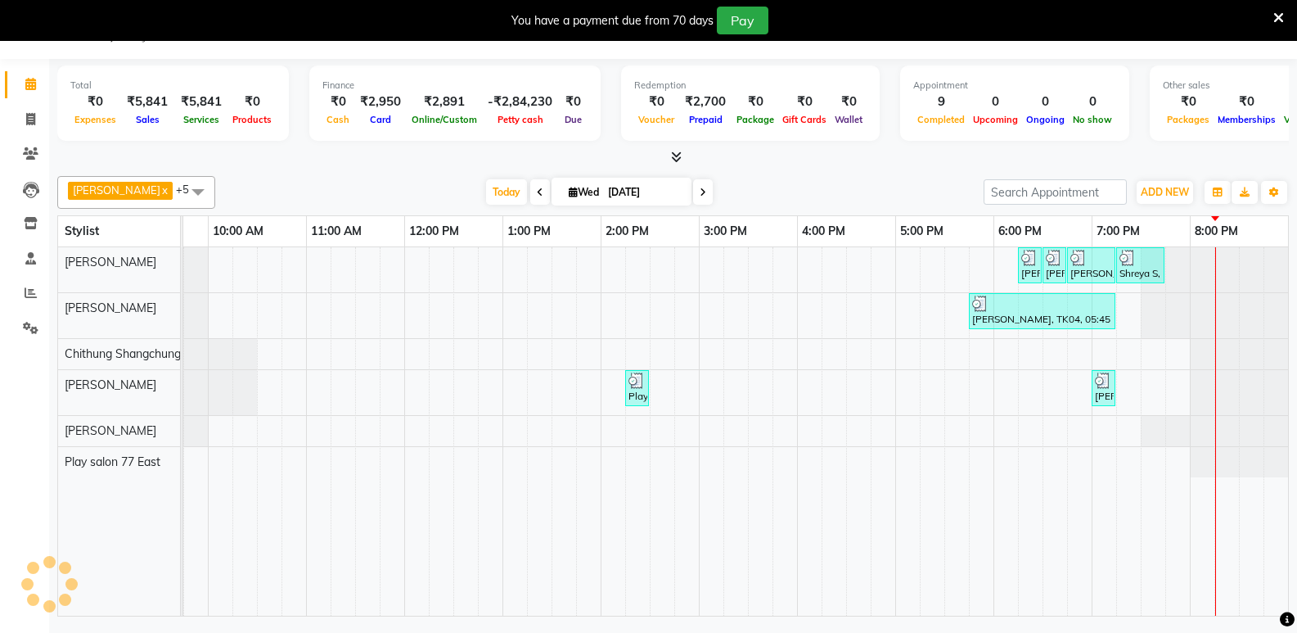
scroll to position [0, 172]
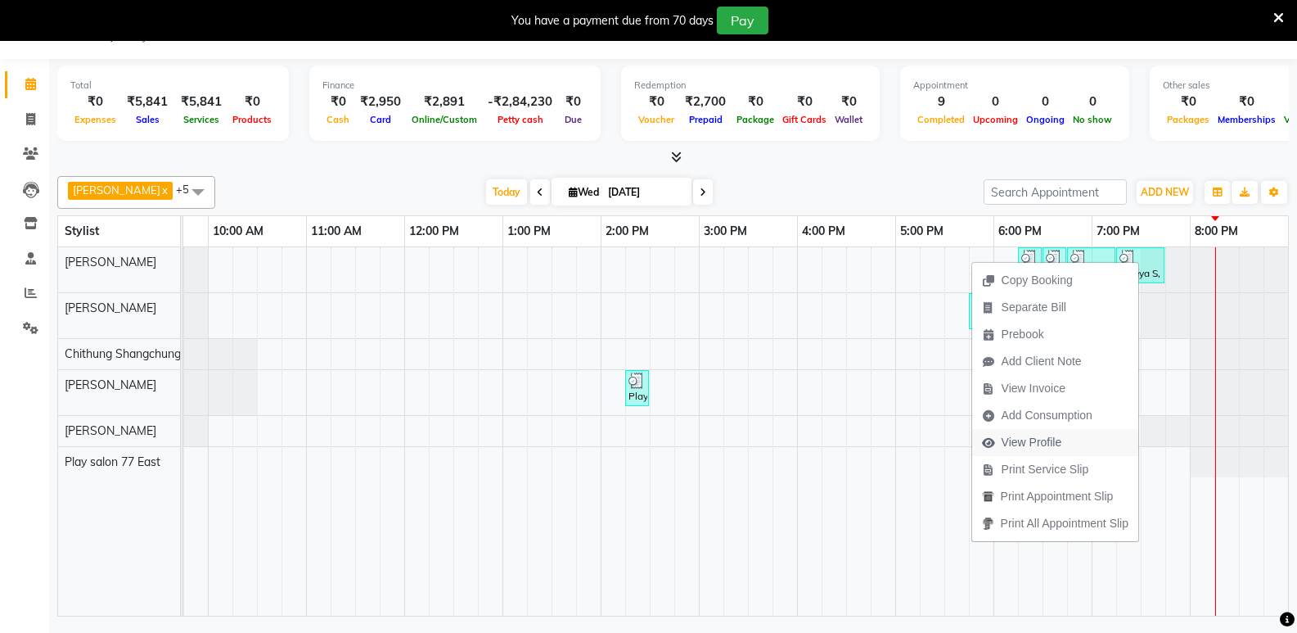
click at [1051, 440] on span "View Profile" at bounding box center [1032, 442] width 61 height 17
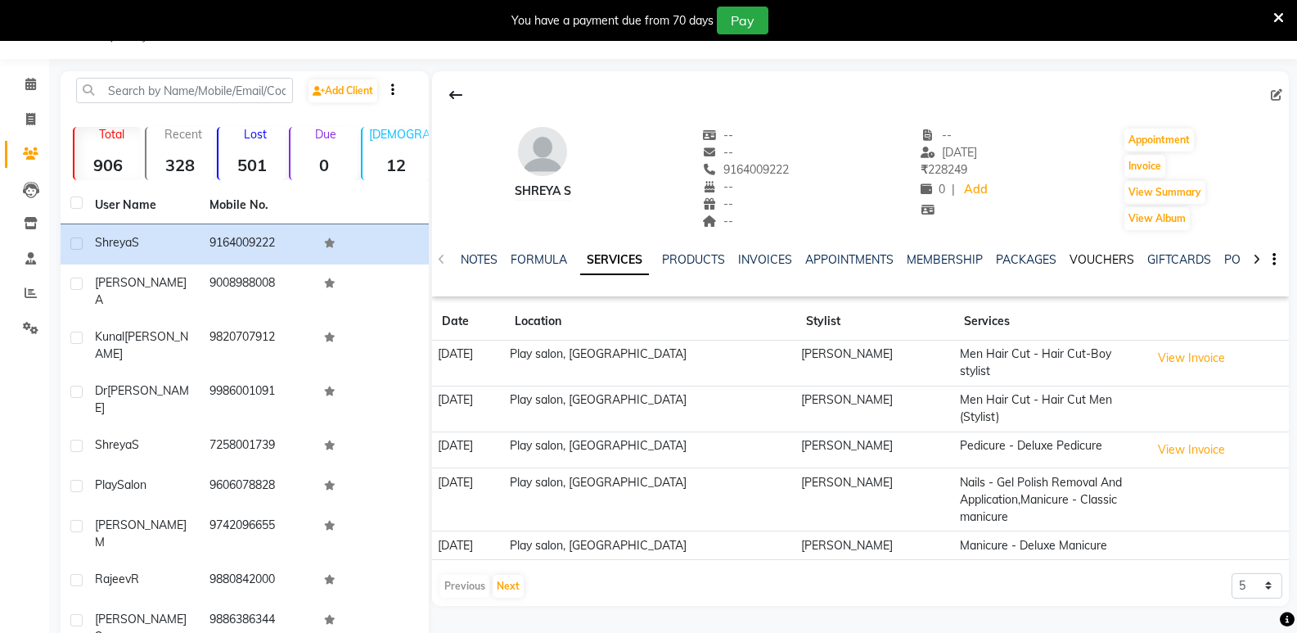
click at [1099, 255] on link "VOUCHERS" at bounding box center [1102, 259] width 65 height 15
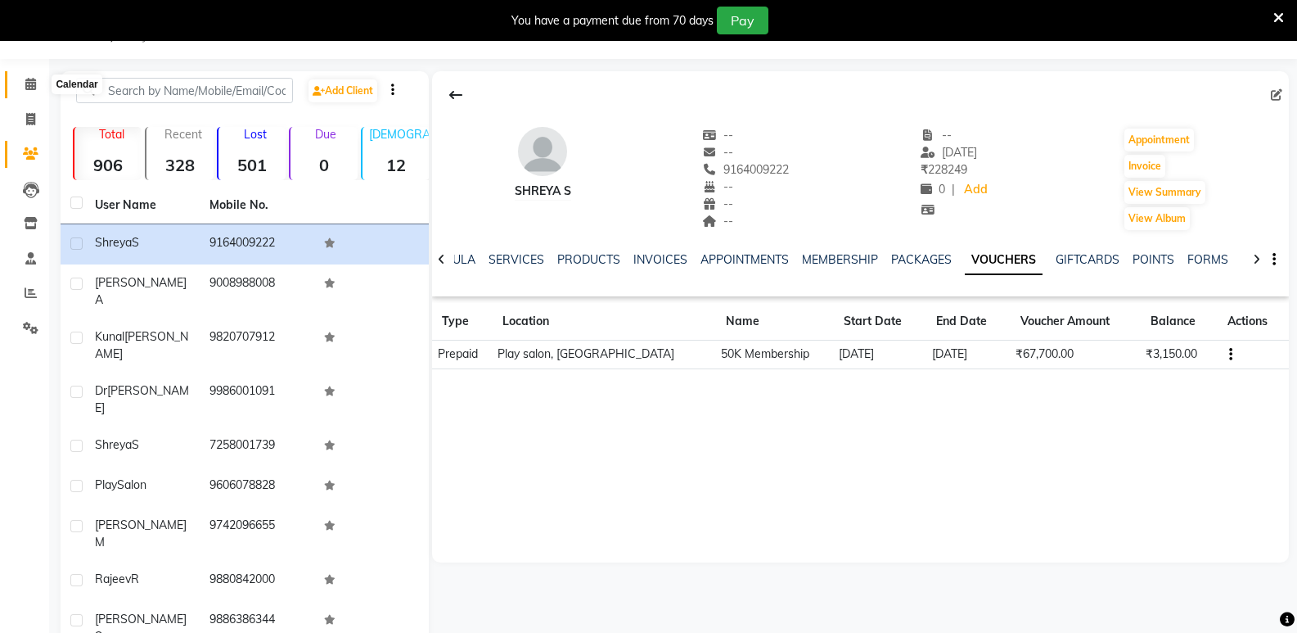
click at [31, 87] on icon at bounding box center [30, 84] width 11 height 12
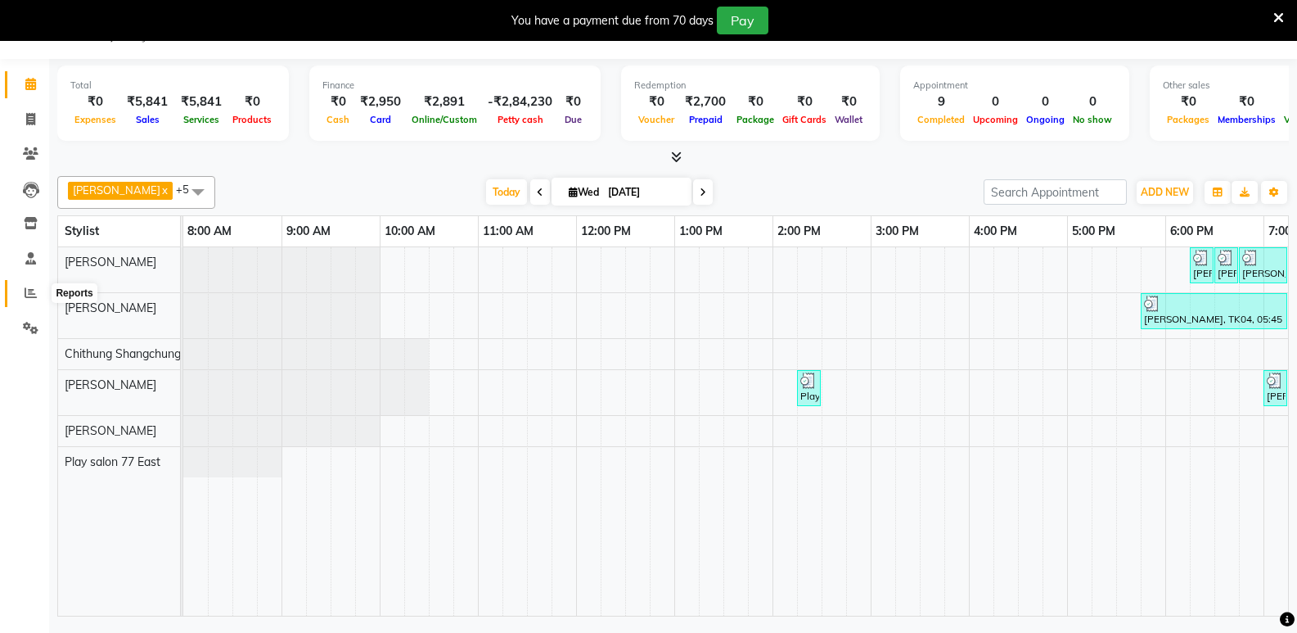
click at [26, 287] on icon at bounding box center [31, 292] width 12 height 12
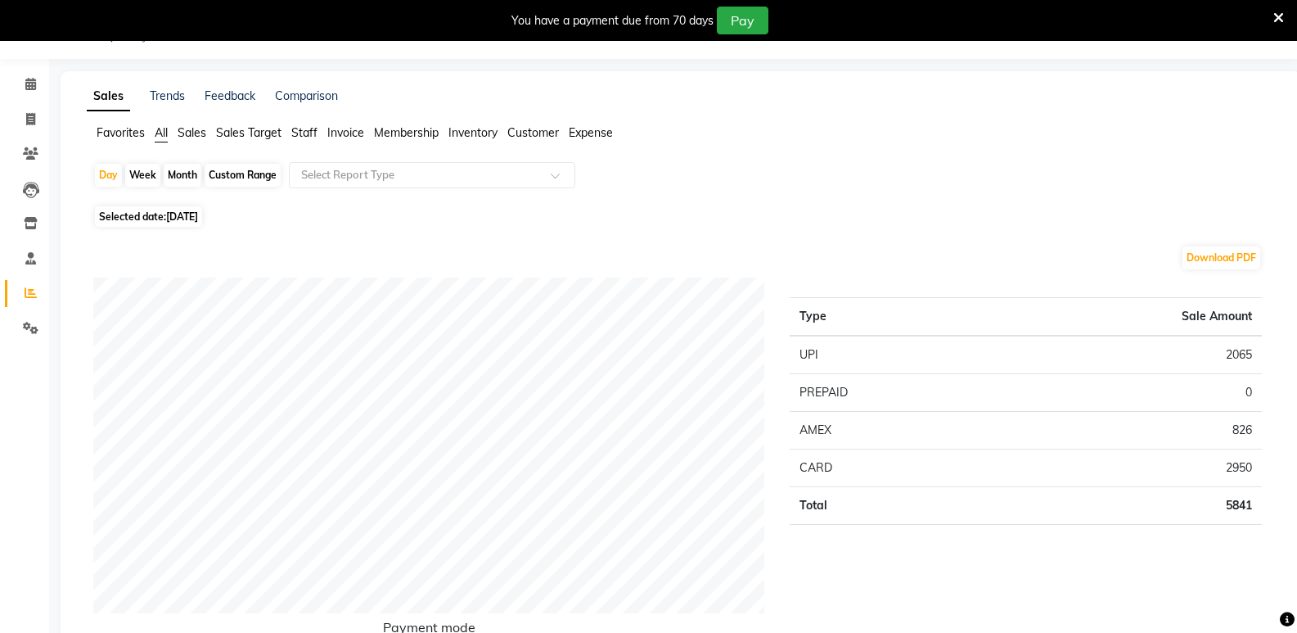
click at [304, 132] on span "Staff" at bounding box center [304, 132] width 26 height 15
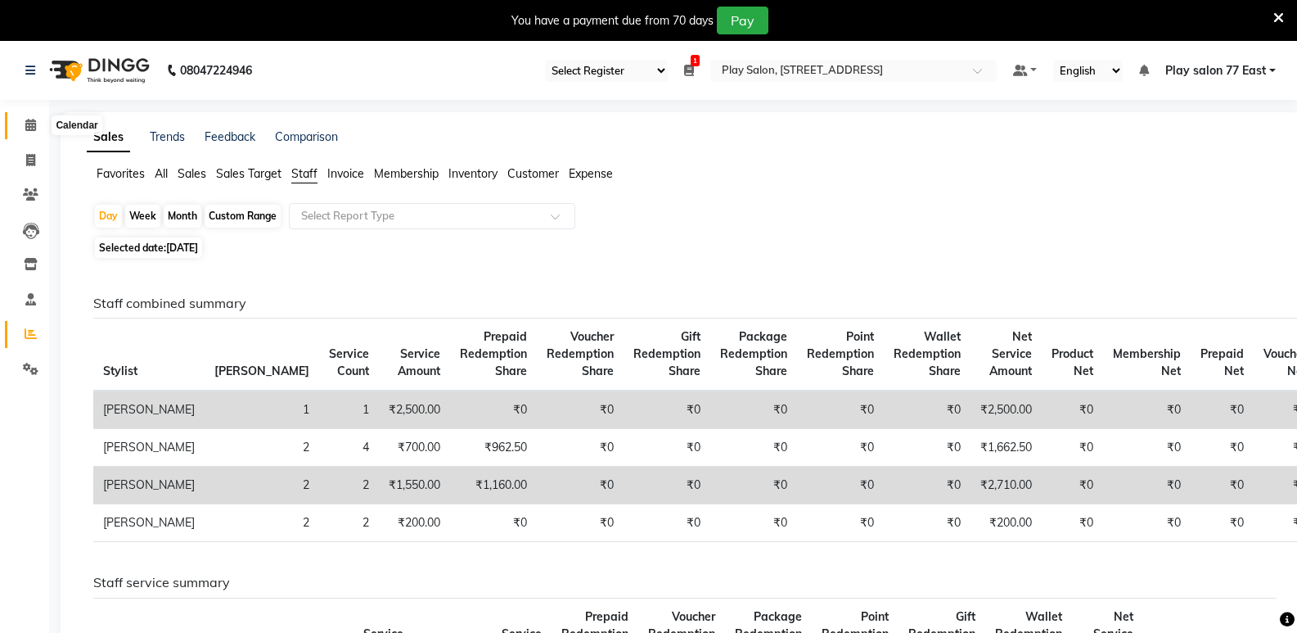
click at [33, 122] on icon at bounding box center [30, 125] width 11 height 12
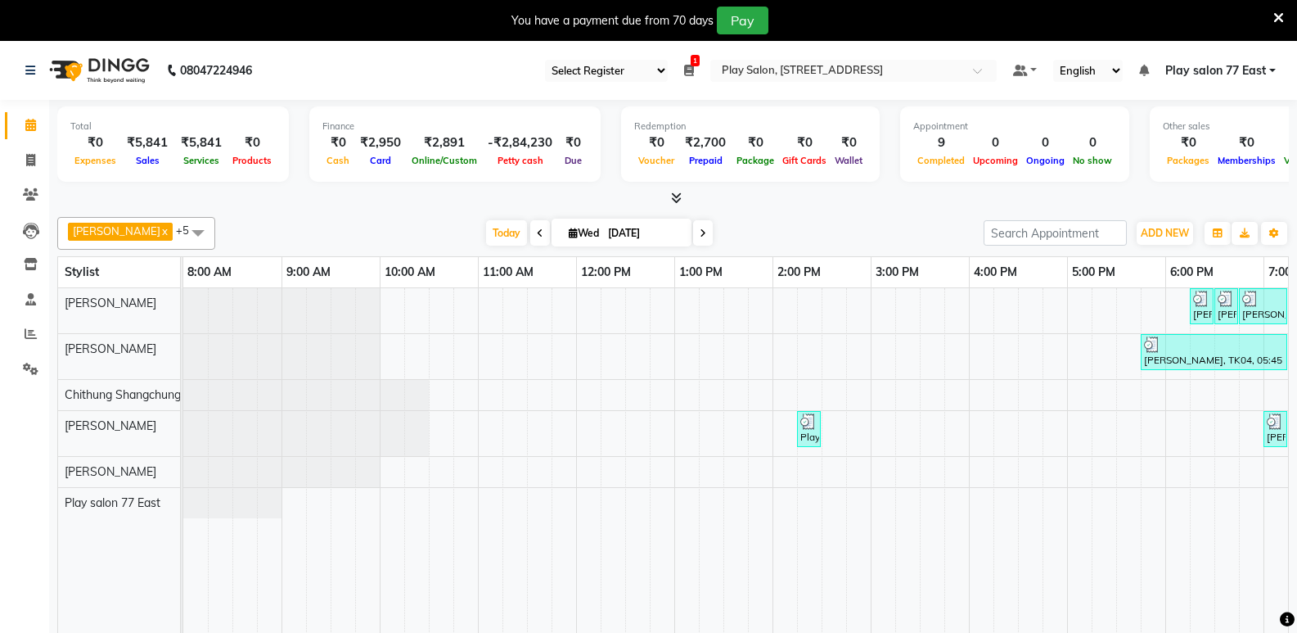
click at [690, 73] on icon at bounding box center [689, 70] width 10 height 11
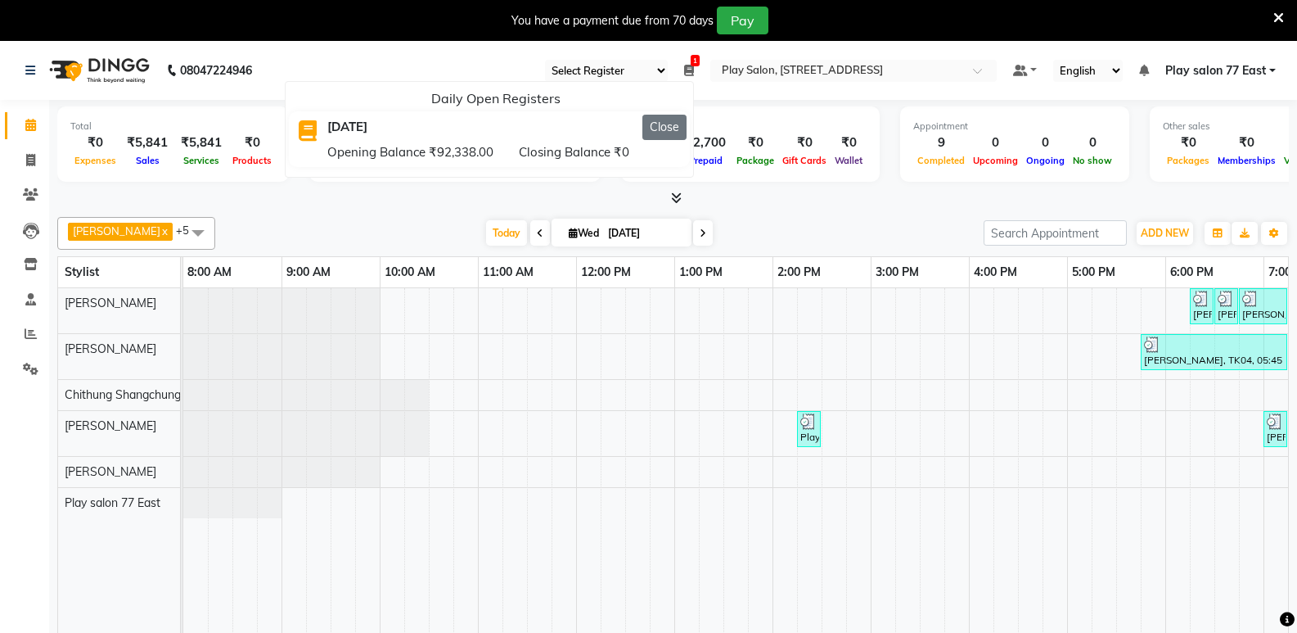
click at [655, 128] on button "Close" at bounding box center [664, 127] width 44 height 25
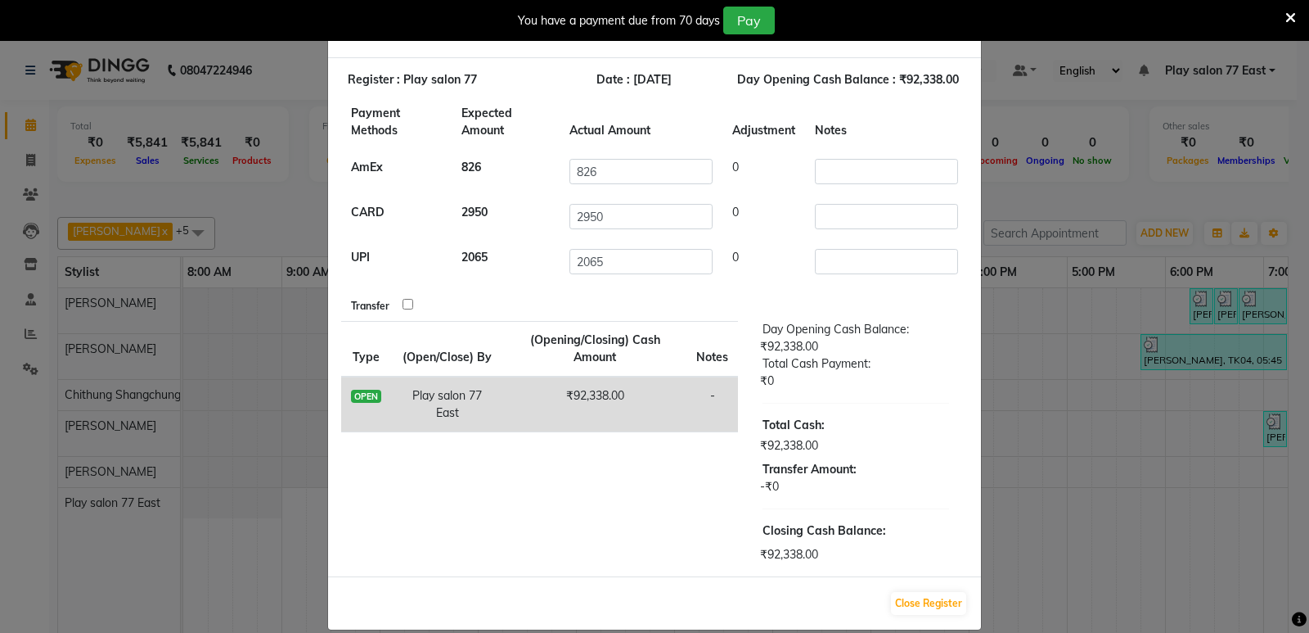
scroll to position [43, 0]
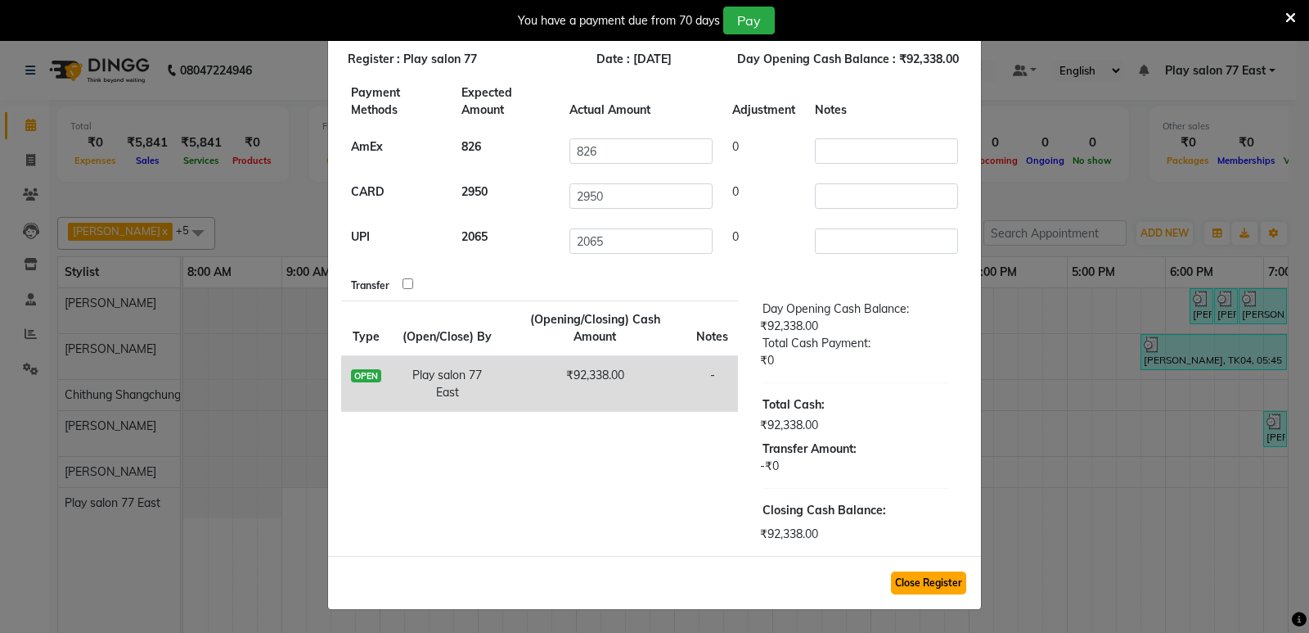
click at [930, 584] on button "Close Register" at bounding box center [928, 582] width 75 height 23
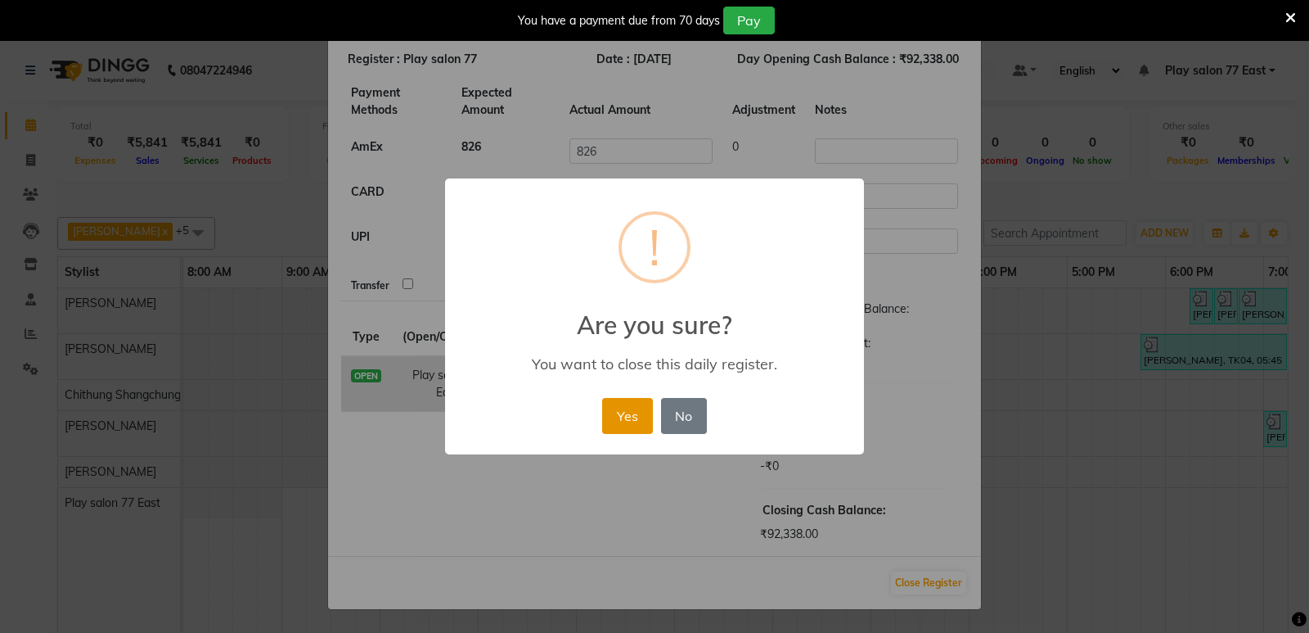
click at [620, 416] on button "Yes" at bounding box center [627, 416] width 50 height 36
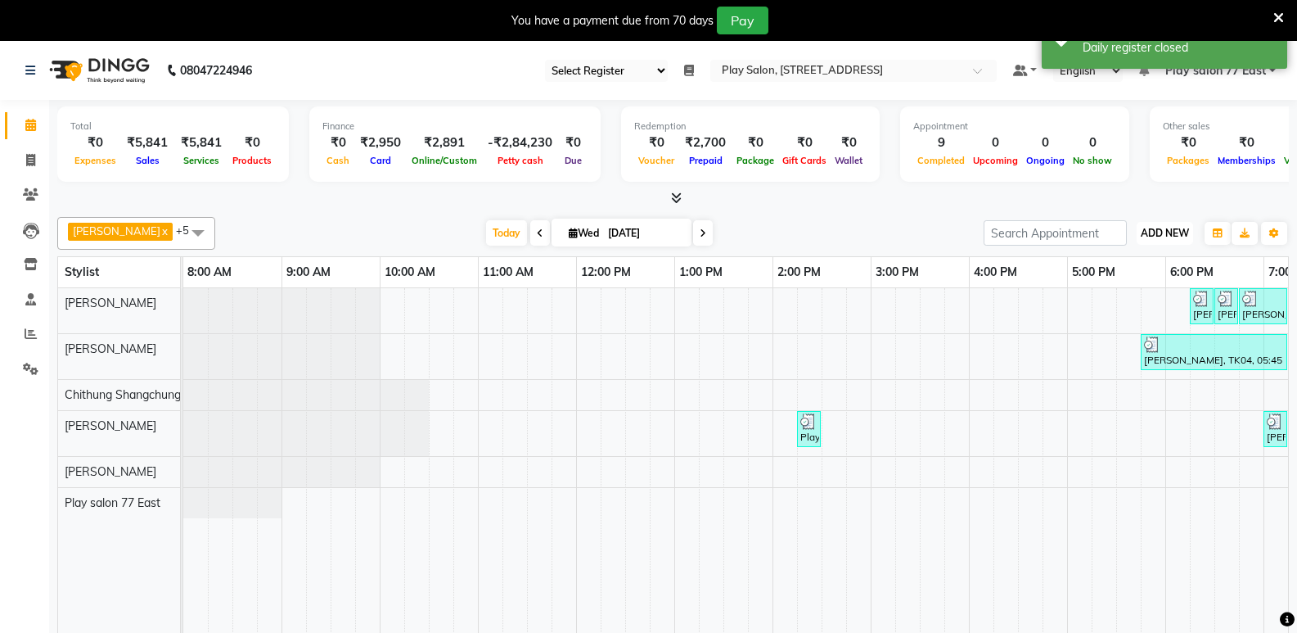
click at [1148, 232] on span "ADD NEW" at bounding box center [1165, 233] width 48 height 12
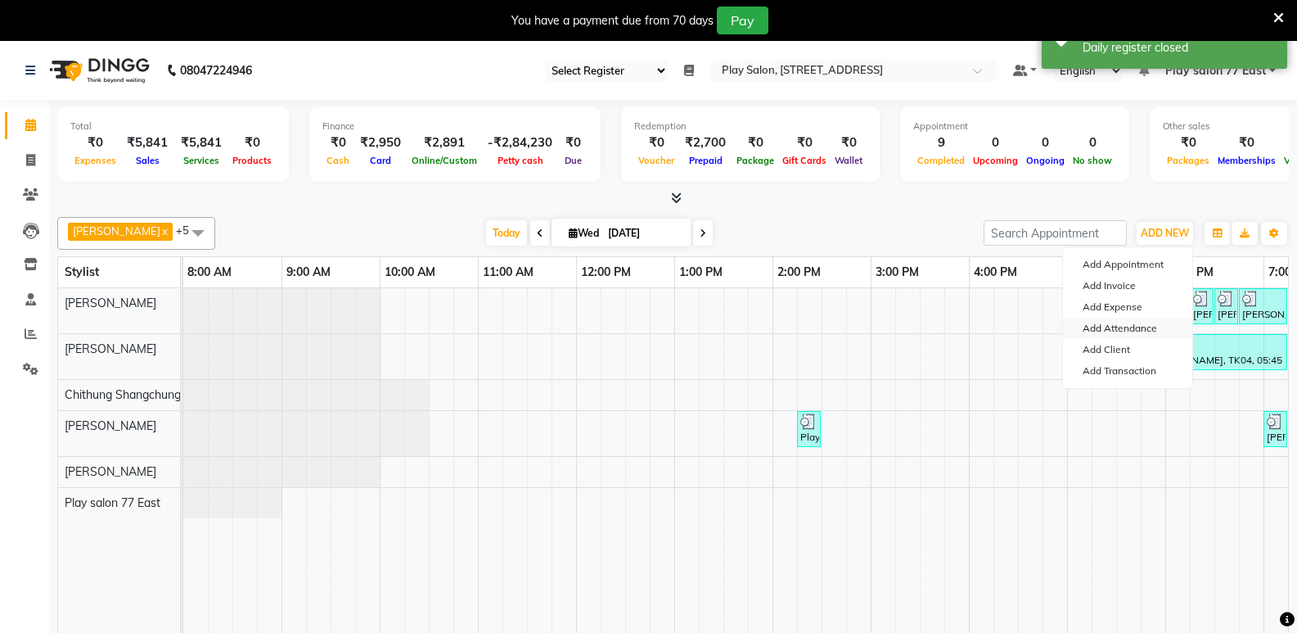
click at [1121, 327] on link "Add Attendance" at bounding box center [1127, 328] width 129 height 21
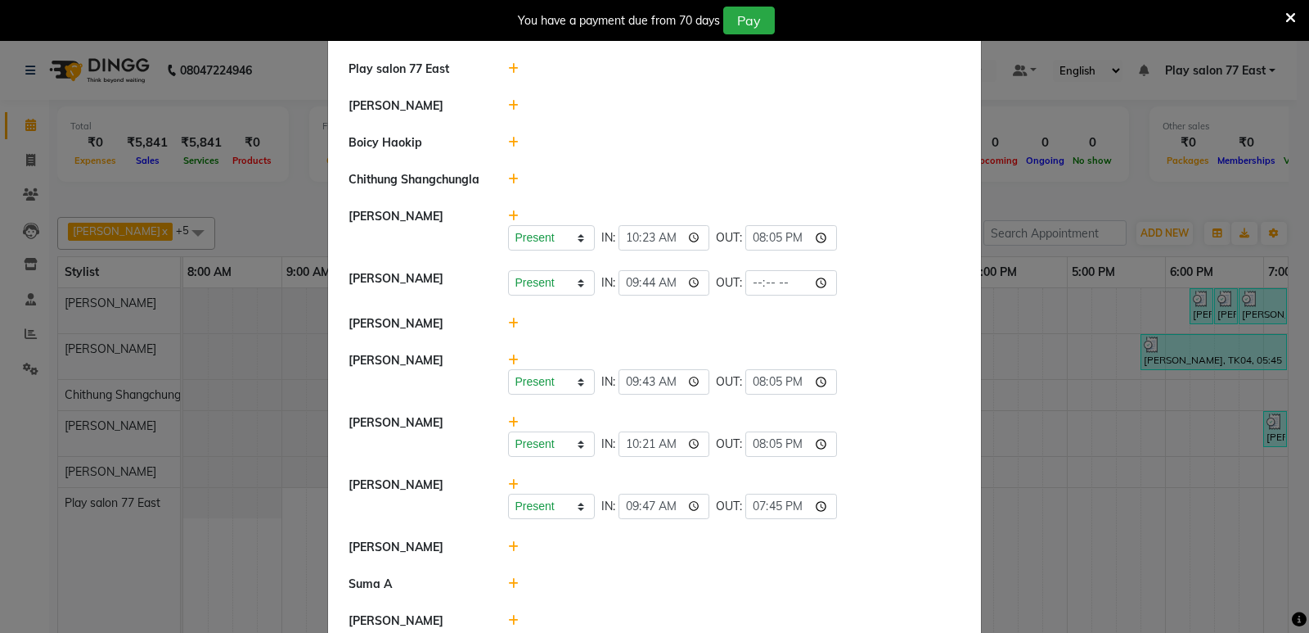
scroll to position [82, 0]
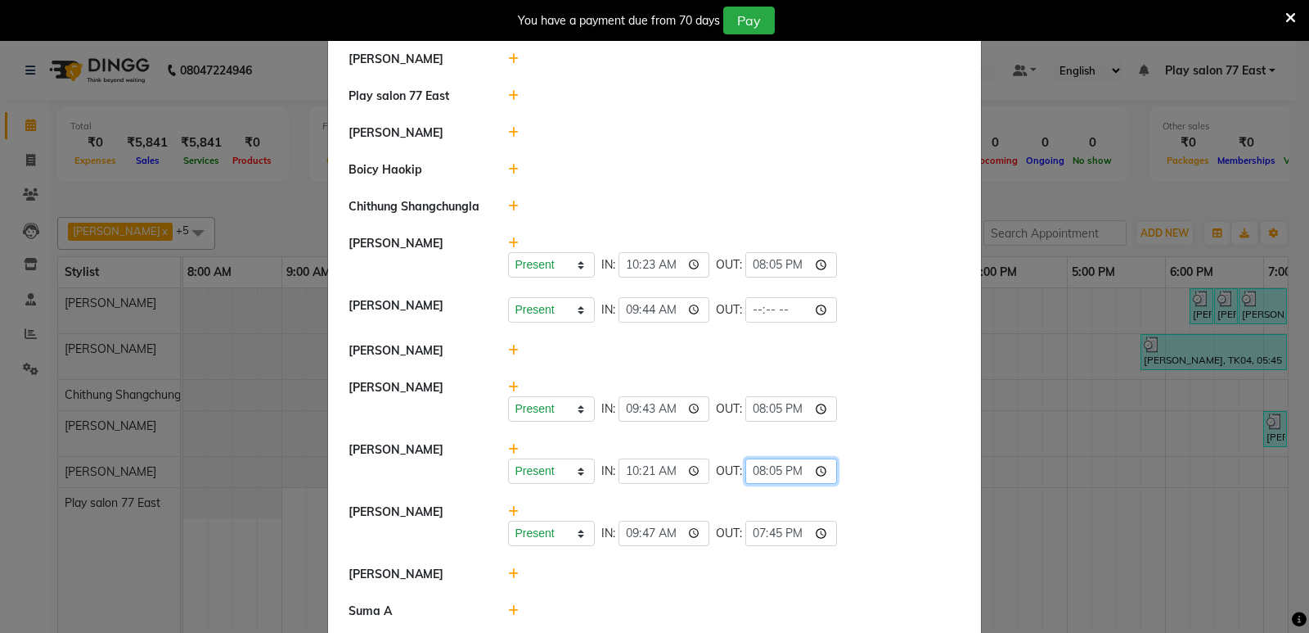
click at [776, 471] on input "20:05" at bounding box center [792, 470] width 92 height 25
type input "20:19"
click at [992, 219] on ngb-modal-window "Attendance × Select Date [DATE] [PERSON_NAME] Play salon [GEOGRAPHIC_DATA] Khus…" at bounding box center [654, 316] width 1309 height 633
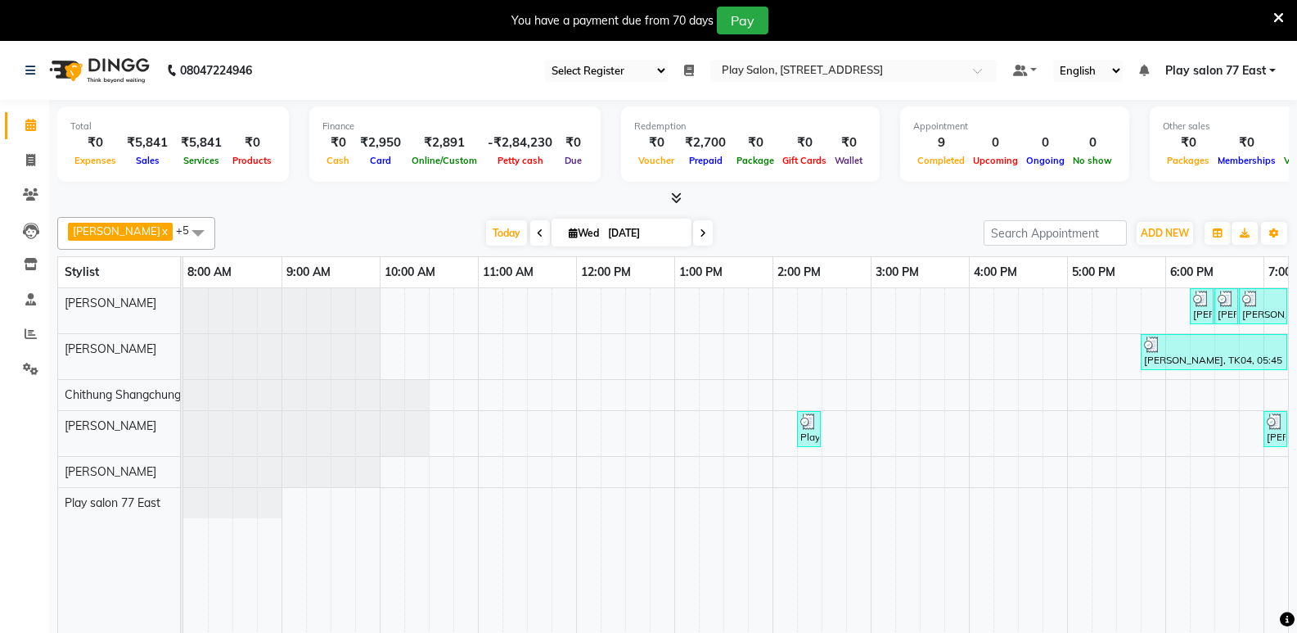
click at [1273, 13] on icon at bounding box center [1278, 18] width 11 height 15
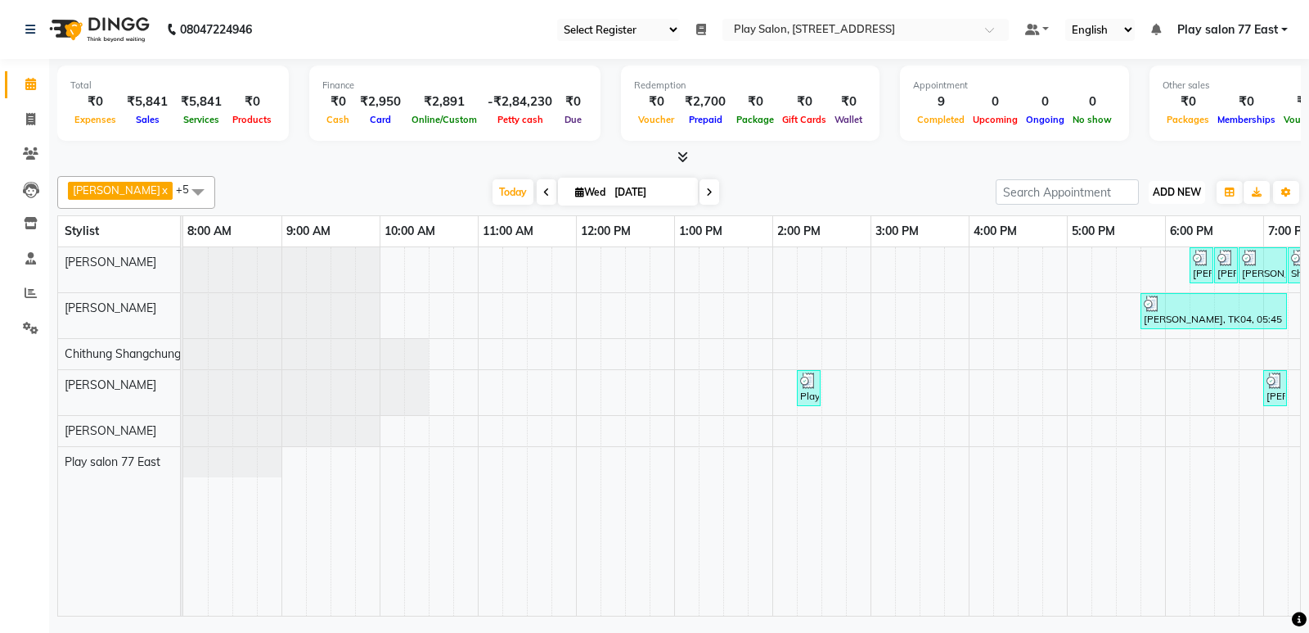
click at [1179, 191] on span "ADD NEW" at bounding box center [1177, 192] width 48 height 12
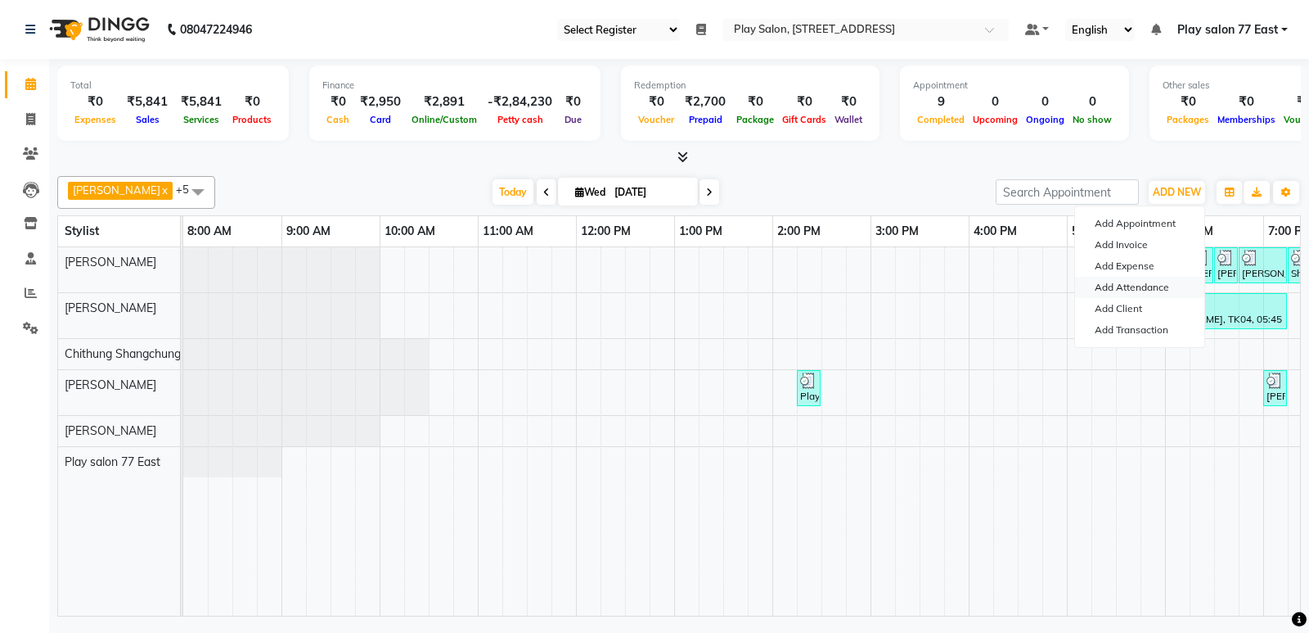
click at [1110, 282] on link "Add Attendance" at bounding box center [1139, 287] width 129 height 21
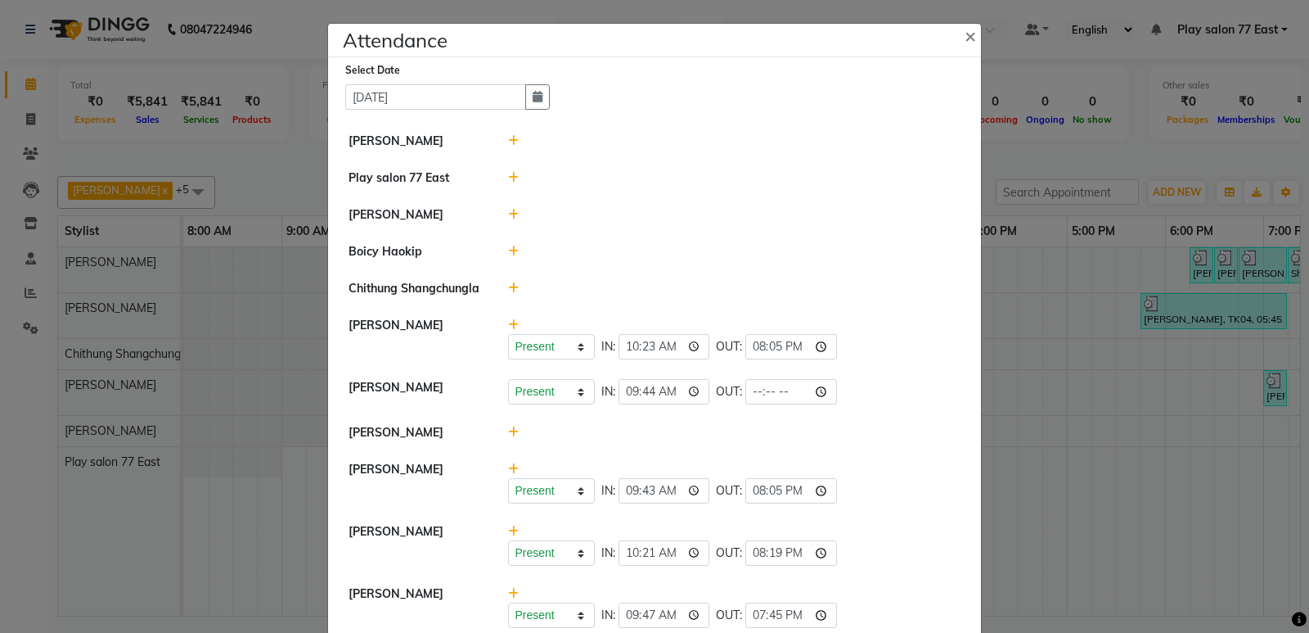
click at [1110, 412] on ngb-modal-window "Attendance × Select Date [DATE] [PERSON_NAME] Play salon [GEOGRAPHIC_DATA] Khus…" at bounding box center [654, 316] width 1309 height 633
